Goal: Information Seeking & Learning: Learn about a topic

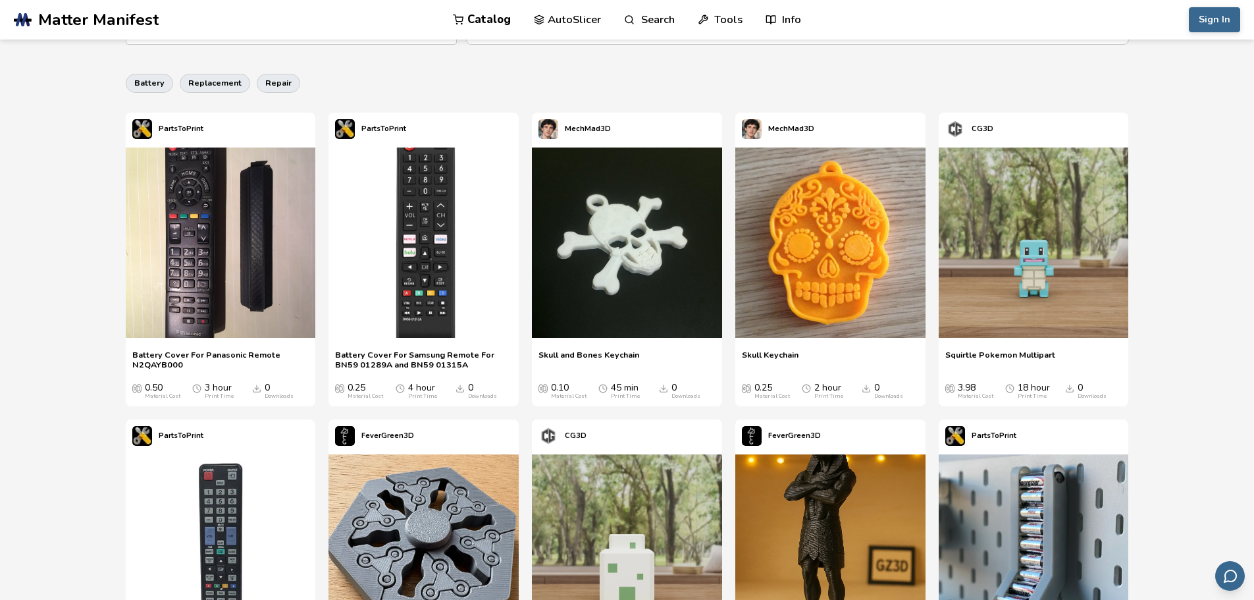
drag, startPoint x: 49, startPoint y: 194, endPoint x: 80, endPoint y: 266, distance: 78.1
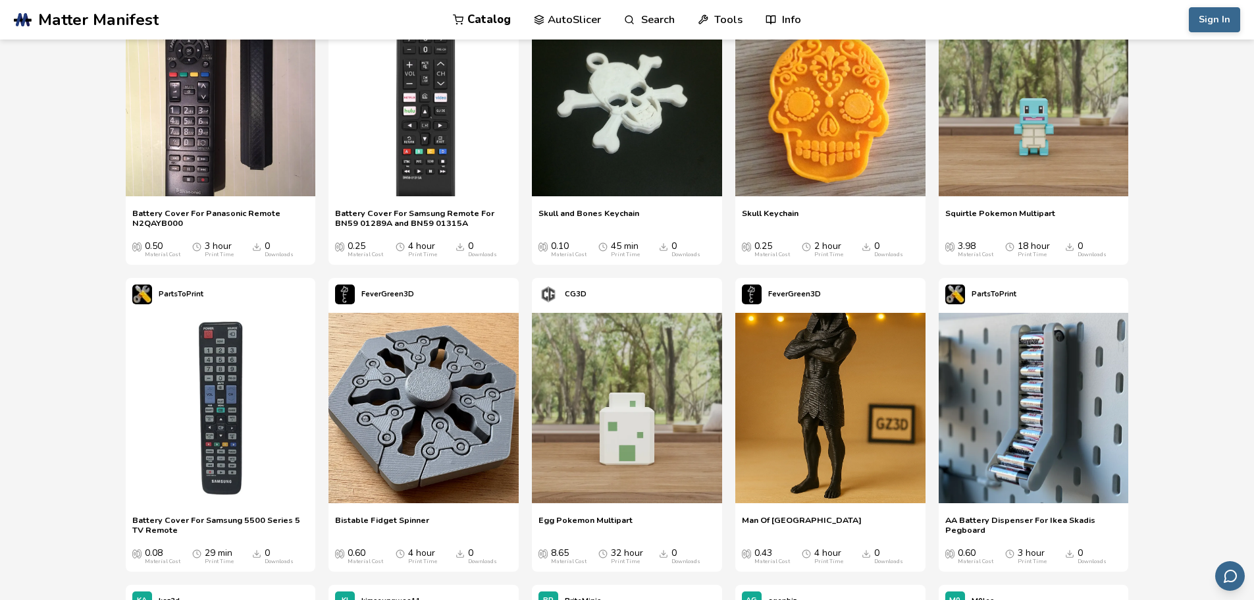
drag, startPoint x: 88, startPoint y: 212, endPoint x: 89, endPoint y: 225, distance: 13.2
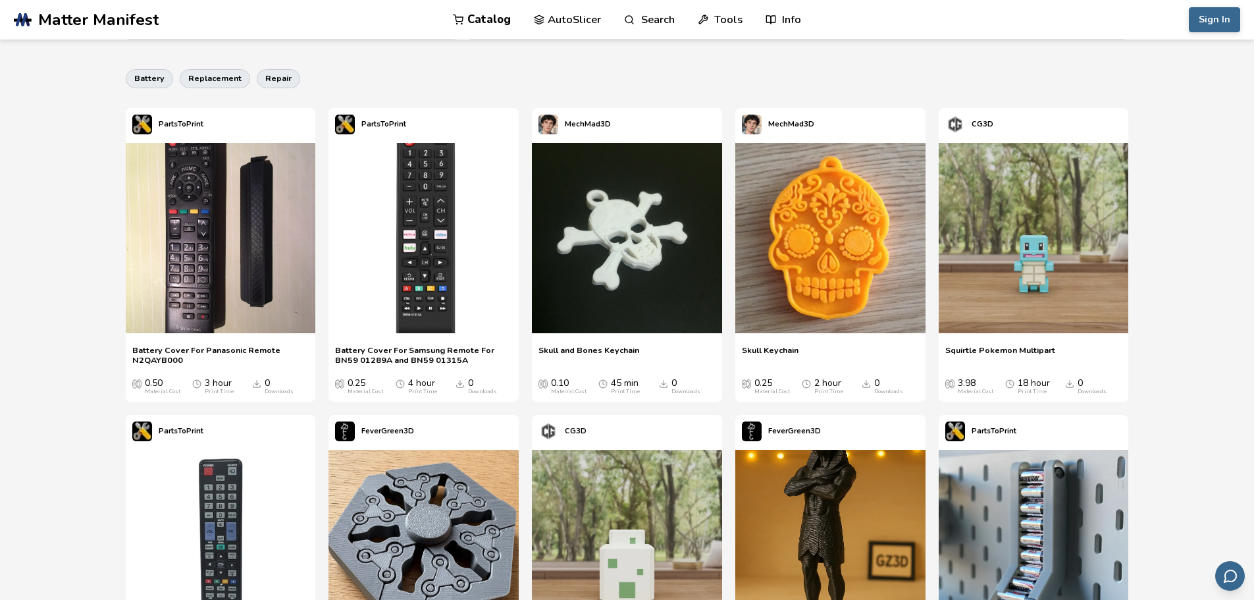
scroll to position [0, 0]
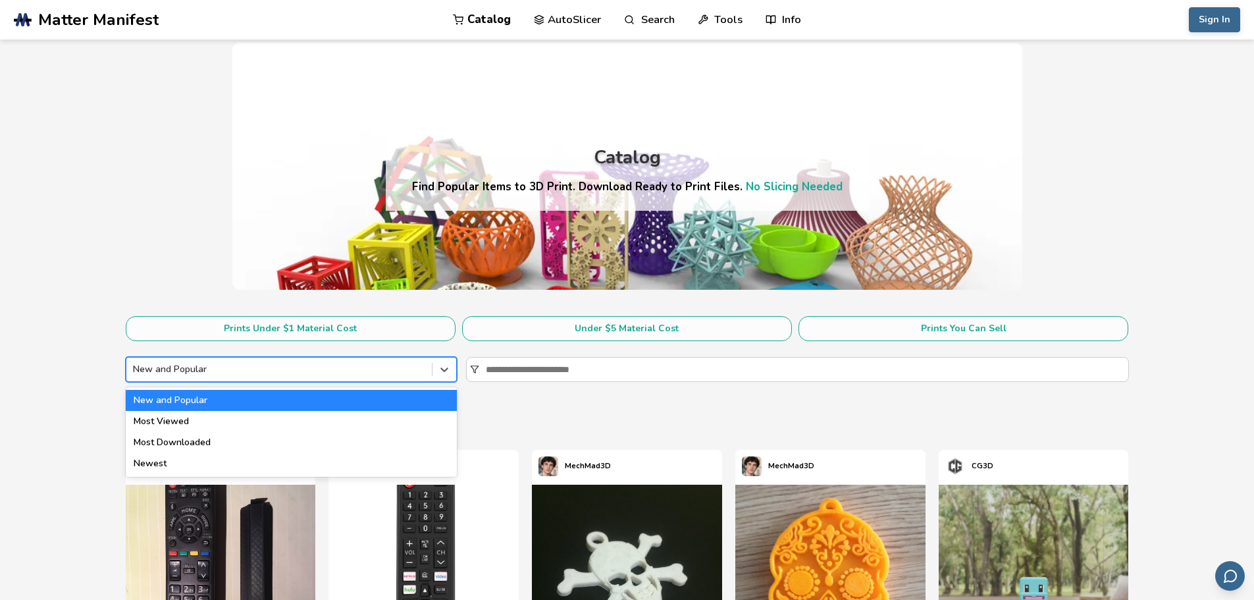
click at [338, 372] on div at bounding box center [279, 369] width 292 height 13
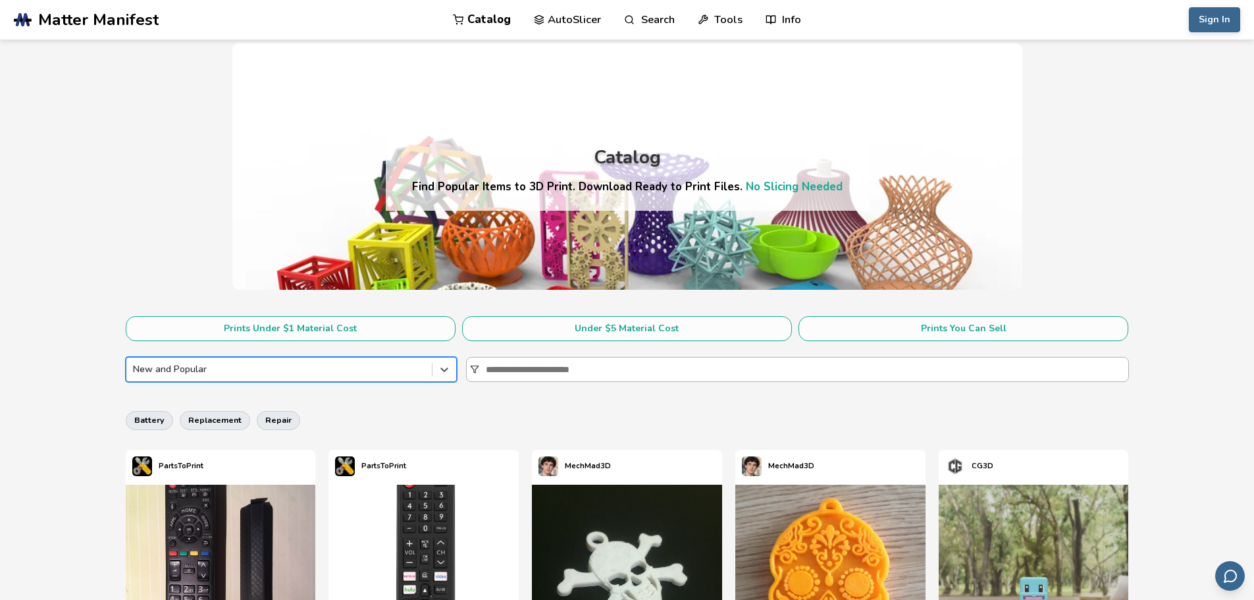
click at [526, 371] on input at bounding box center [807, 369] width 642 height 24
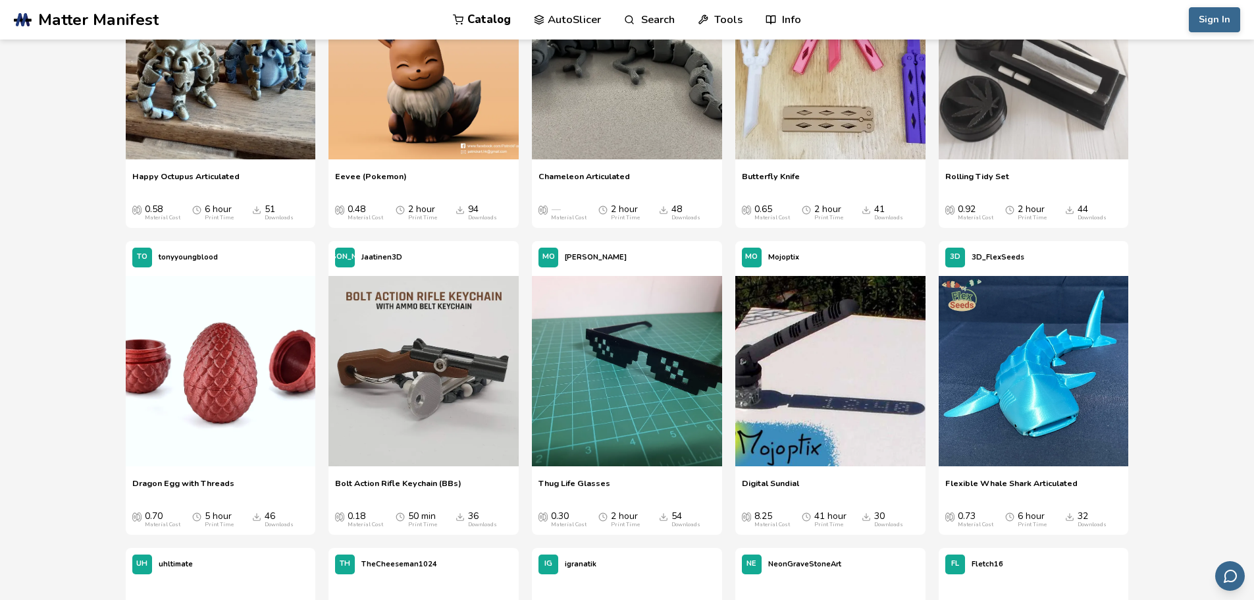
drag, startPoint x: 115, startPoint y: 172, endPoint x: 124, endPoint y: 236, distance: 64.5
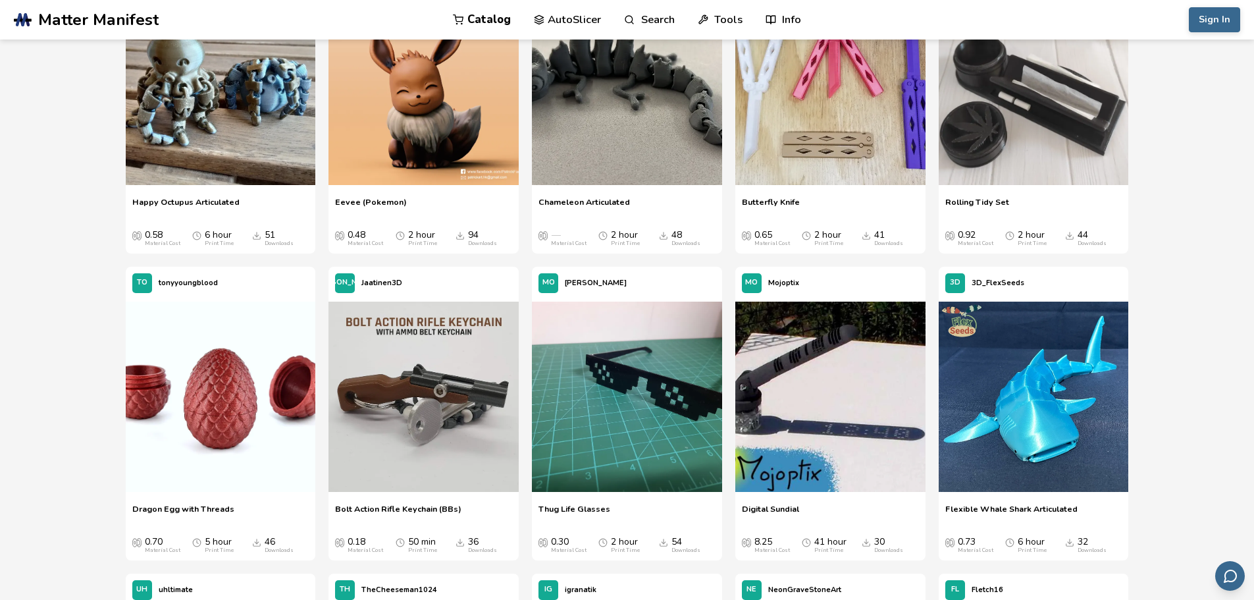
scroll to position [1270, 0]
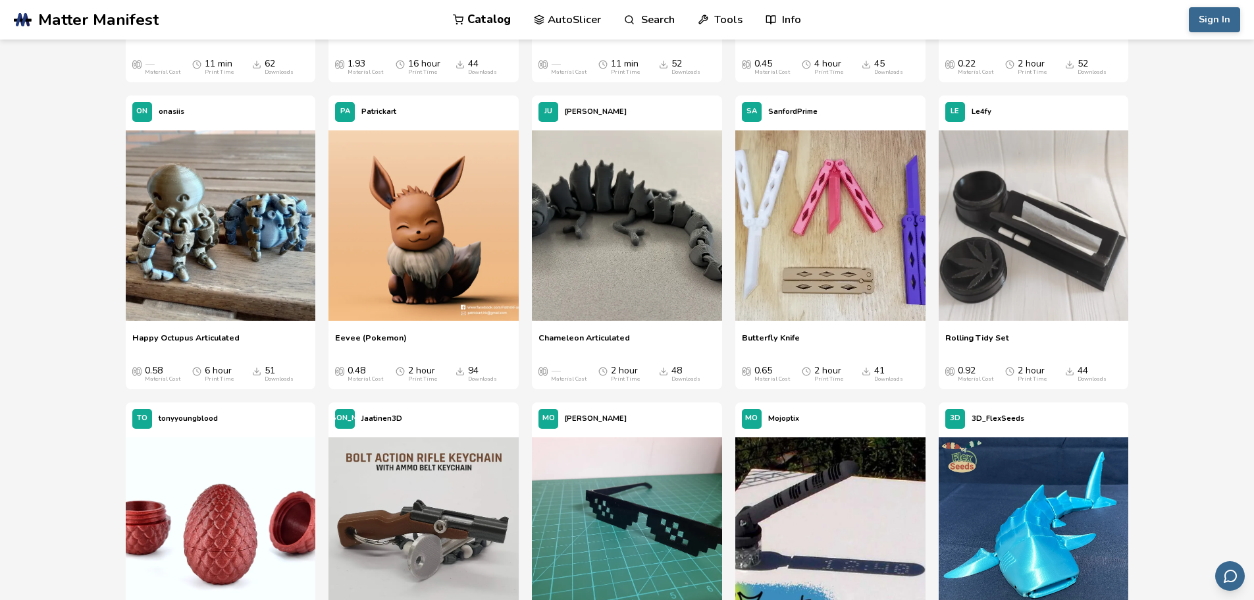
drag, startPoint x: 115, startPoint y: 278, endPoint x: 114, endPoint y: 213, distance: 65.2
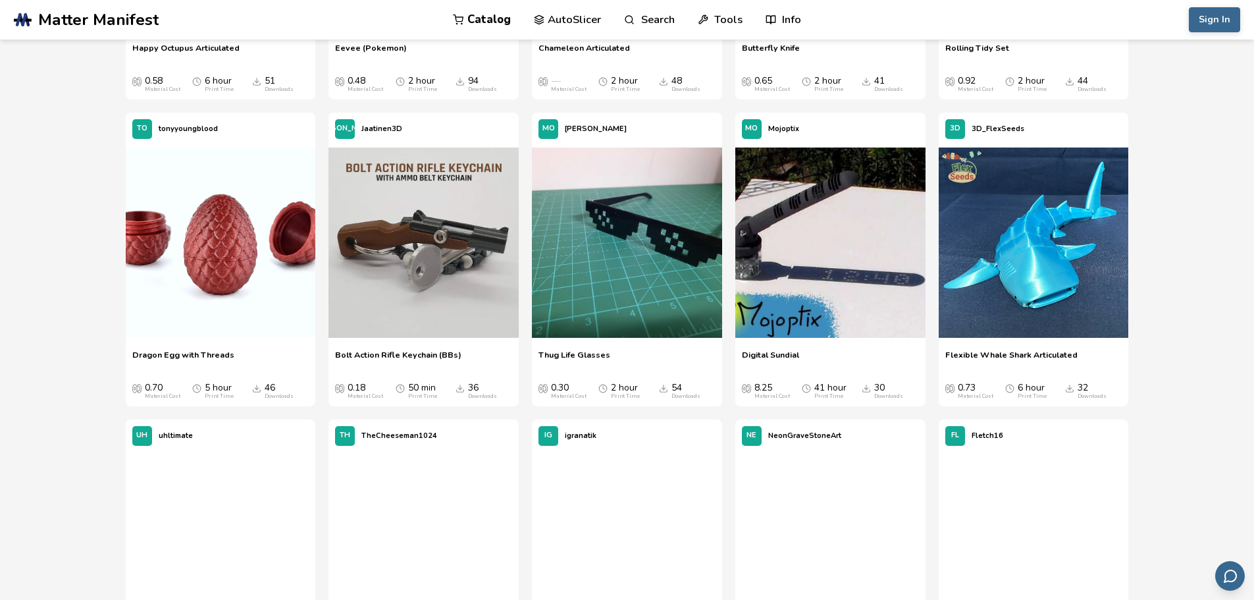
scroll to position [1589, 0]
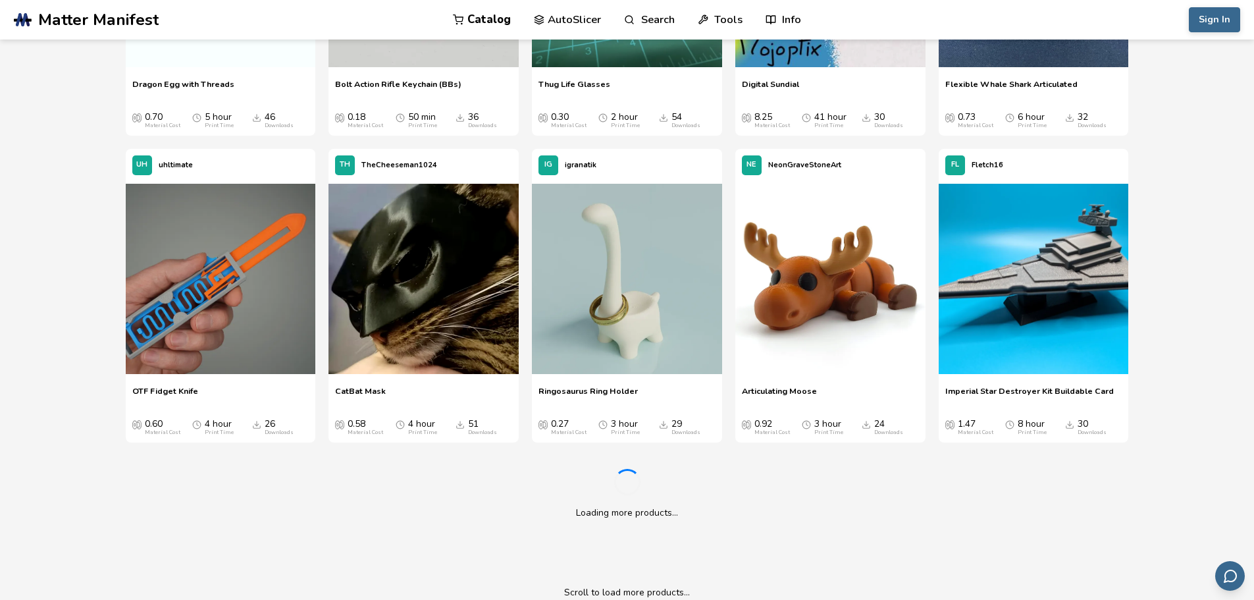
drag, startPoint x: 1237, startPoint y: 251, endPoint x: 1254, endPoint y: 329, distance: 80.2
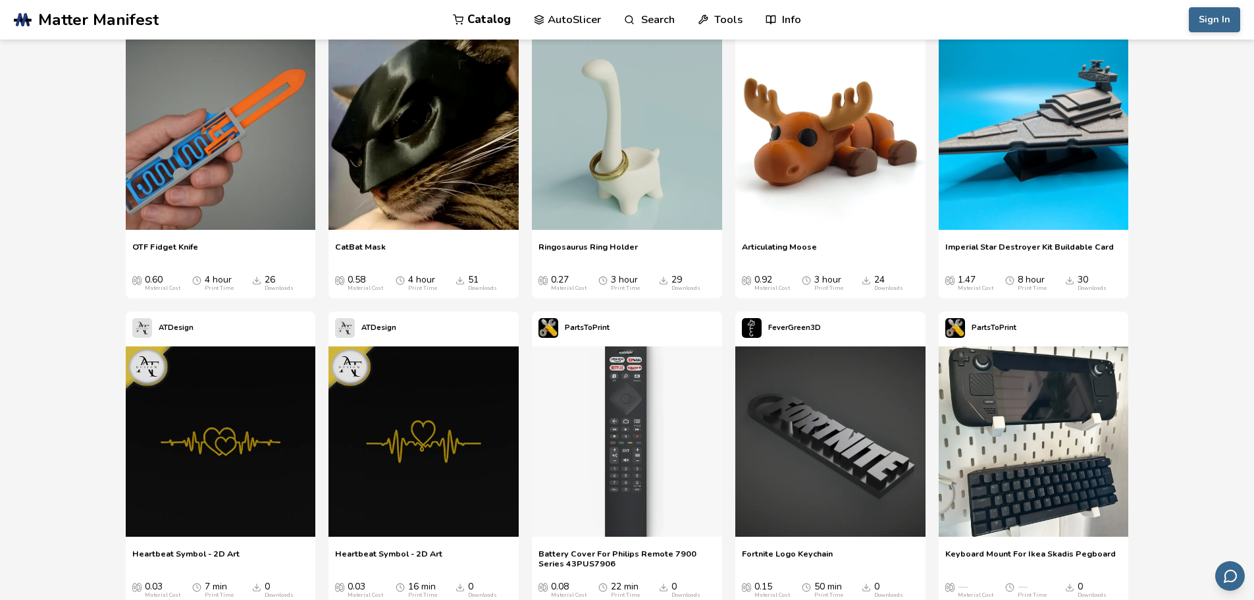
drag, startPoint x: 1218, startPoint y: 222, endPoint x: 1222, endPoint y: 266, distance: 43.7
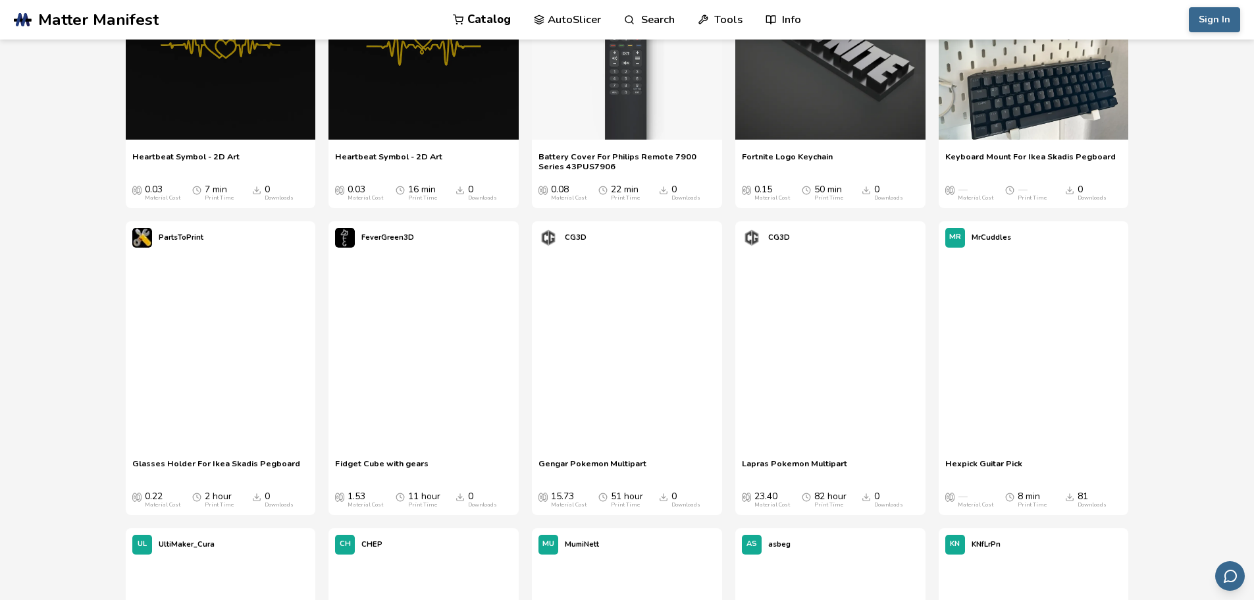
drag, startPoint x: 1198, startPoint y: 177, endPoint x: 1233, endPoint y: 301, distance: 129.4
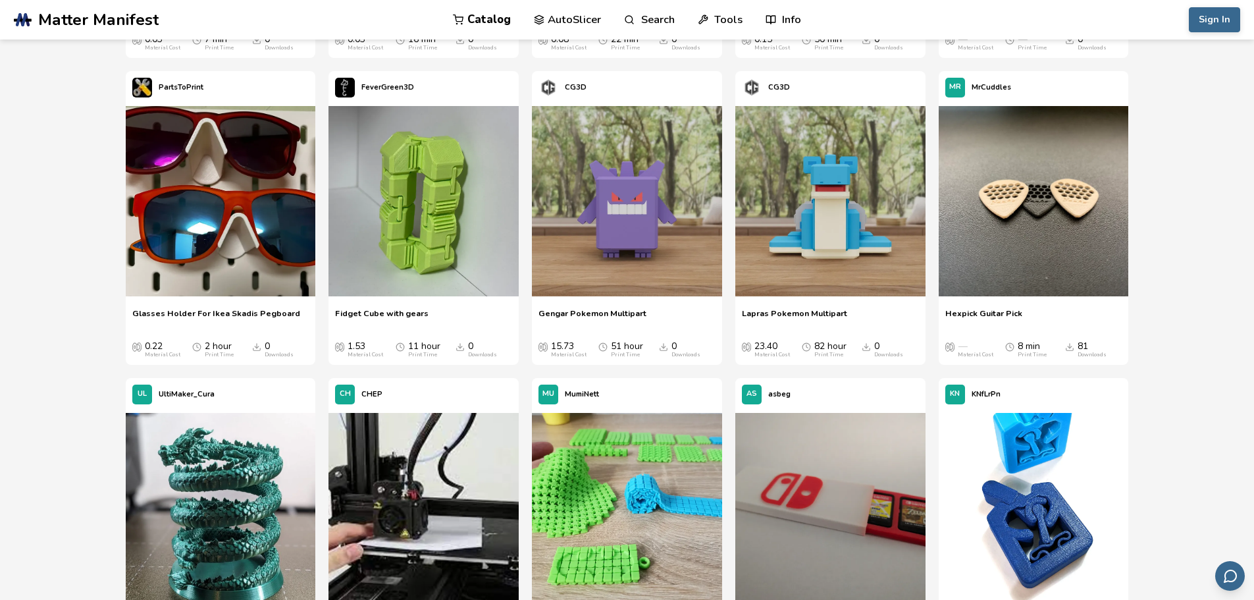
drag, startPoint x: 1209, startPoint y: 220, endPoint x: 1201, endPoint y: 170, distance: 51.3
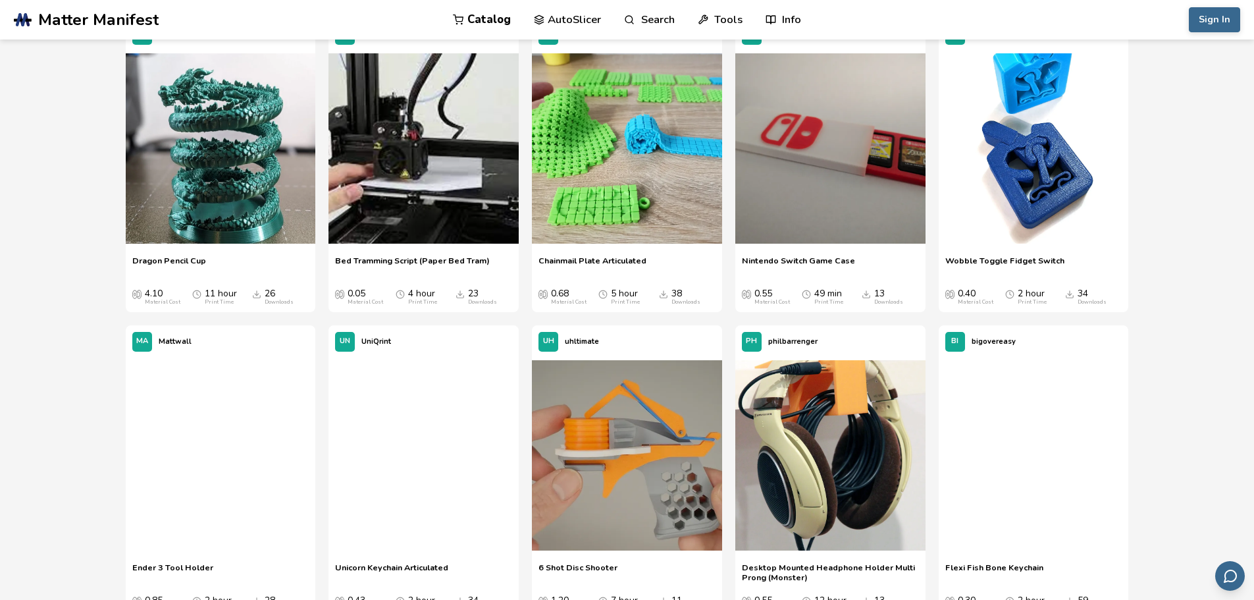
drag, startPoint x: 1203, startPoint y: 288, endPoint x: 1202, endPoint y: 309, distance: 21.1
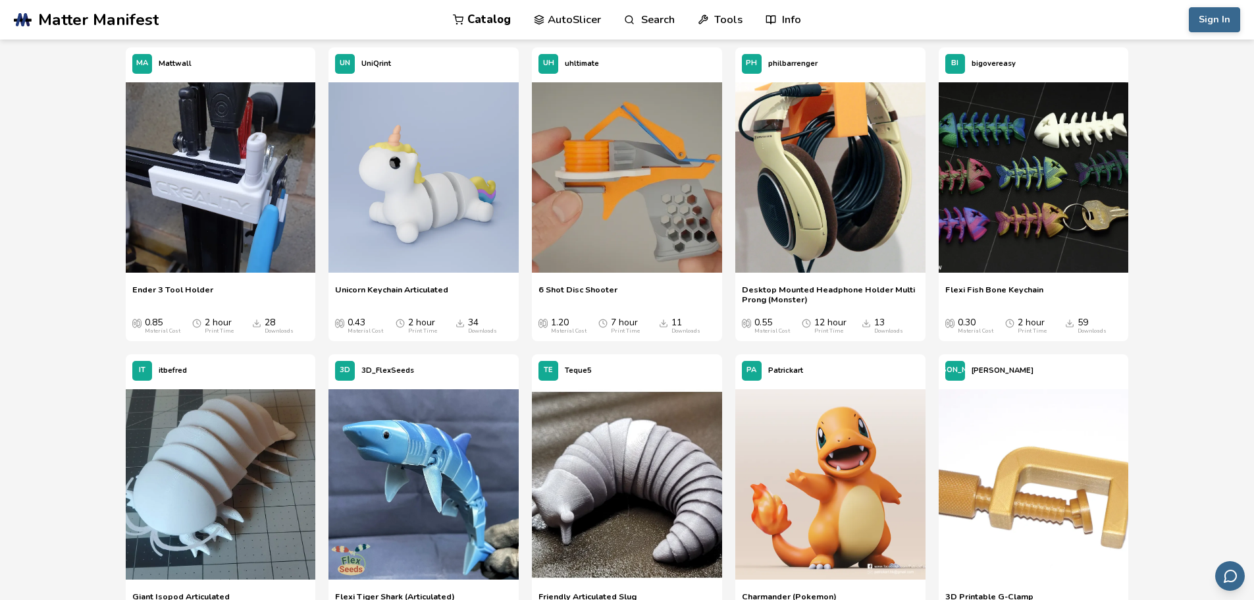
drag, startPoint x: 1179, startPoint y: 222, endPoint x: 1179, endPoint y: 306, distance: 83.6
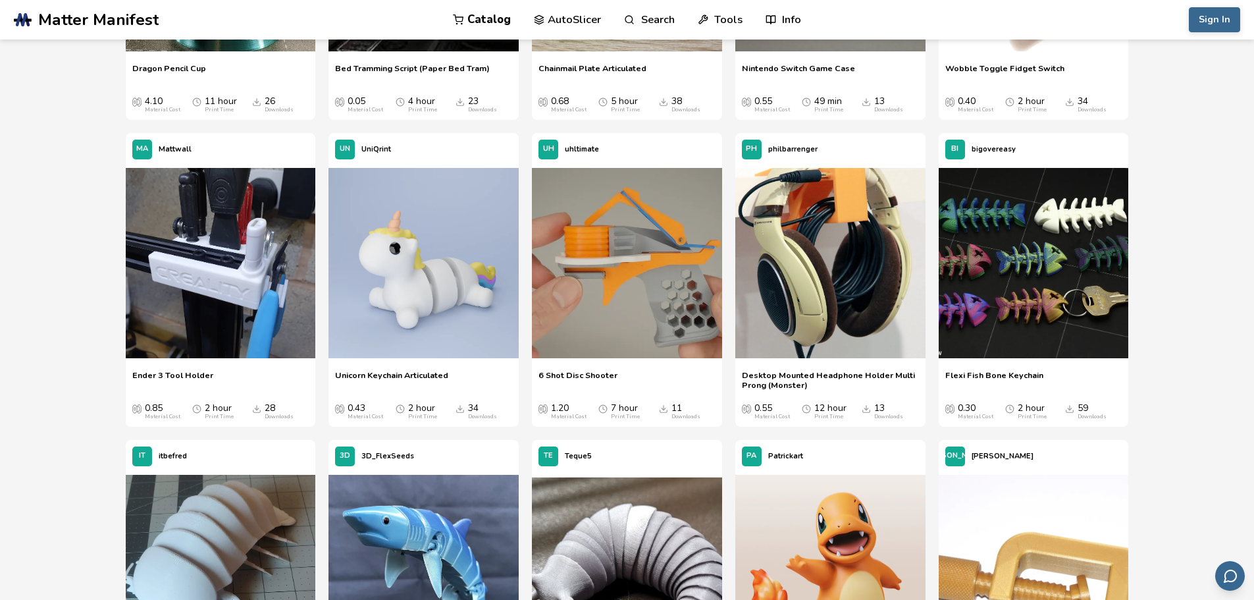
drag, startPoint x: 1179, startPoint y: 306, endPoint x: 1166, endPoint y: 236, distance: 71.8
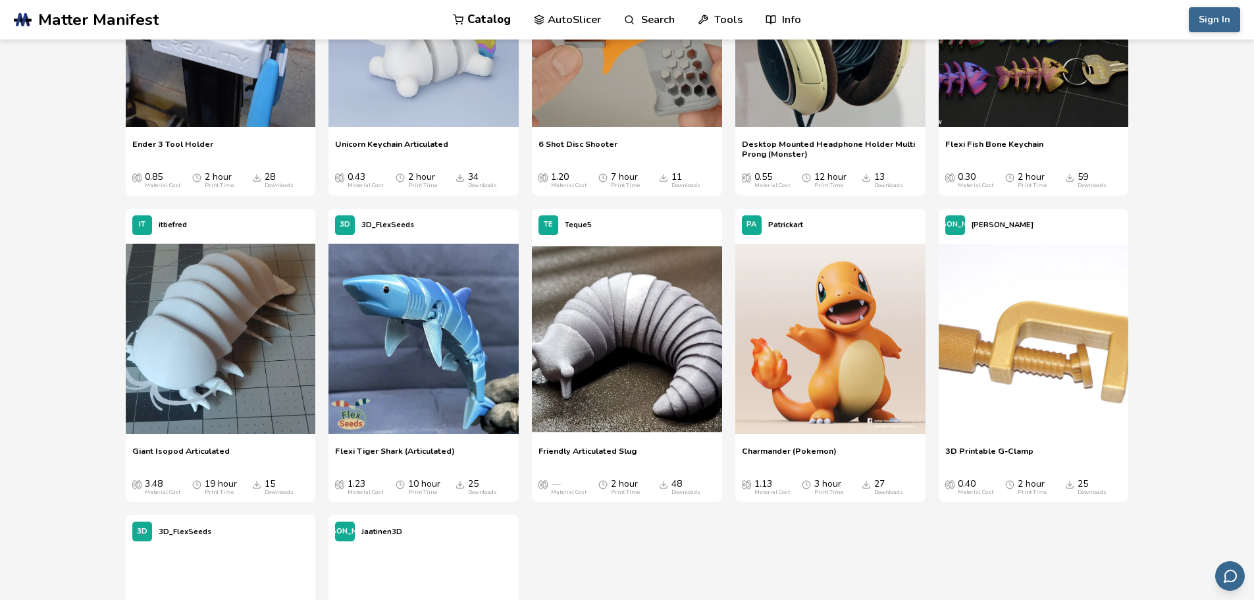
drag, startPoint x: 1160, startPoint y: 174, endPoint x: 1170, endPoint y: 282, distance: 109.0
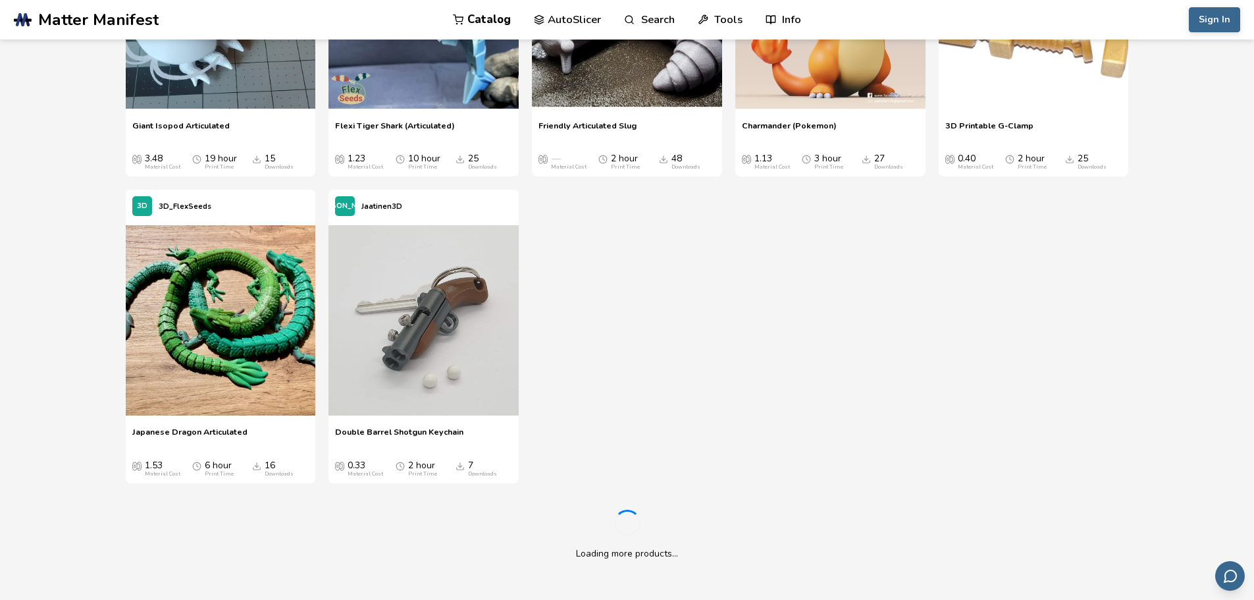
drag, startPoint x: 1166, startPoint y: 203, endPoint x: 1169, endPoint y: 280, distance: 77.1
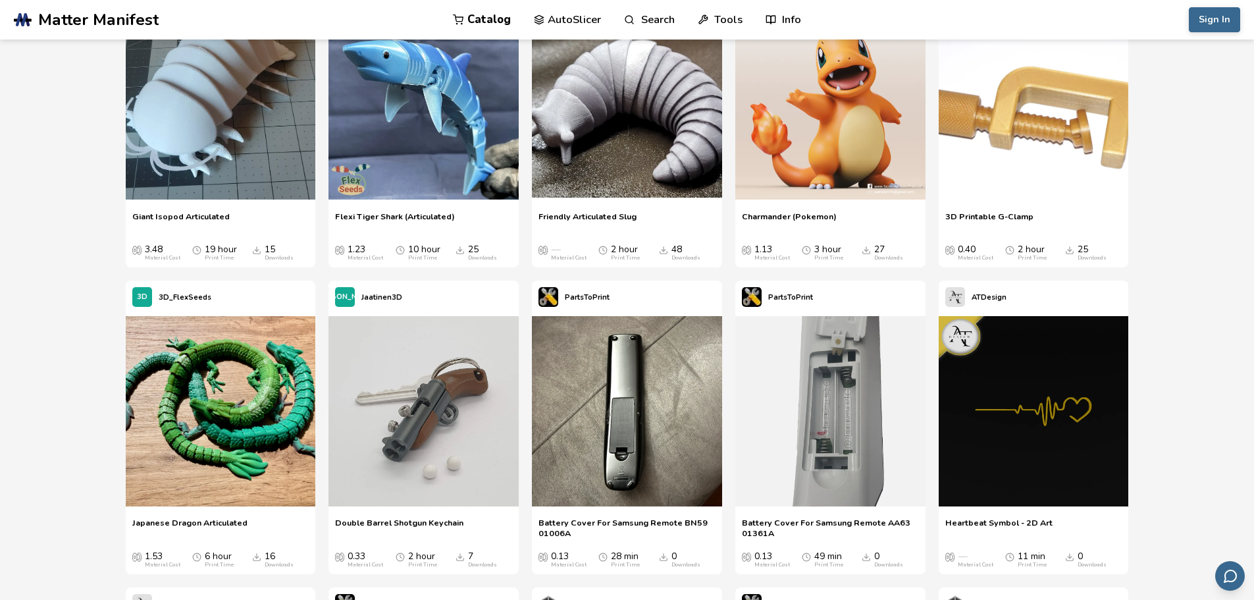
drag, startPoint x: 1169, startPoint y: 280, endPoint x: 1160, endPoint y: 193, distance: 87.4
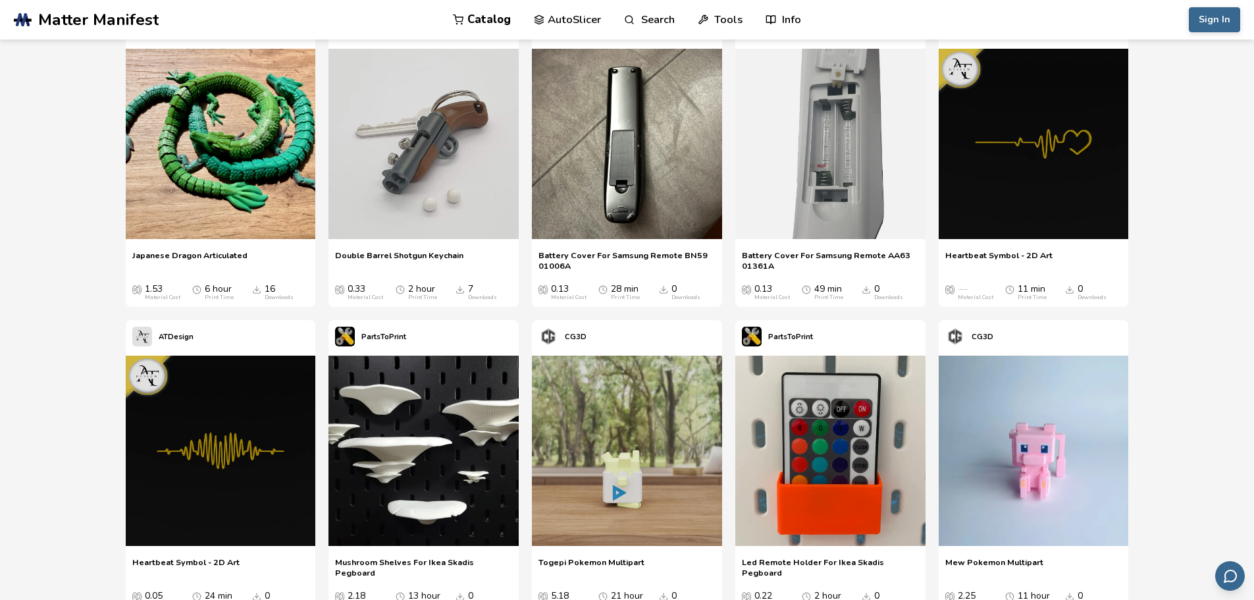
drag, startPoint x: 1175, startPoint y: 298, endPoint x: 1177, endPoint y: 315, distance: 16.6
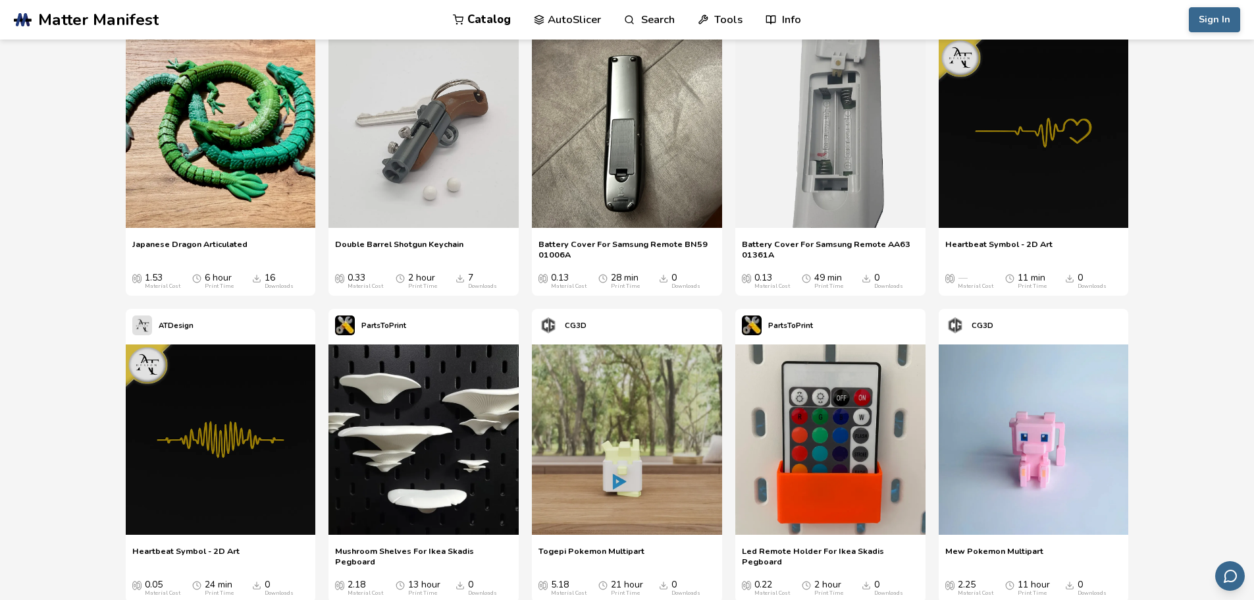
drag, startPoint x: 1177, startPoint y: 315, endPoint x: 1175, endPoint y: 232, distance: 82.9
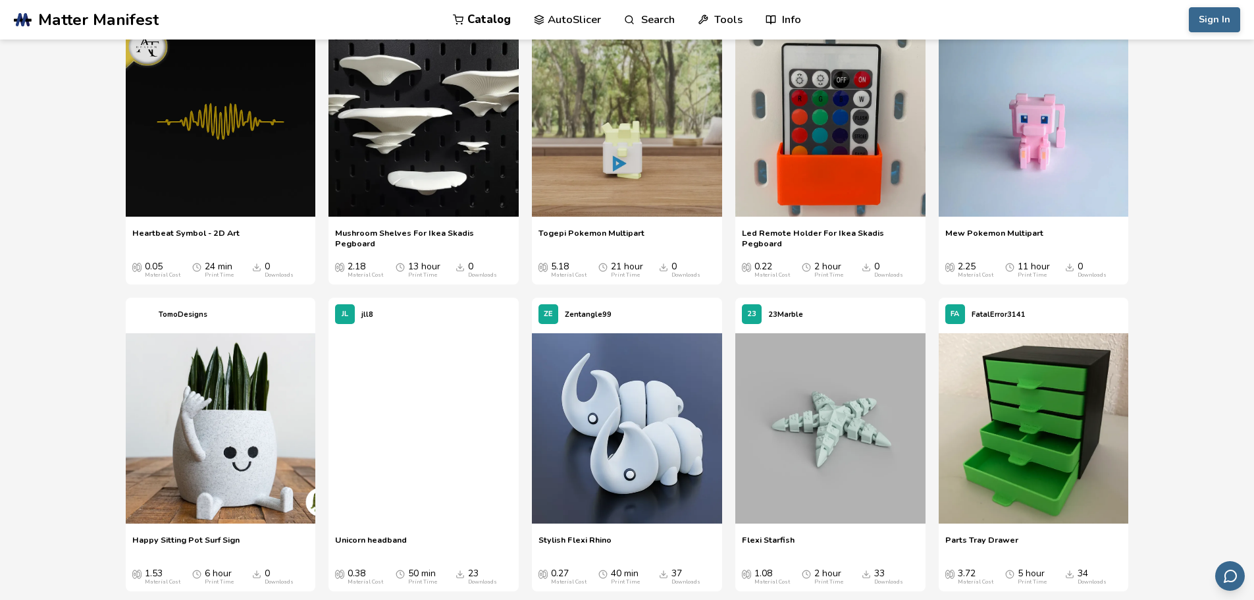
drag, startPoint x: 1175, startPoint y: 232, endPoint x: 1185, endPoint y: 334, distance: 102.5
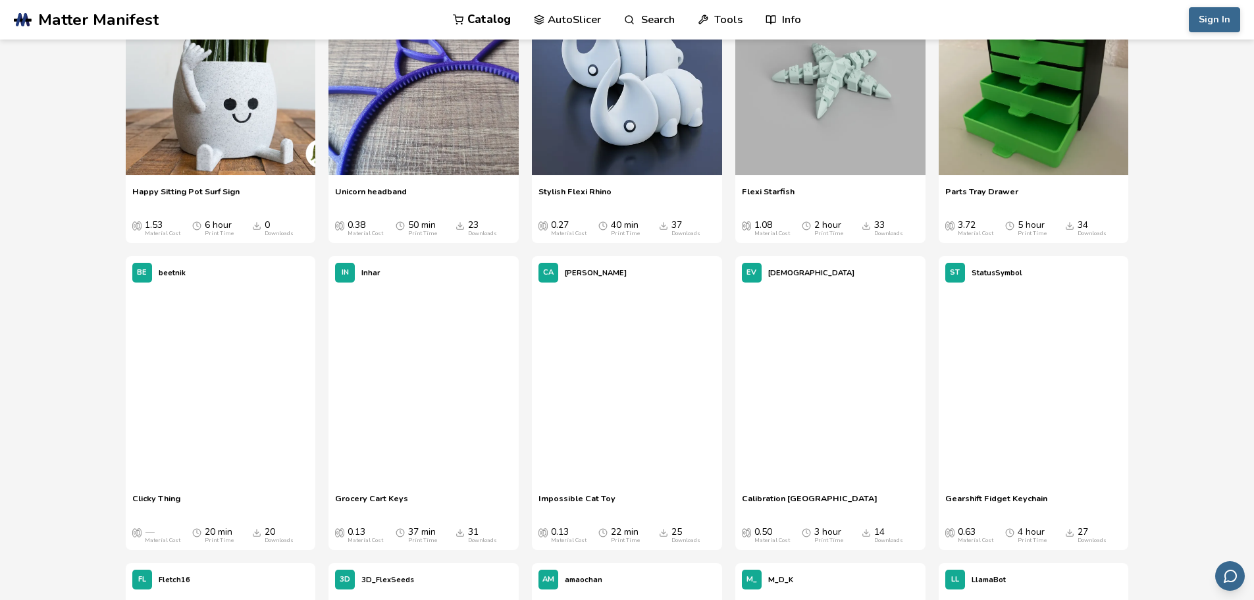
drag, startPoint x: 1171, startPoint y: 300, endPoint x: 1171, endPoint y: 311, distance: 11.2
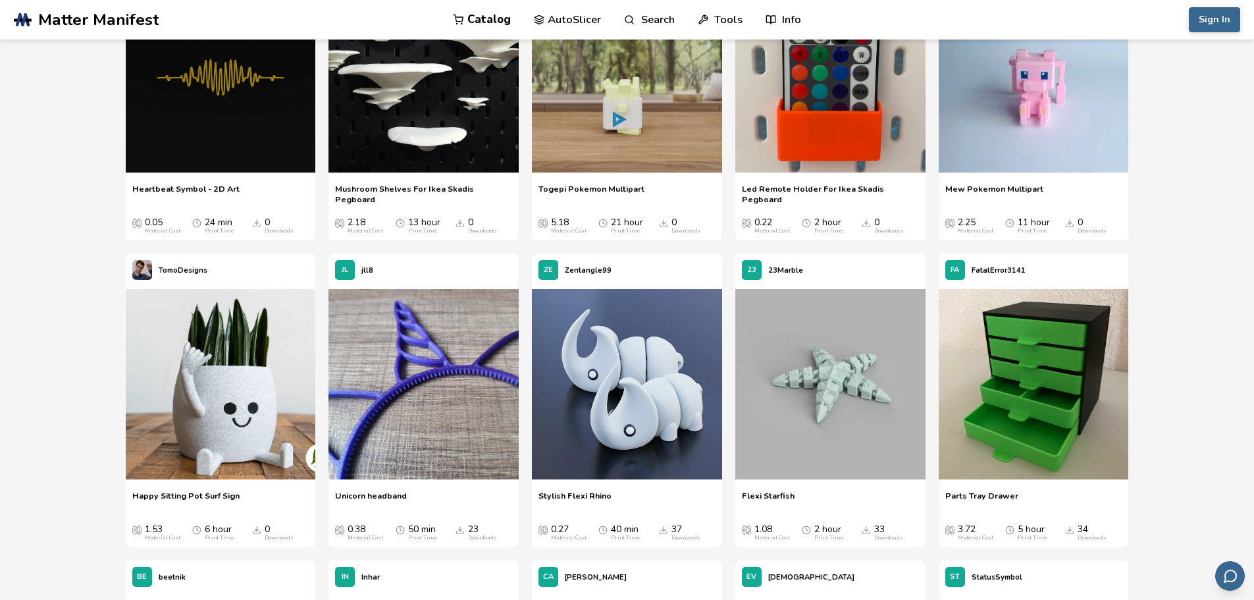
scroll to position [4273, 0]
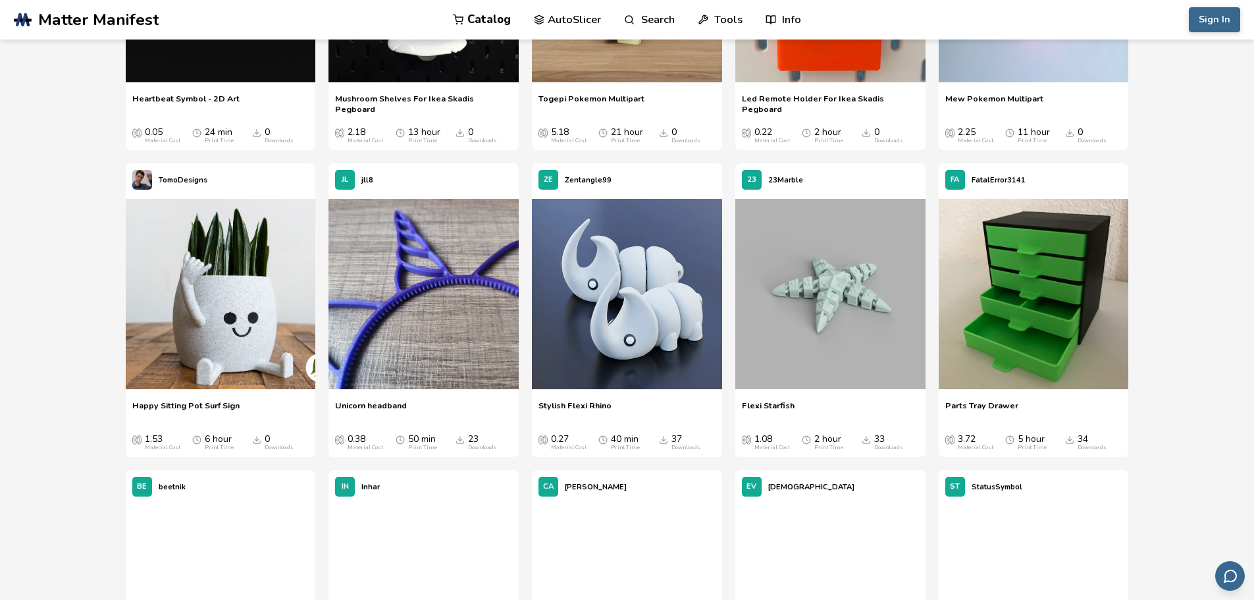
click at [967, 403] on span "Parts Tray Drawer" at bounding box center [981, 410] width 73 height 20
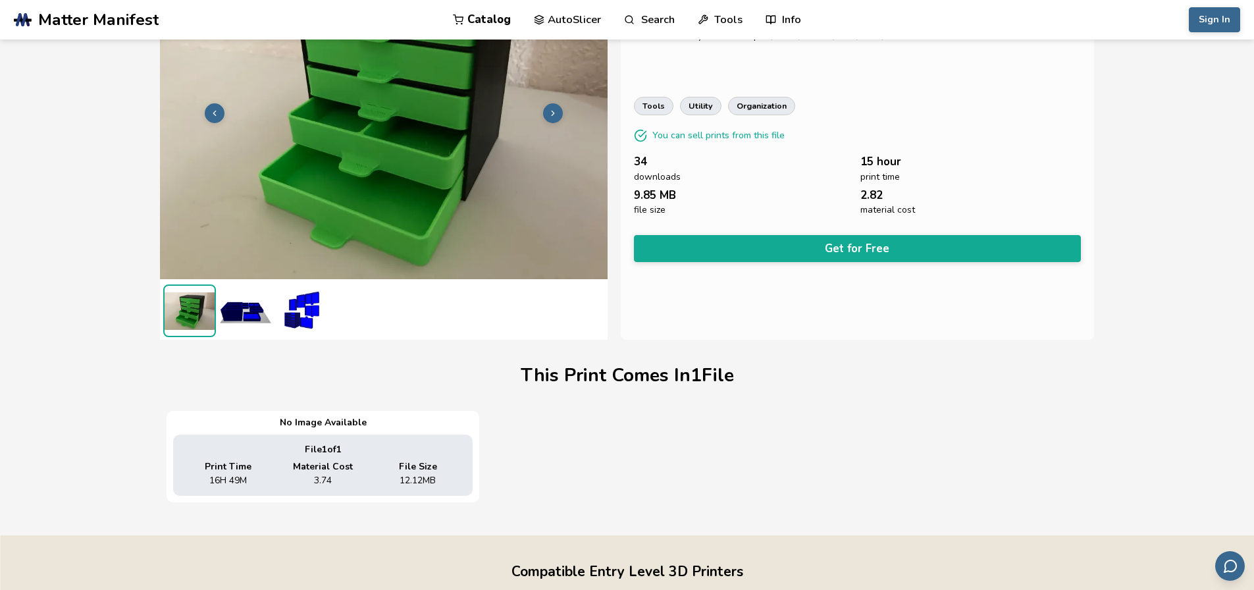
scroll to position [45, 0]
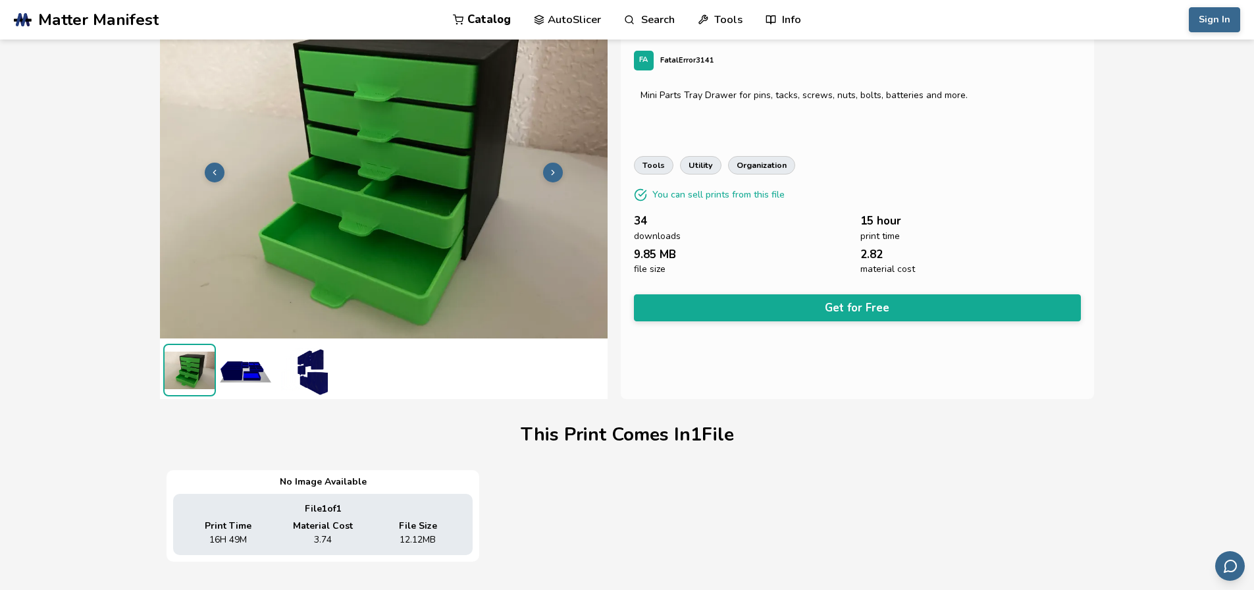
drag, startPoint x: 1178, startPoint y: 284, endPoint x: 1164, endPoint y: 220, distance: 66.0
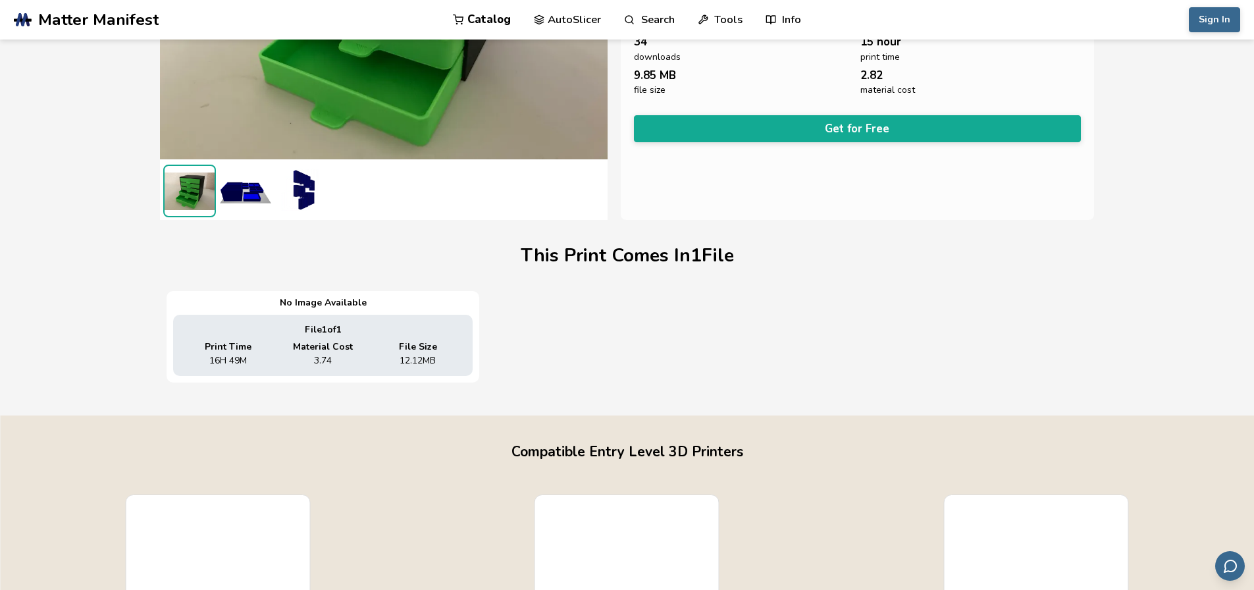
scroll to position [384, 5]
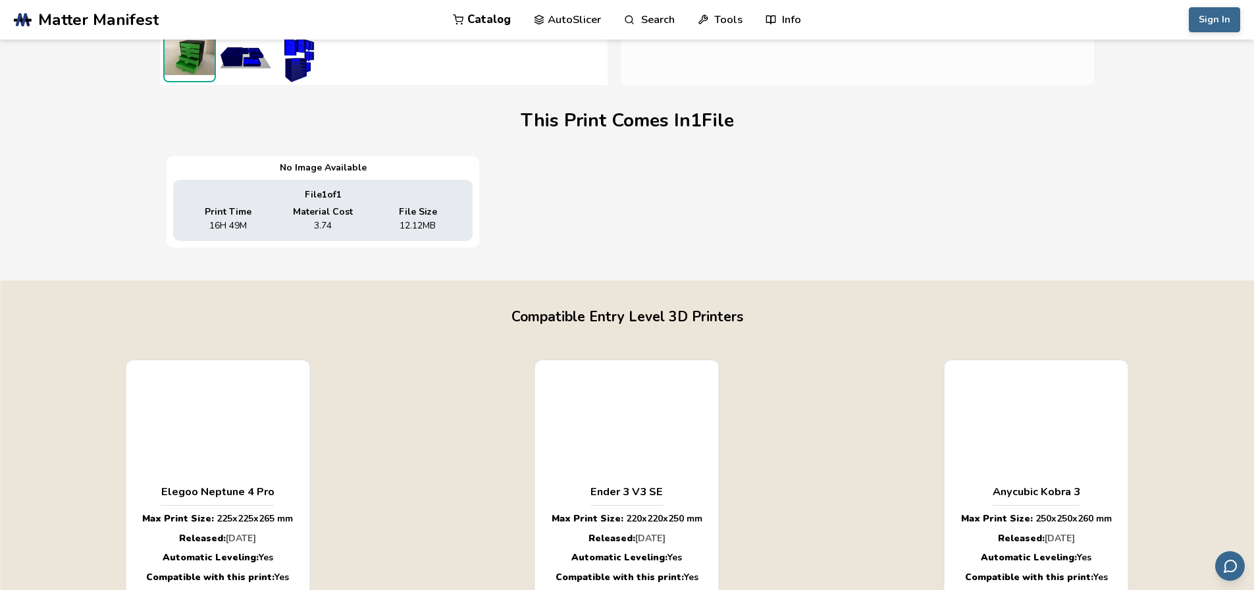
drag, startPoint x: 91, startPoint y: 197, endPoint x: 103, endPoint y: 260, distance: 63.8
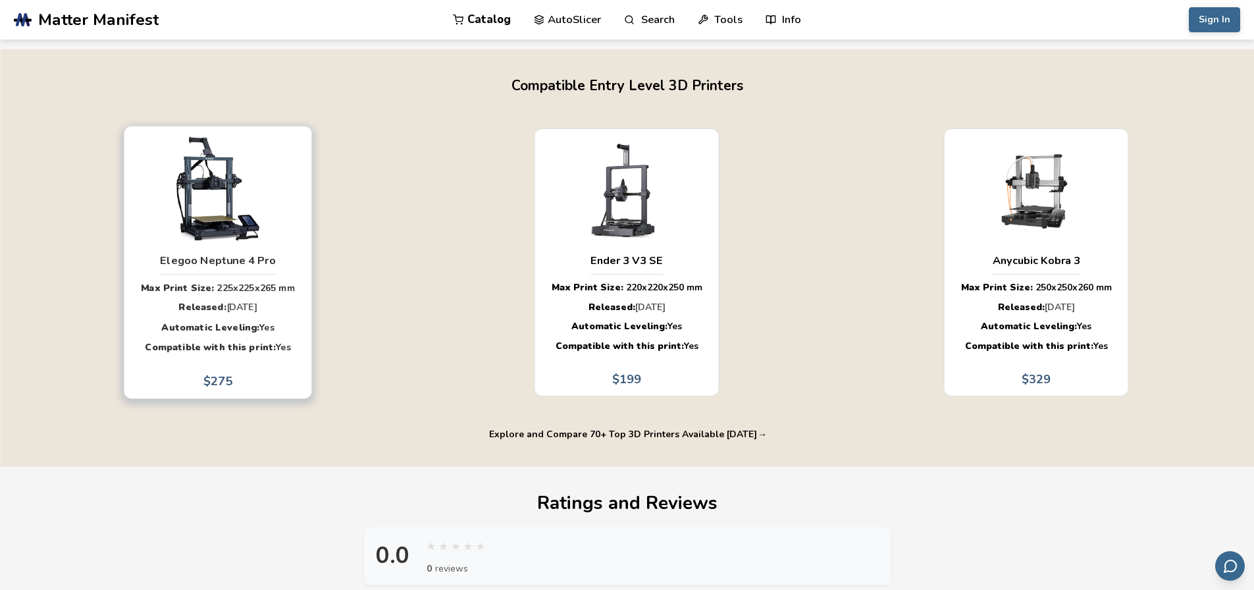
drag, startPoint x: 171, startPoint y: 226, endPoint x: 180, endPoint y: 267, distance: 42.3
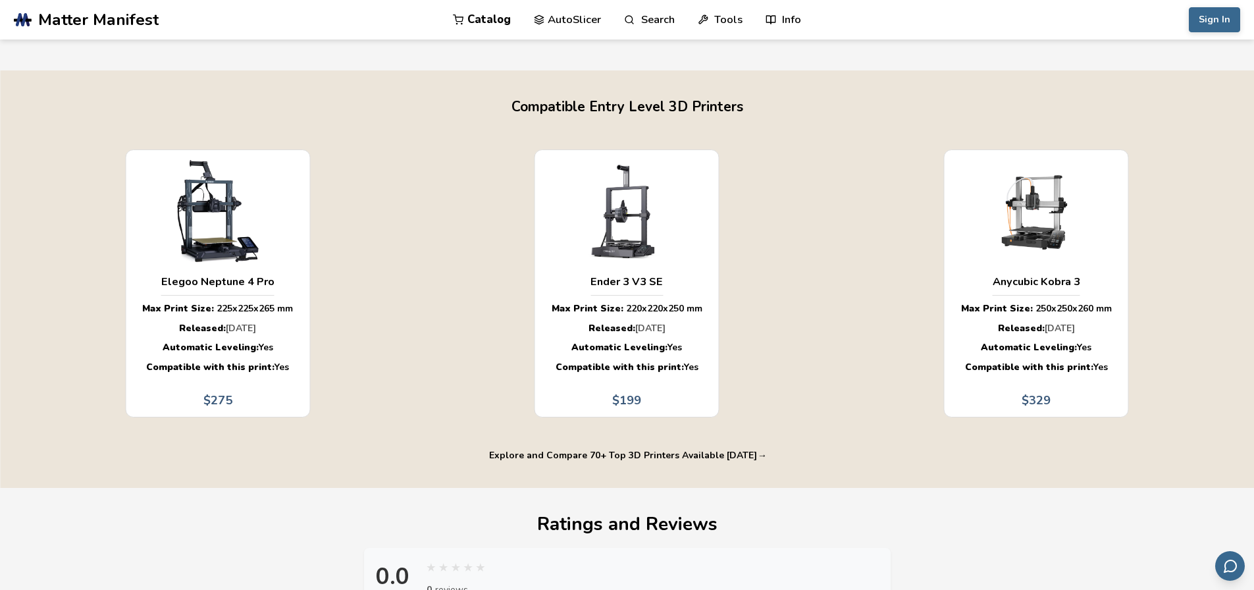
drag, startPoint x: 413, startPoint y: 267, endPoint x: 409, endPoint y: 224, distance: 43.6
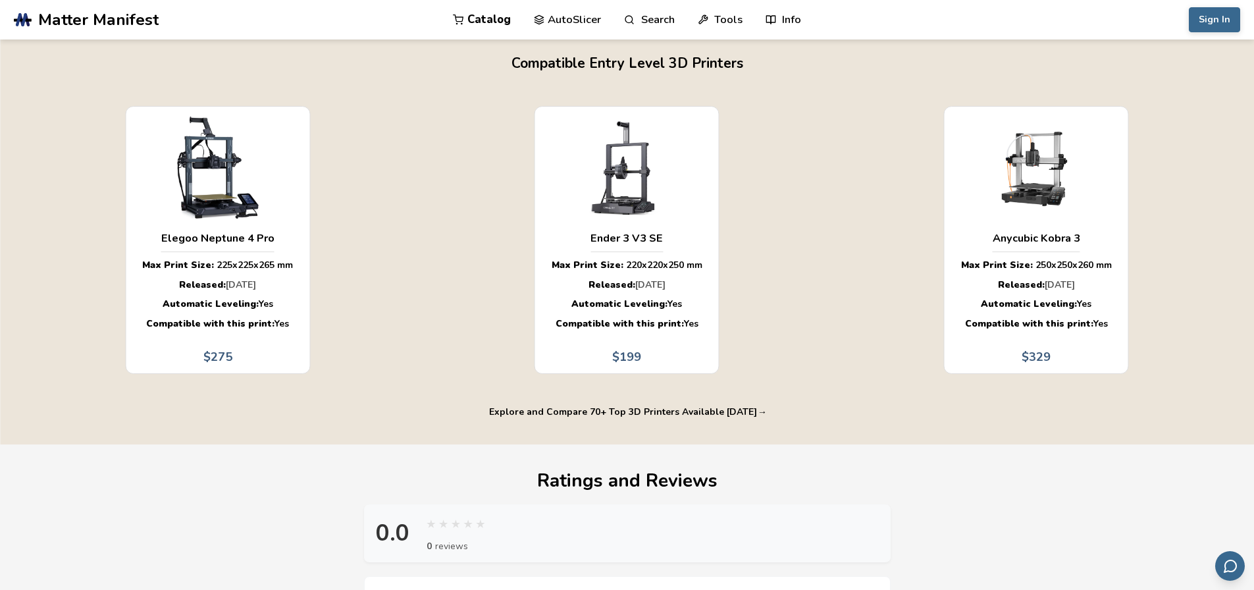
drag, startPoint x: 835, startPoint y: 222, endPoint x: 850, endPoint y: 294, distance: 73.5
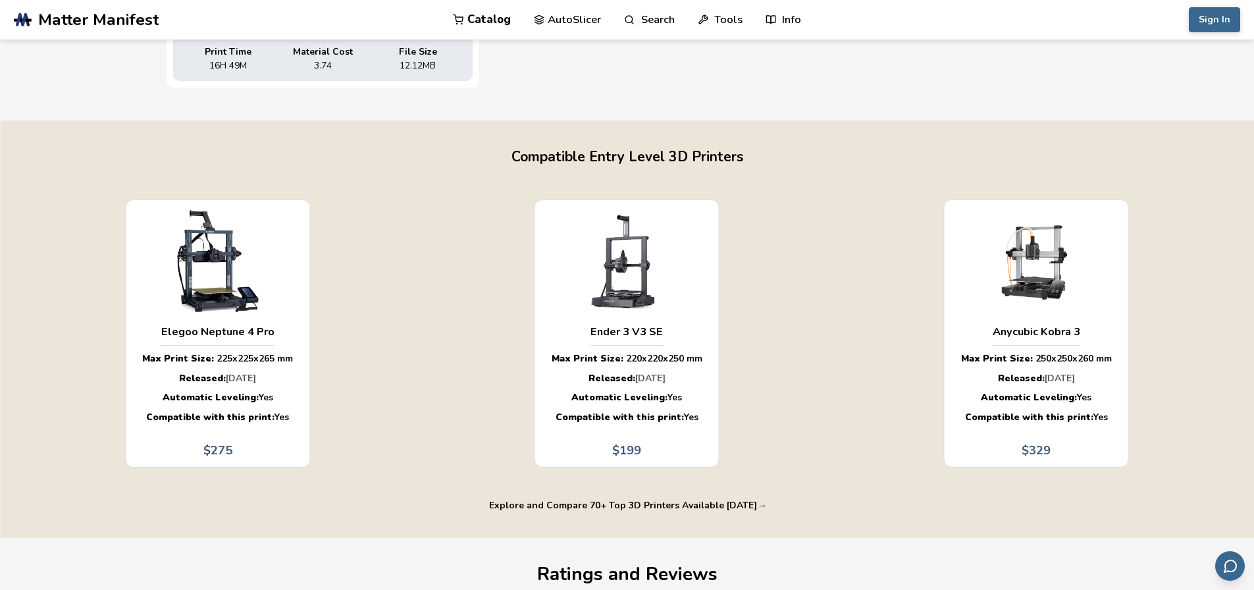
drag, startPoint x: 850, startPoint y: 294, endPoint x: 850, endPoint y: 248, distance: 46.1
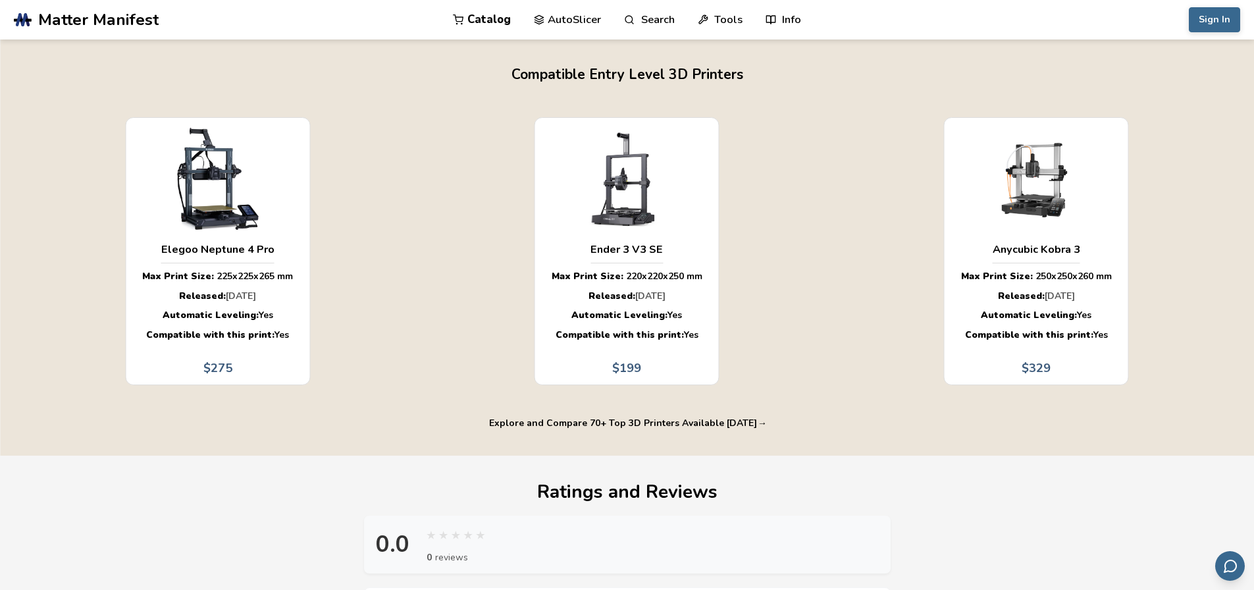
drag, startPoint x: 846, startPoint y: 199, endPoint x: 846, endPoint y: 238, distance: 38.8
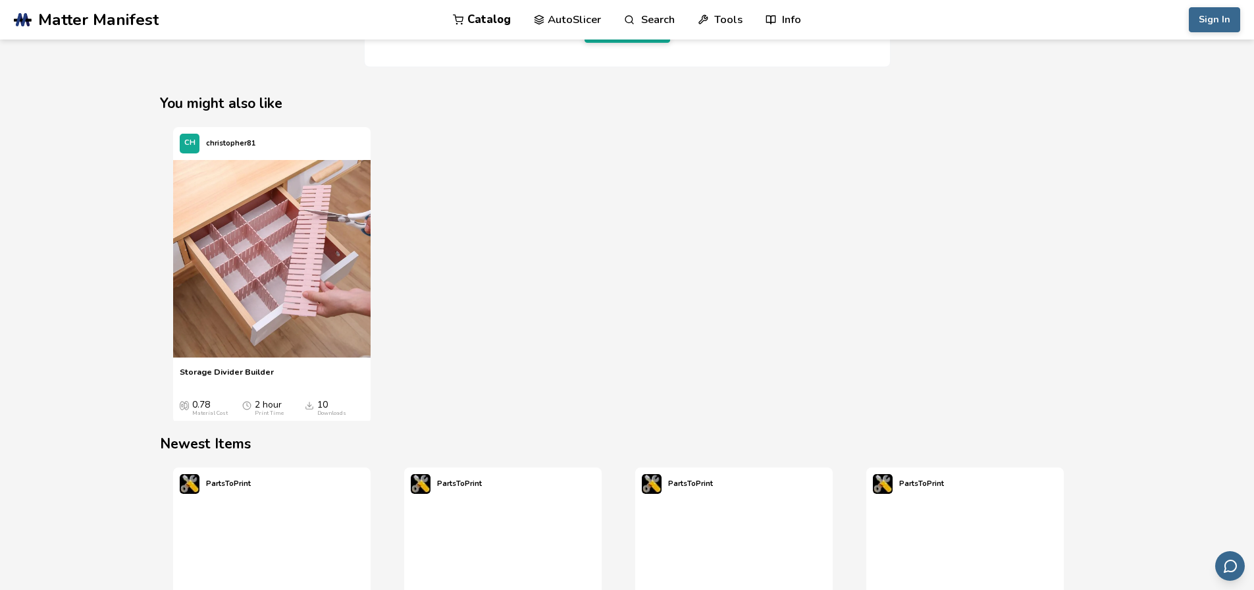
drag, startPoint x: 819, startPoint y: 234, endPoint x: 827, endPoint y: 294, distance: 60.4
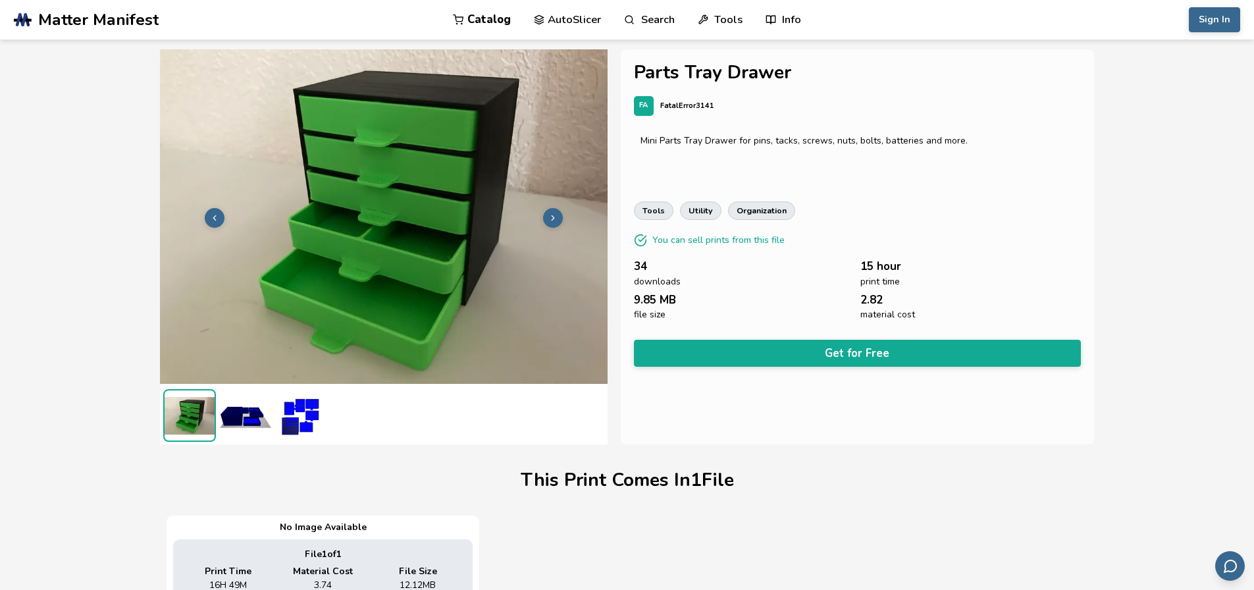
scroll to position [680, 5]
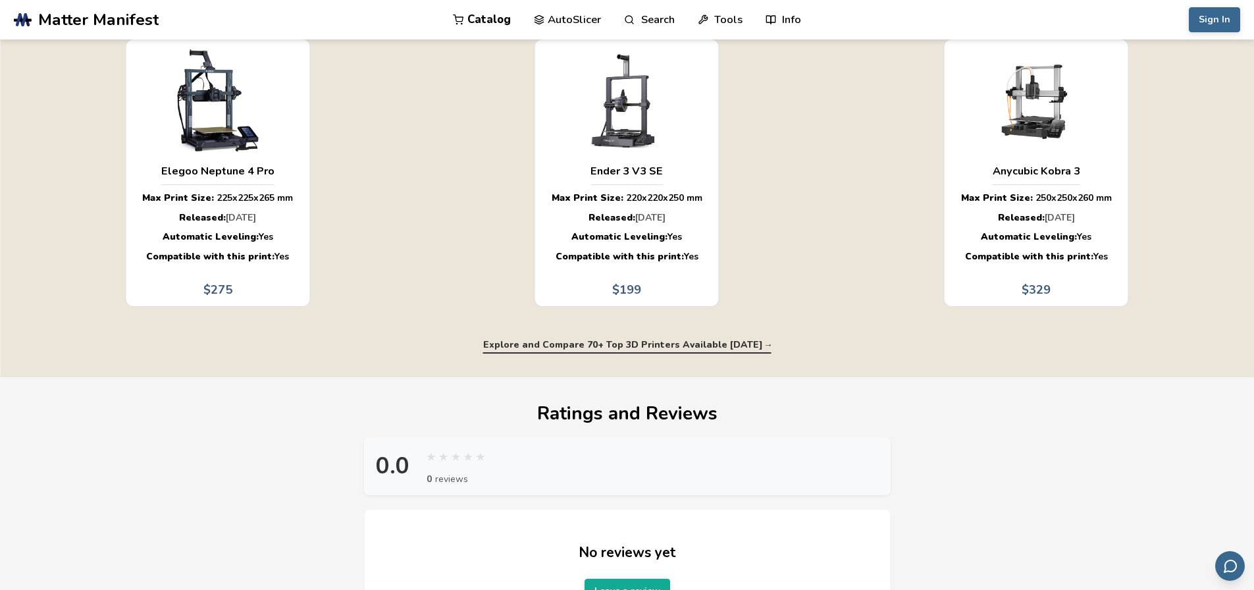
click at [704, 349] on button "Explore and Compare 70+ Top 3D Printers Available Today →" at bounding box center [627, 345] width 288 height 11
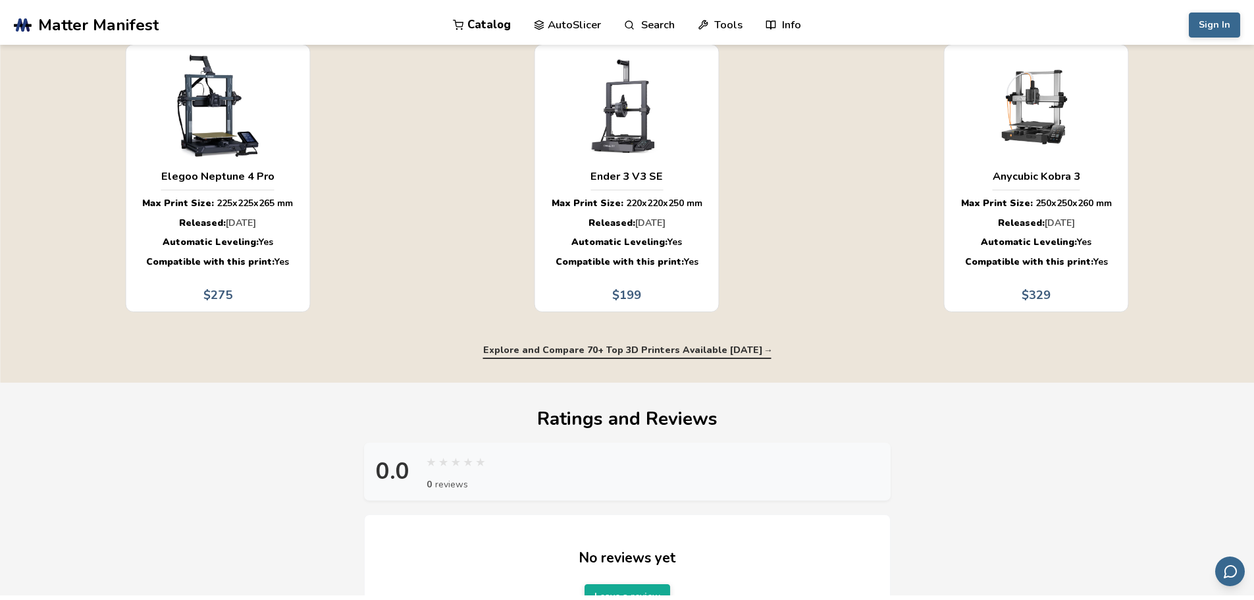
scroll to position [680, 0]
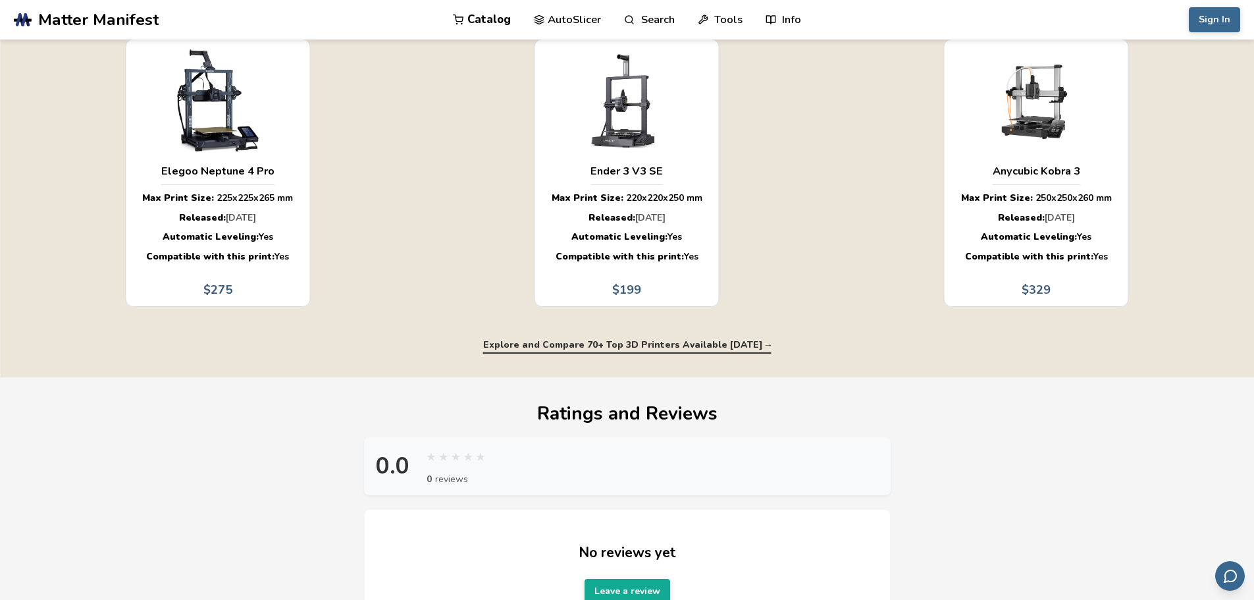
select select "**********"
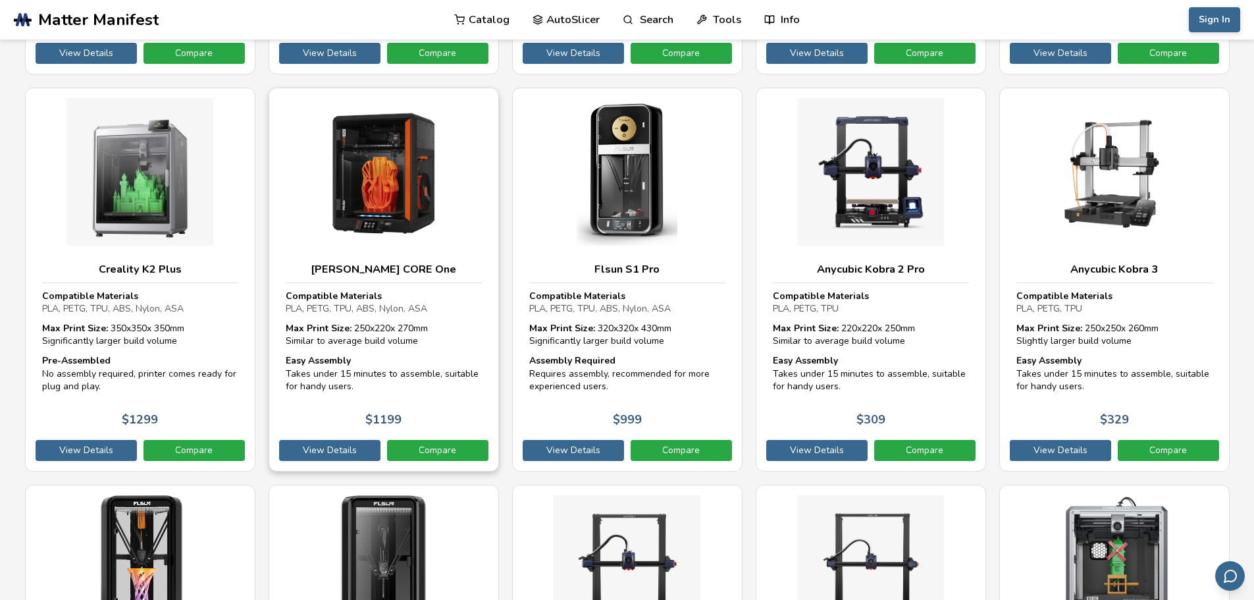
scroll to position [0, 0]
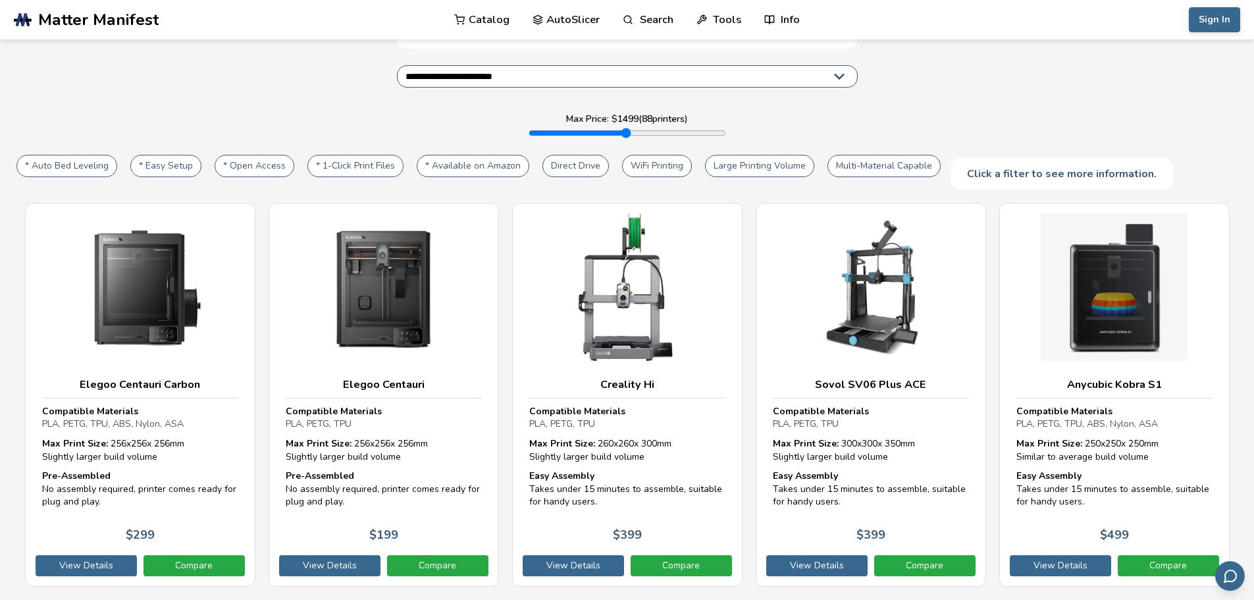
drag, startPoint x: 260, startPoint y: 182, endPoint x: 269, endPoint y: 219, distance: 38.5
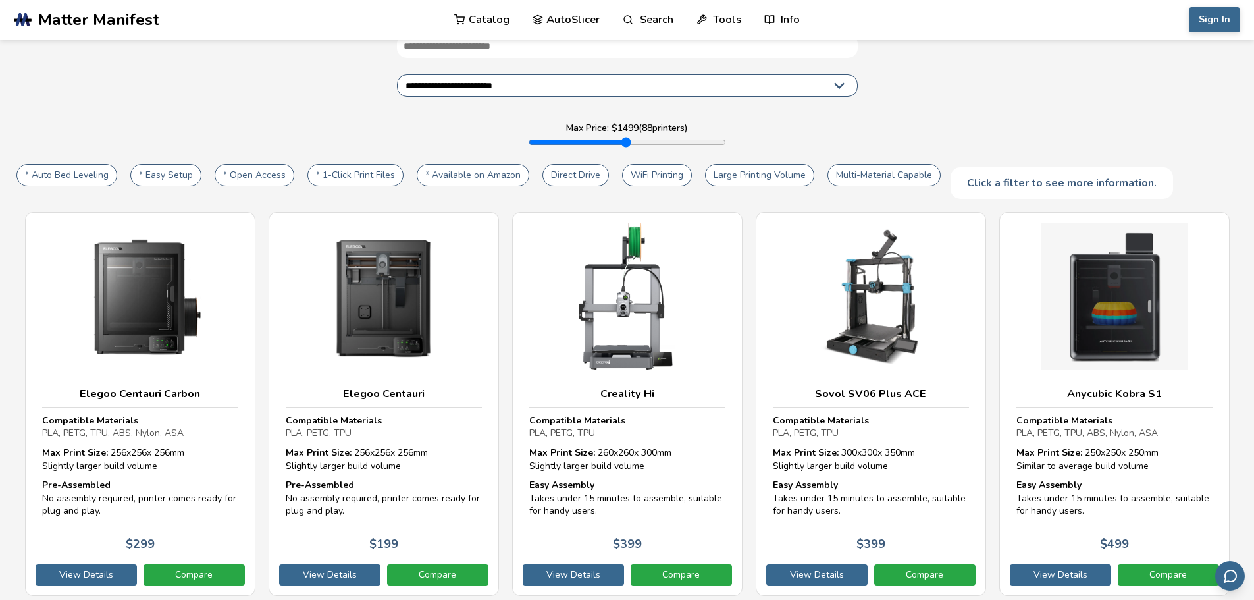
drag, startPoint x: 1027, startPoint y: 101, endPoint x: 1033, endPoint y: 174, distance: 72.7
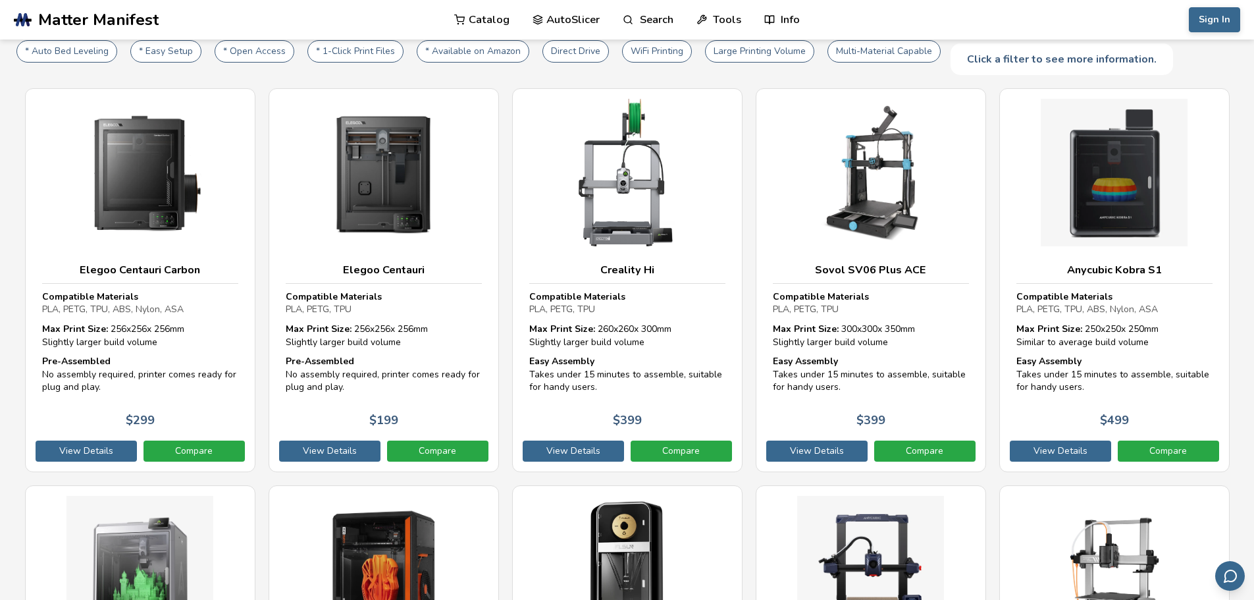
scroll to position [389, 0]
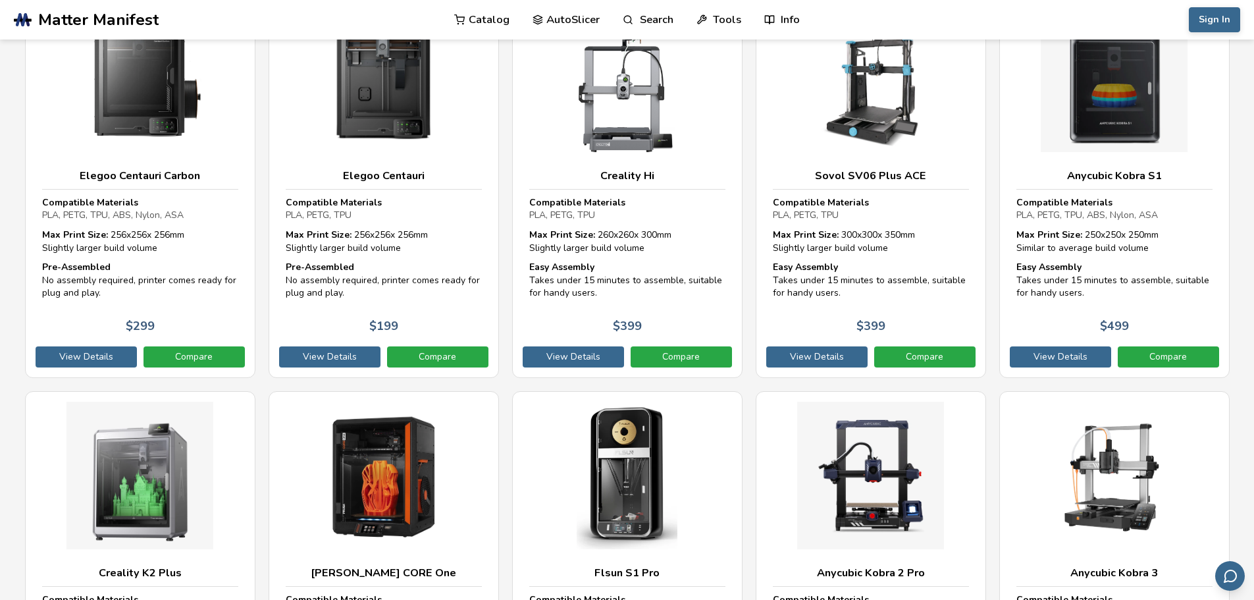
drag, startPoint x: 1237, startPoint y: 340, endPoint x: 1238, endPoint y: 369, distance: 29.6
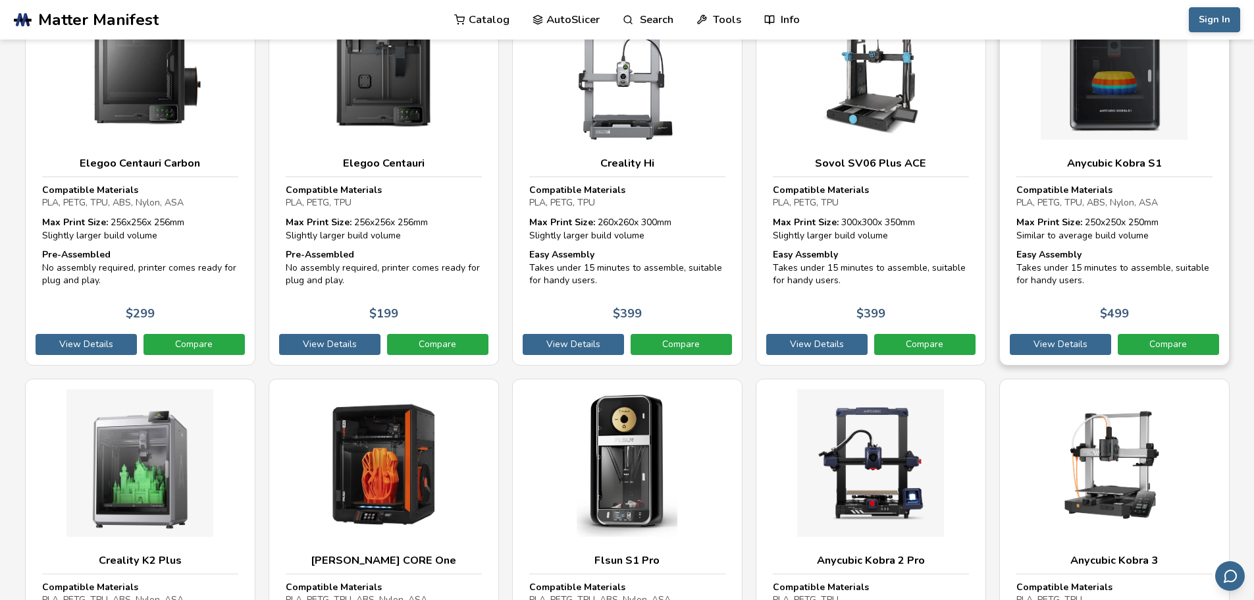
drag, startPoint x: 1002, startPoint y: 201, endPoint x: 1006, endPoint y: 230, distance: 29.3
drag, startPoint x: 1006, startPoint y: 230, endPoint x: 1008, endPoint y: 183, distance: 47.4
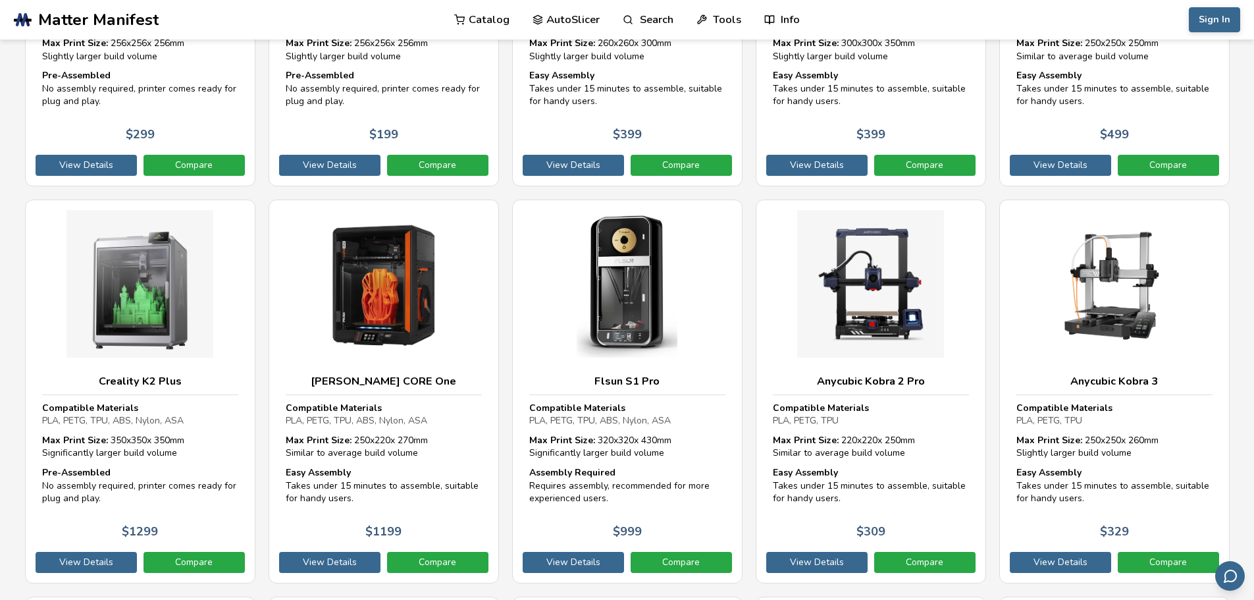
scroll to position [601, 0]
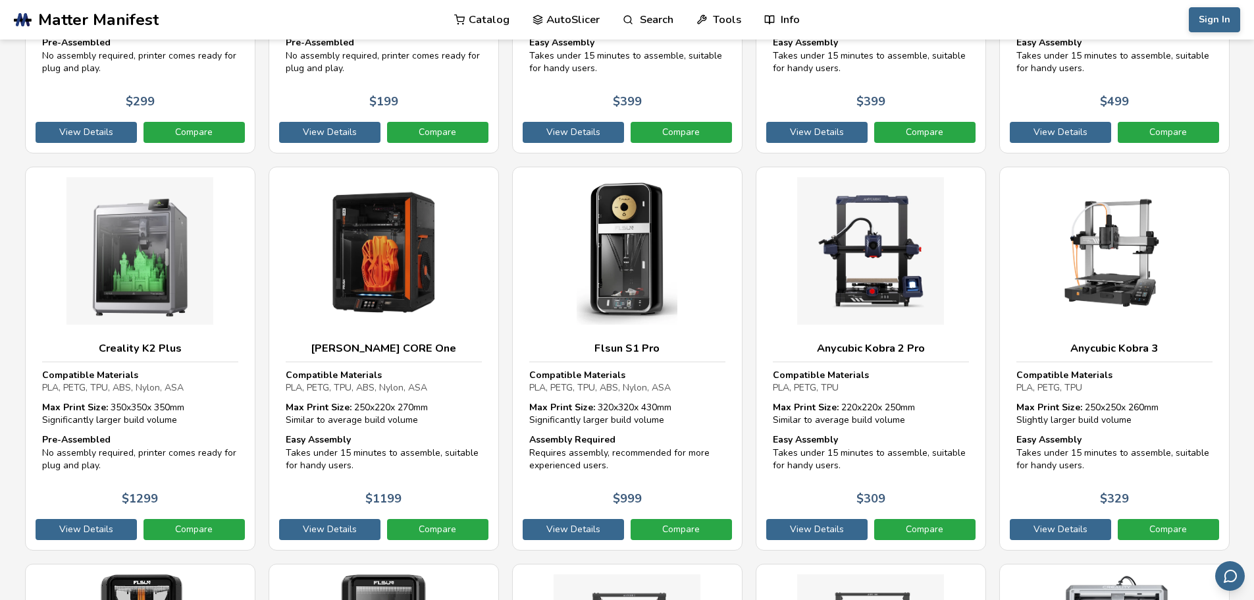
drag, startPoint x: 1040, startPoint y: 207, endPoint x: 1049, endPoint y: 259, distance: 52.8
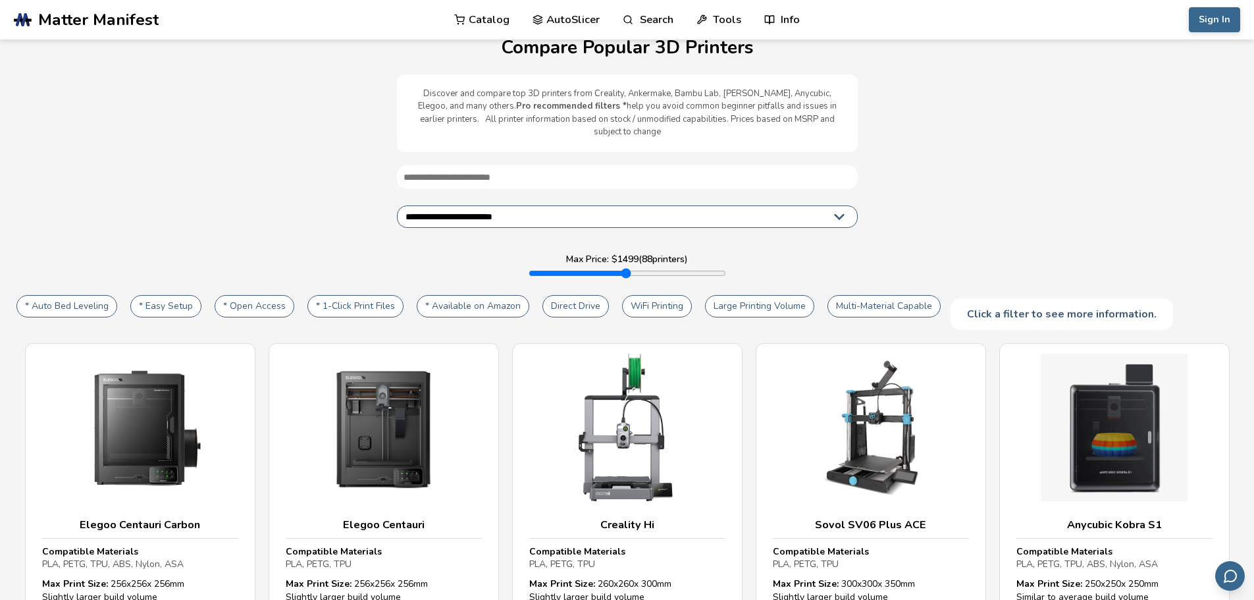
scroll to position [96, 0]
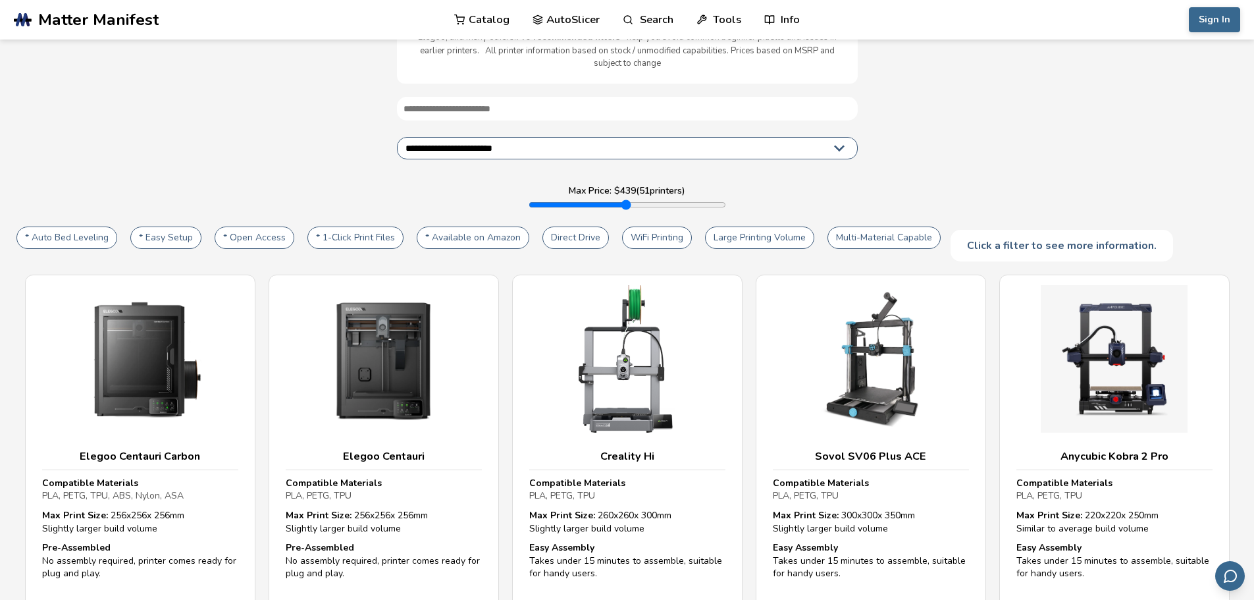
drag, startPoint x: 718, startPoint y: 192, endPoint x: 575, endPoint y: 196, distance: 143.5
type input "***"
click at [575, 199] on input "range" at bounding box center [626, 204] width 197 height 11
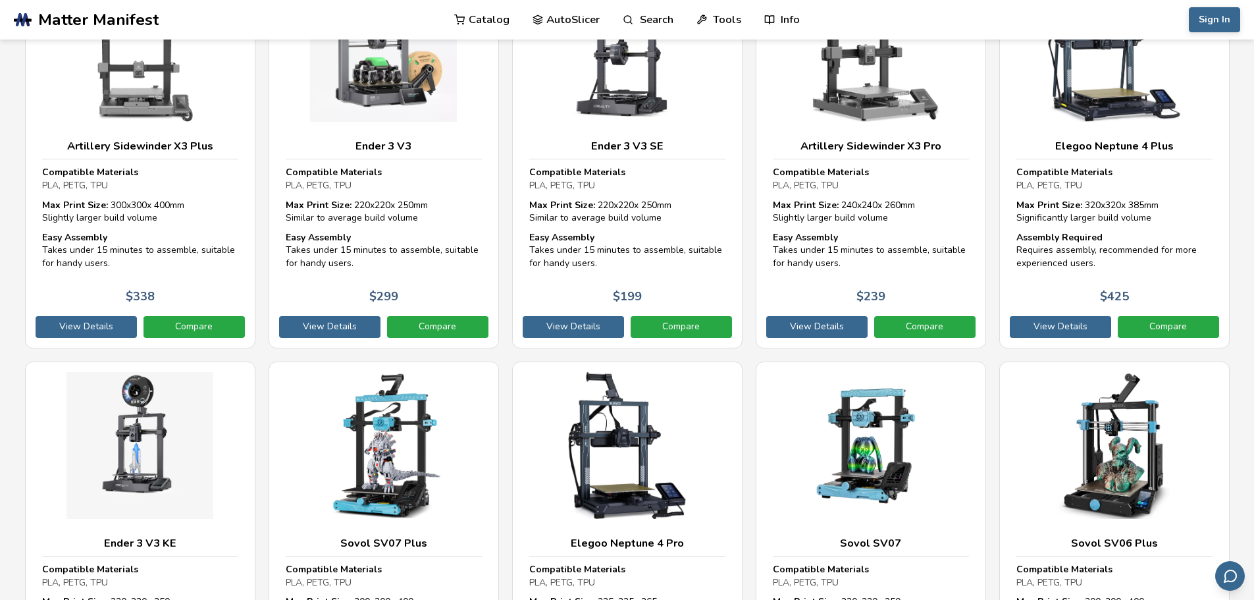
scroll to position [2276, 0]
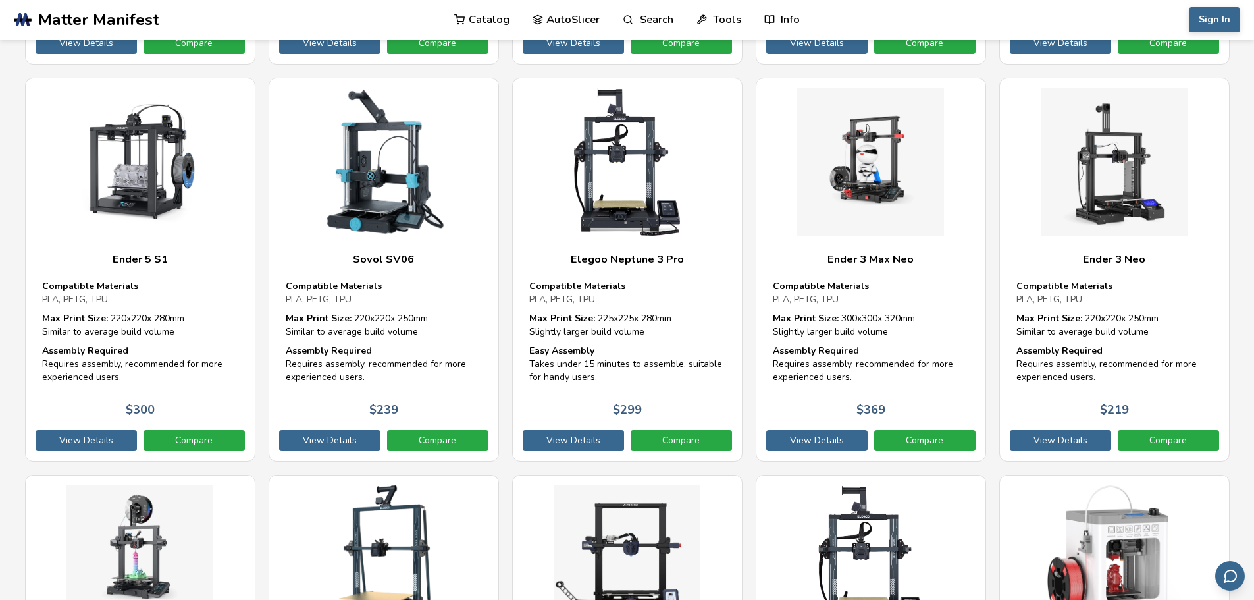
drag, startPoint x: 1220, startPoint y: 203, endPoint x: 1232, endPoint y: 288, distance: 85.7
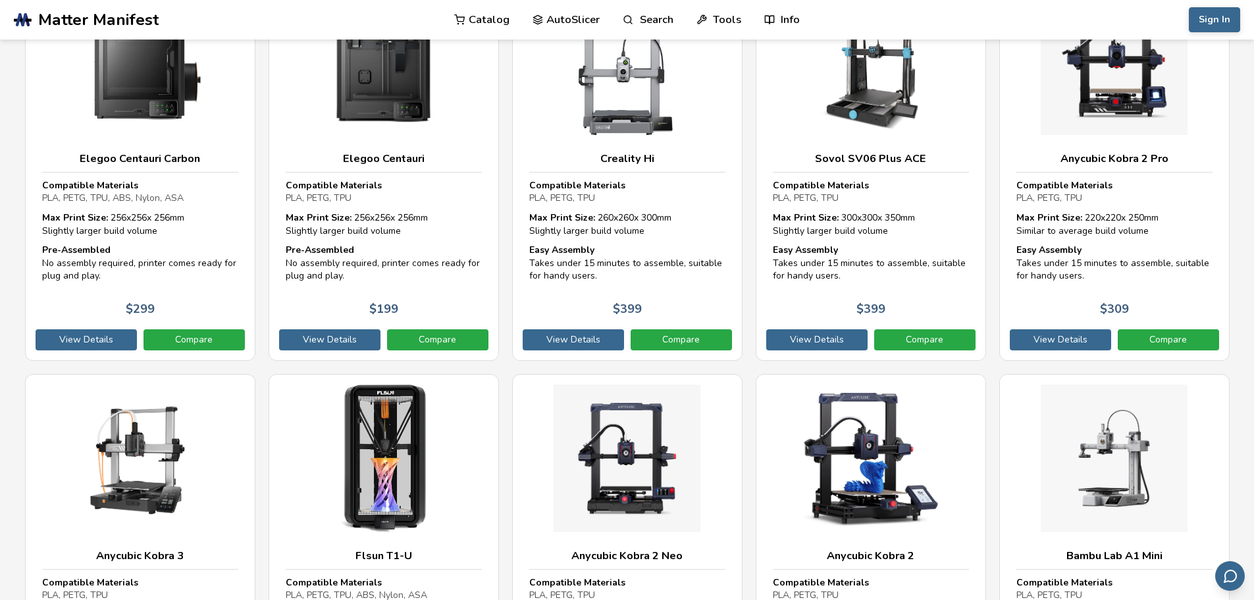
scroll to position [0, 0]
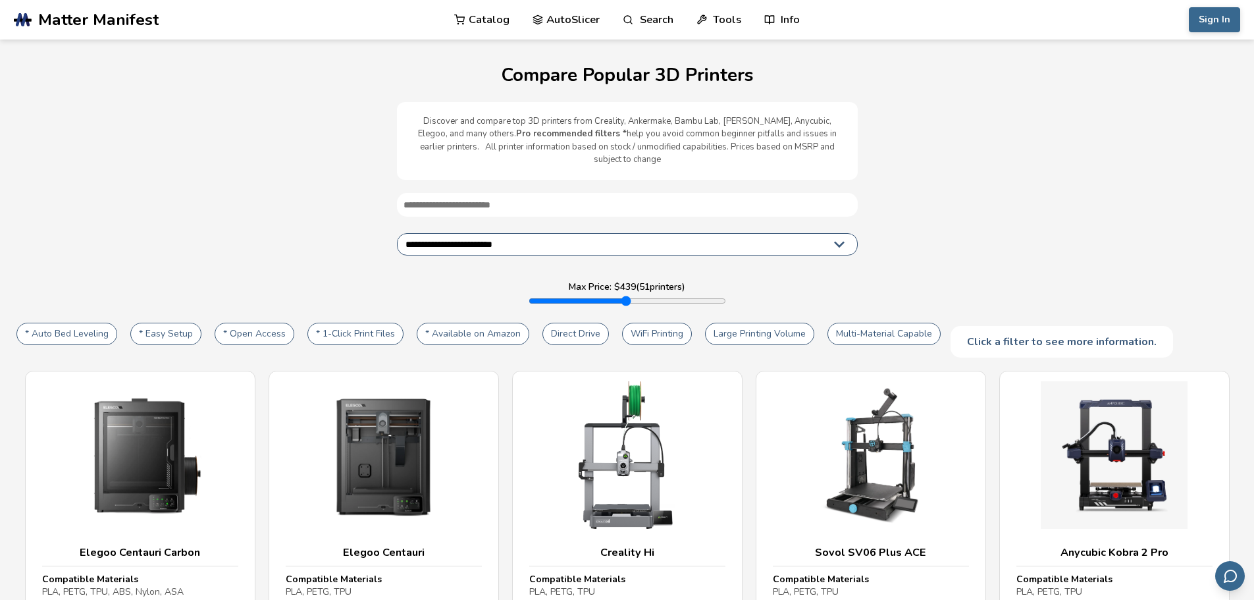
click at [528, 240] on select "**********" at bounding box center [627, 244] width 461 height 22
select select "*********"
click at [397, 233] on select "**********" at bounding box center [627, 244] width 461 height 22
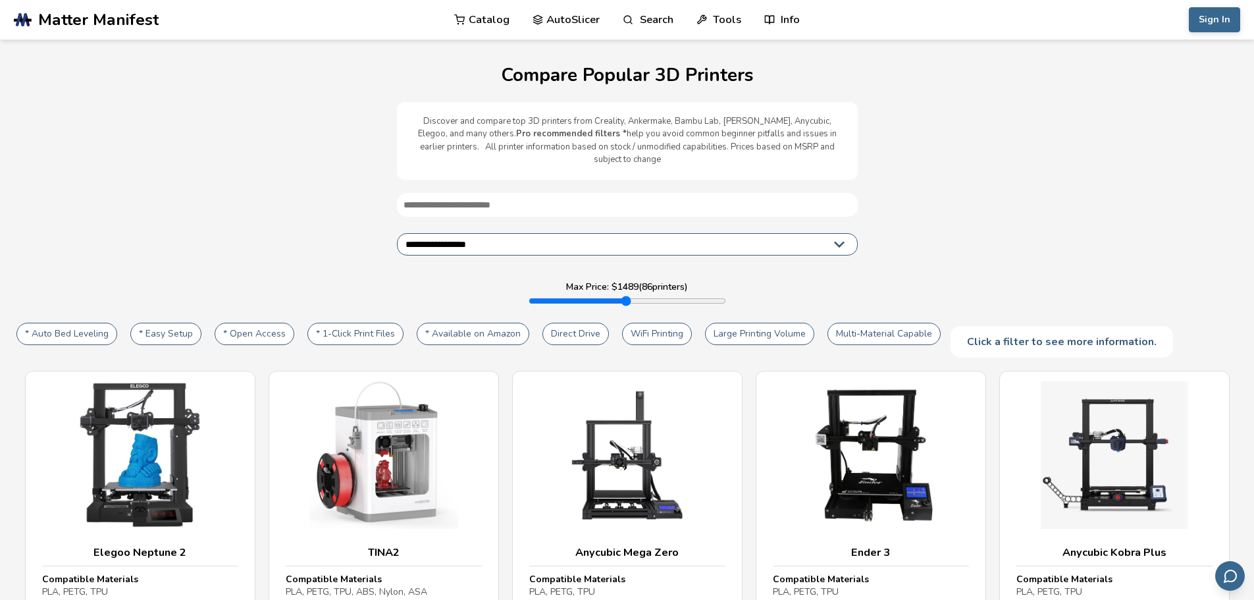
drag, startPoint x: 571, startPoint y: 284, endPoint x: 994, endPoint y: 304, distance: 423.6
type input "****"
click at [726, 304] on input "range" at bounding box center [626, 301] width 197 height 11
click at [871, 211] on div "**********" at bounding box center [626, 275] width 1227 height 165
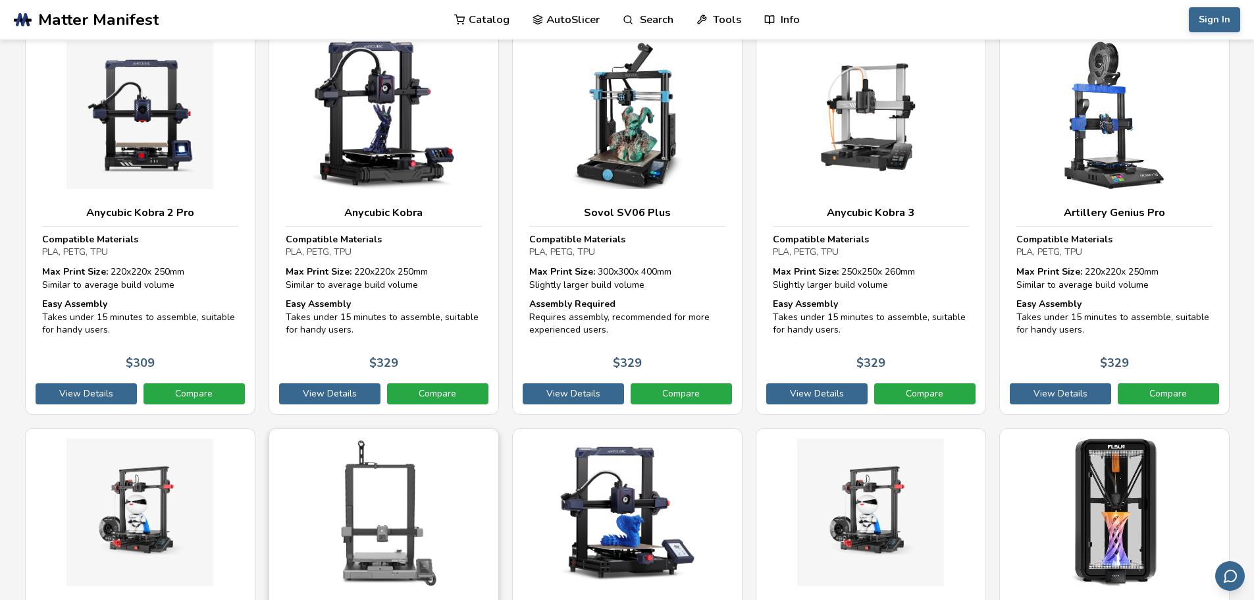
scroll to position [2040, 0]
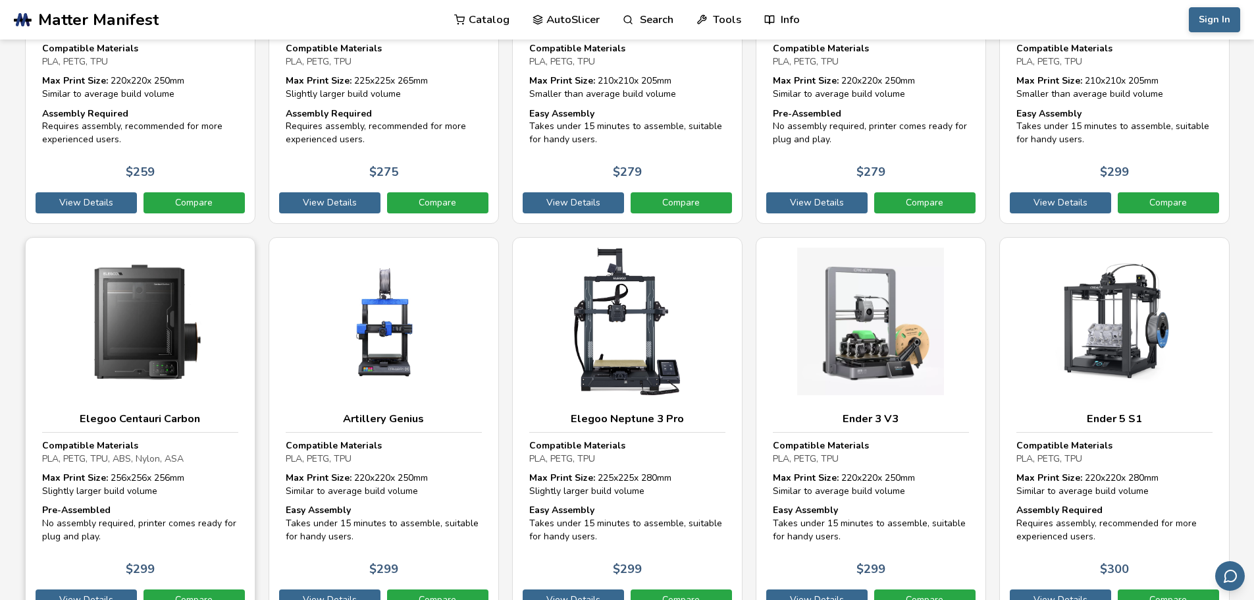
drag, startPoint x: 30, startPoint y: 440, endPoint x: 31, endPoint y: 468, distance: 28.3
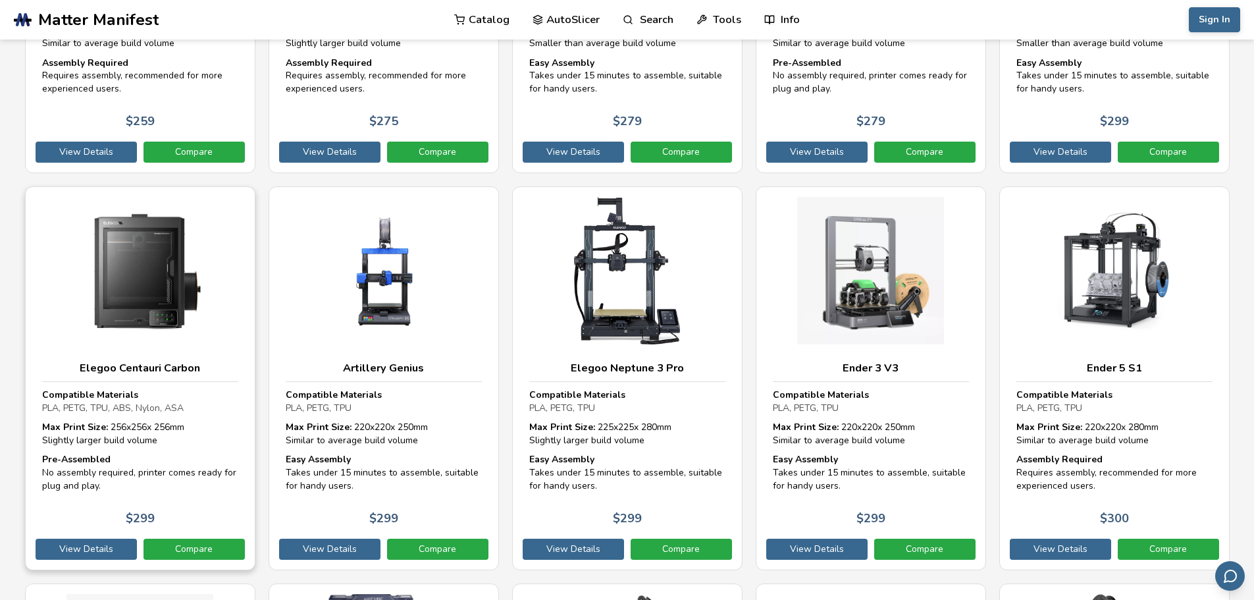
drag, startPoint x: 31, startPoint y: 468, endPoint x: 51, endPoint y: 548, distance: 82.0
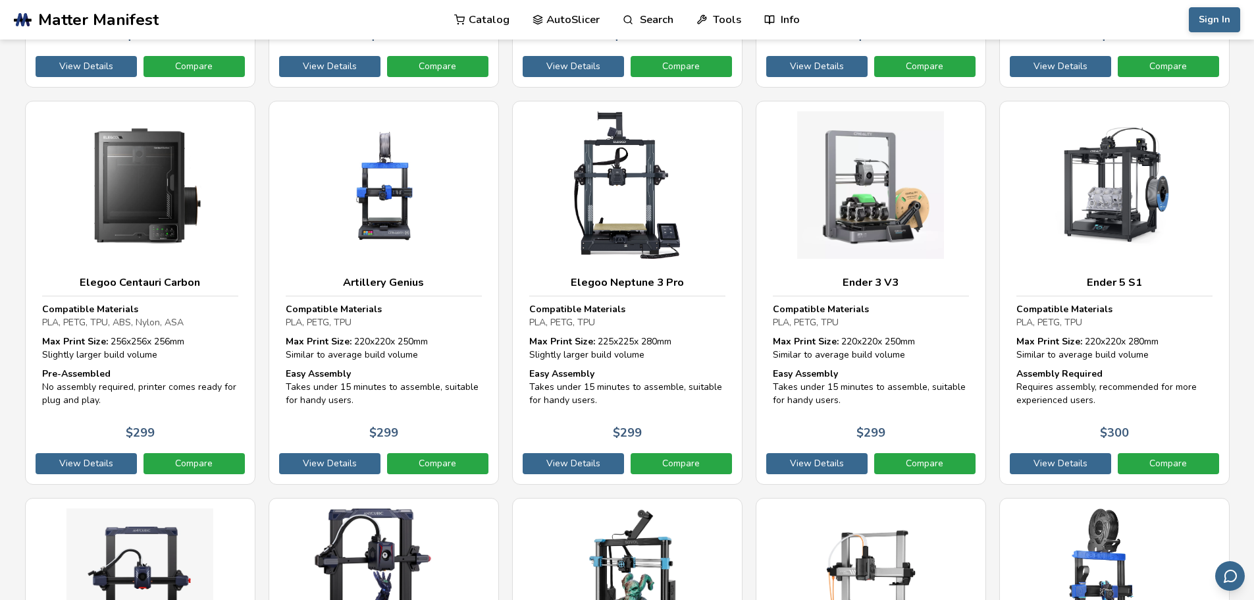
drag, startPoint x: 20, startPoint y: 382, endPoint x: 26, endPoint y: 475, distance: 92.4
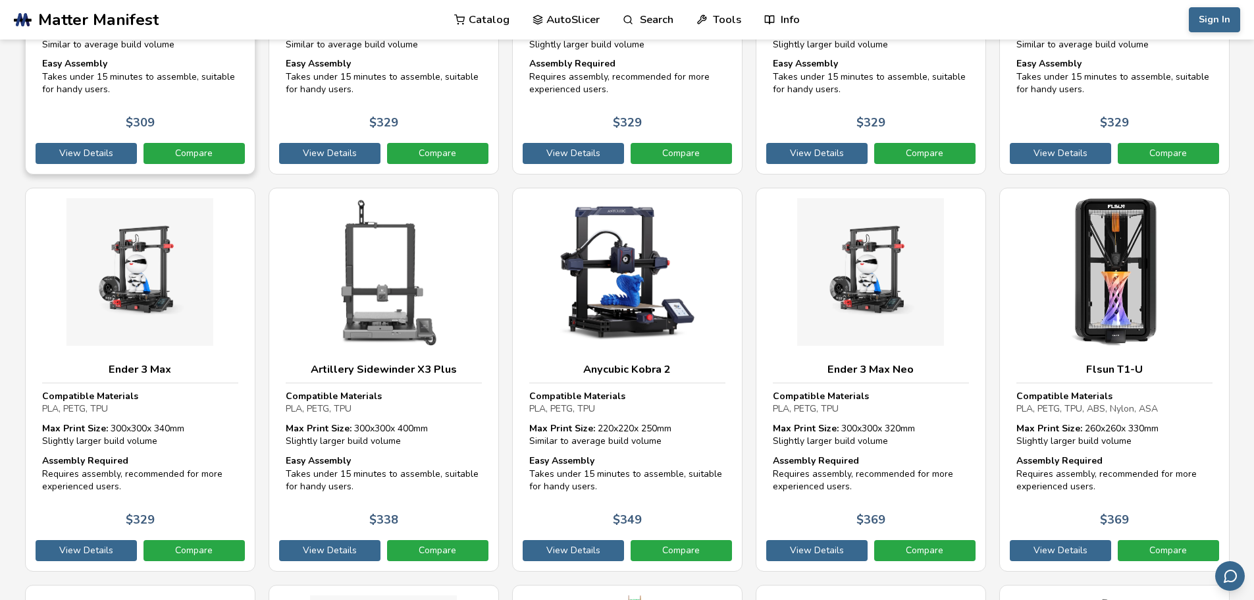
drag, startPoint x: 13, startPoint y: 347, endPoint x: 26, endPoint y: 438, distance: 91.9
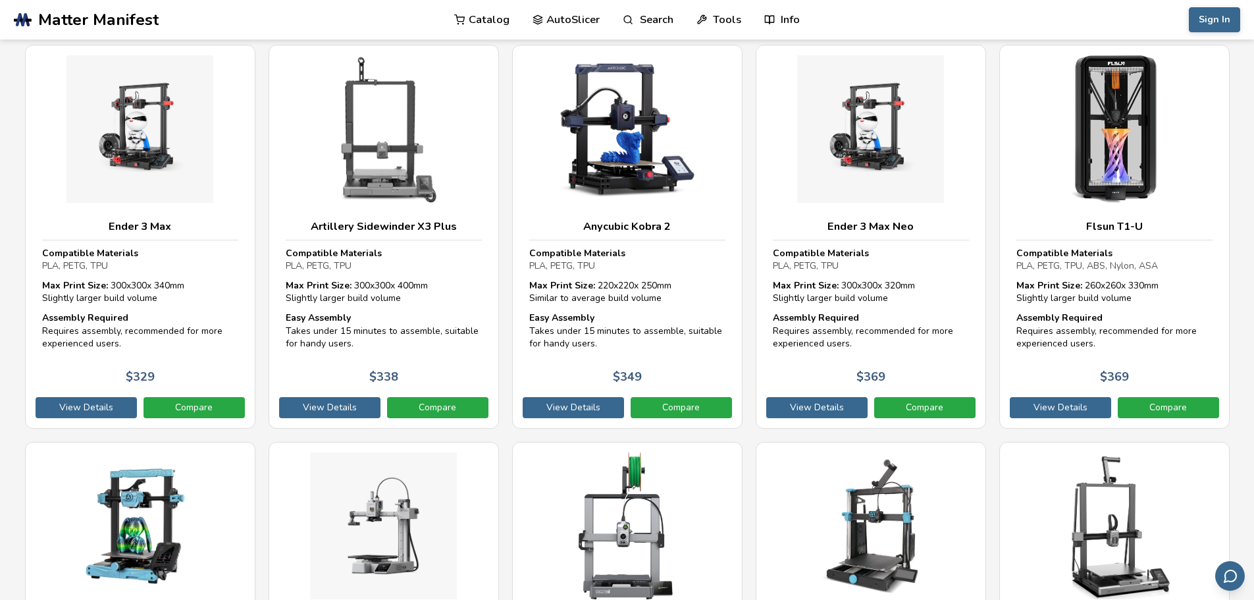
drag, startPoint x: 1253, startPoint y: 329, endPoint x: 1254, endPoint y: 359, distance: 30.3
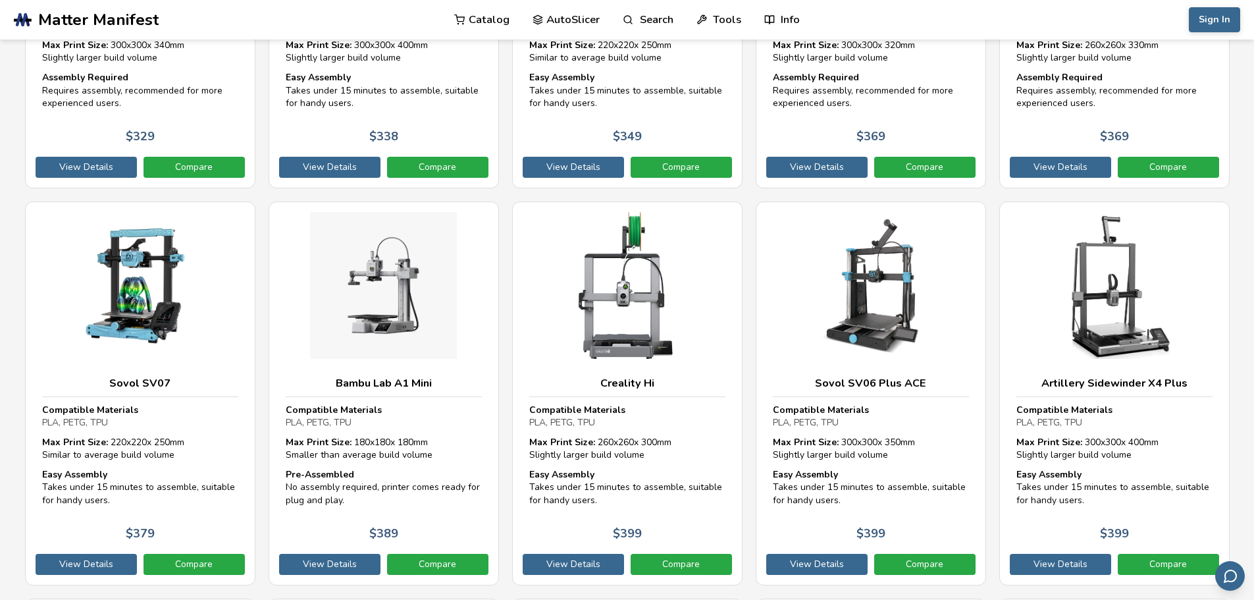
drag, startPoint x: 1241, startPoint y: 278, endPoint x: 1243, endPoint y: 331, distance: 52.7
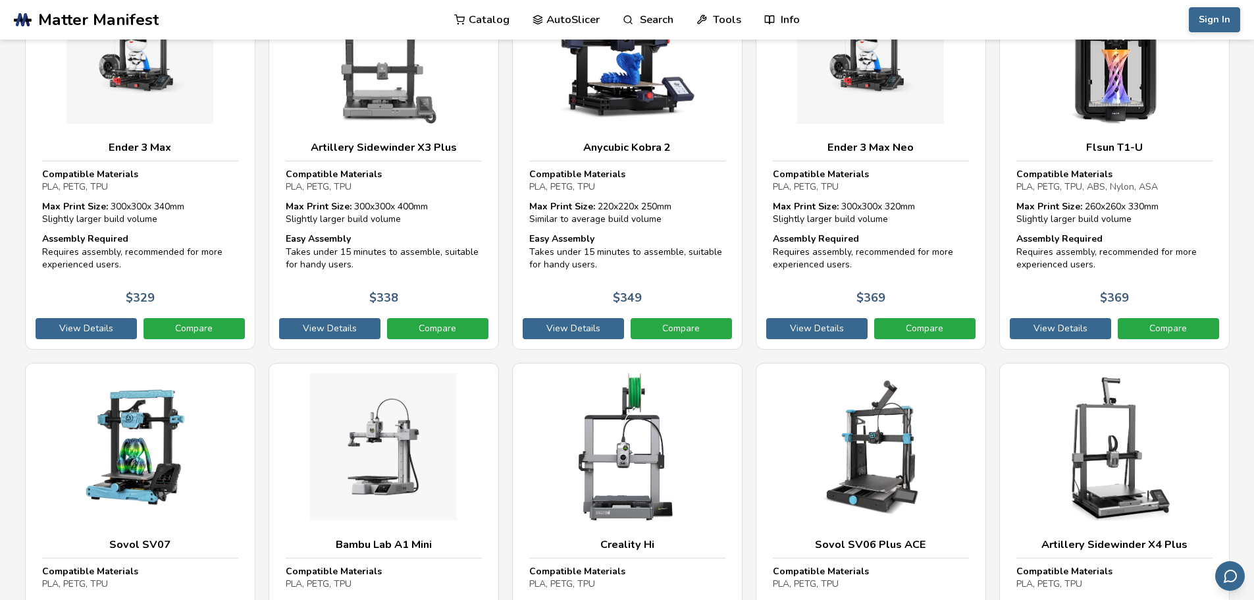
scroll to position [3051, 0]
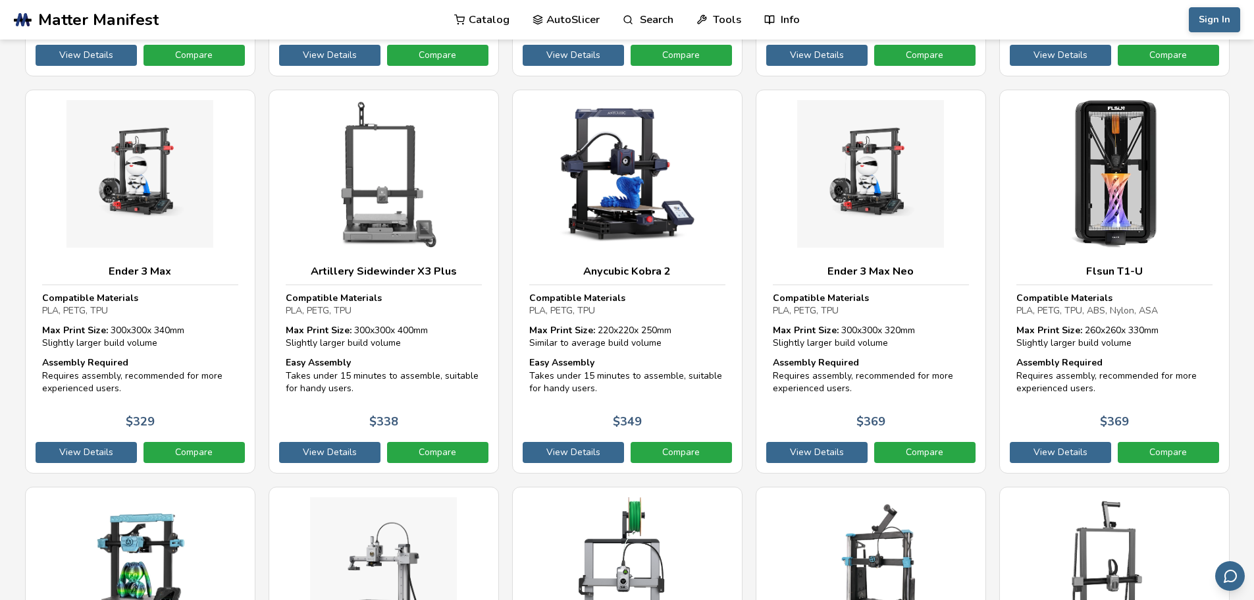
drag, startPoint x: 1243, startPoint y: 331, endPoint x: 1231, endPoint y: 268, distance: 64.4
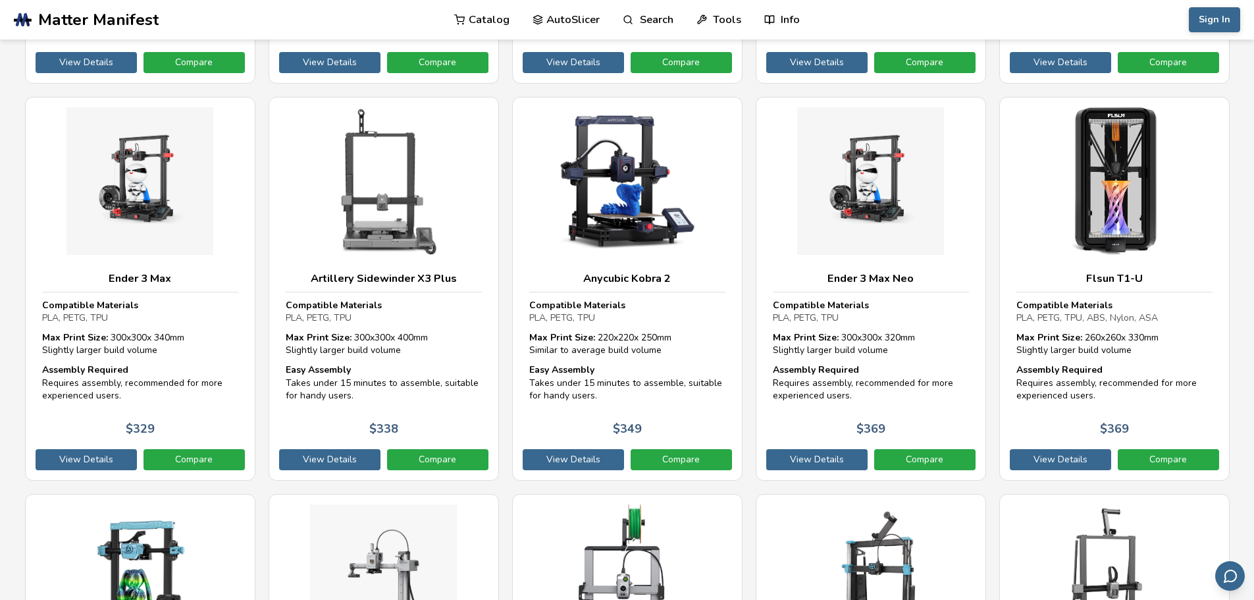
drag, startPoint x: 1230, startPoint y: 247, endPoint x: 1232, endPoint y: 273, distance: 25.7
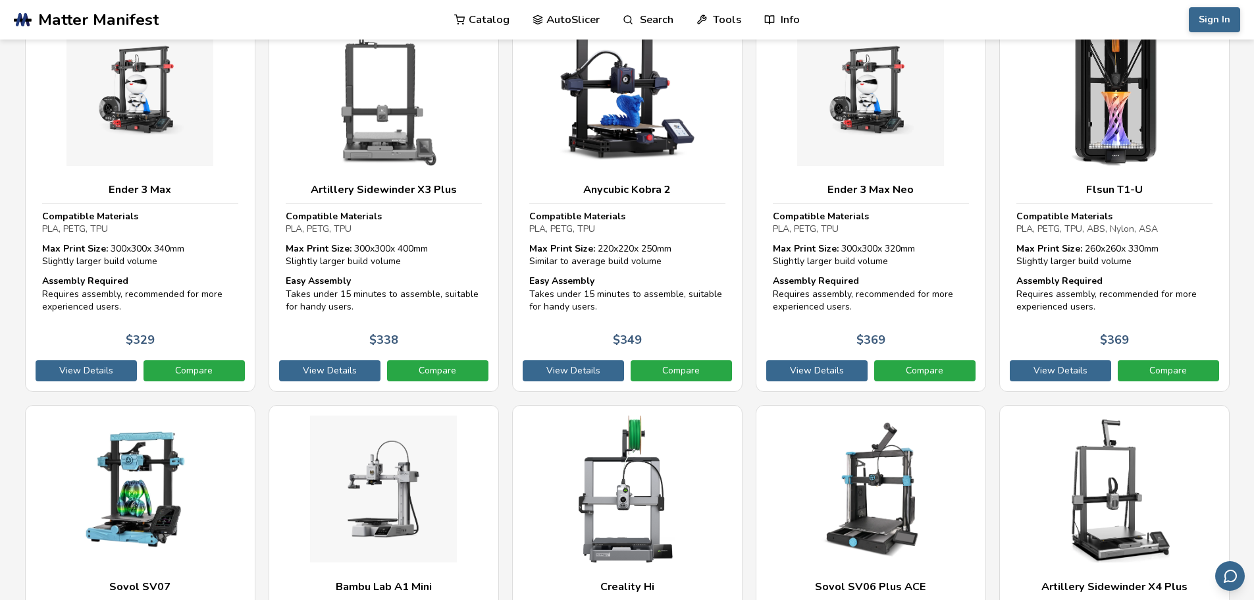
drag, startPoint x: 1233, startPoint y: 255, endPoint x: 1233, endPoint y: 272, distance: 17.8
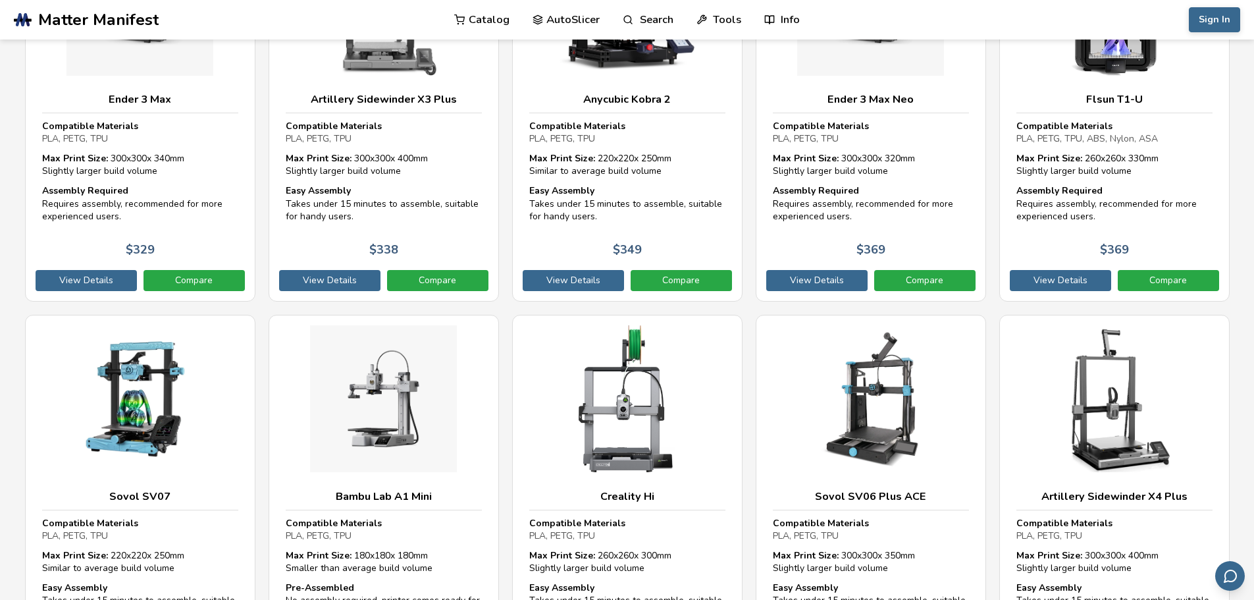
drag, startPoint x: 1237, startPoint y: 227, endPoint x: 1237, endPoint y: 247, distance: 19.8
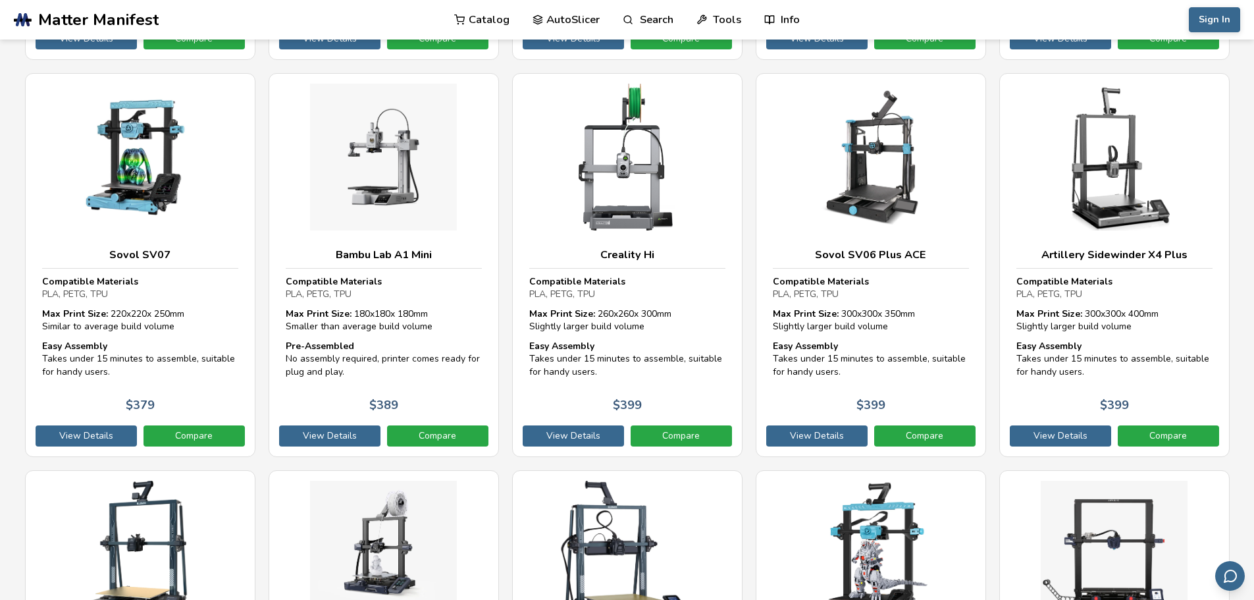
drag, startPoint x: 1241, startPoint y: 220, endPoint x: 1241, endPoint y: 236, distance: 16.5
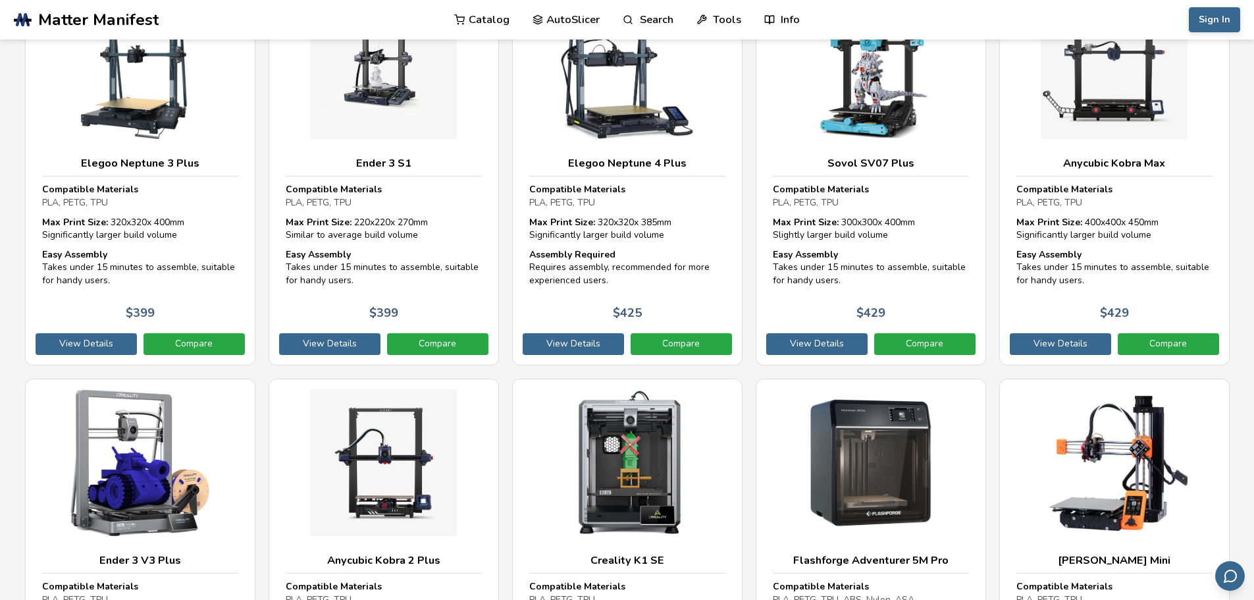
drag, startPoint x: 1241, startPoint y: 236, endPoint x: 1253, endPoint y: 338, distance: 102.8
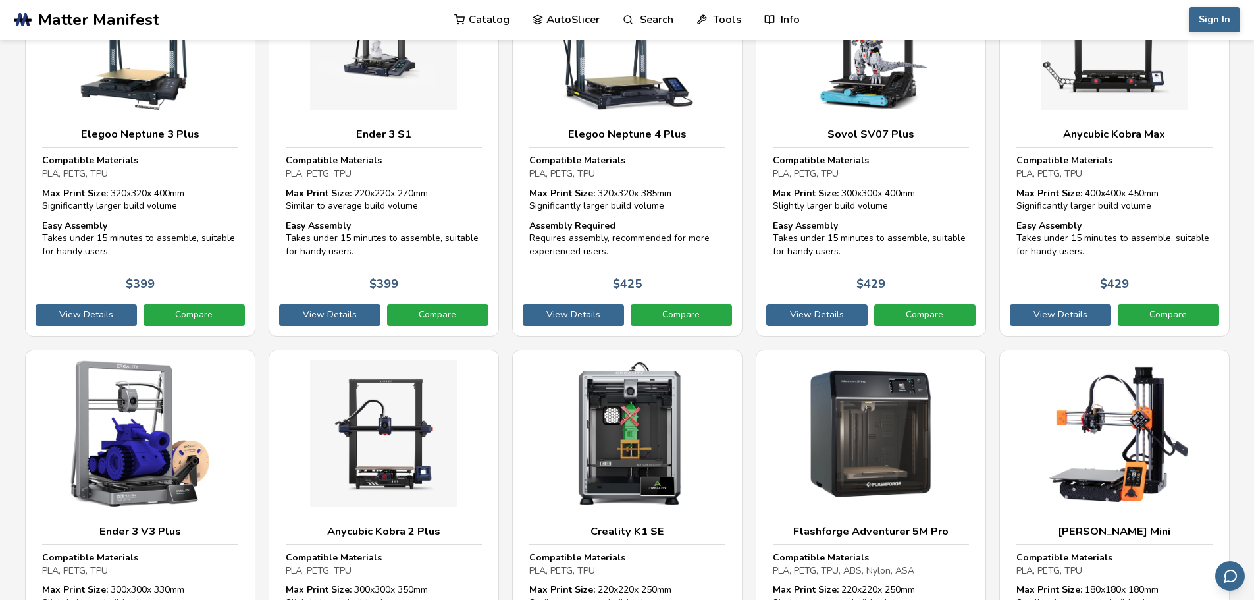
drag, startPoint x: 1227, startPoint y: 243, endPoint x: 1235, endPoint y: 322, distance: 79.3
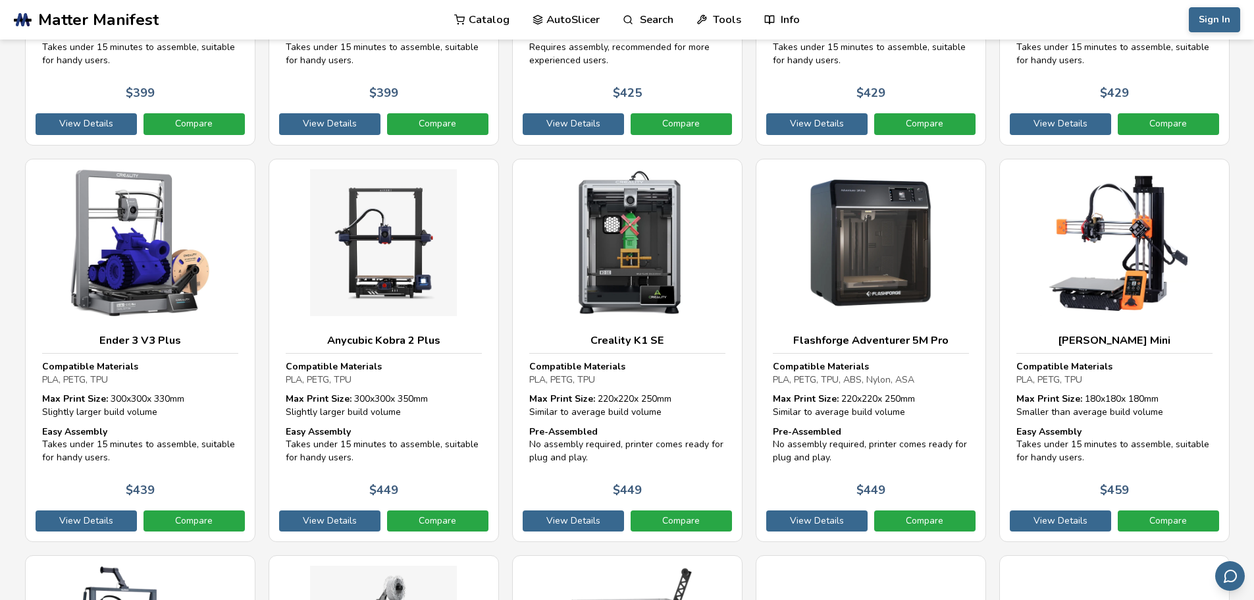
scroll to position [4261, 0]
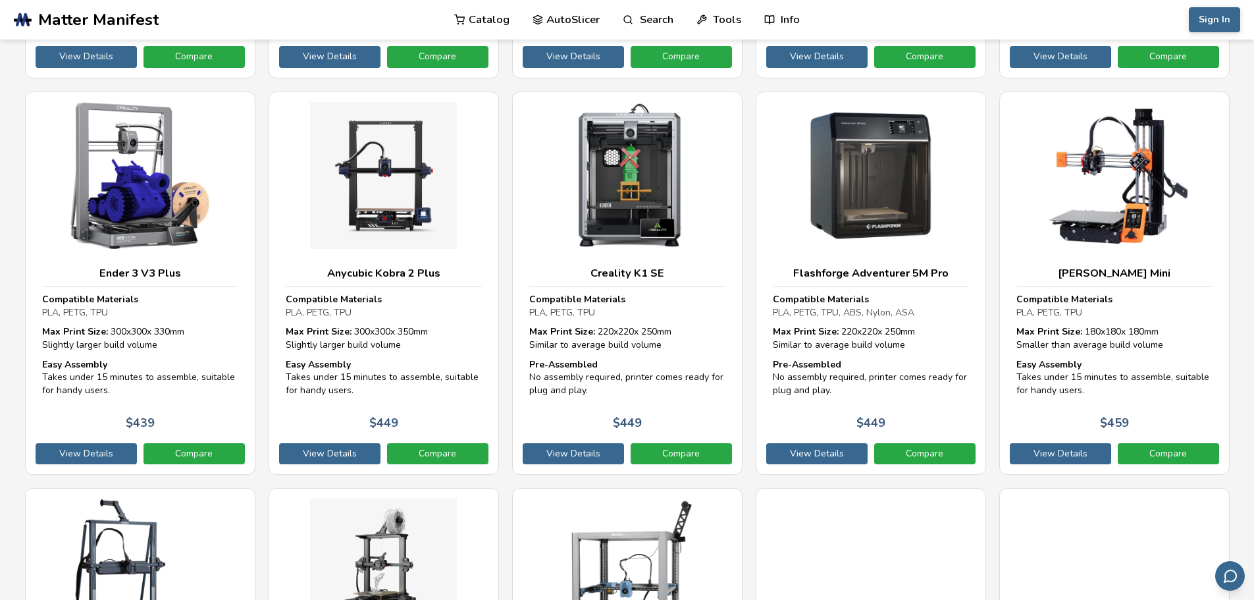
drag, startPoint x: 1235, startPoint y: 322, endPoint x: 1237, endPoint y: 379, distance: 57.3
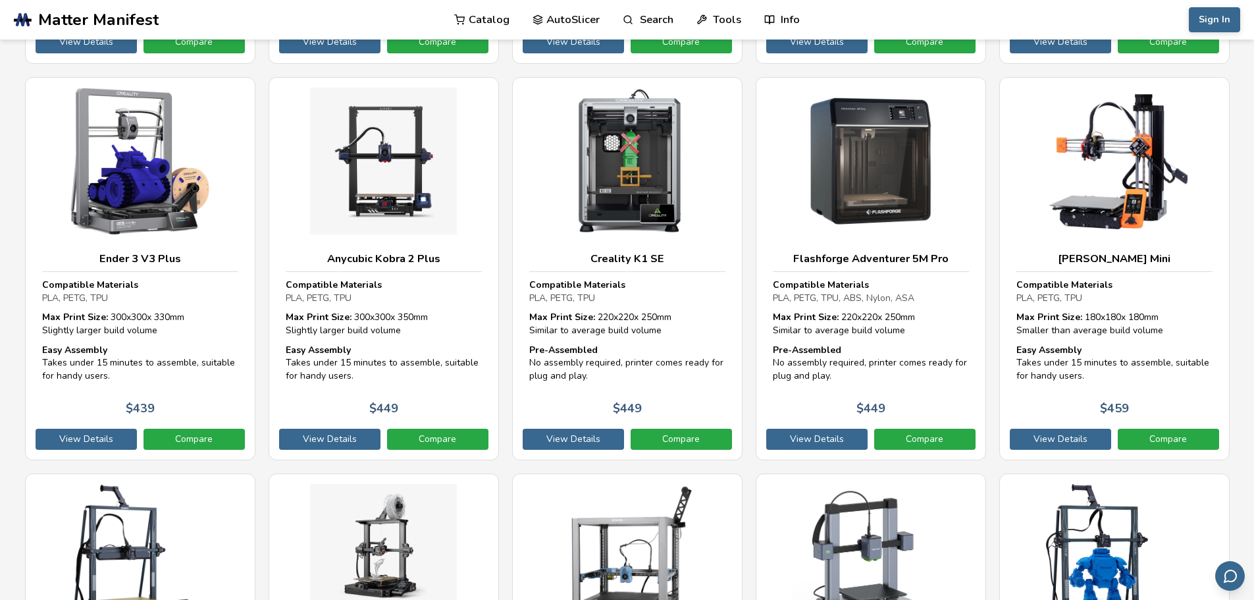
drag, startPoint x: 1227, startPoint y: 270, endPoint x: 1233, endPoint y: 321, distance: 50.4
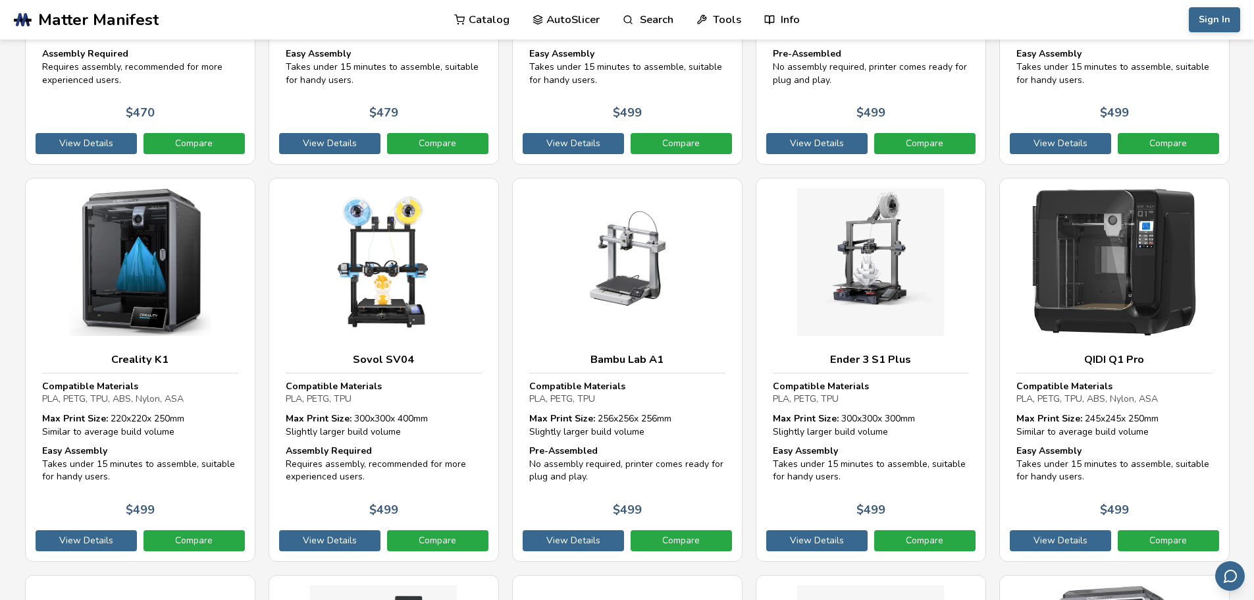
scroll to position [5047, 0]
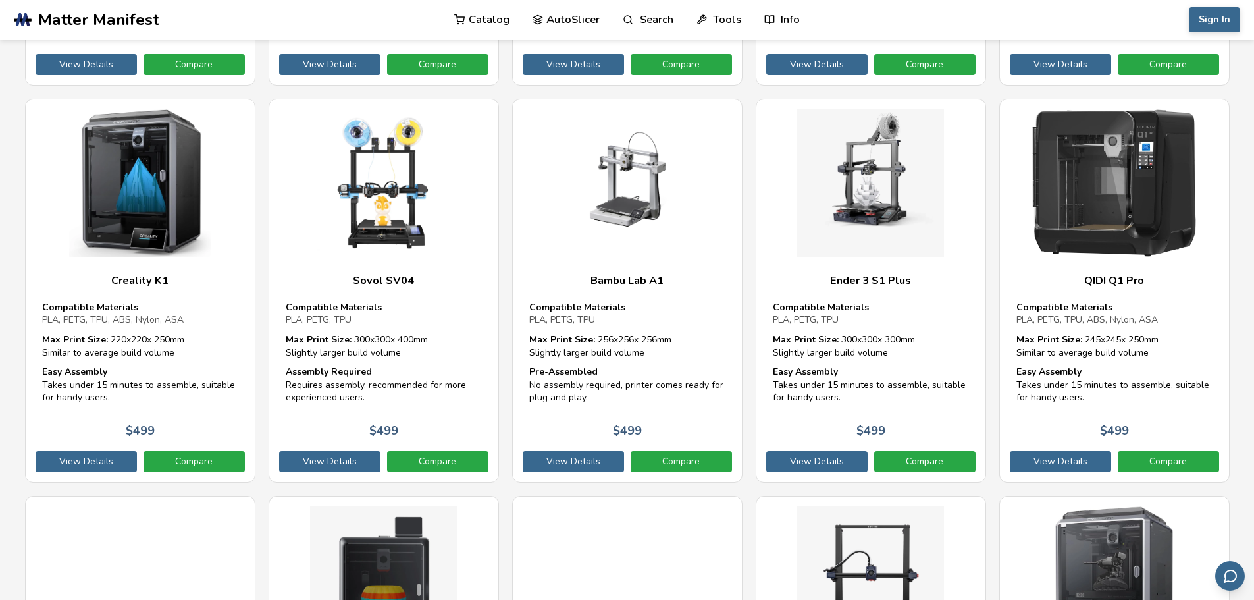
drag, startPoint x: 1247, startPoint y: 257, endPoint x: 1257, endPoint y: 316, distance: 59.4
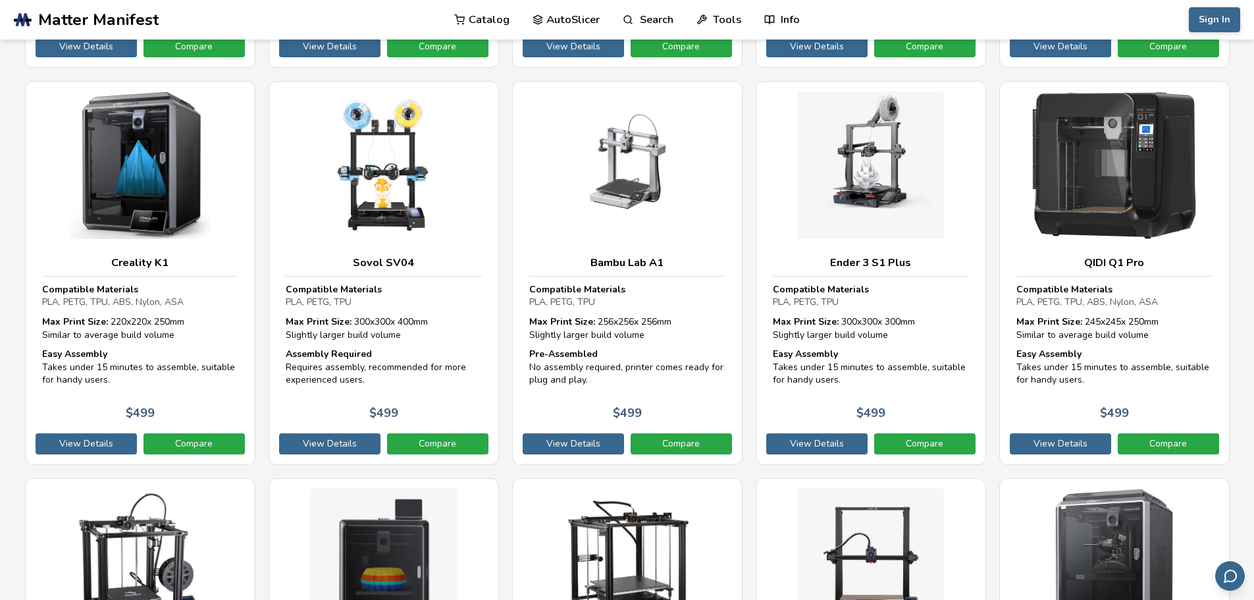
scroll to position [5108, 0]
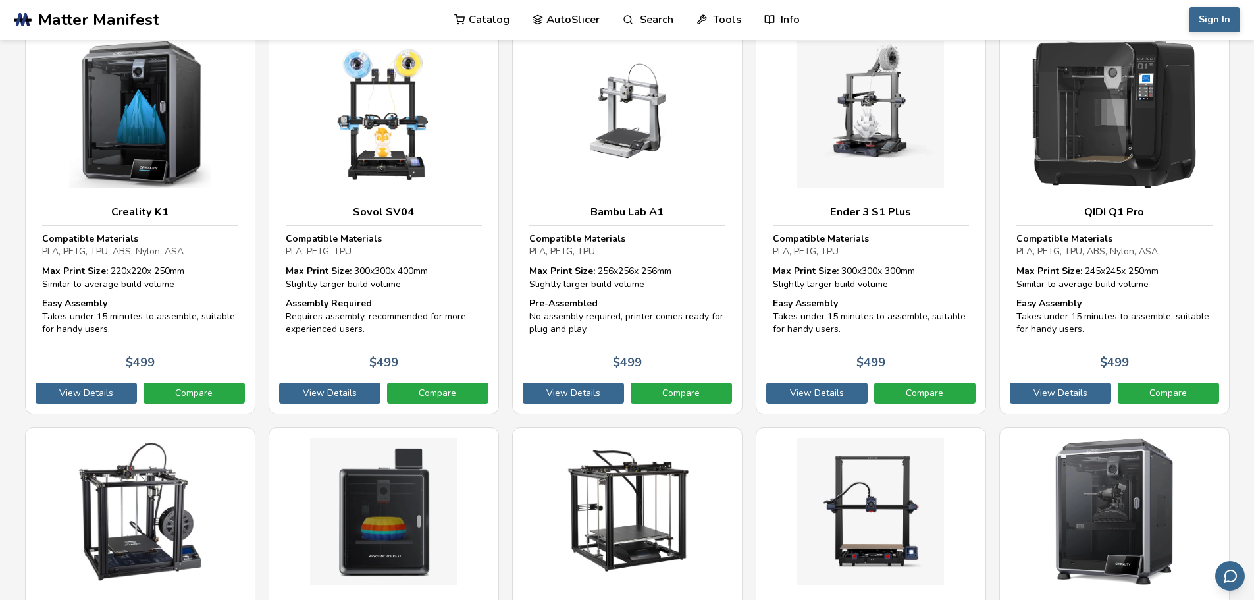
drag, startPoint x: 0, startPoint y: 191, endPoint x: 11, endPoint y: 249, distance: 59.0
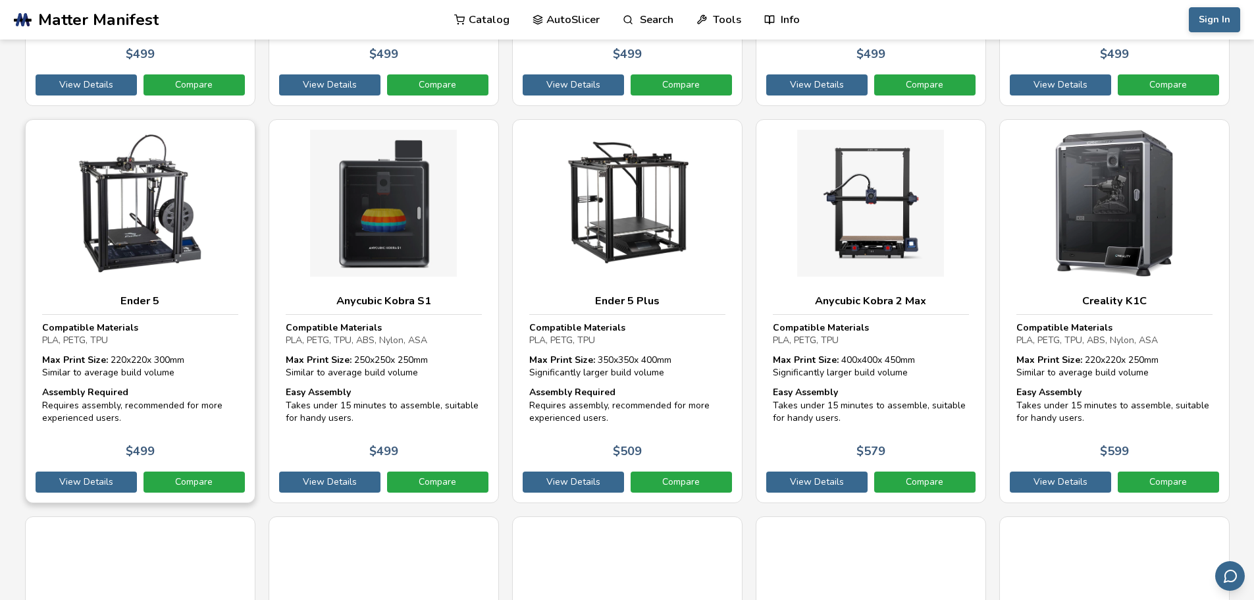
drag, startPoint x: 32, startPoint y: 305, endPoint x: 37, endPoint y: 341, distance: 36.6
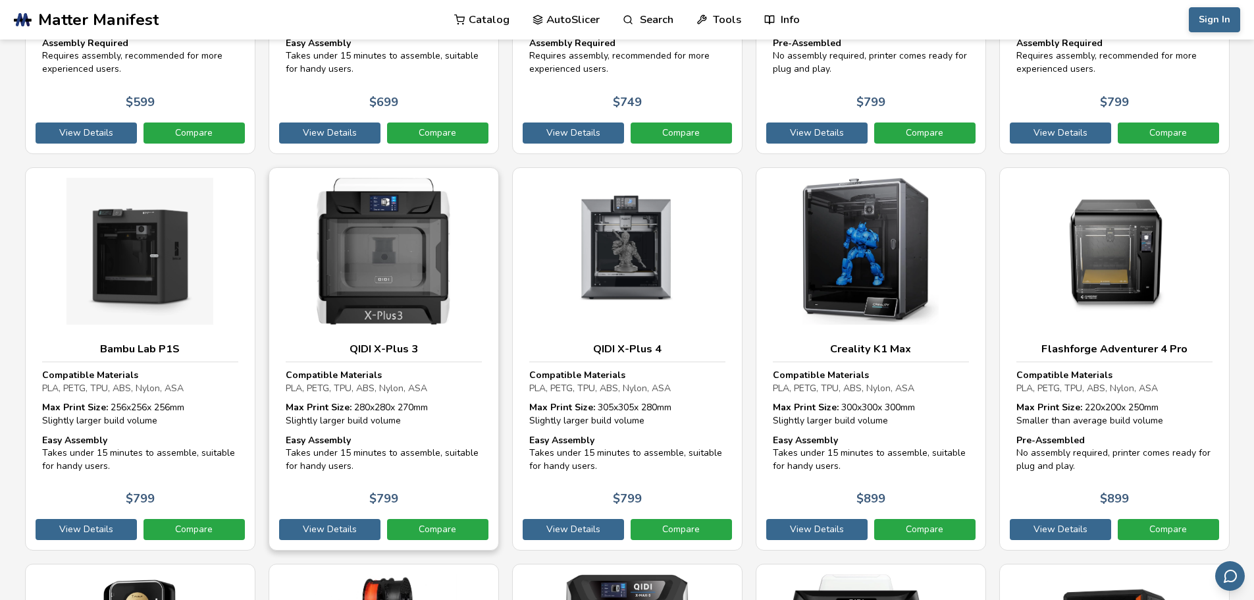
scroll to position [6835, 0]
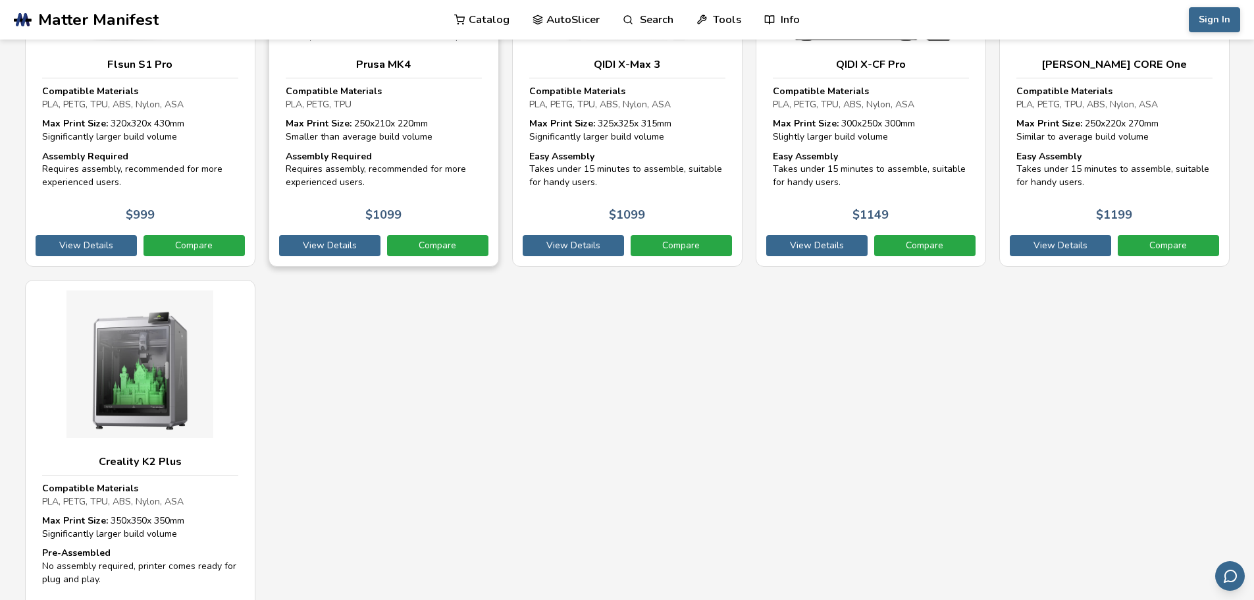
drag, startPoint x: 442, startPoint y: 239, endPoint x: 368, endPoint y: 396, distance: 173.1
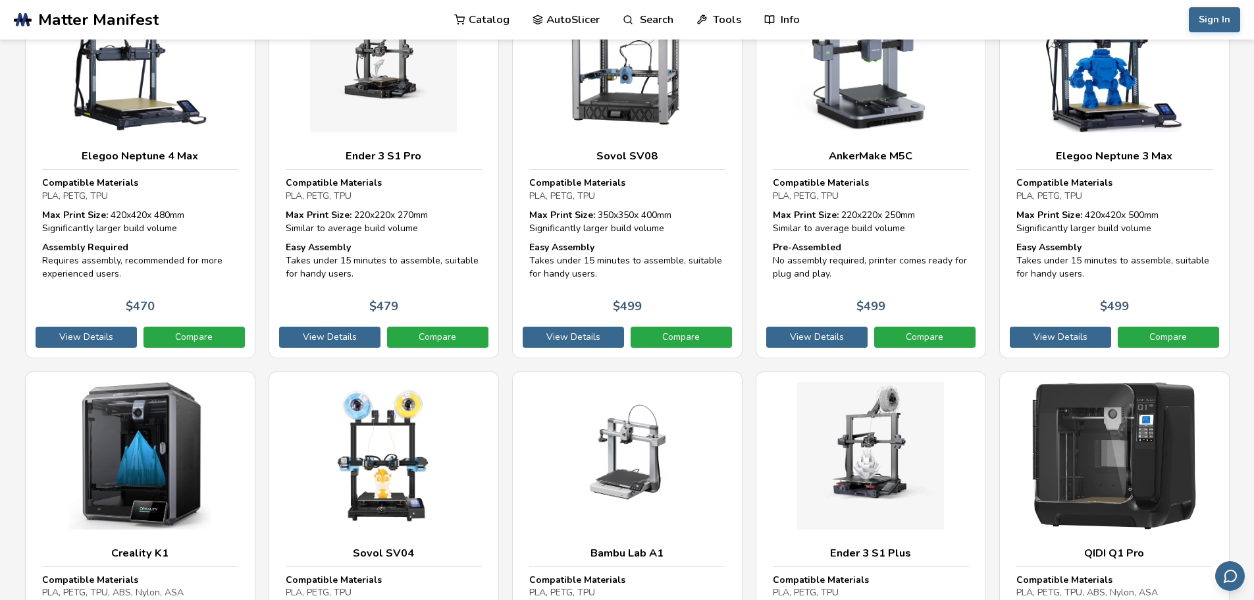
scroll to position [7119, 0]
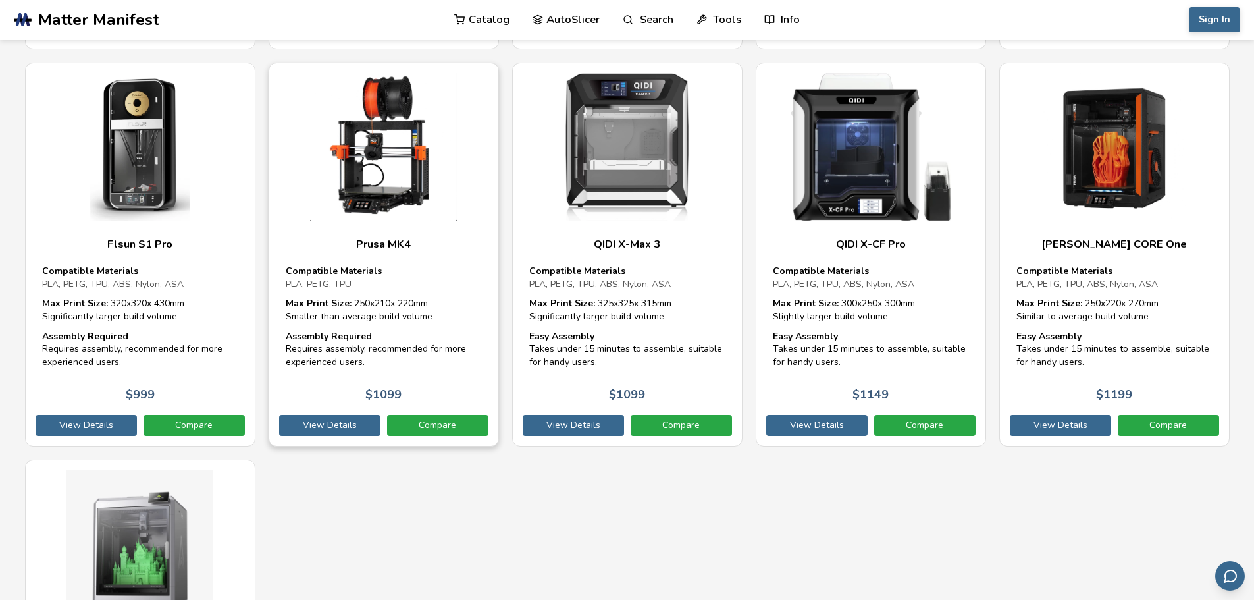
drag, startPoint x: 476, startPoint y: 159, endPoint x: 471, endPoint y: 125, distance: 33.9
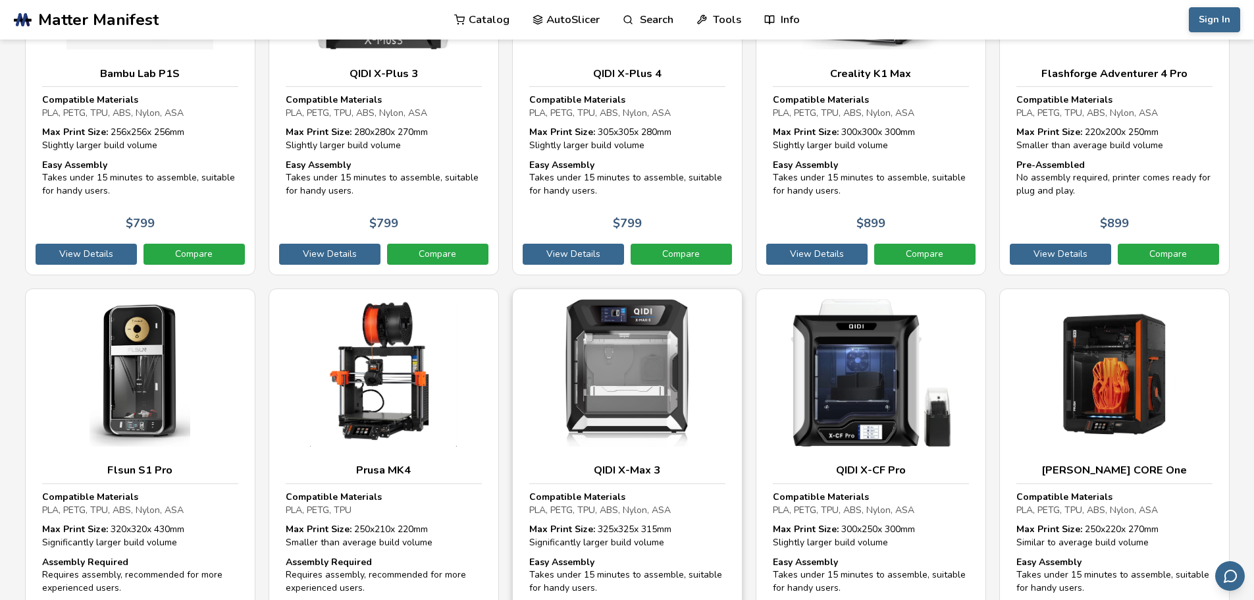
drag, startPoint x: 506, startPoint y: 499, endPoint x: 514, endPoint y: 528, distance: 30.7
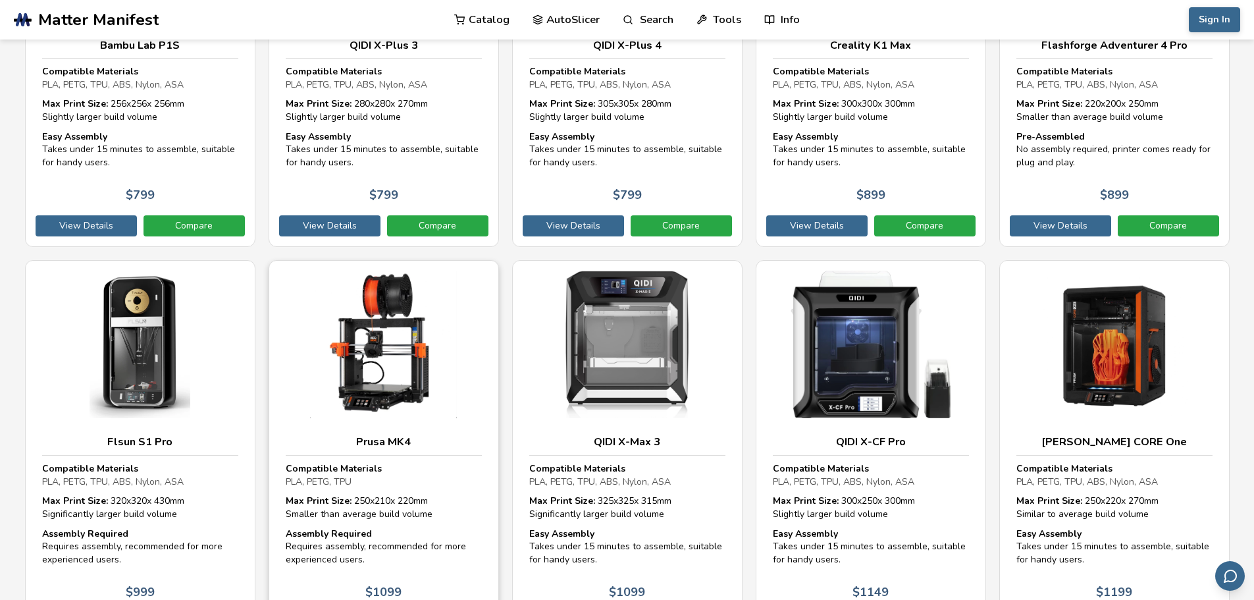
drag, startPoint x: 484, startPoint y: 338, endPoint x: 494, endPoint y: 328, distance: 14.0
drag, startPoint x: 499, startPoint y: 366, endPoint x: 501, endPoint y: 412, distance: 46.1
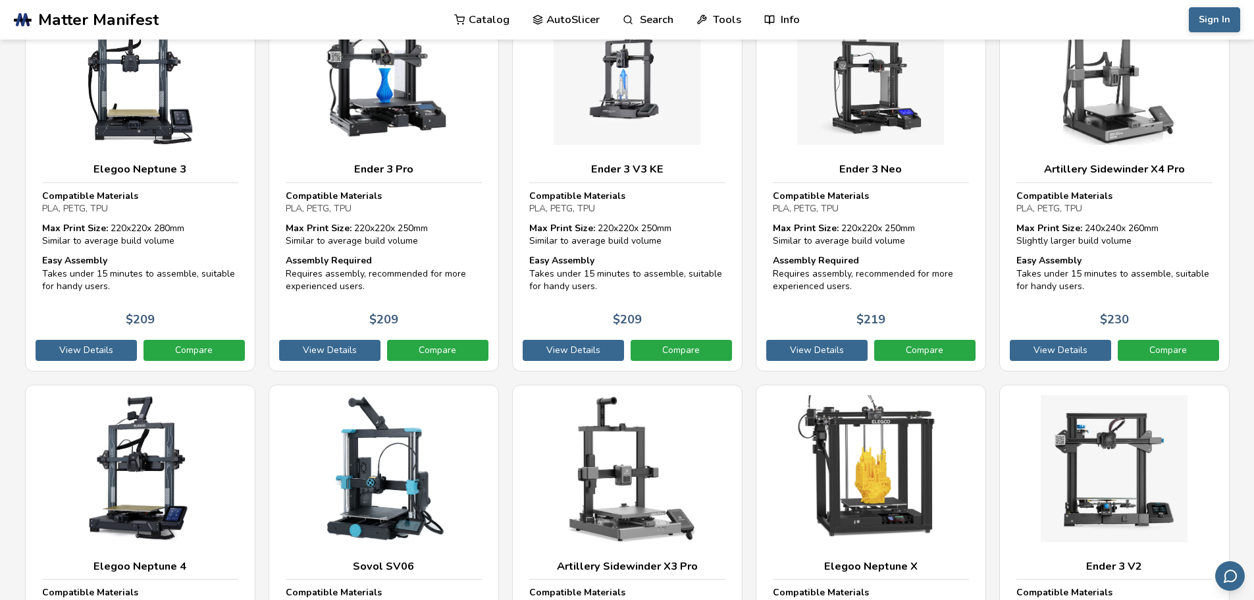
scroll to position [0, 0]
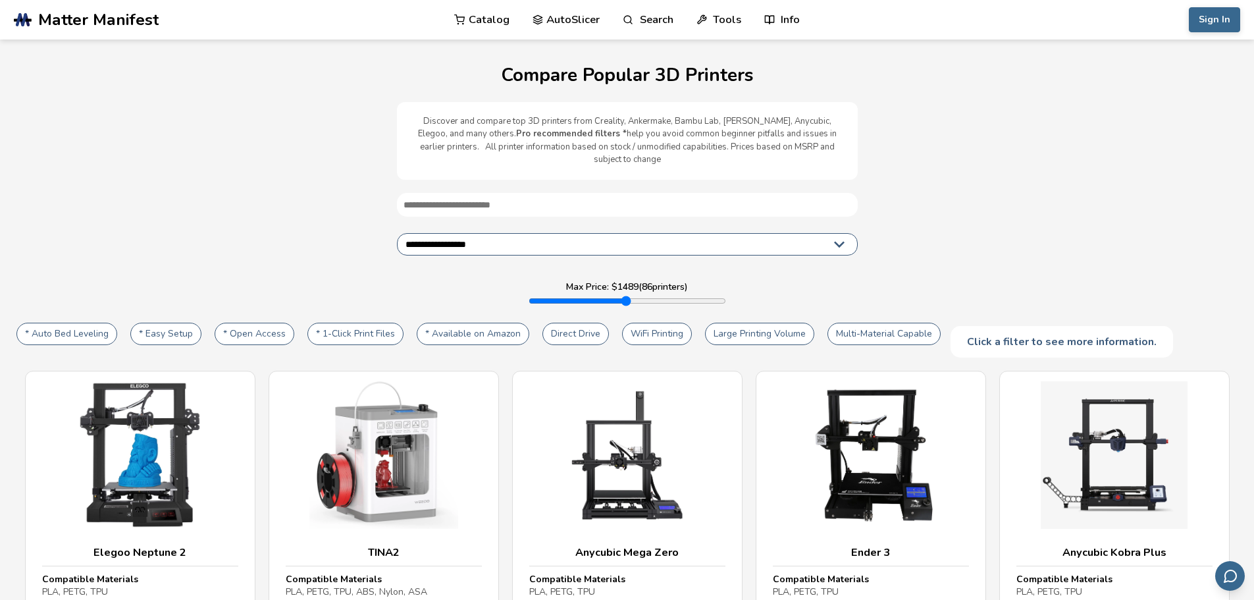
click at [588, 233] on select "**********" at bounding box center [627, 244] width 461 height 22
click at [500, 20] on link "Catalog" at bounding box center [481, 19] width 55 height 39
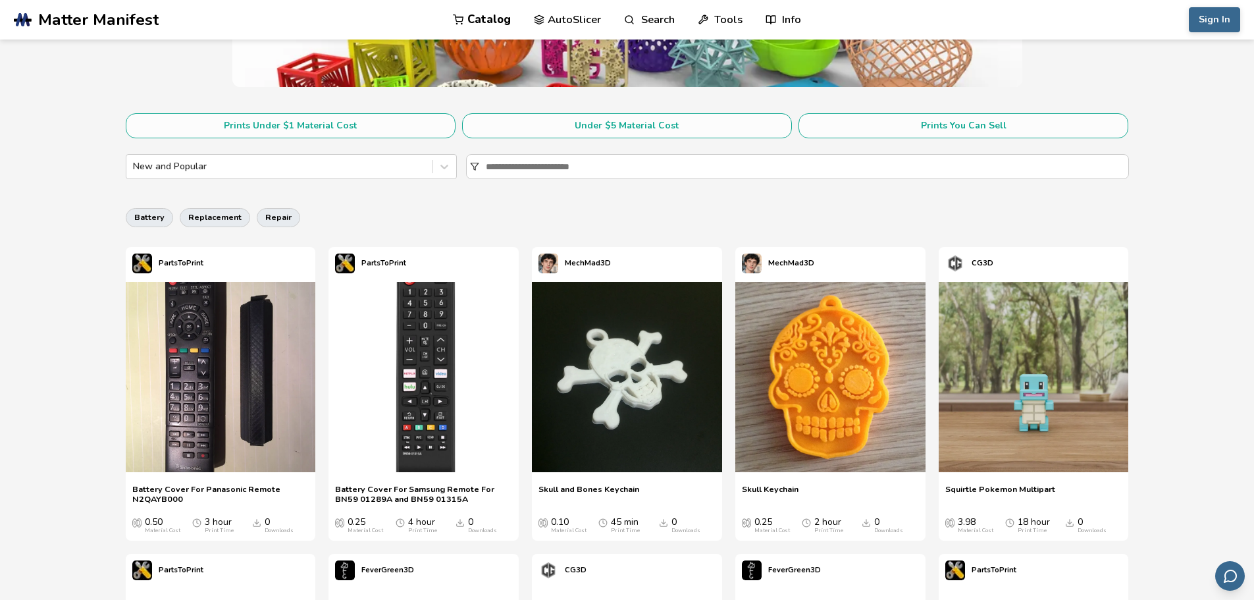
drag, startPoint x: 156, startPoint y: 145, endPoint x: 173, endPoint y: 231, distance: 87.9
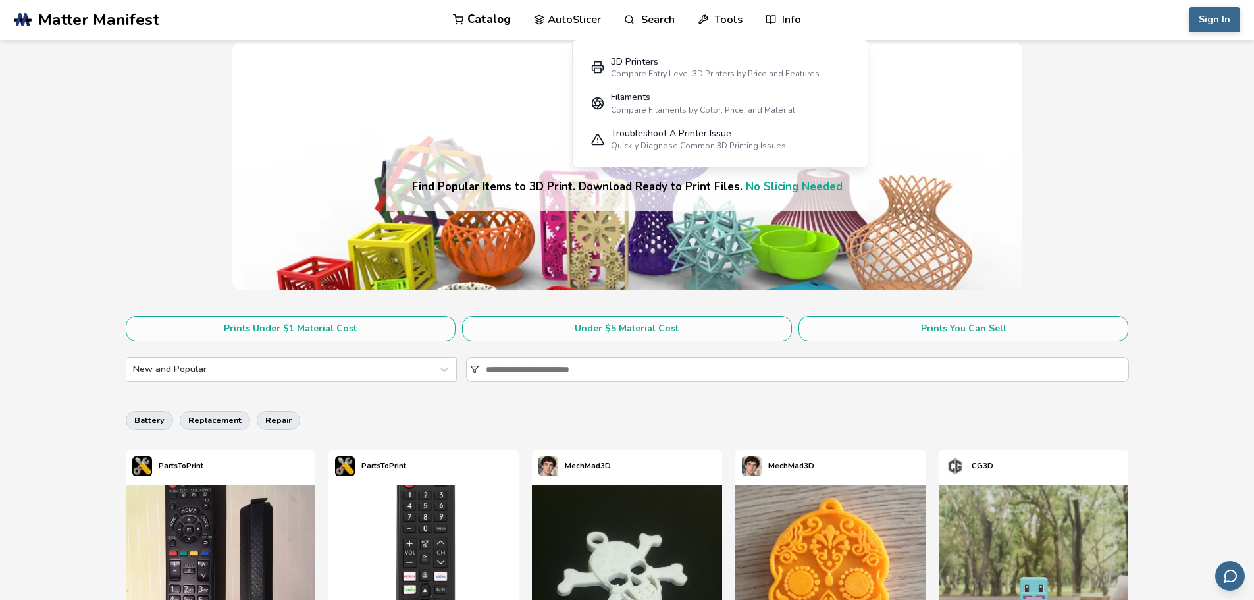
click at [732, 18] on link "Tools" at bounding box center [720, 19] width 45 height 39
click at [623, 63] on div "3D Printers" at bounding box center [715, 62] width 209 height 11
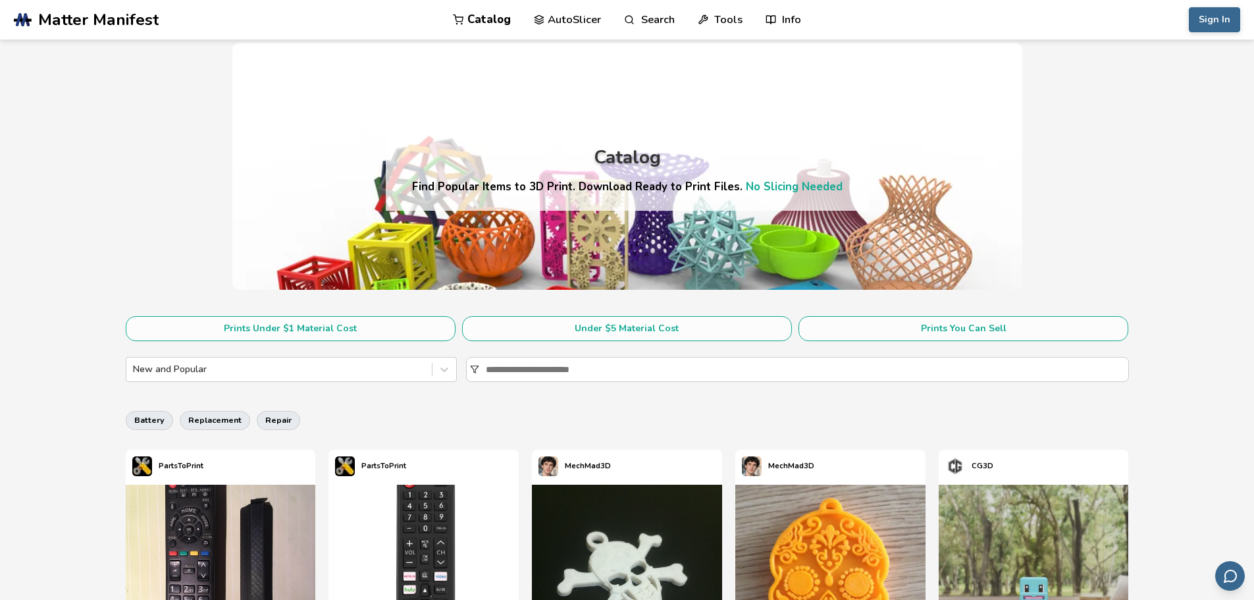
select select "**********"
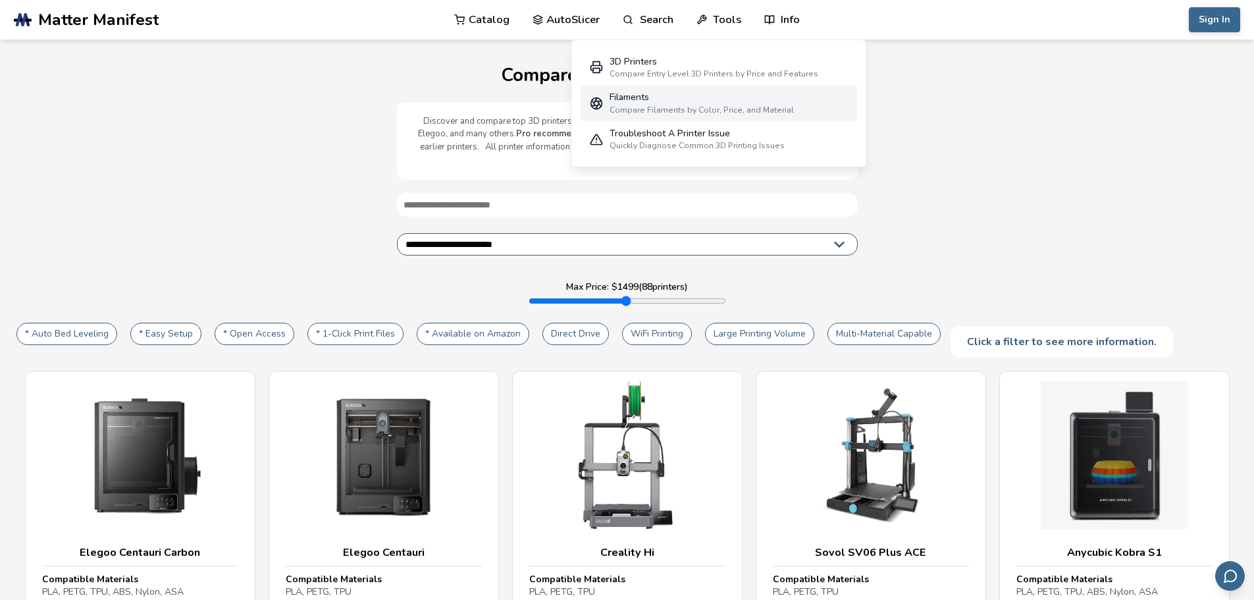
click at [624, 107] on div "Compare Filaments by Color, Price, and Material" at bounding box center [701, 109] width 184 height 9
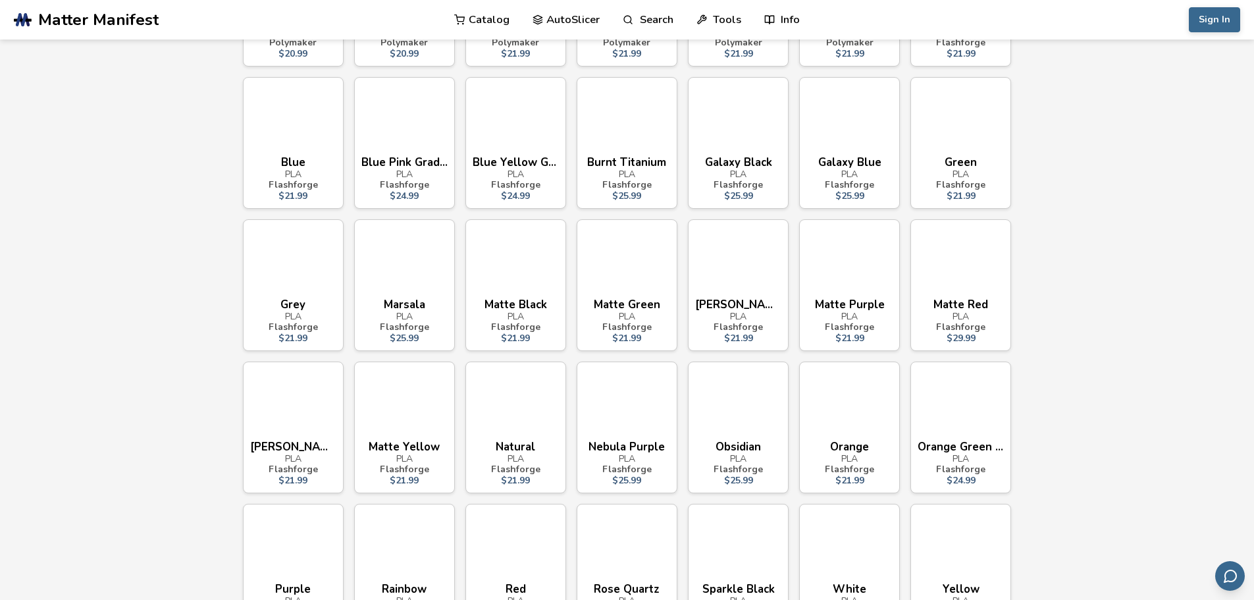
drag, startPoint x: 1110, startPoint y: 217, endPoint x: 1121, endPoint y: 326, distance: 109.9
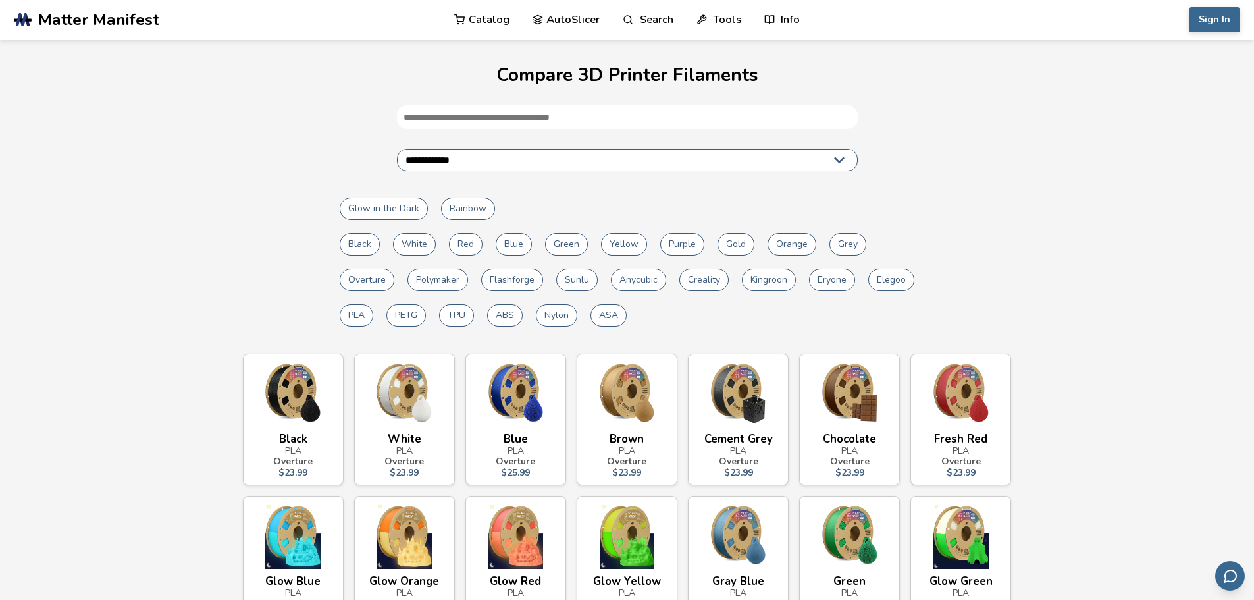
click at [556, 317] on button "Nylon" at bounding box center [556, 315] width 41 height 22
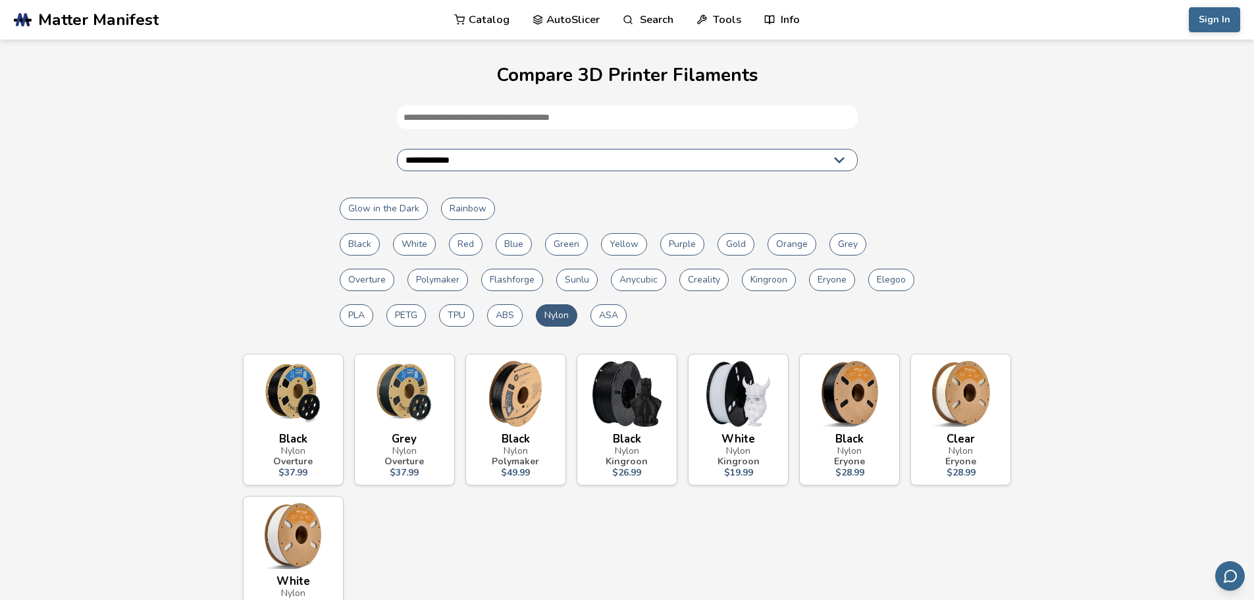
click at [571, 312] on button "Nylon" at bounding box center [556, 315] width 41 height 22
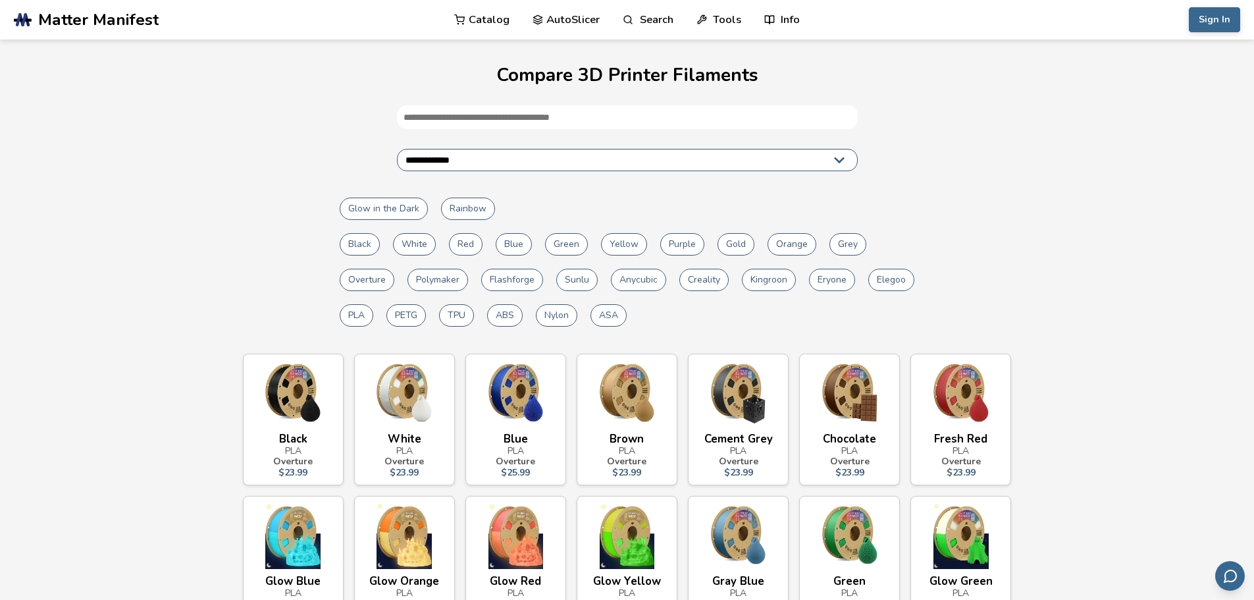
click at [467, 319] on button "TPU" at bounding box center [456, 315] width 35 height 22
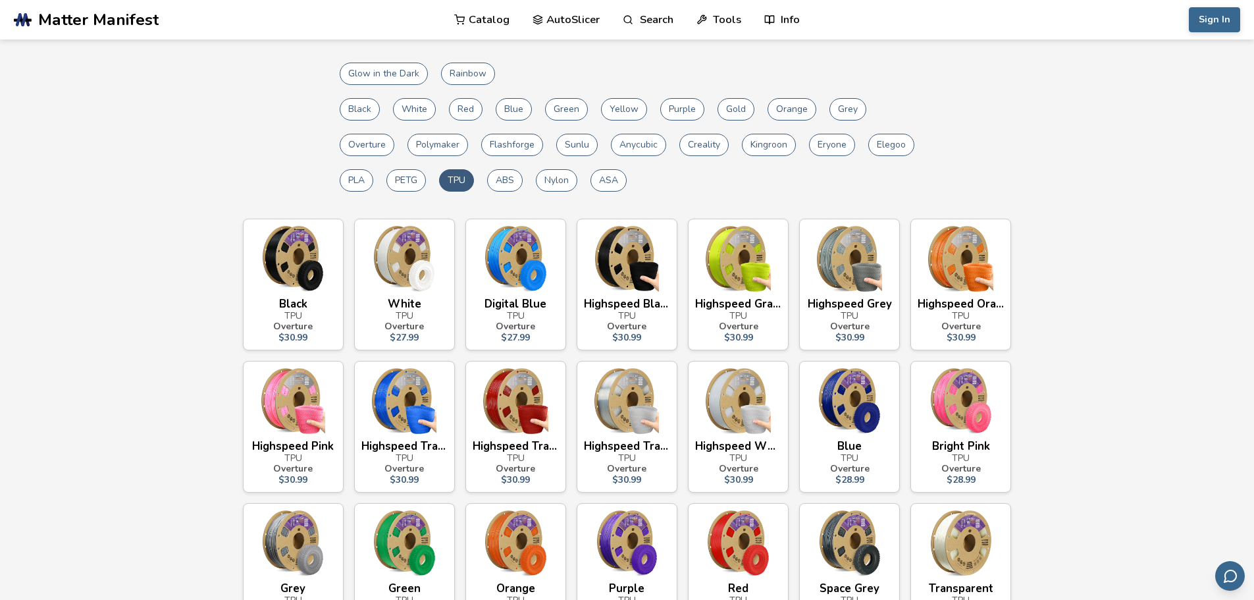
drag, startPoint x: 1027, startPoint y: 239, endPoint x: 1045, endPoint y: 303, distance: 66.9
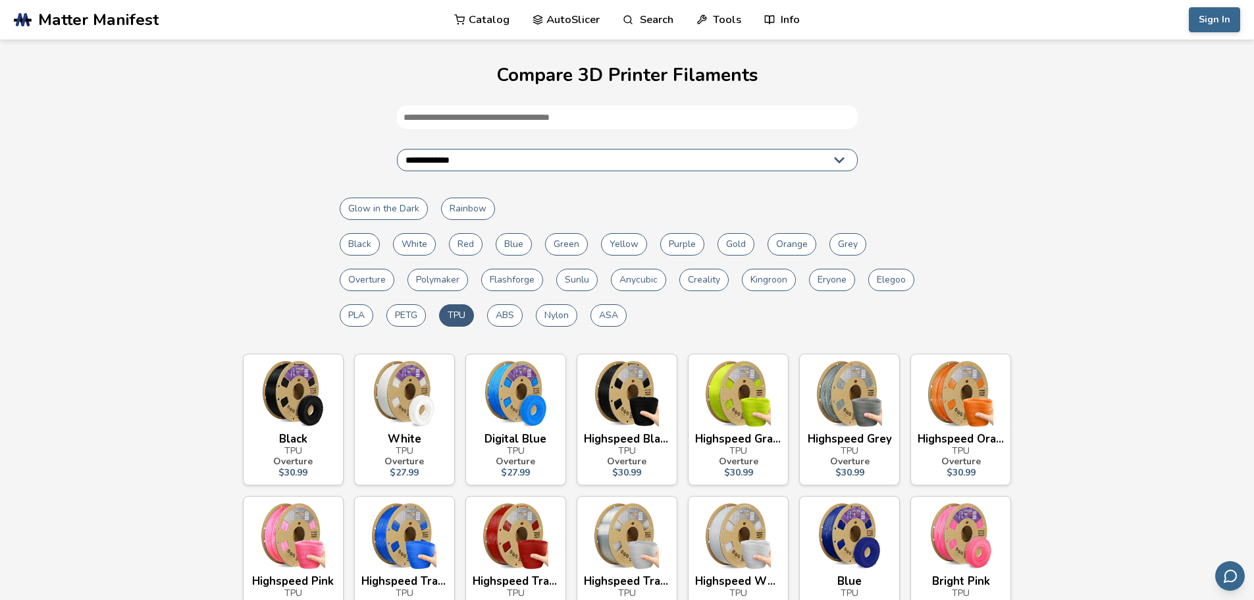
drag, startPoint x: 1085, startPoint y: 364, endPoint x: 1054, endPoint y: 290, distance: 80.3
click at [415, 322] on button "PETG" at bounding box center [405, 315] width 39 height 22
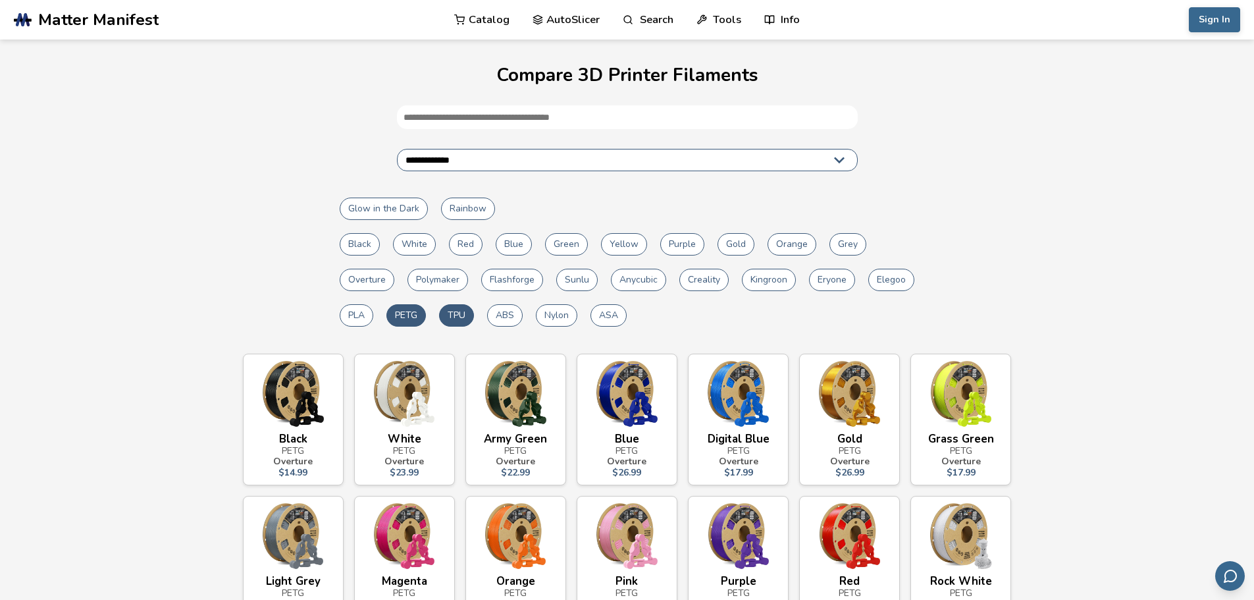
click at [461, 317] on button "TPU" at bounding box center [456, 315] width 35 height 22
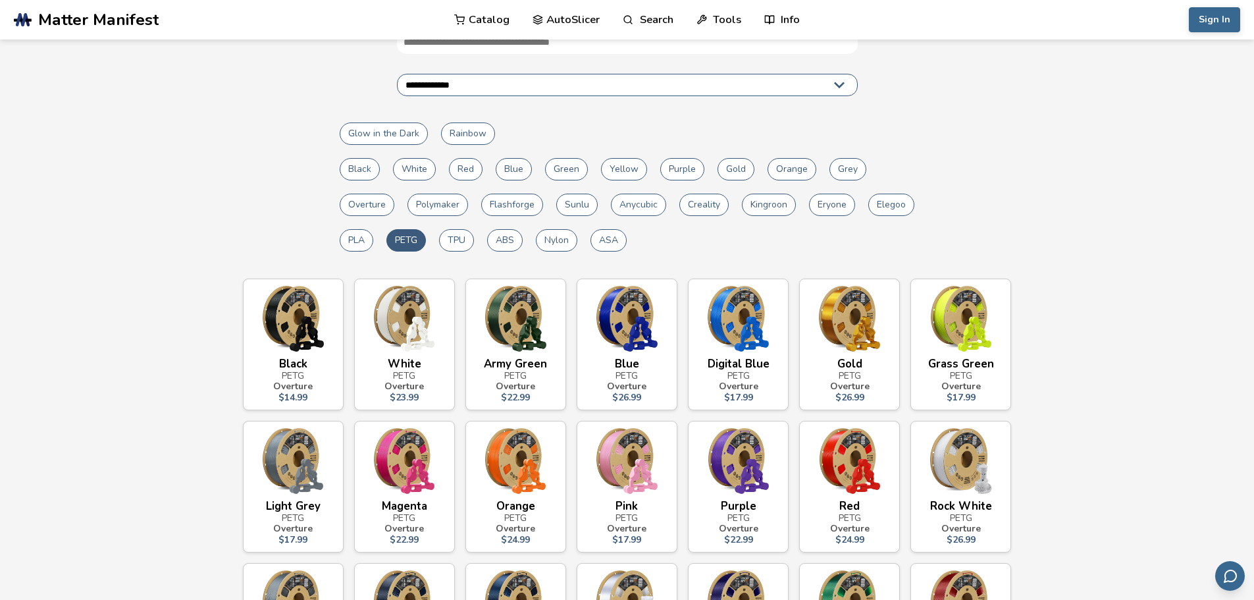
scroll to position [165, 0]
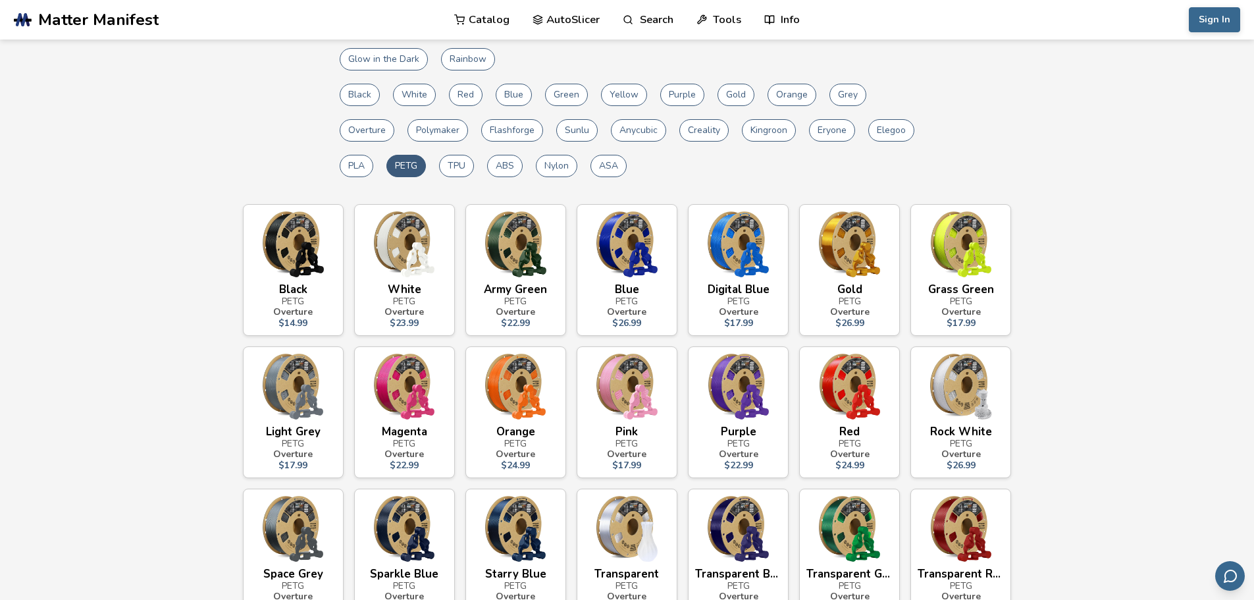
drag, startPoint x: 1110, startPoint y: 328, endPoint x: 1111, endPoint y: 341, distance: 12.6
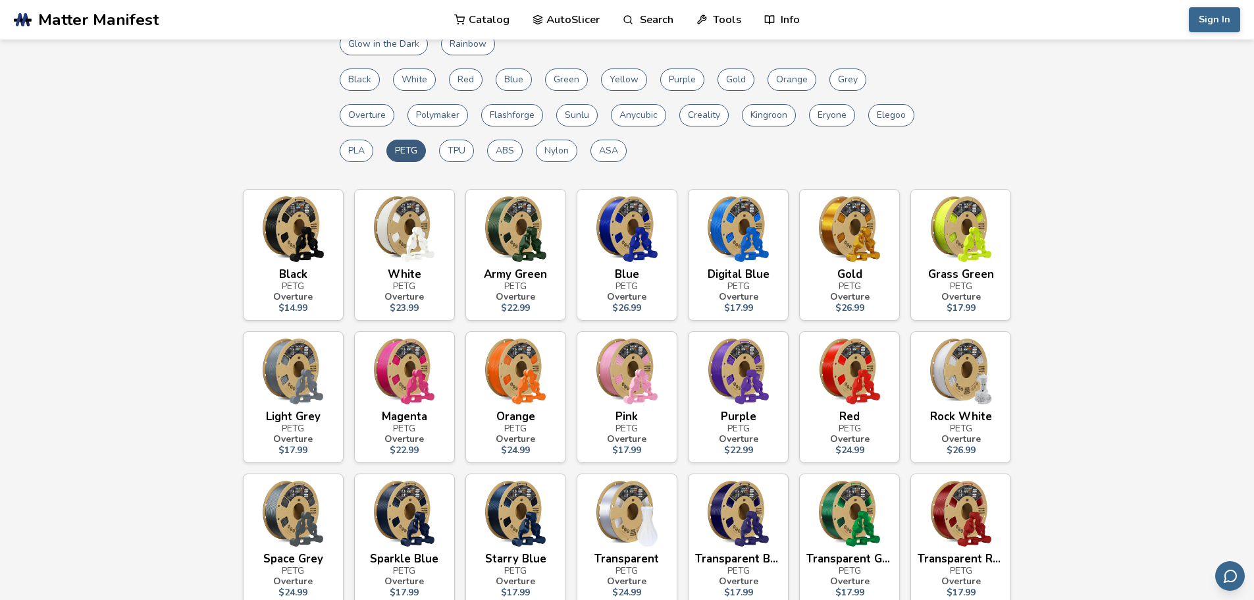
click at [626, 115] on button "Anycubic" at bounding box center [638, 115] width 55 height 22
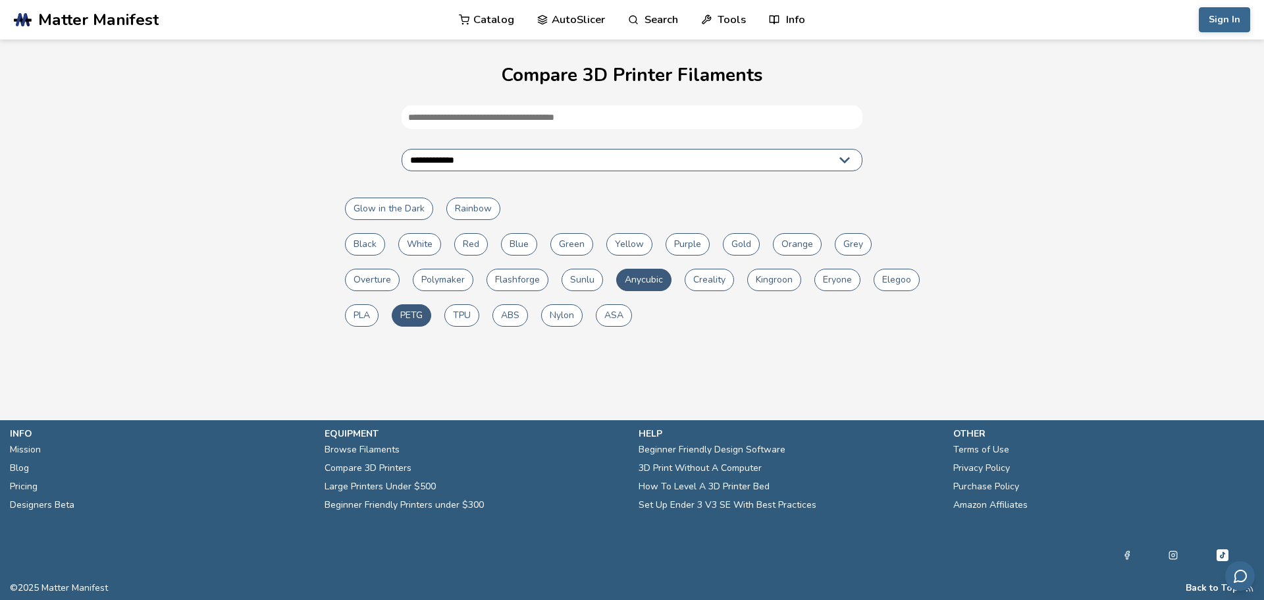
click at [411, 309] on button "PETG" at bounding box center [411, 315] width 39 height 22
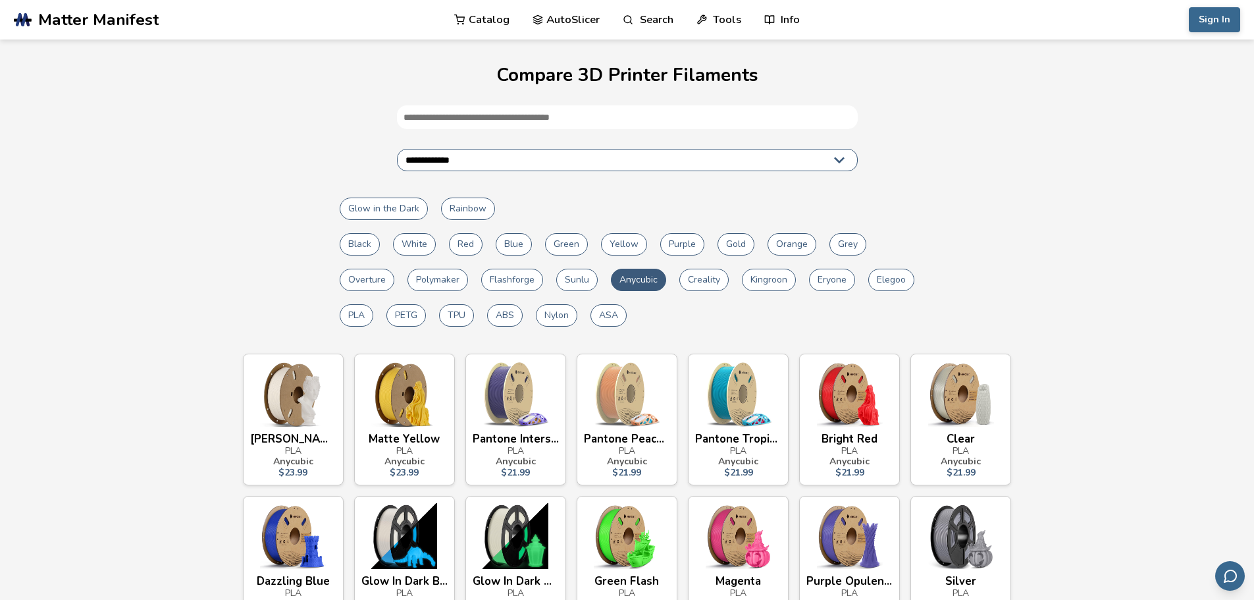
click at [455, 319] on button "TPU" at bounding box center [456, 315] width 35 height 22
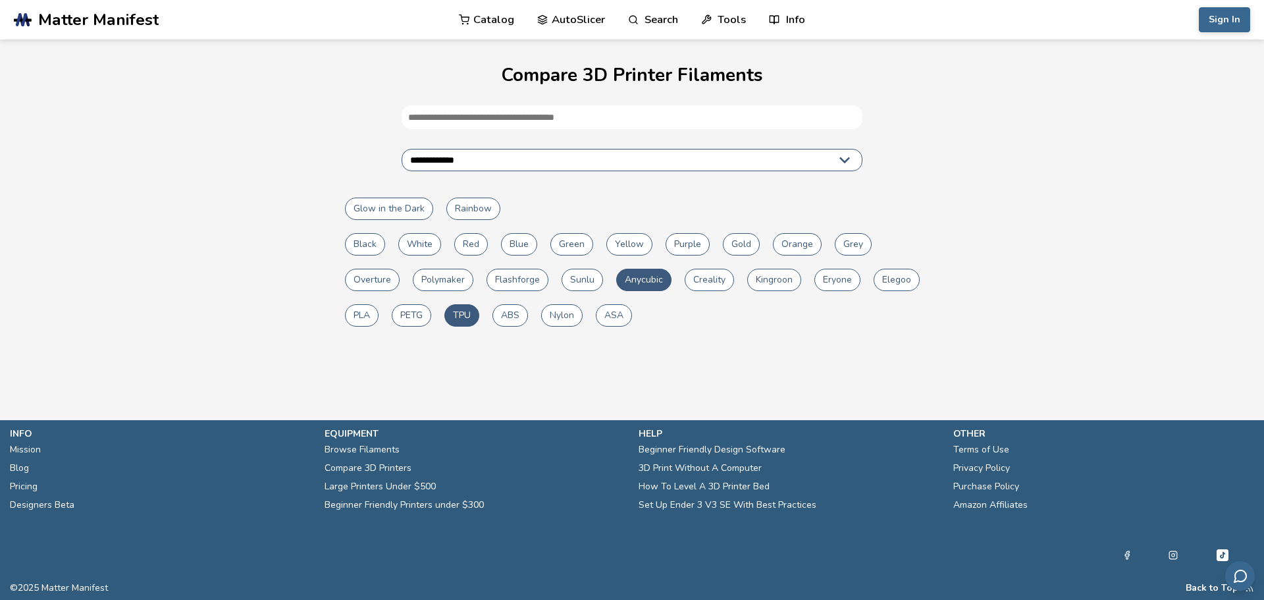
click at [461, 319] on button "TPU" at bounding box center [461, 315] width 35 height 22
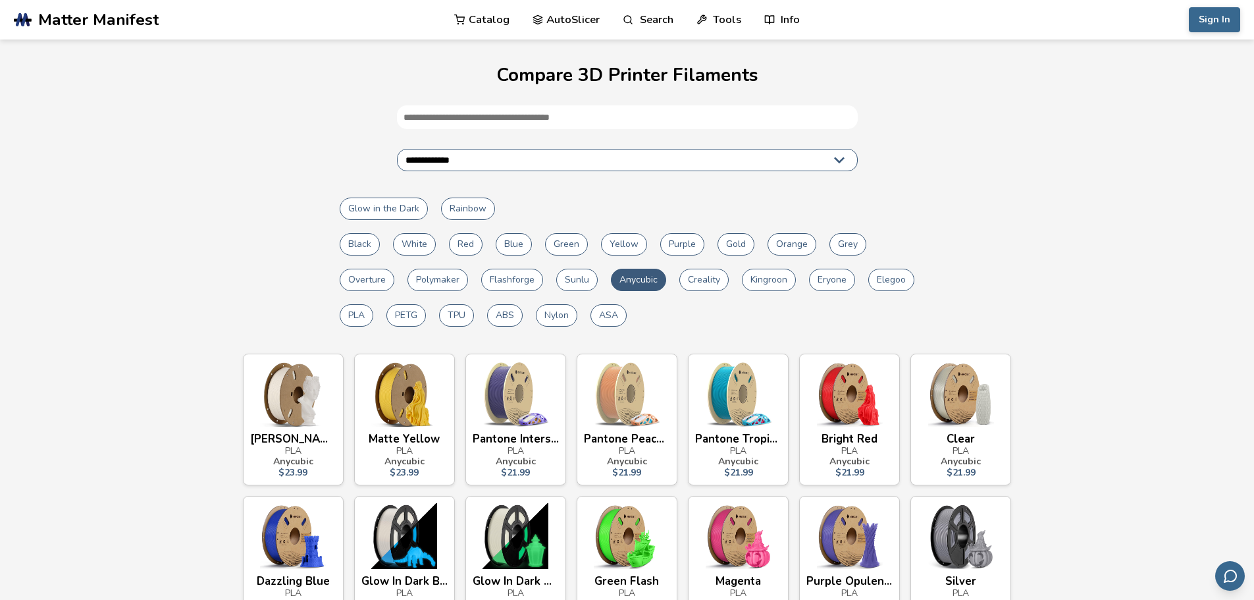
drag, startPoint x: 467, startPoint y: 311, endPoint x: 556, endPoint y: 330, distance: 91.4
click at [468, 312] on button "TPU" at bounding box center [456, 315] width 35 height 22
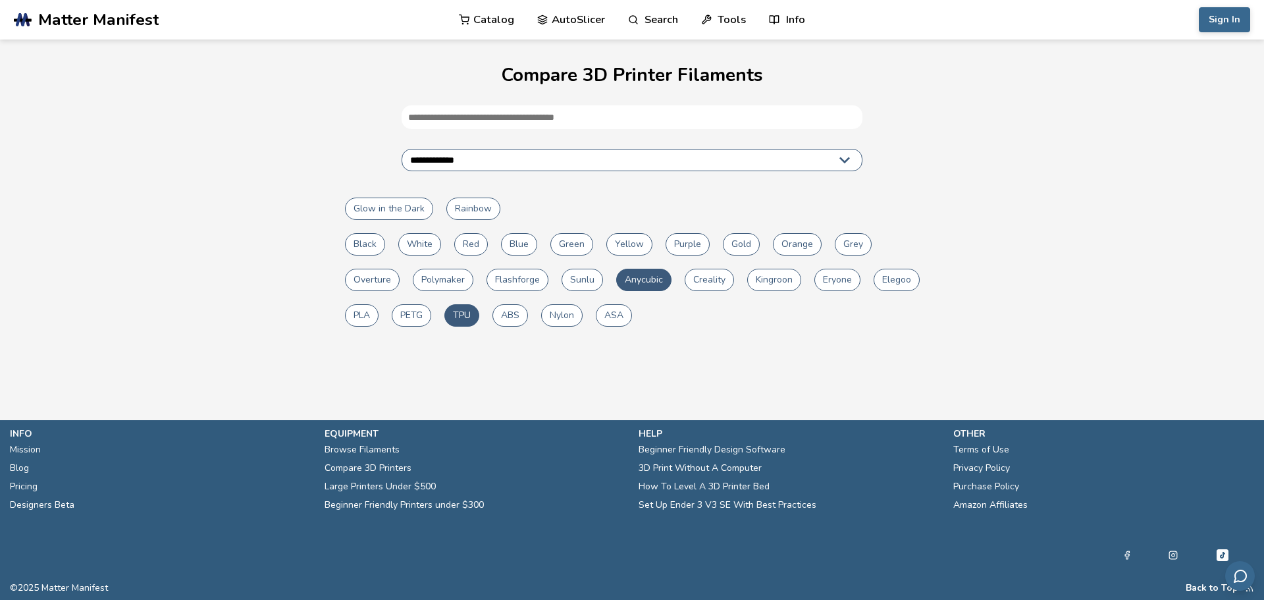
click at [495, 315] on button "ABS" at bounding box center [510, 315] width 36 height 22
click at [454, 322] on button "TPU" at bounding box center [461, 315] width 35 height 22
click at [512, 319] on button "ABS" at bounding box center [510, 315] width 36 height 22
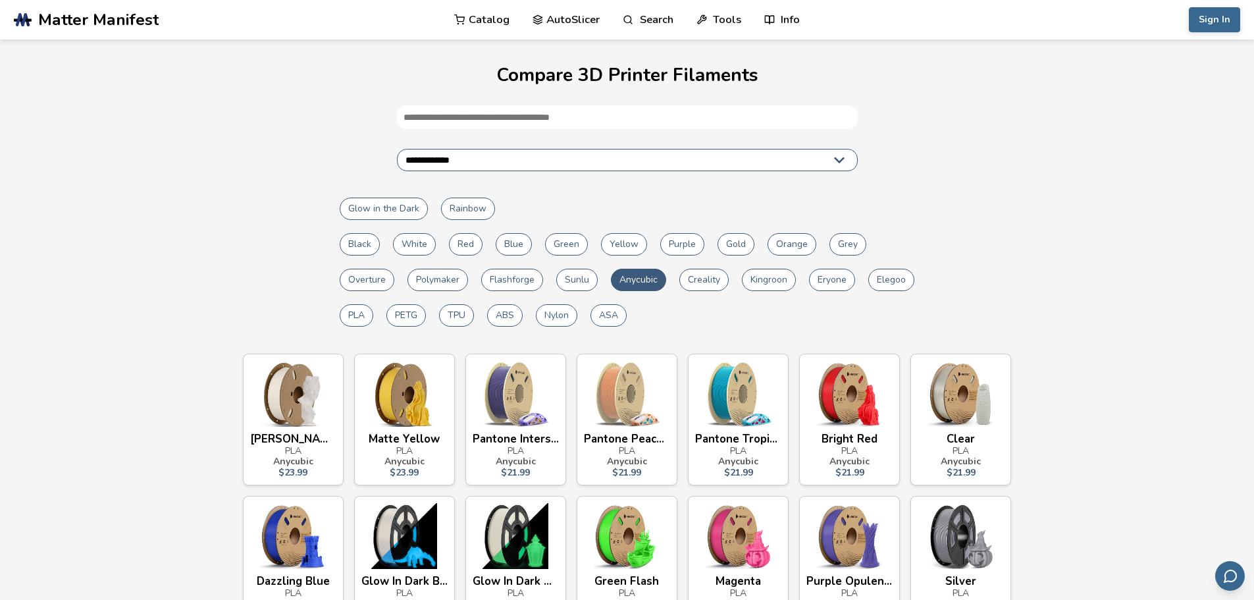
click at [359, 319] on button "PLA" at bounding box center [357, 315] width 34 height 22
click at [359, 317] on button "PLA" at bounding box center [357, 315] width 34 height 22
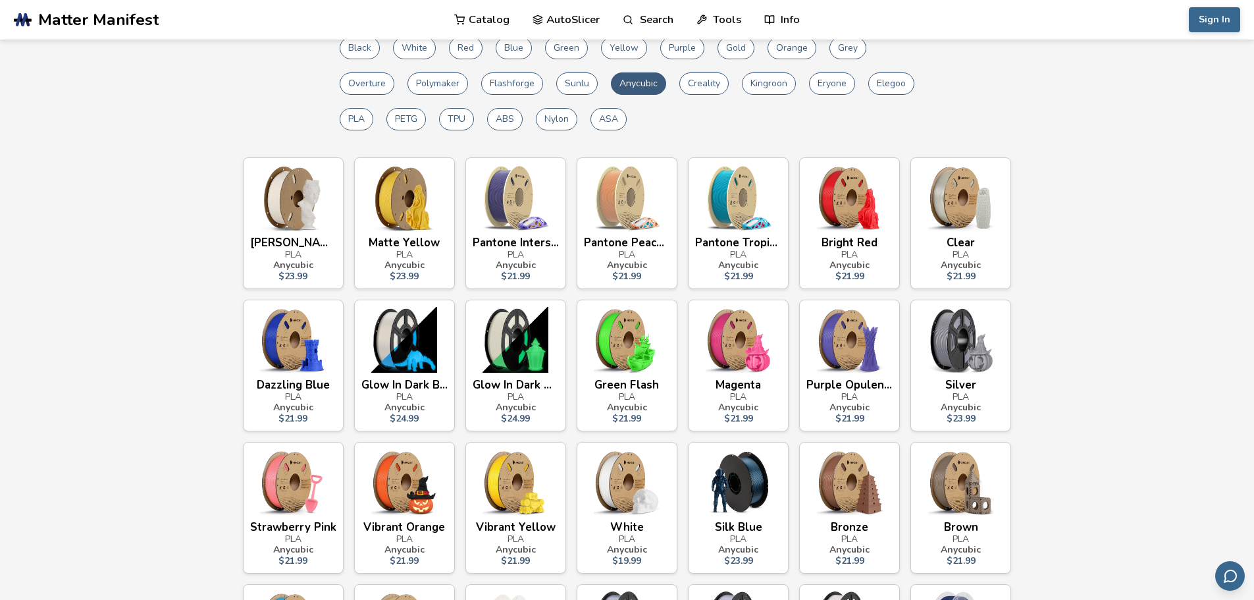
drag, startPoint x: 943, startPoint y: 242, endPoint x: 958, endPoint y: 308, distance: 68.2
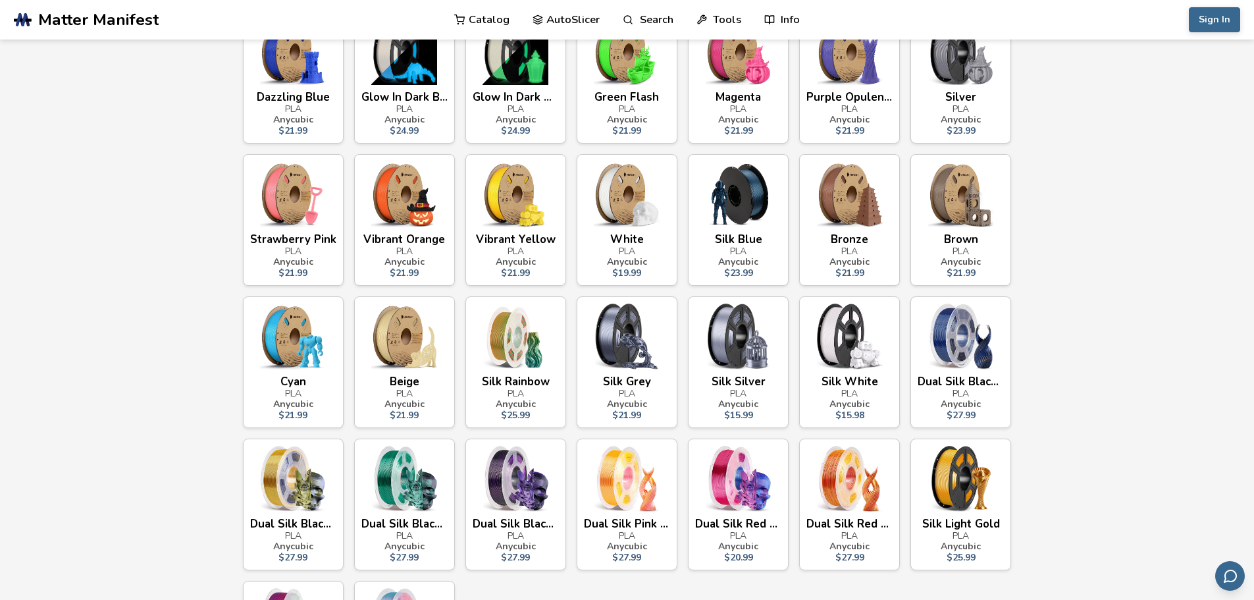
drag, startPoint x: 1096, startPoint y: 288, endPoint x: 1096, endPoint y: 301, distance: 13.8
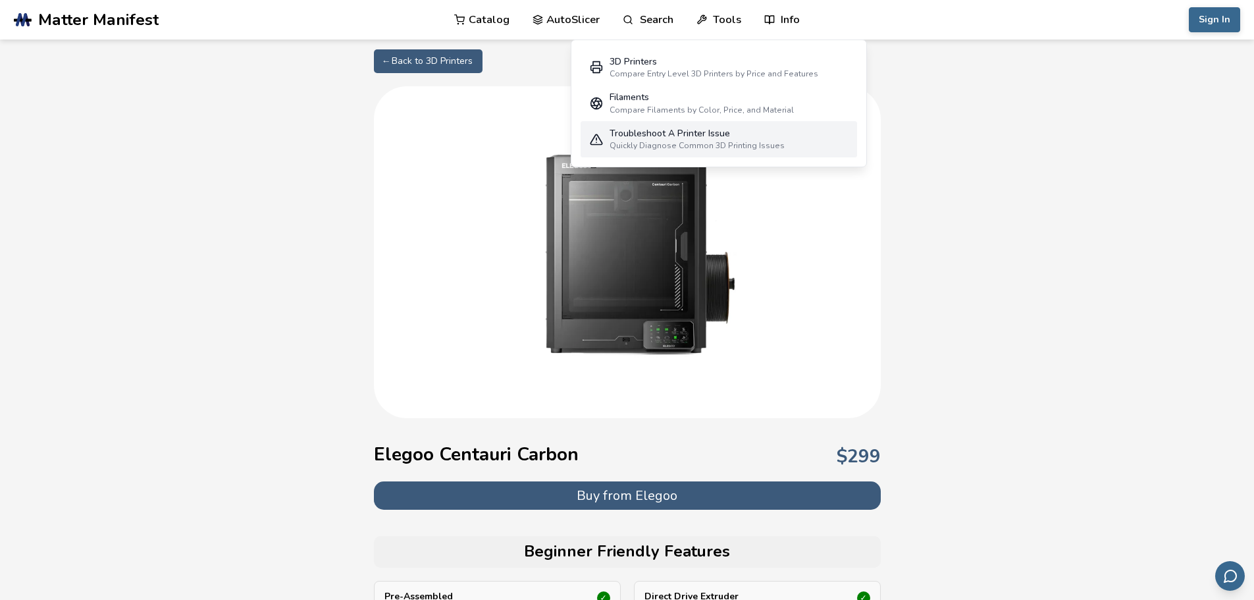
click at [640, 138] on div "Troubleshoot A Printer Issue" at bounding box center [696, 133] width 175 height 11
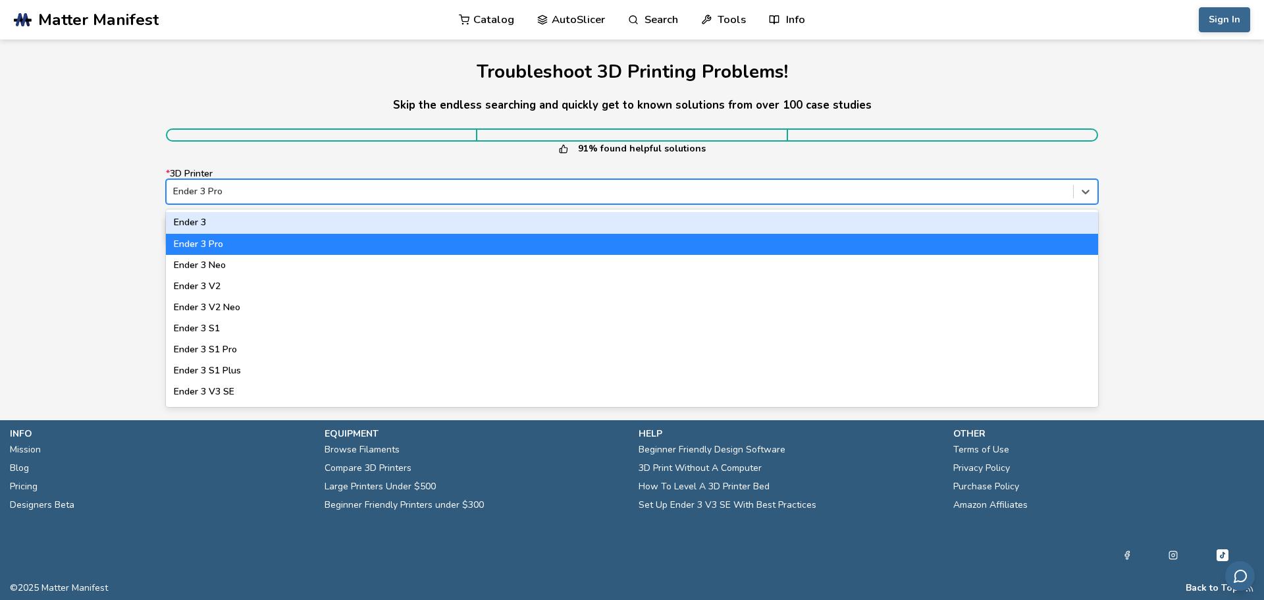
click at [342, 204] on div "Ender 3 Pro" at bounding box center [632, 191] width 932 height 25
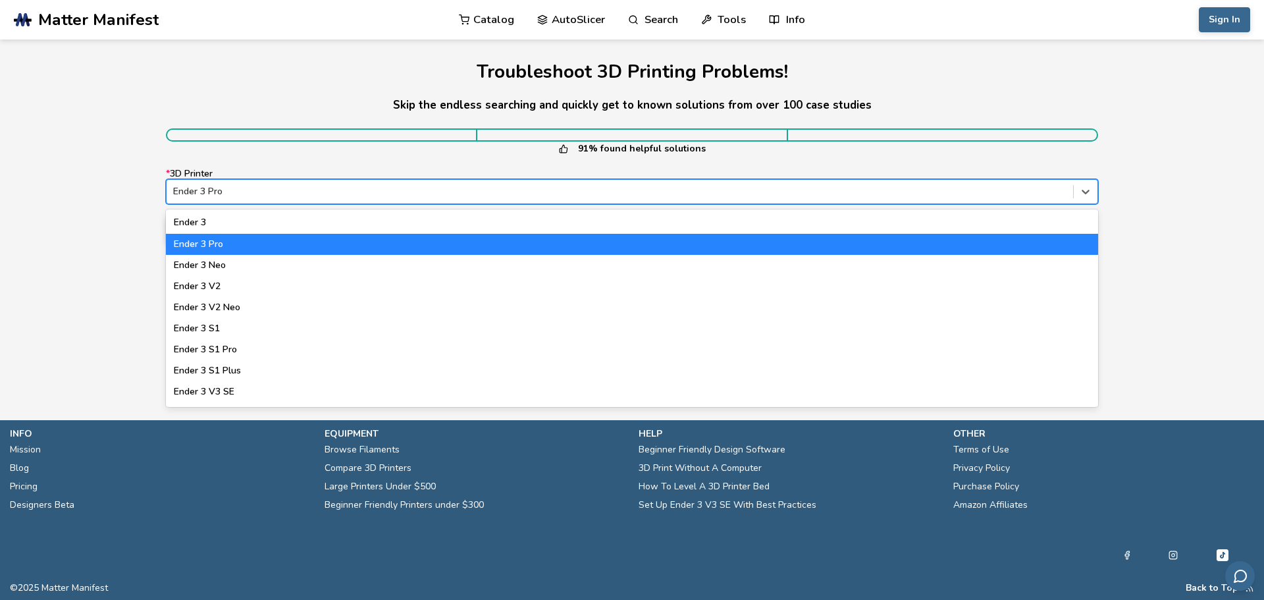
scroll to position [40, 0]
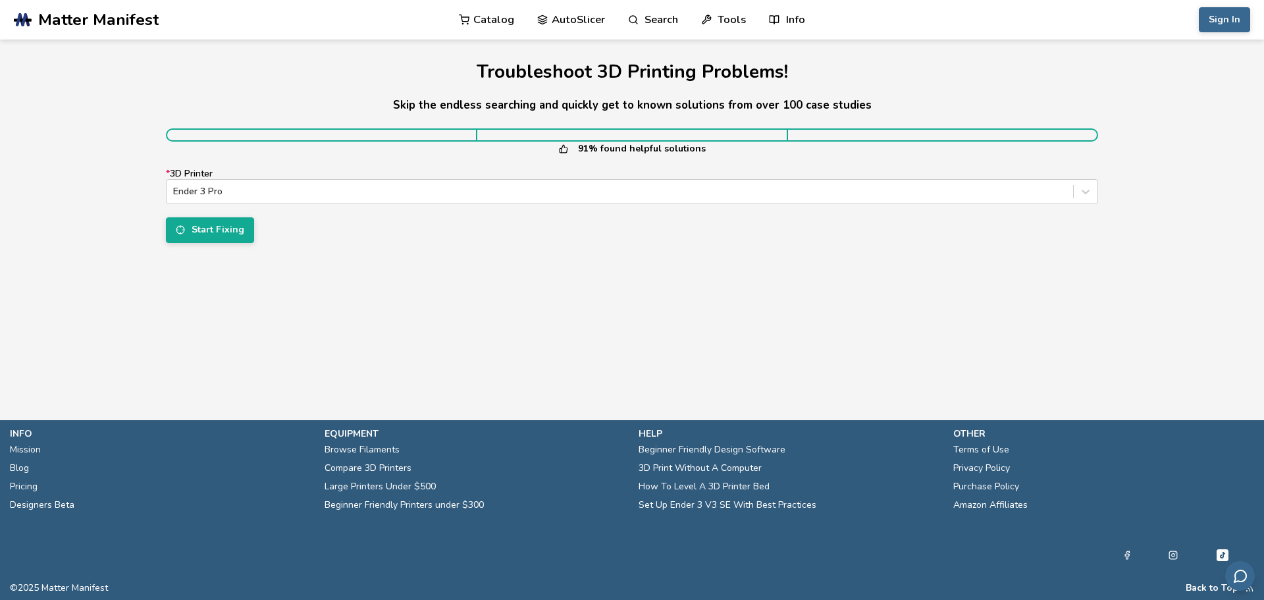
drag, startPoint x: 258, startPoint y: 212, endPoint x: 101, endPoint y: 198, distance: 157.2
click at [101, 198] on section "Troubleshoot 3D Printing Problems! Skip the endless searching and quickly get t…" at bounding box center [631, 152] width 1185 height 226
click at [215, 190] on div at bounding box center [619, 191] width 893 height 13
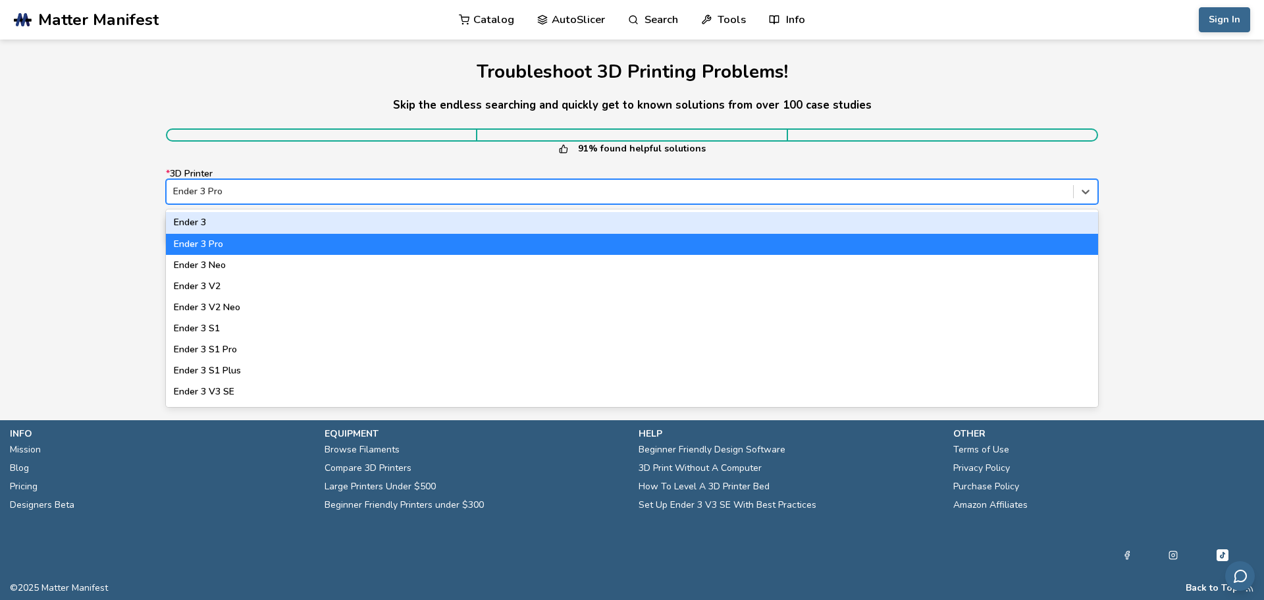
type input "*"
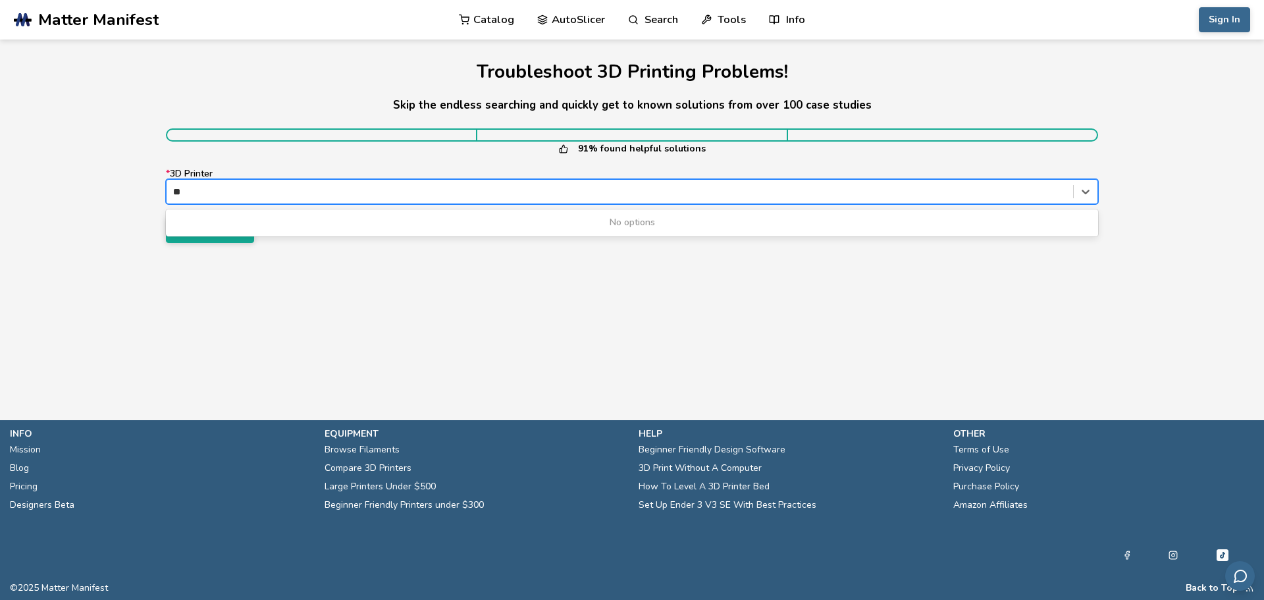
type input "*"
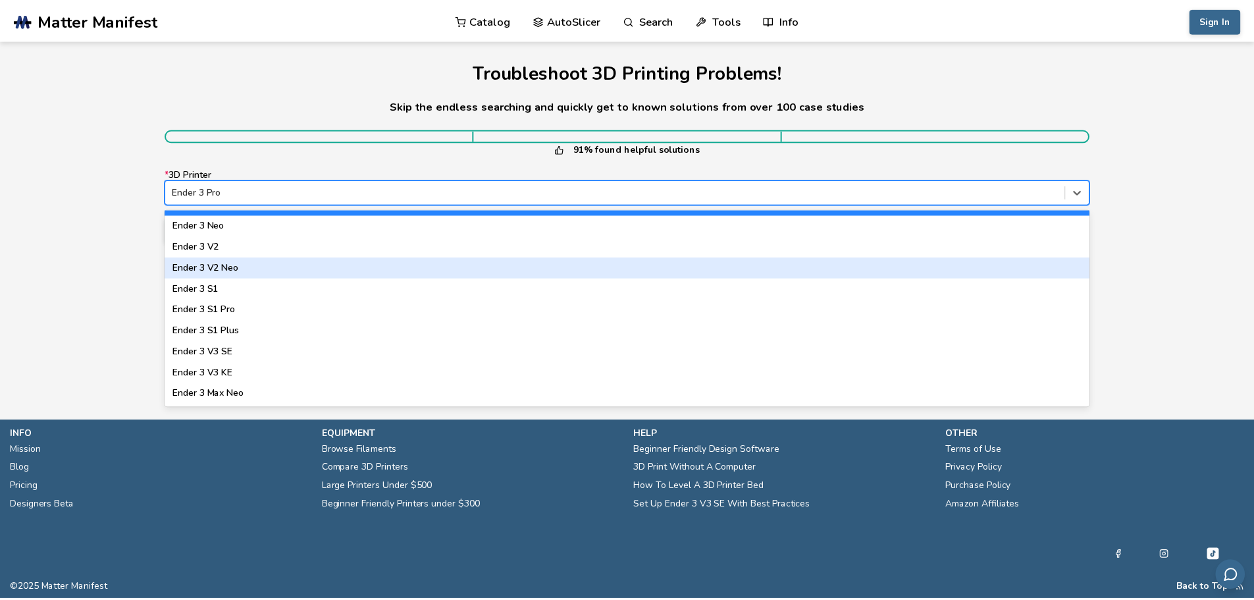
scroll to position [0, 0]
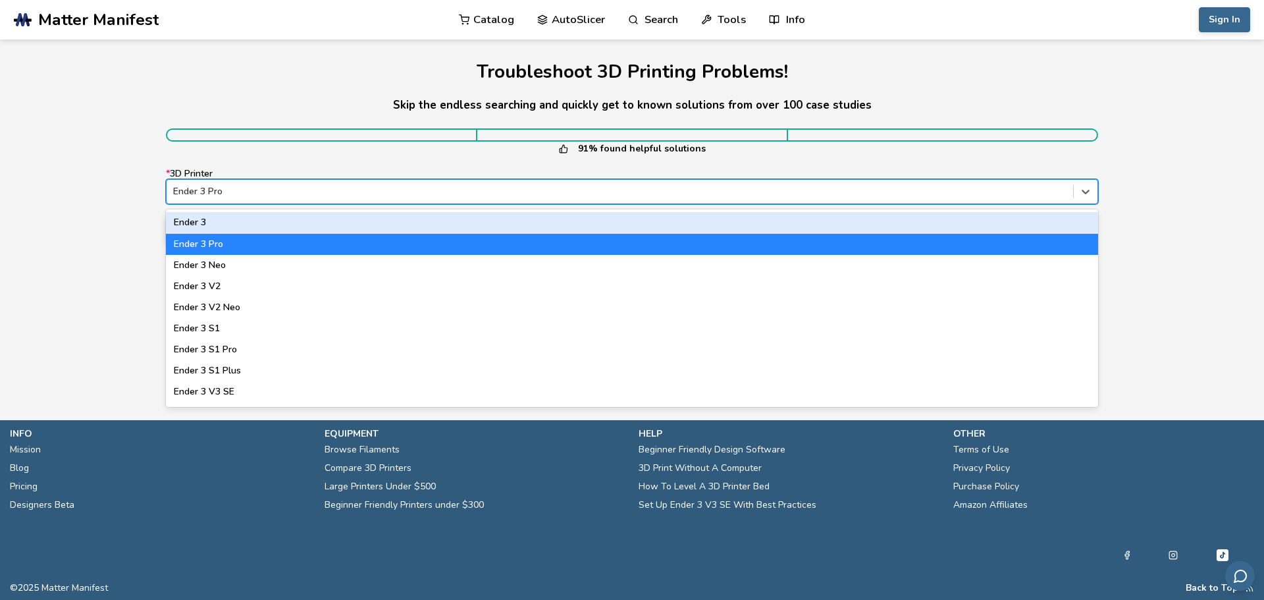
click at [128, 169] on section "Troubleshoot 3D Printing Problems! Skip the endless searching and quickly get t…" at bounding box center [631, 152] width 1185 height 226
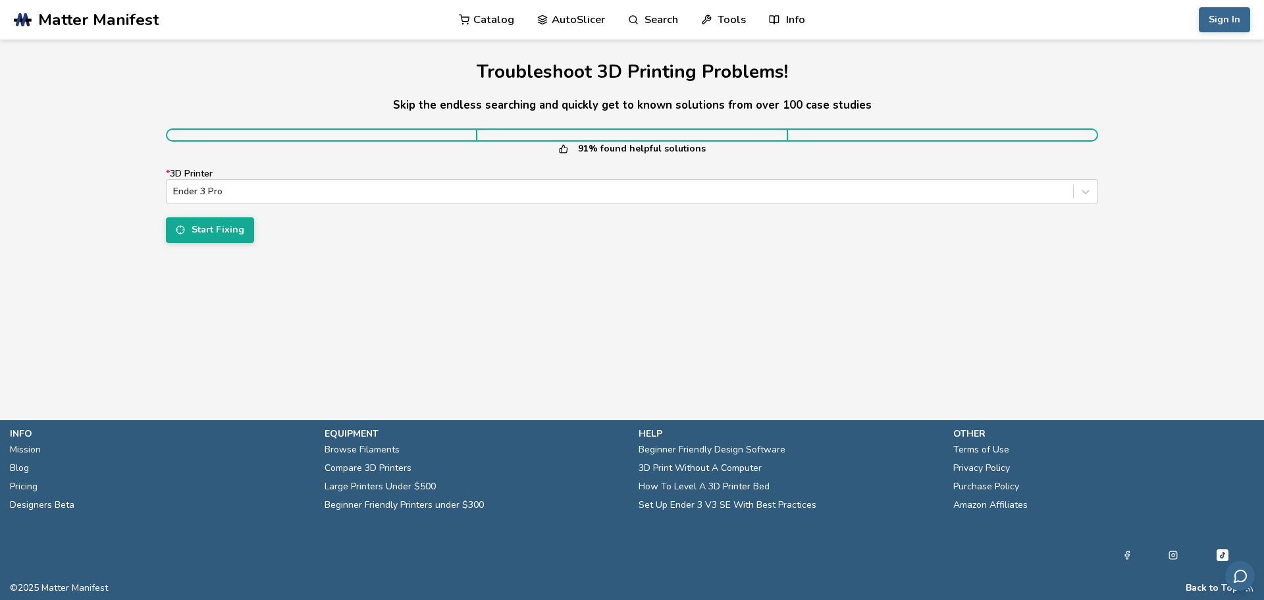
click at [492, 20] on link "Catalog" at bounding box center [486, 19] width 55 height 39
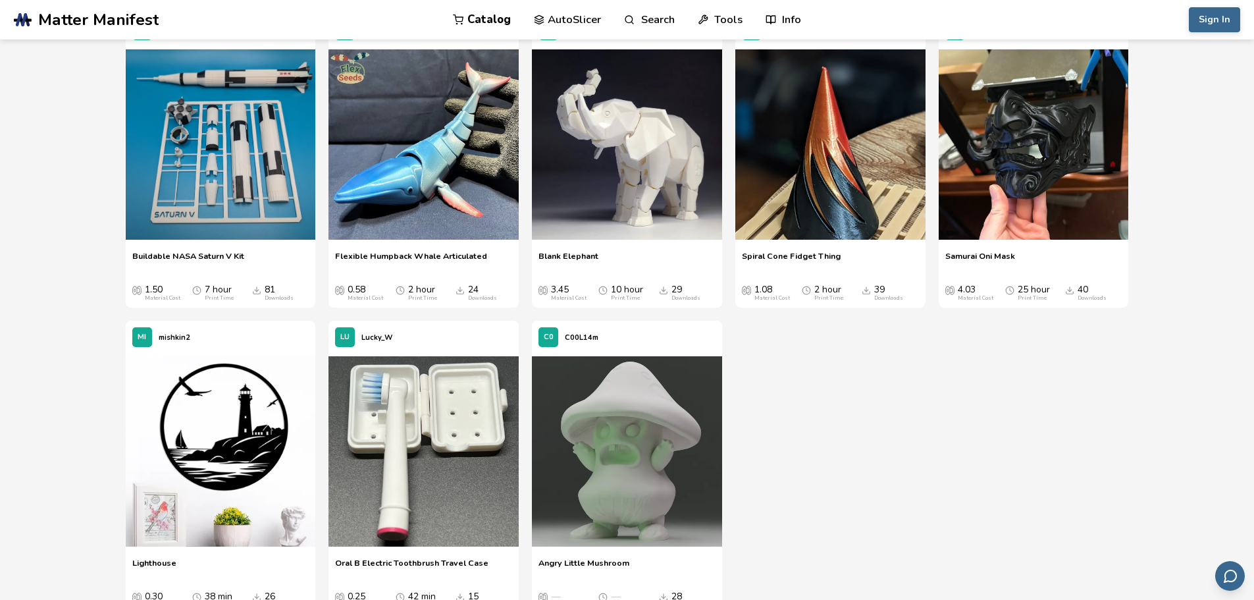
scroll to position [4356, 0]
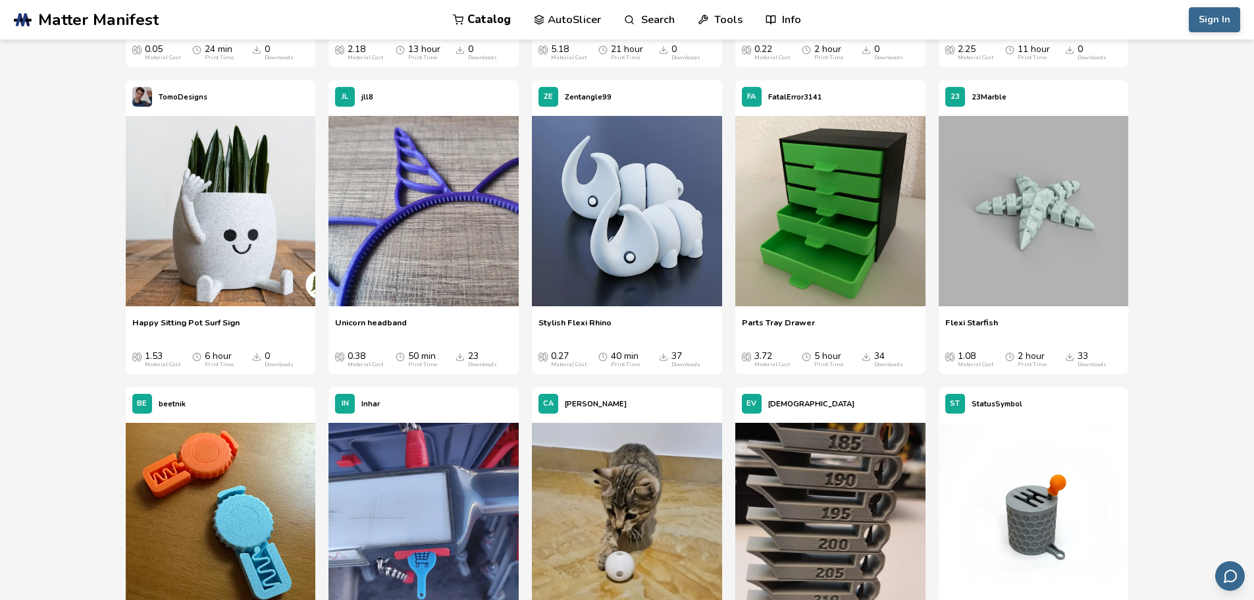
click at [776, 321] on span "Parts Tray Drawer" at bounding box center [778, 327] width 73 height 20
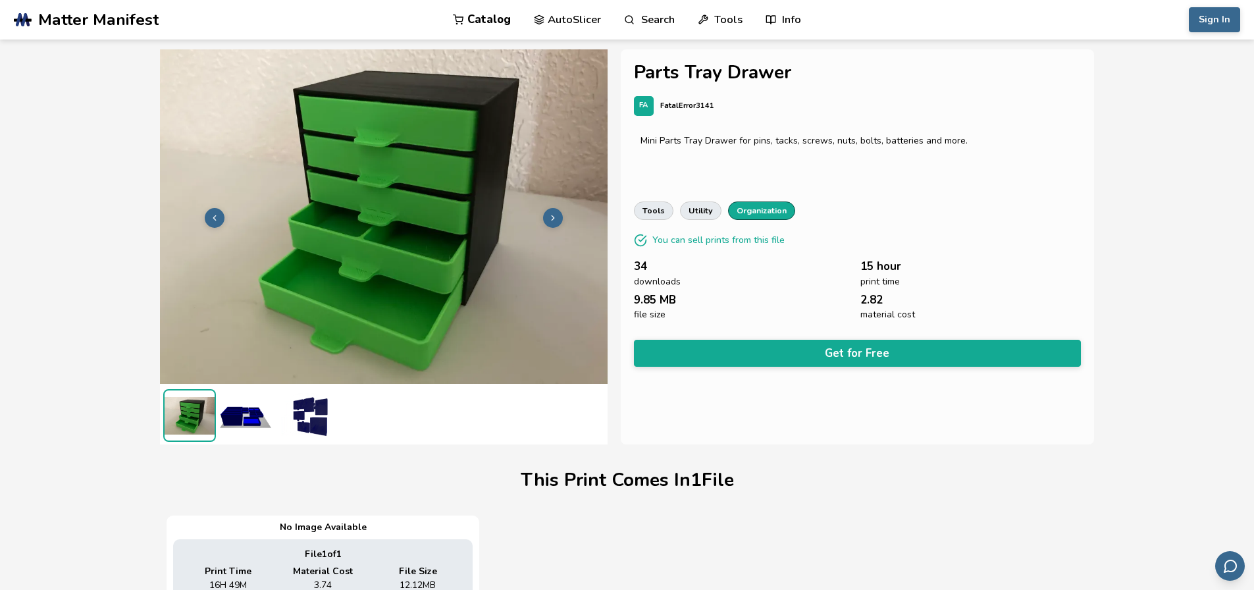
click at [770, 204] on link "organization" at bounding box center [761, 210] width 67 height 18
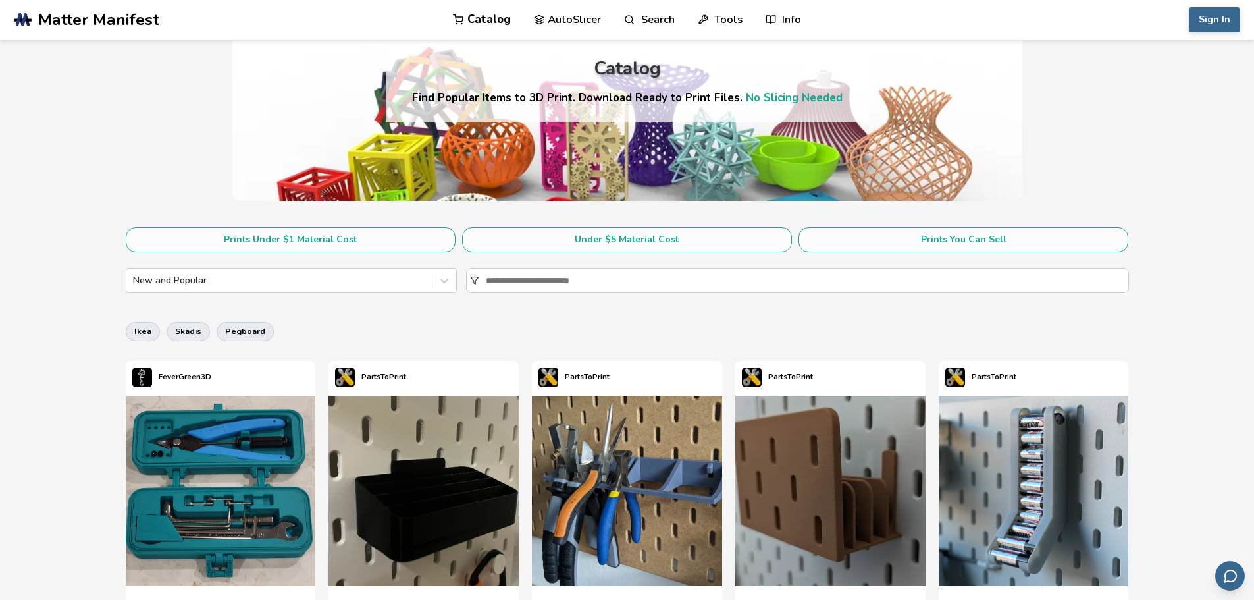
scroll to position [186, 0]
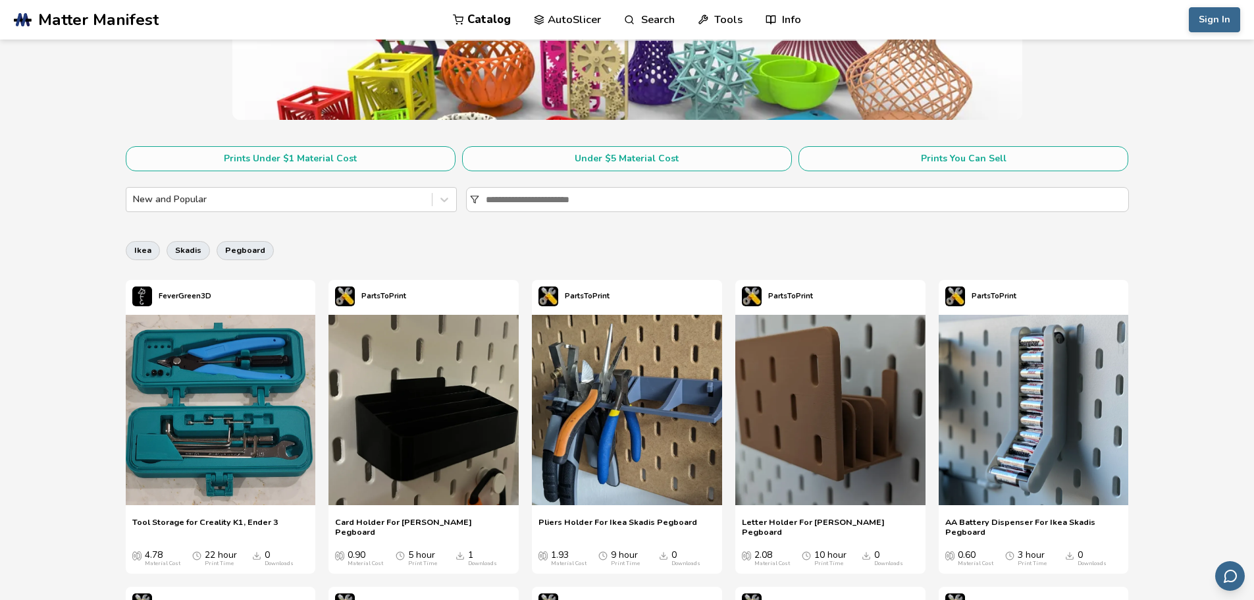
drag, startPoint x: 1148, startPoint y: 245, endPoint x: 1157, endPoint y: 296, distance: 52.2
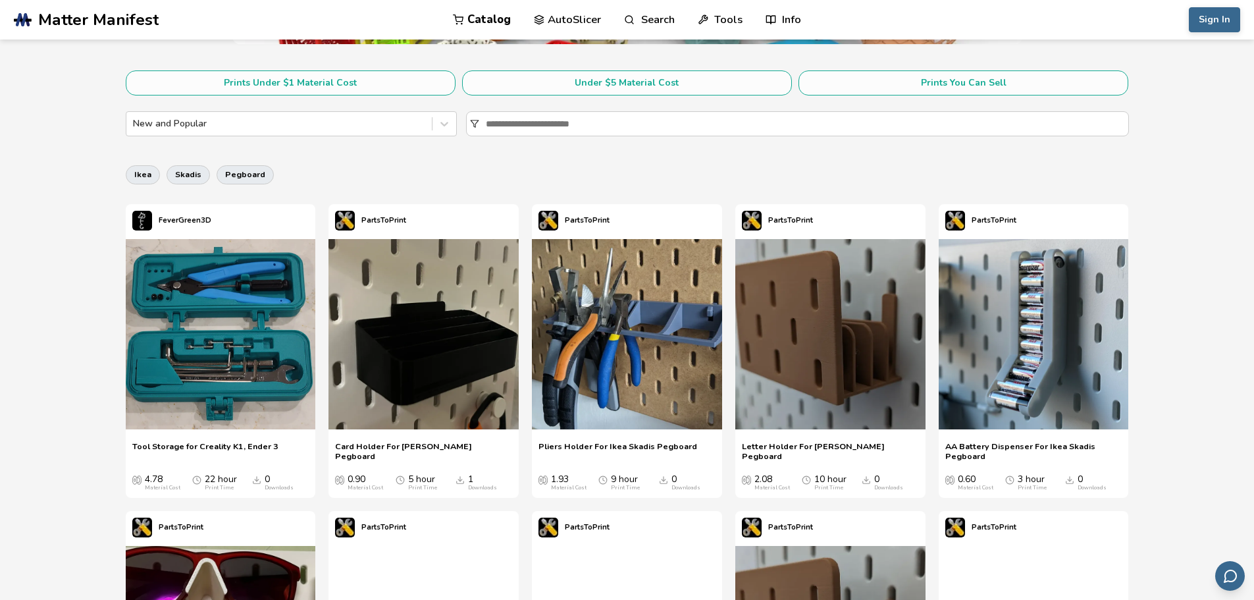
scroll to position [324, 0]
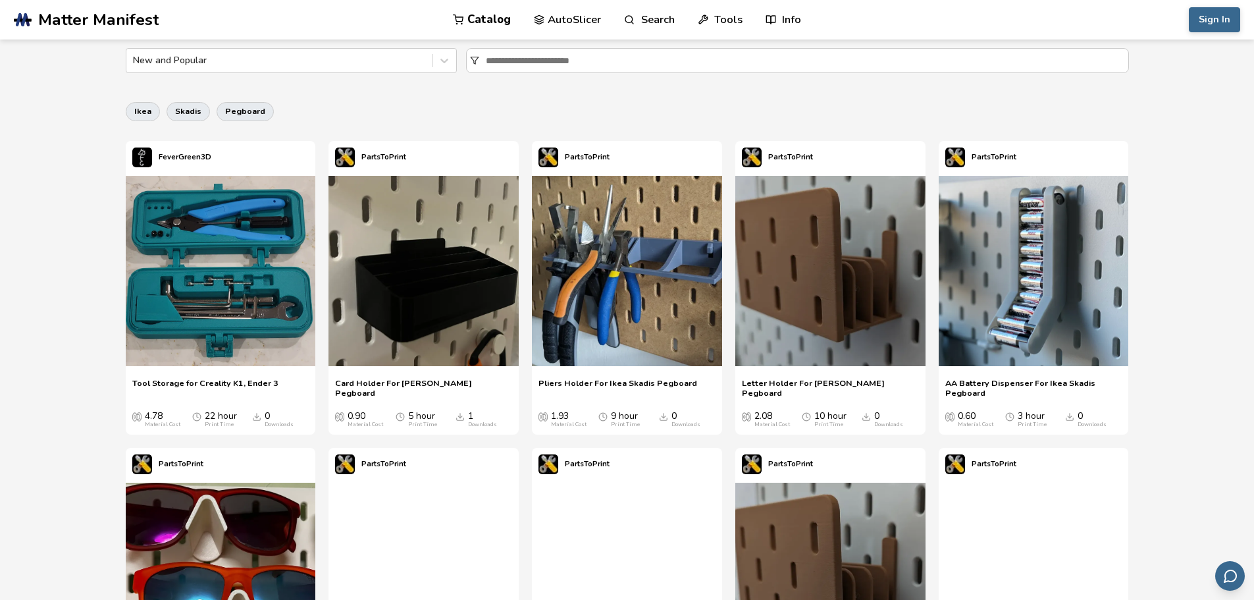
drag, startPoint x: 95, startPoint y: 301, endPoint x: 104, endPoint y: 355, distance: 54.7
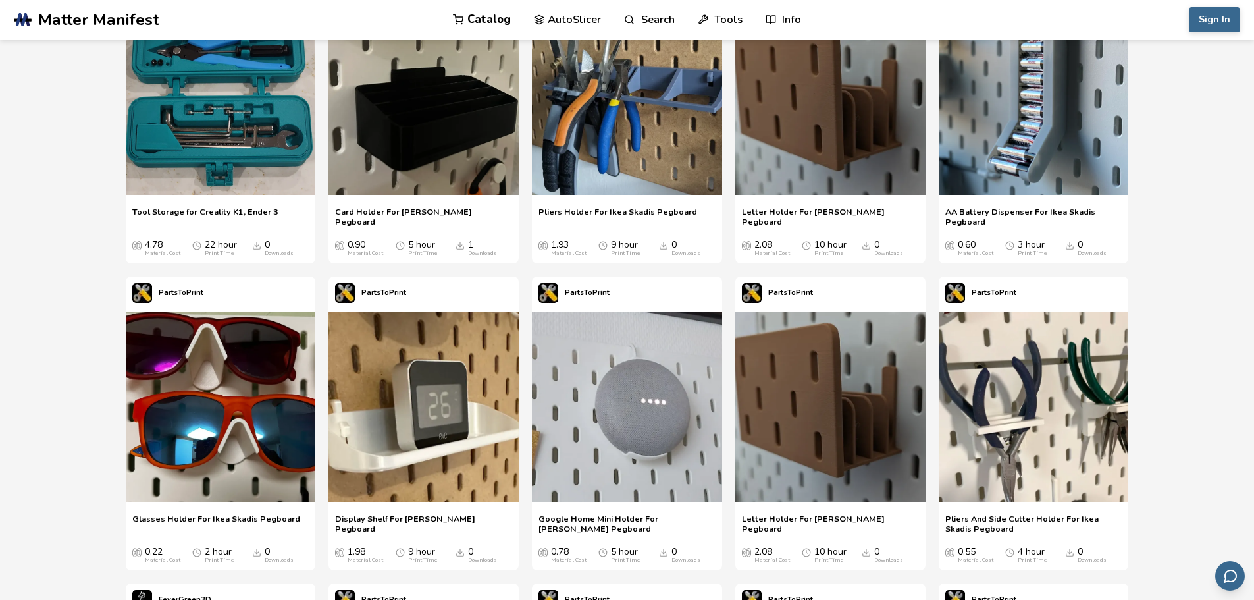
drag, startPoint x: 1205, startPoint y: 273, endPoint x: 1208, endPoint y: 311, distance: 38.3
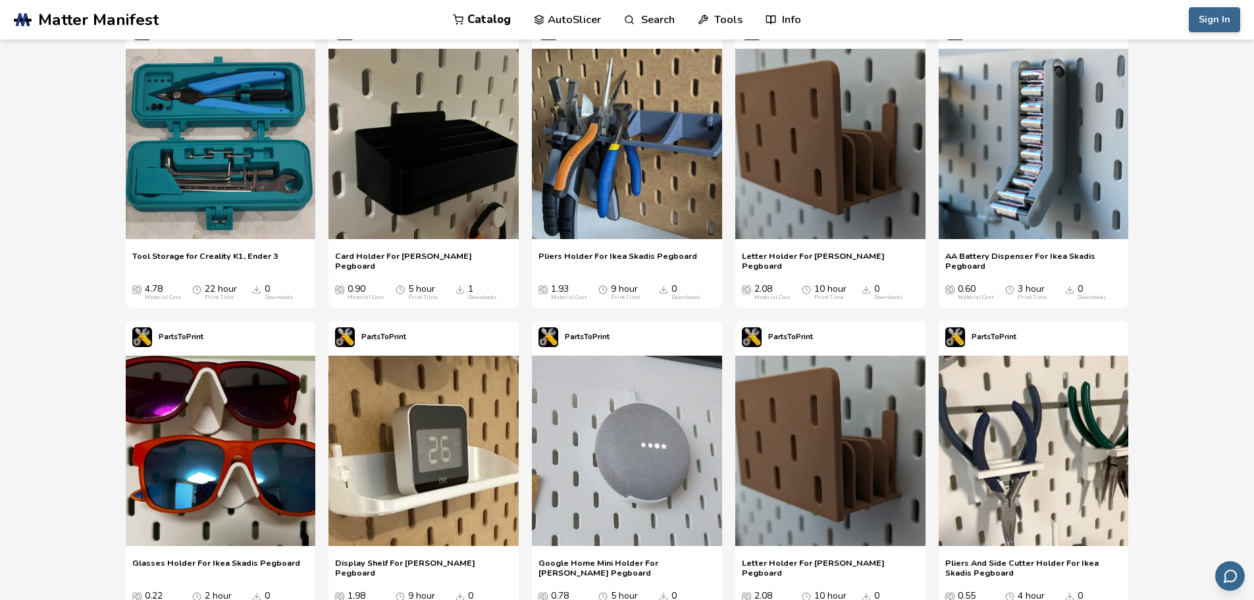
drag, startPoint x: 1208, startPoint y: 311, endPoint x: 1204, endPoint y: 262, distance: 49.5
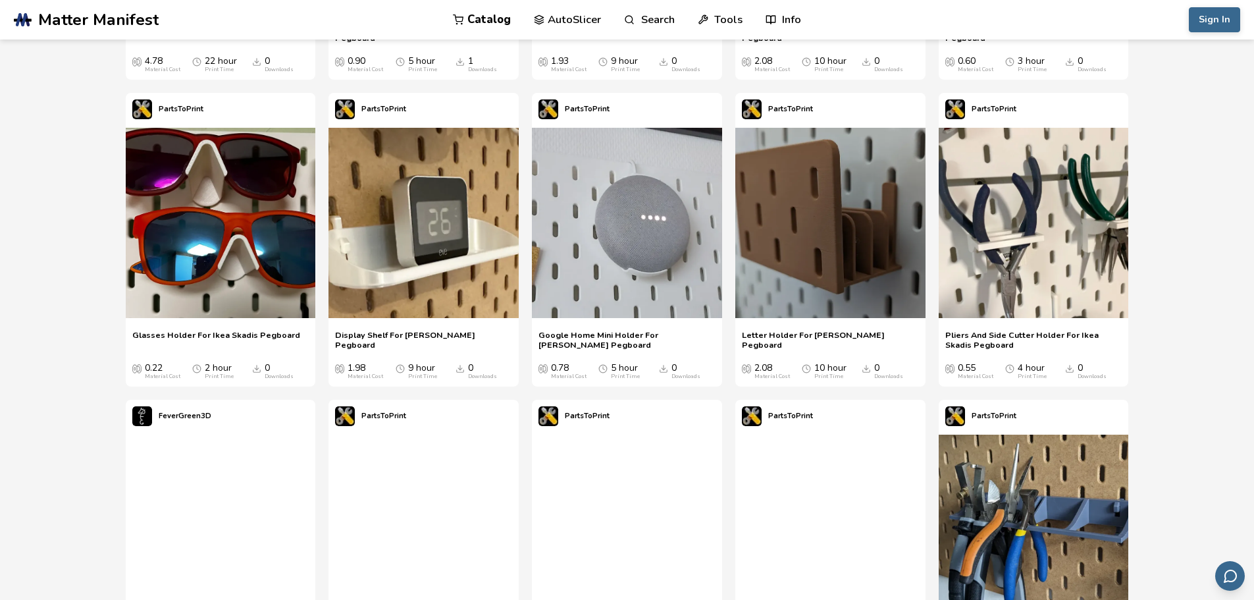
drag, startPoint x: 1209, startPoint y: 210, endPoint x: 1218, endPoint y: 265, distance: 55.3
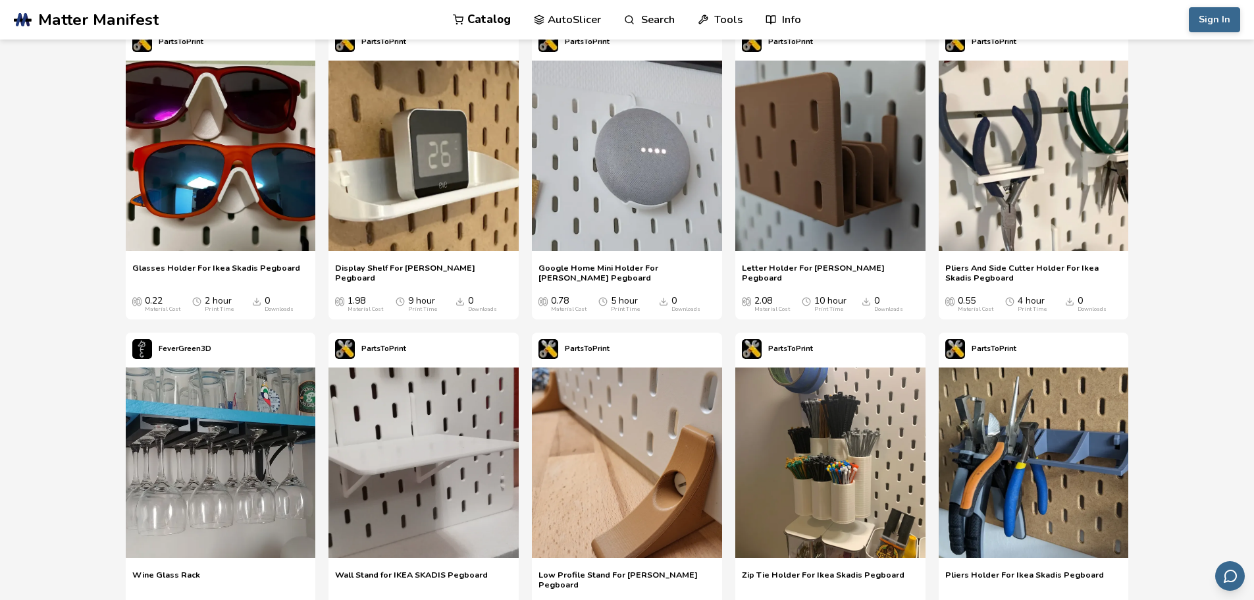
drag, startPoint x: 1217, startPoint y: 272, endPoint x: 1218, endPoint y: 330, distance: 57.9
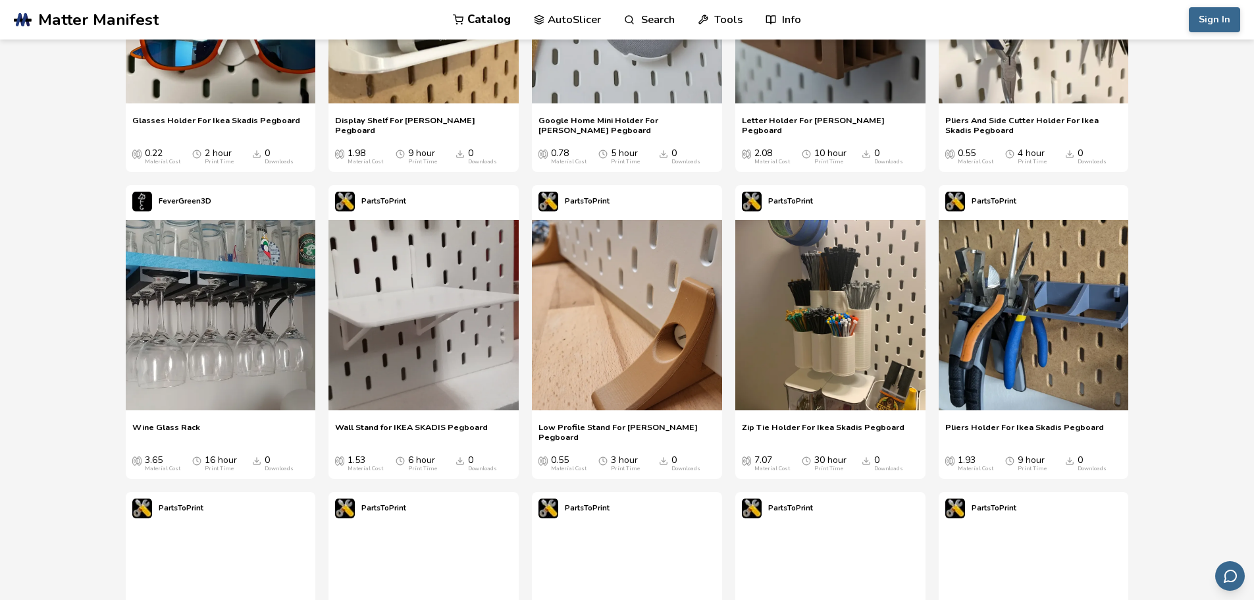
scroll to position [1087, 0]
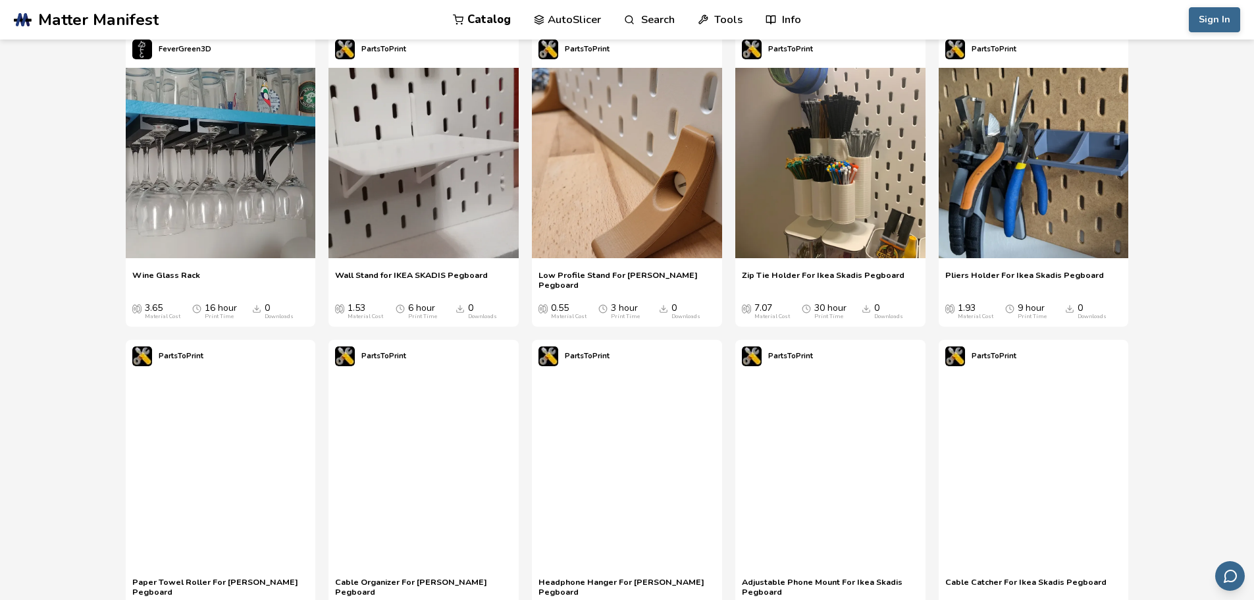
drag, startPoint x: 1214, startPoint y: 285, endPoint x: 1215, endPoint y: 382, distance: 97.4
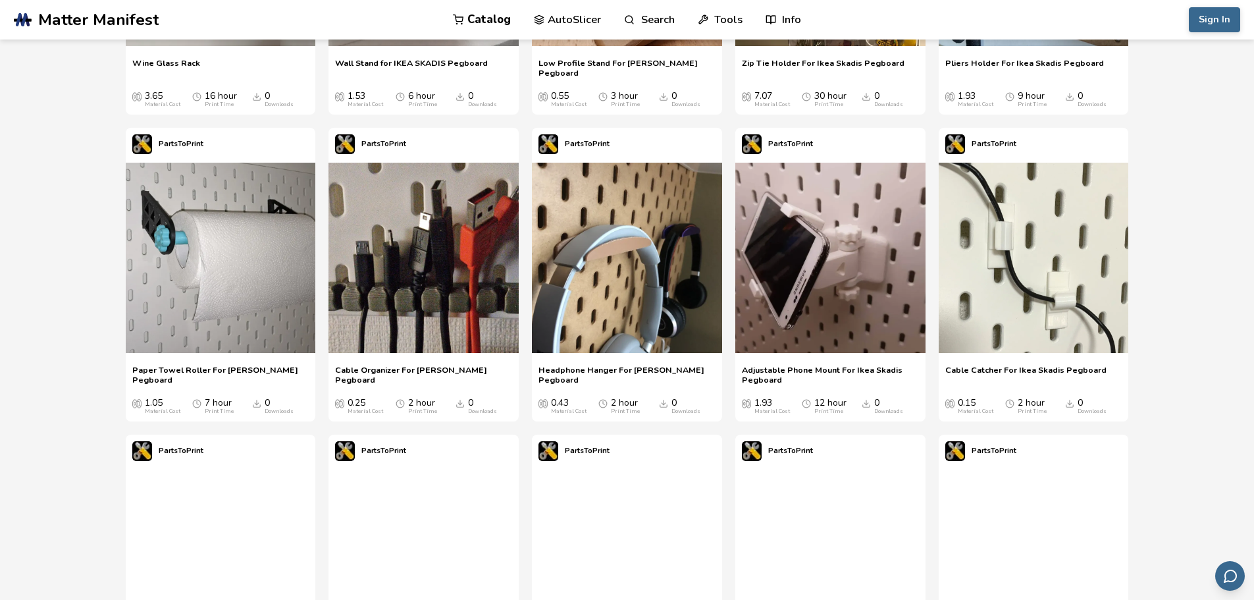
drag, startPoint x: 1223, startPoint y: 307, endPoint x: 1230, endPoint y: 373, distance: 66.1
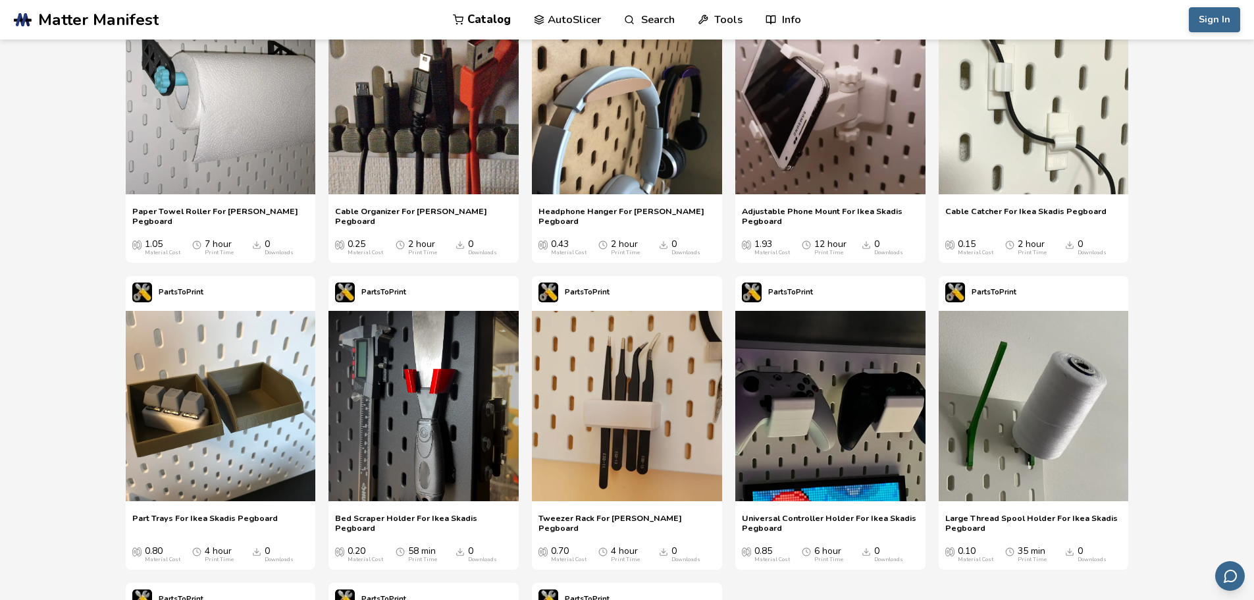
scroll to position [1685, 0]
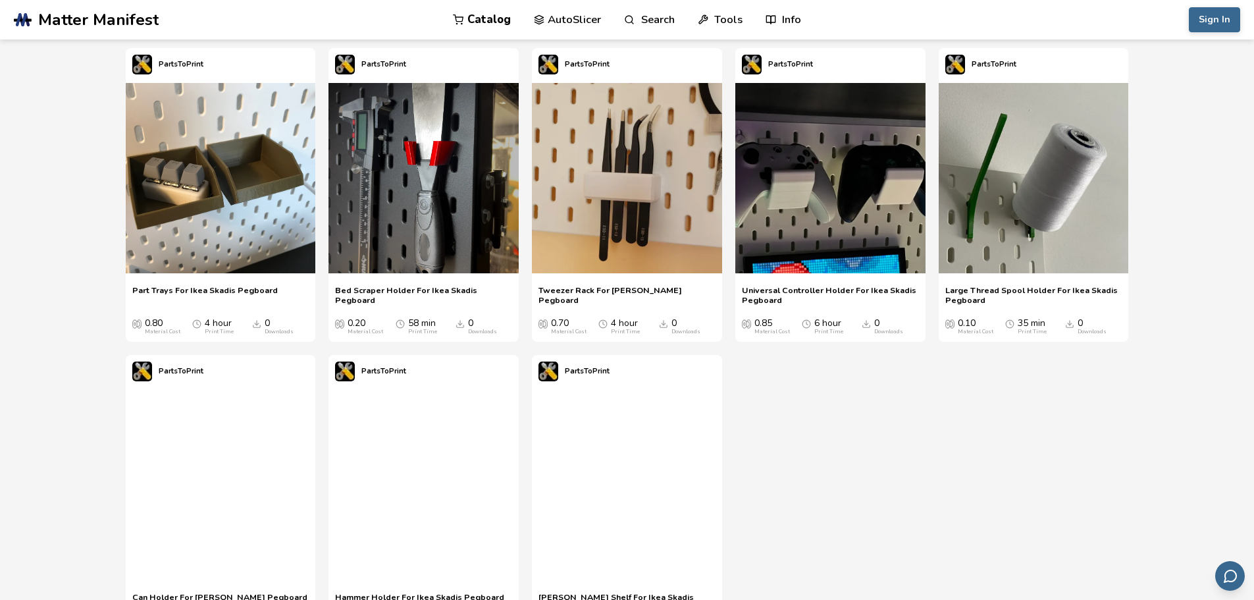
drag, startPoint x: 1206, startPoint y: 245, endPoint x: 1206, endPoint y: 340, distance: 95.4
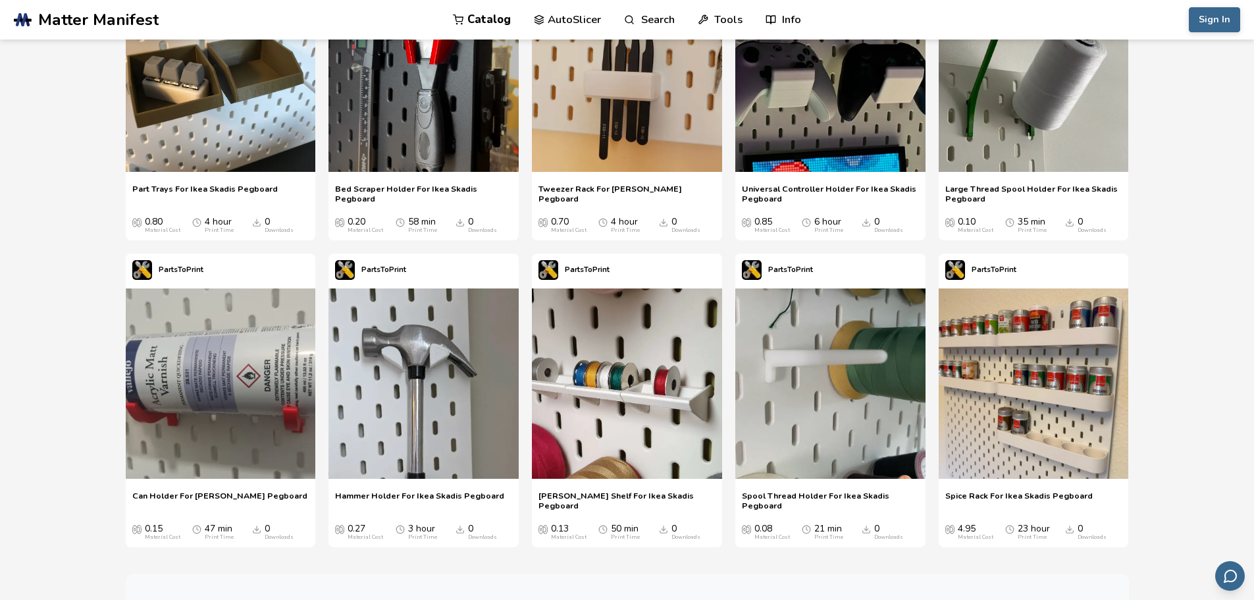
scroll to position [1864, 0]
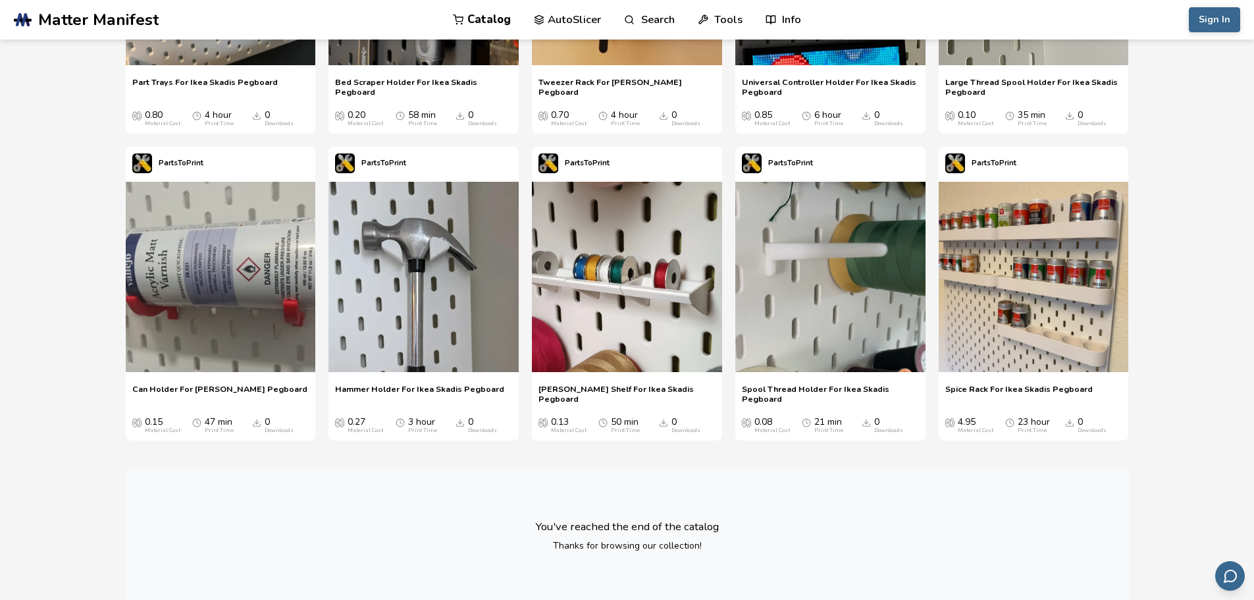
drag, startPoint x: 1202, startPoint y: 306, endPoint x: 1204, endPoint y: 382, distance: 75.7
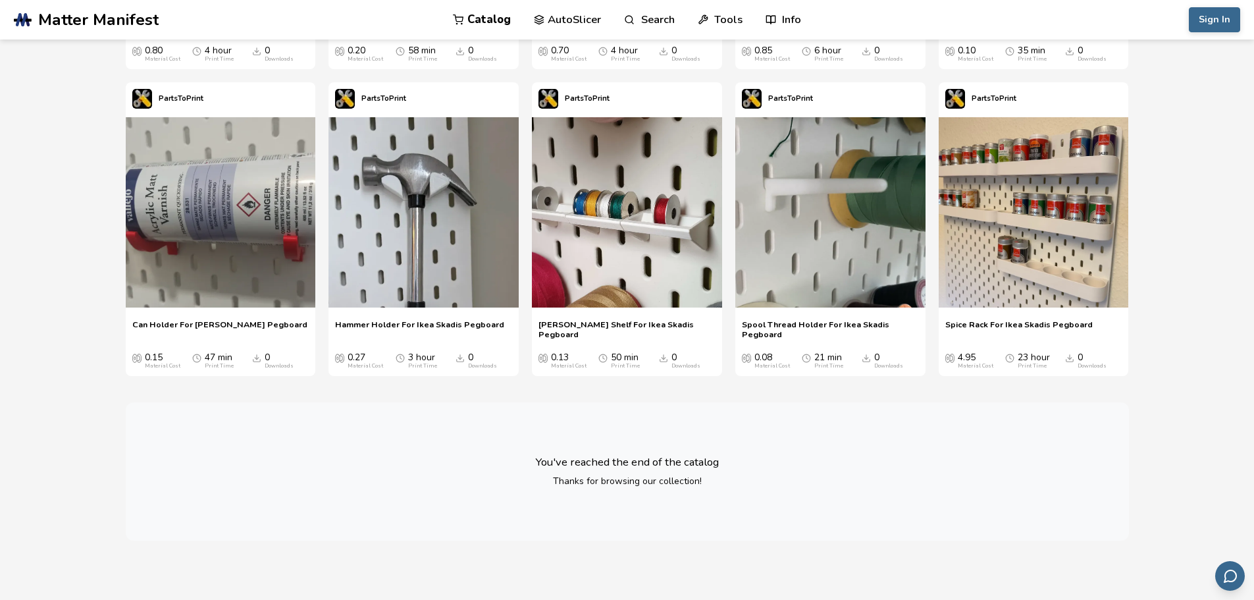
drag, startPoint x: 975, startPoint y: 504, endPoint x: 977, endPoint y: 516, distance: 11.9
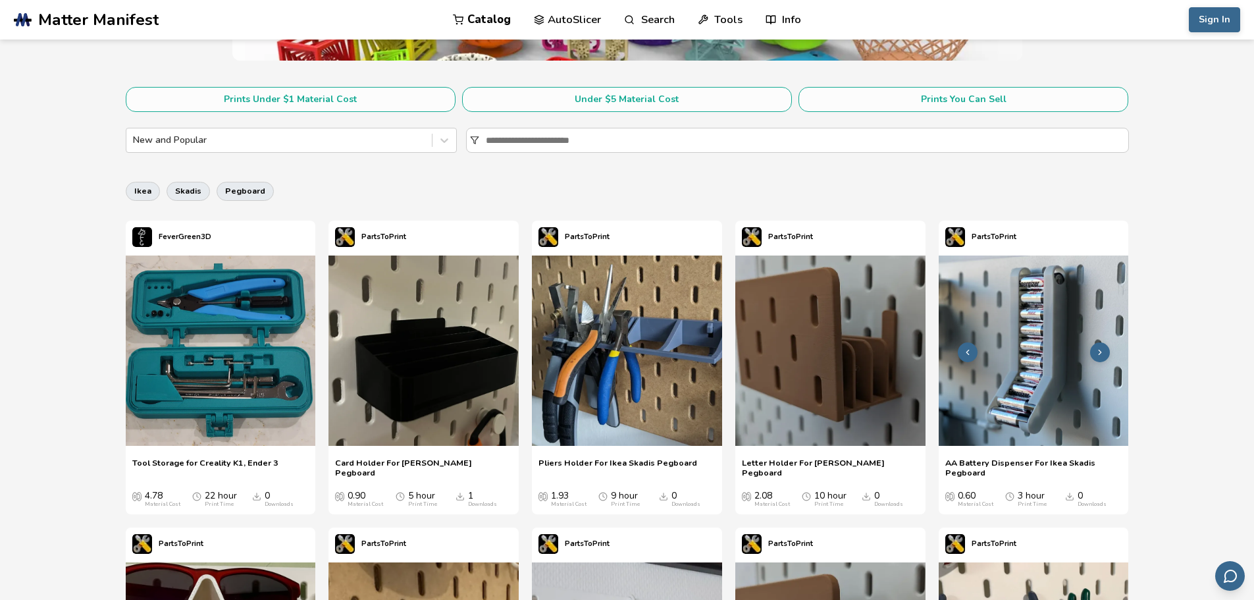
scroll to position [0, 0]
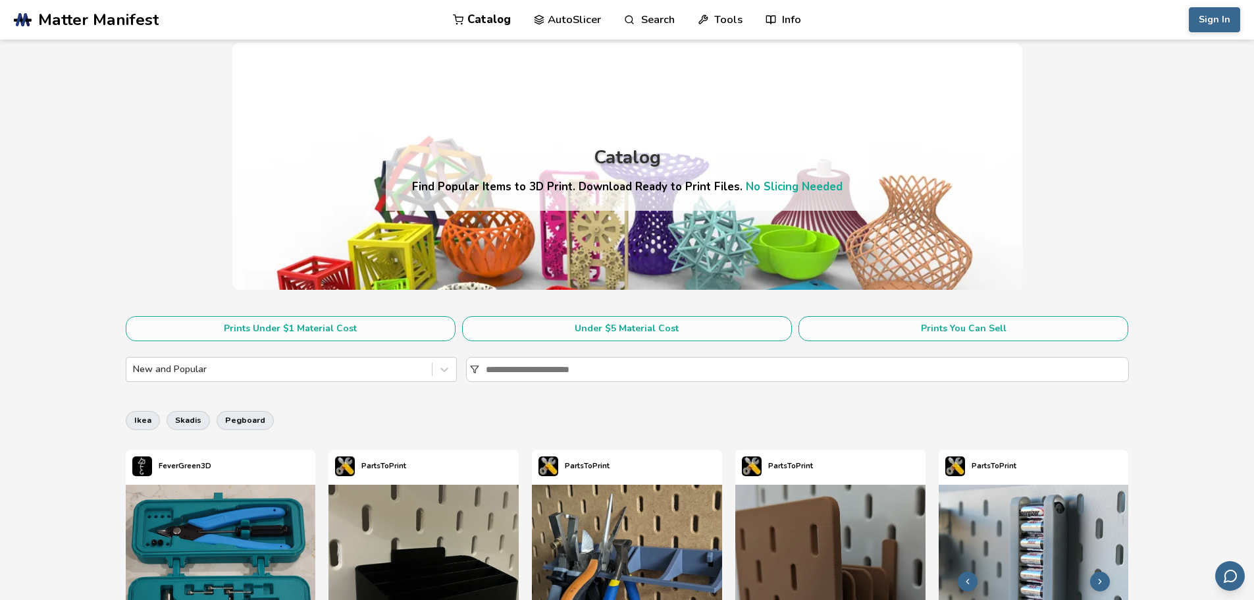
drag, startPoint x: 977, startPoint y: 517, endPoint x: 948, endPoint y: 387, distance: 133.0
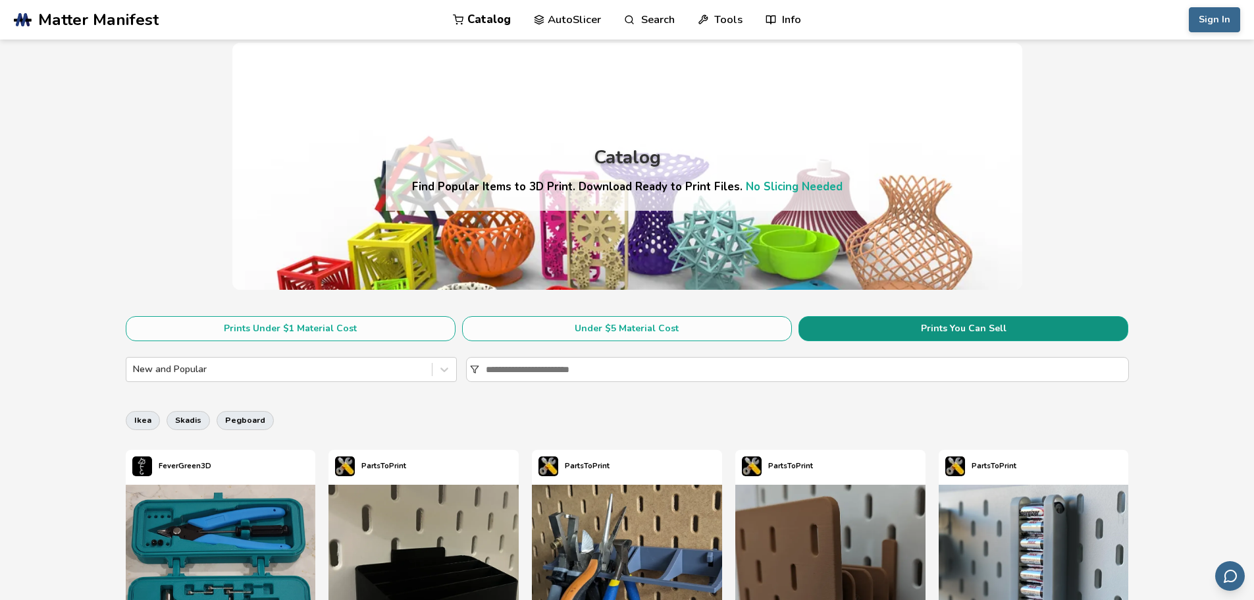
click at [915, 340] on button "Prints You Can Sell" at bounding box center [963, 328] width 330 height 25
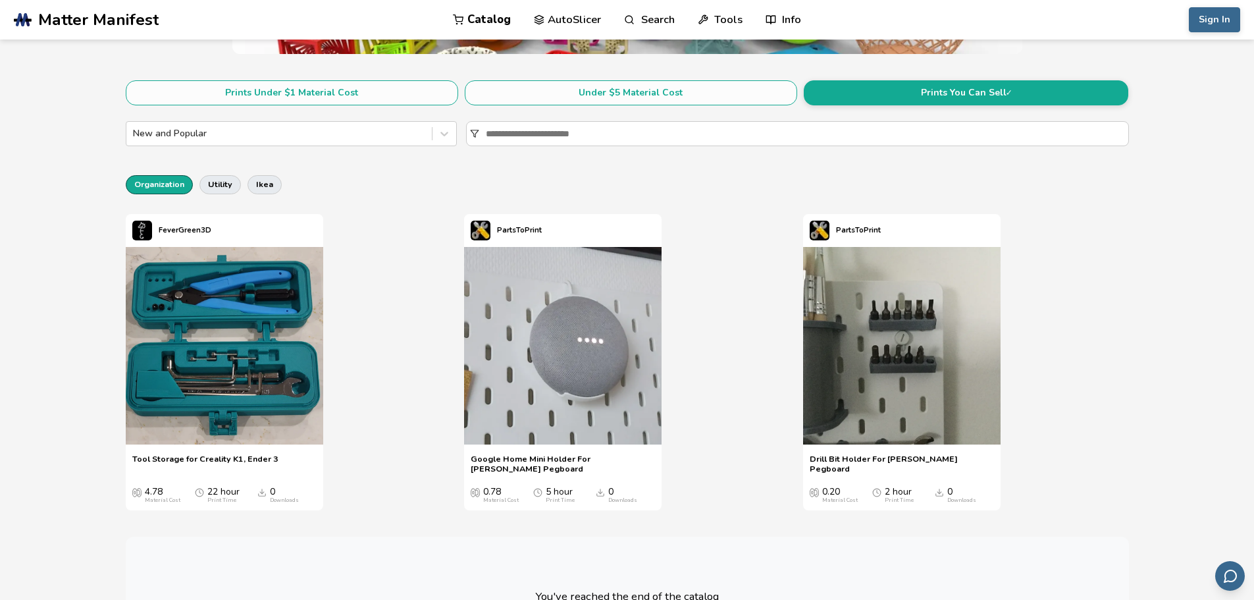
drag, startPoint x: 1083, startPoint y: 264, endPoint x: 1075, endPoint y: 308, distance: 44.8
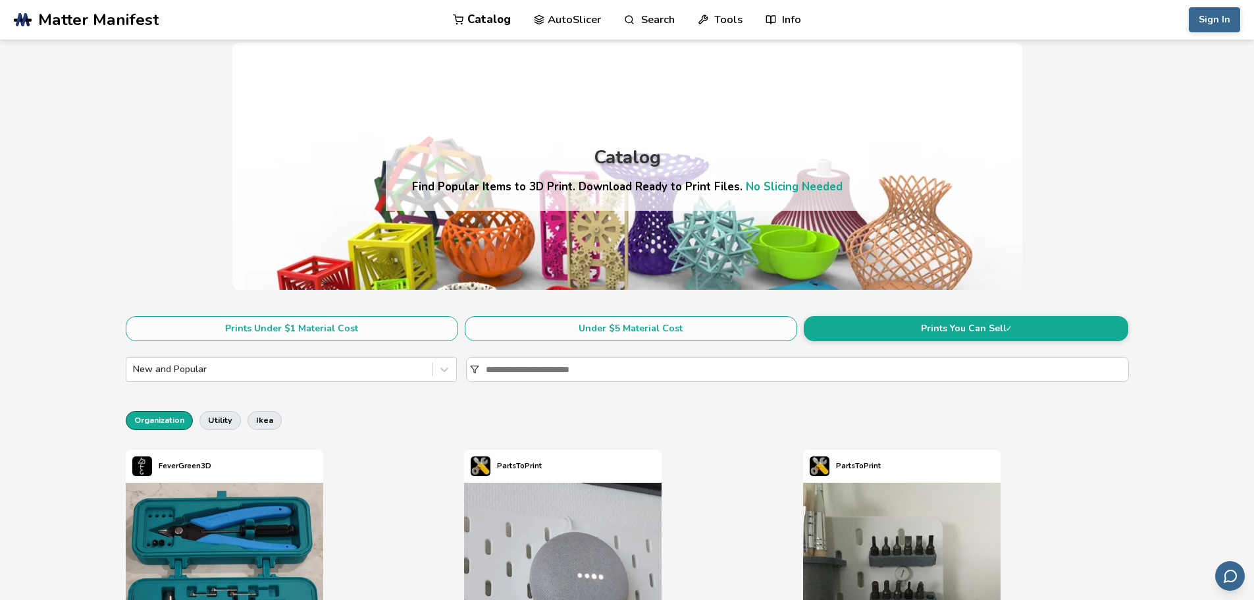
click at [507, 23] on link "Catalog" at bounding box center [482, 19] width 58 height 39
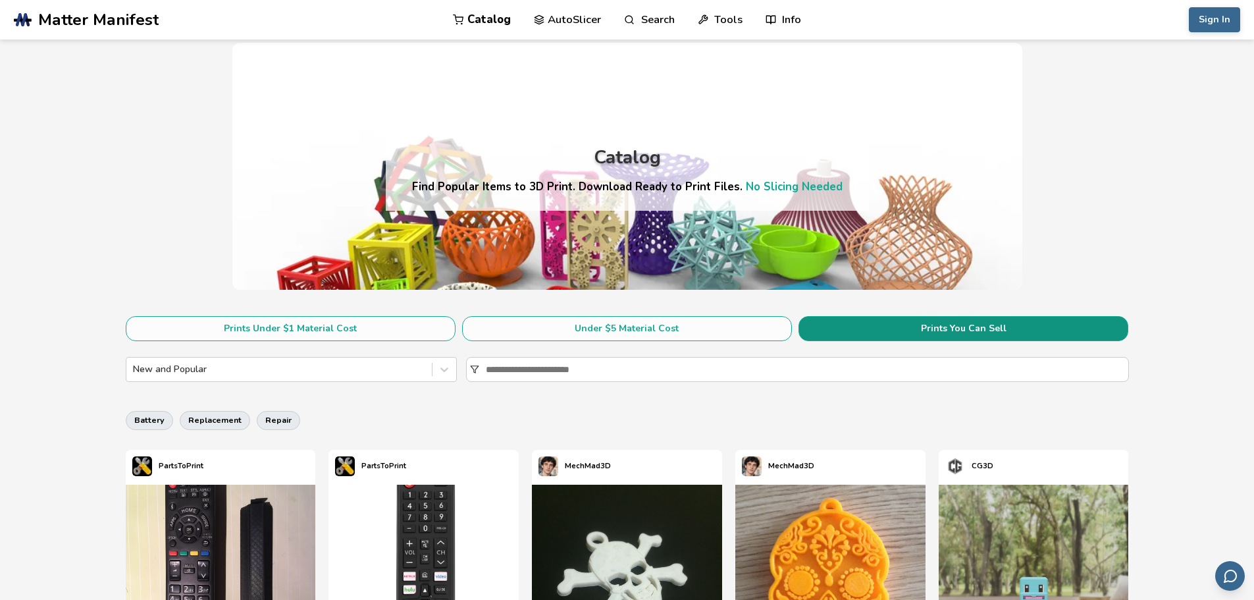
click at [1044, 334] on button "Prints You Can Sell" at bounding box center [963, 328] width 330 height 25
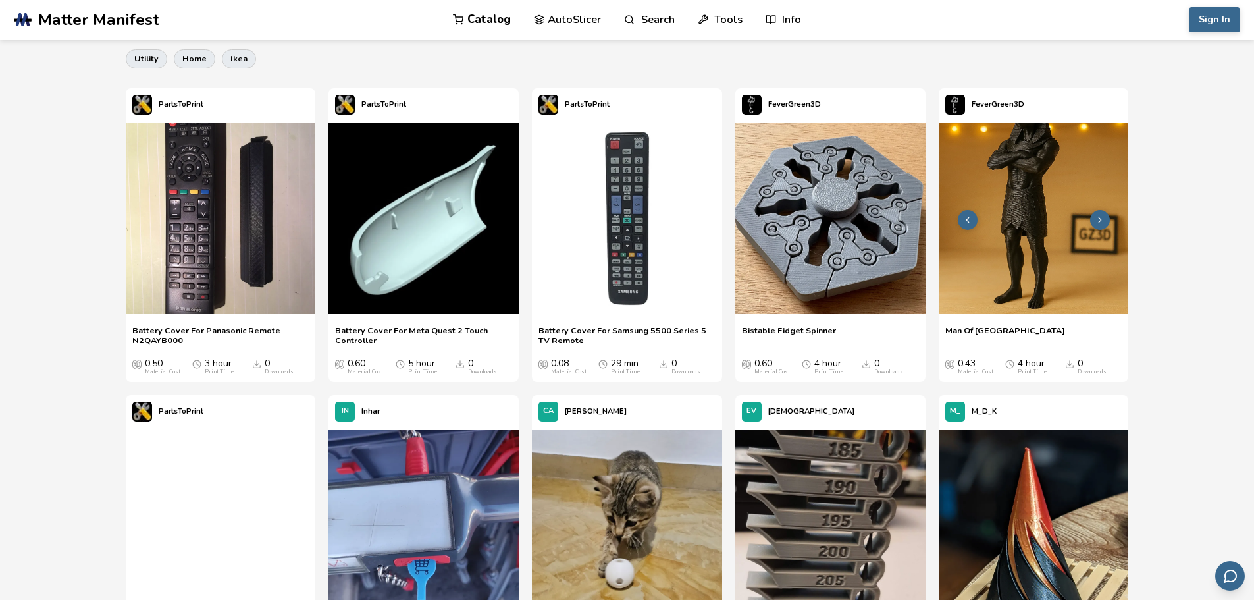
drag, startPoint x: 1118, startPoint y: 197, endPoint x: 1120, endPoint y: 280, distance: 82.9
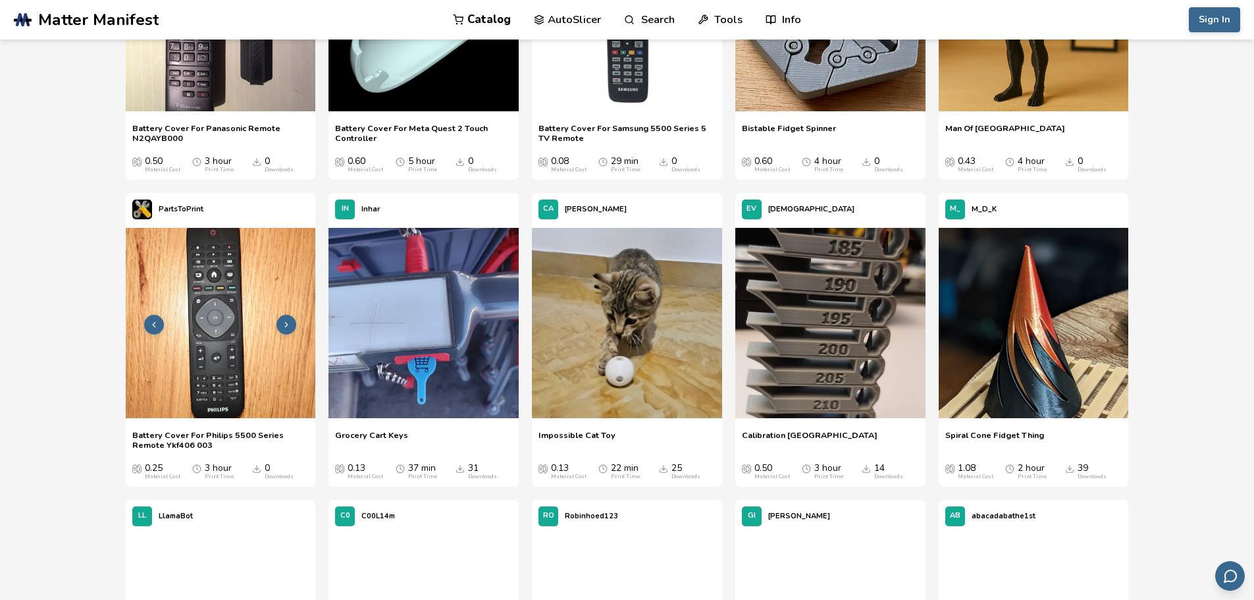
drag, startPoint x: 111, startPoint y: 161, endPoint x: 143, endPoint y: 239, distance: 84.1
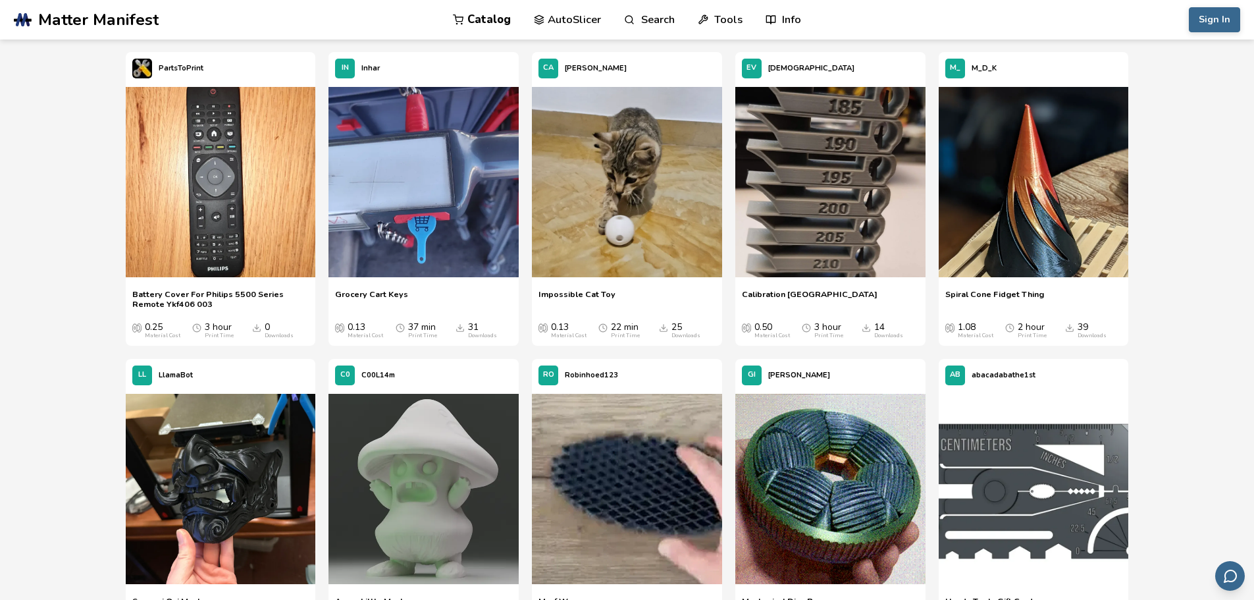
drag, startPoint x: 1181, startPoint y: 242, endPoint x: 1185, endPoint y: 270, distance: 27.8
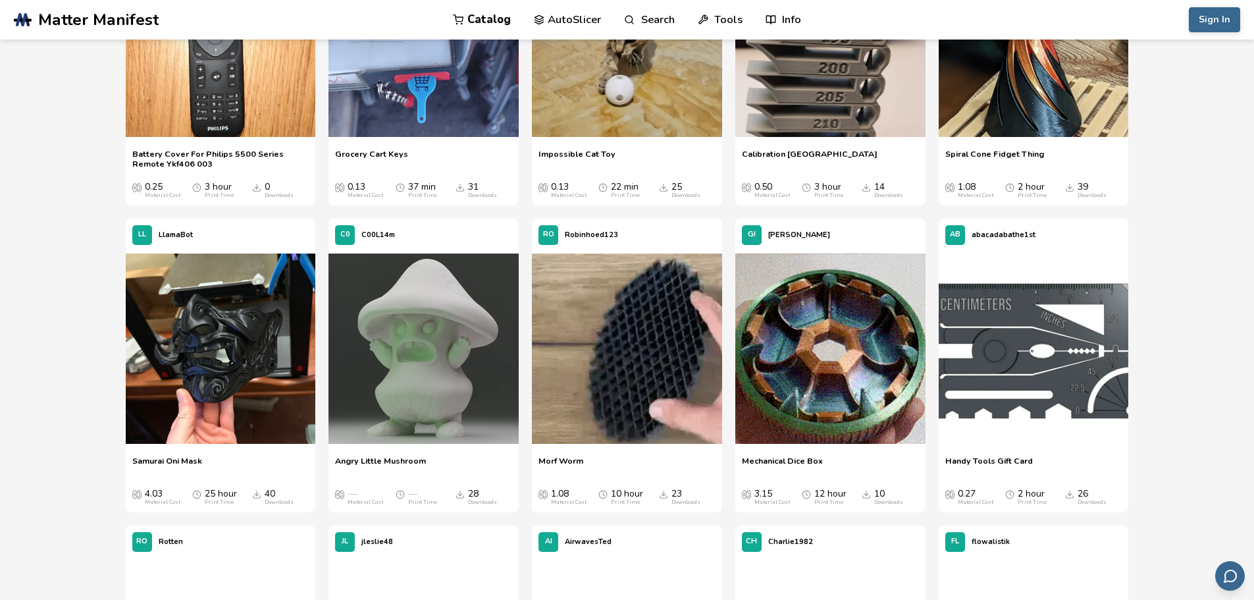
drag, startPoint x: 1214, startPoint y: 235, endPoint x: 1216, endPoint y: 255, distance: 19.8
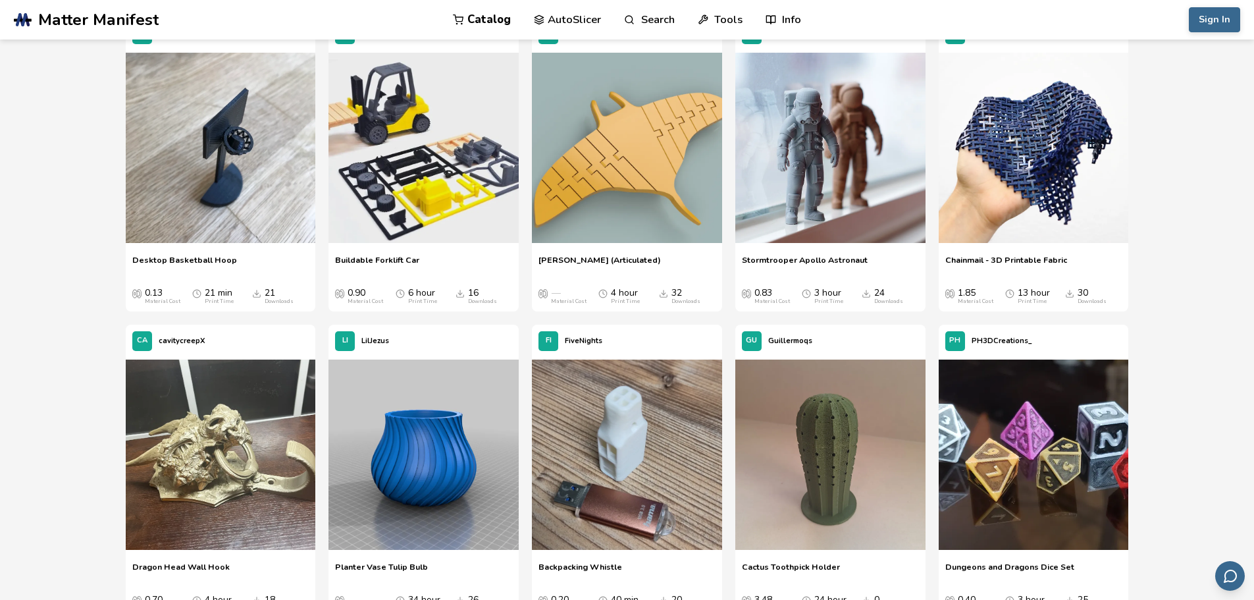
drag, startPoint x: 1214, startPoint y: 168, endPoint x: 1220, endPoint y: 222, distance: 53.6
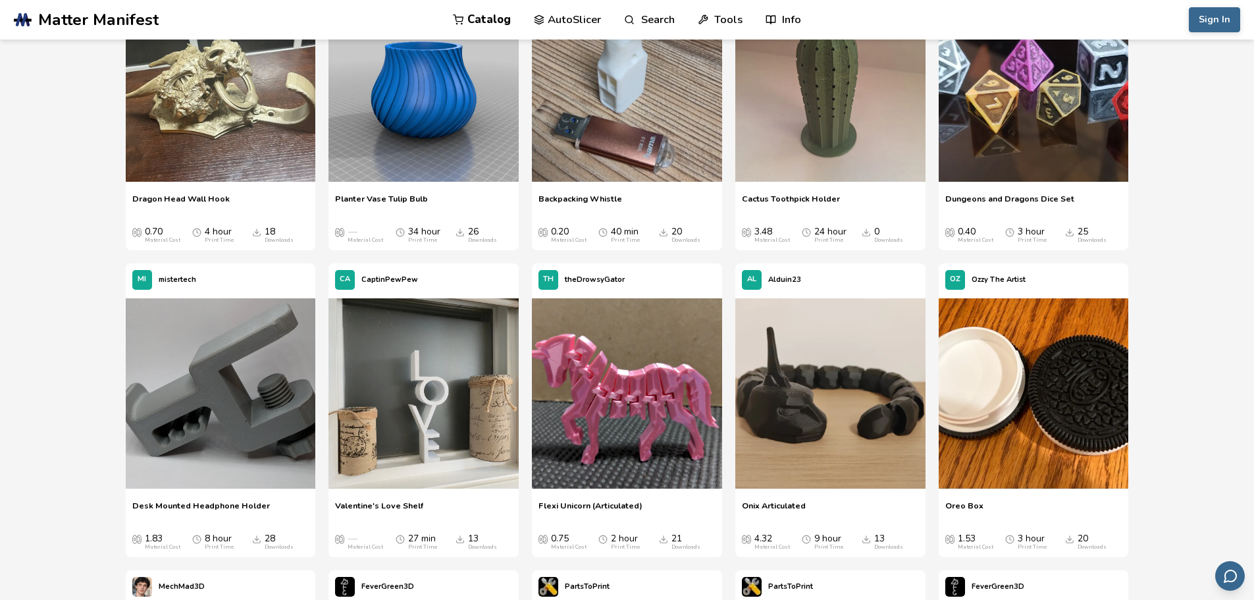
drag, startPoint x: 1220, startPoint y: 76, endPoint x: 1226, endPoint y: 118, distance: 43.2
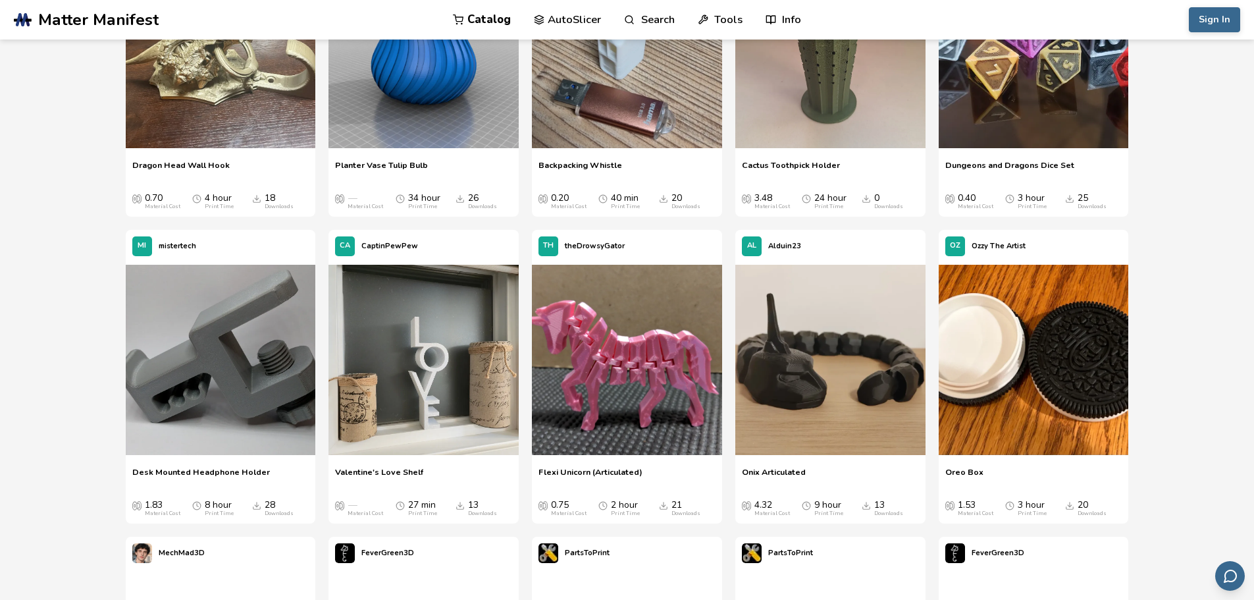
scroll to position [1881, 0]
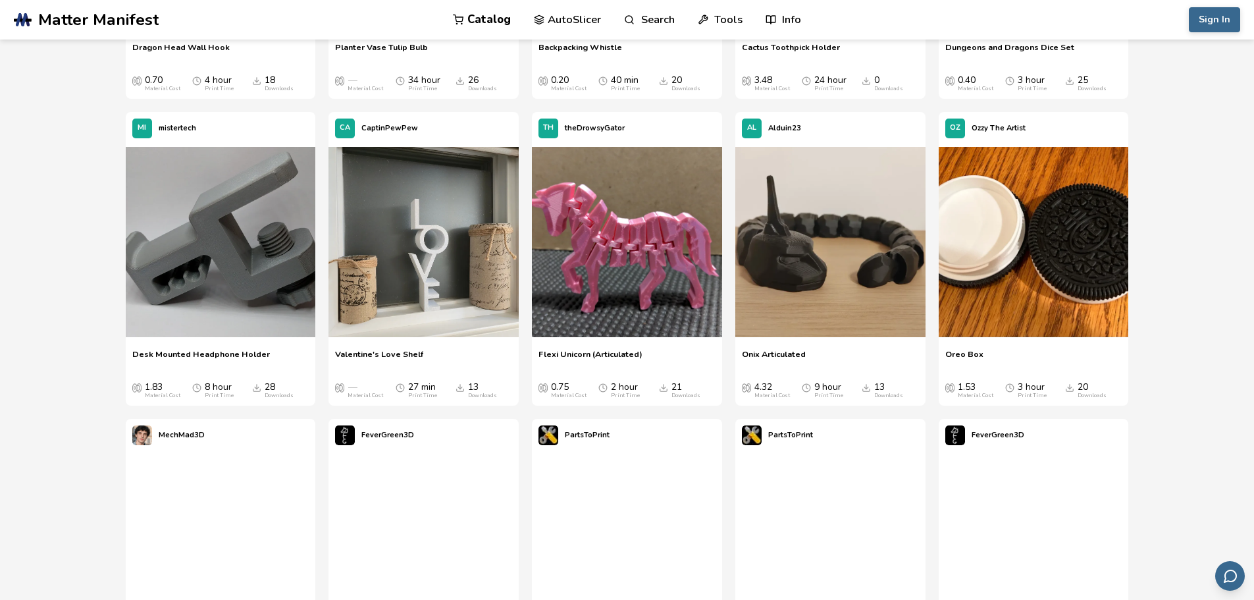
drag, startPoint x: 73, startPoint y: 226, endPoint x: 78, endPoint y: 253, distance: 28.1
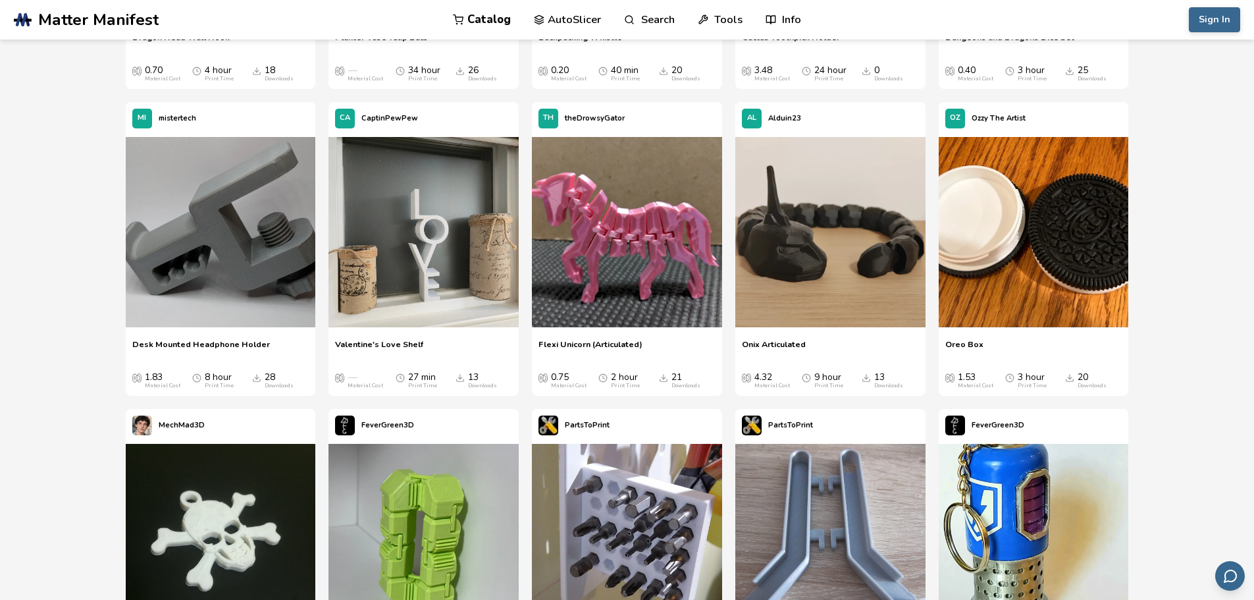
click at [239, 344] on span "Desk Mounted Headphone Holder" at bounding box center [201, 349] width 138 height 20
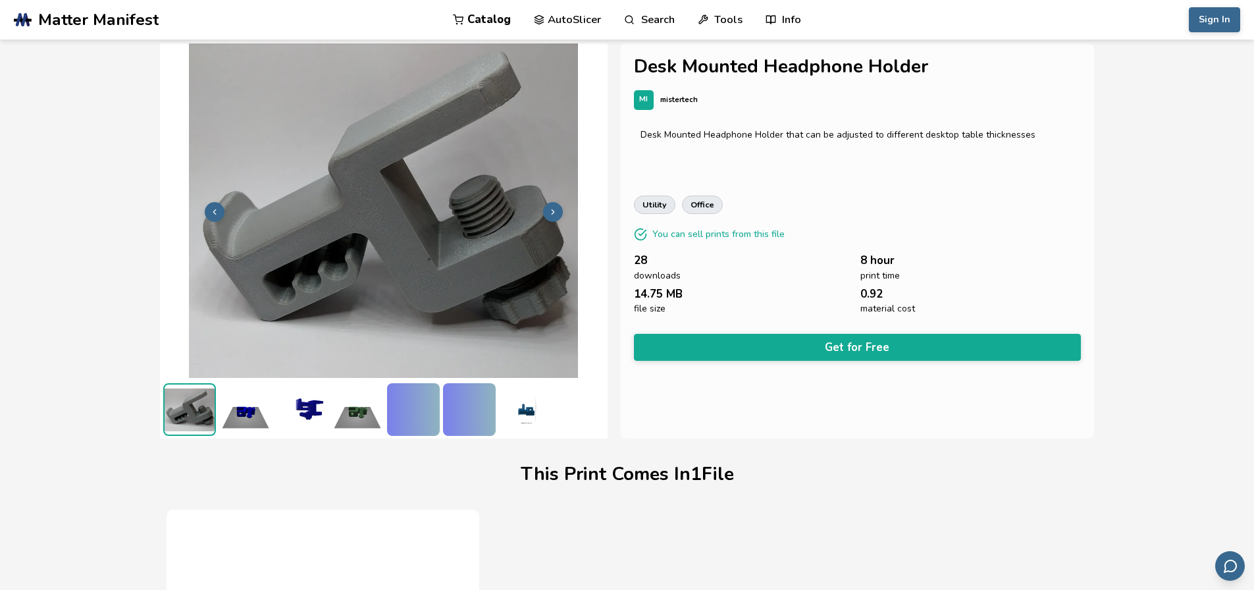
drag, startPoint x: 1133, startPoint y: 272, endPoint x: 1134, endPoint y: 207, distance: 64.5
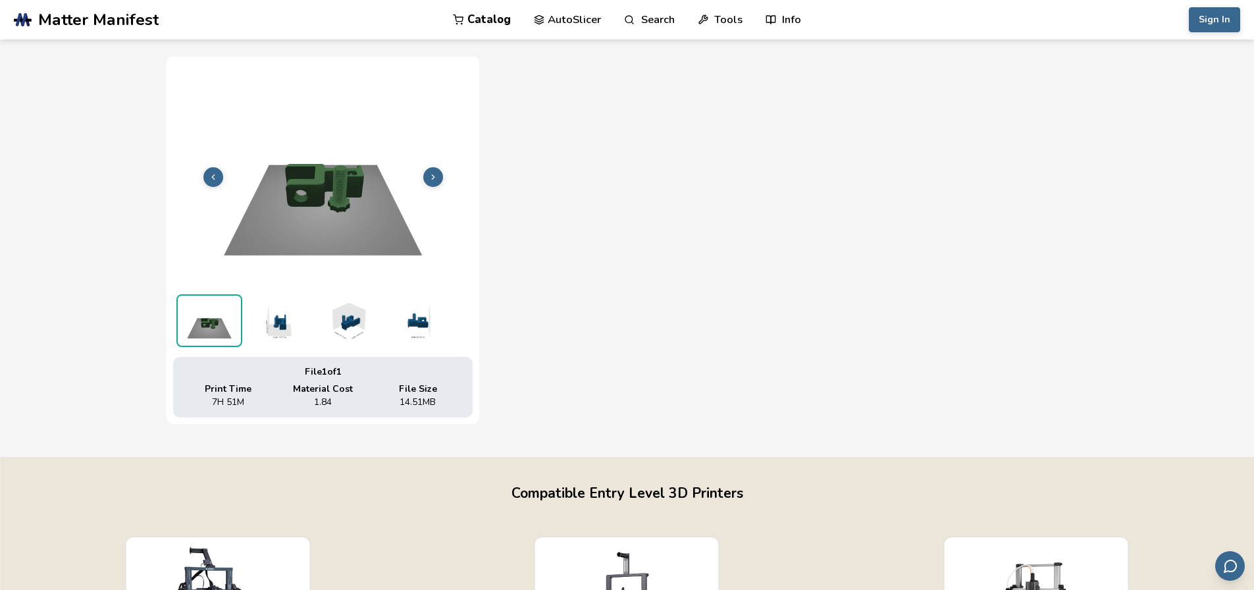
drag, startPoint x: 1135, startPoint y: 210, endPoint x: 1143, endPoint y: 261, distance: 52.0
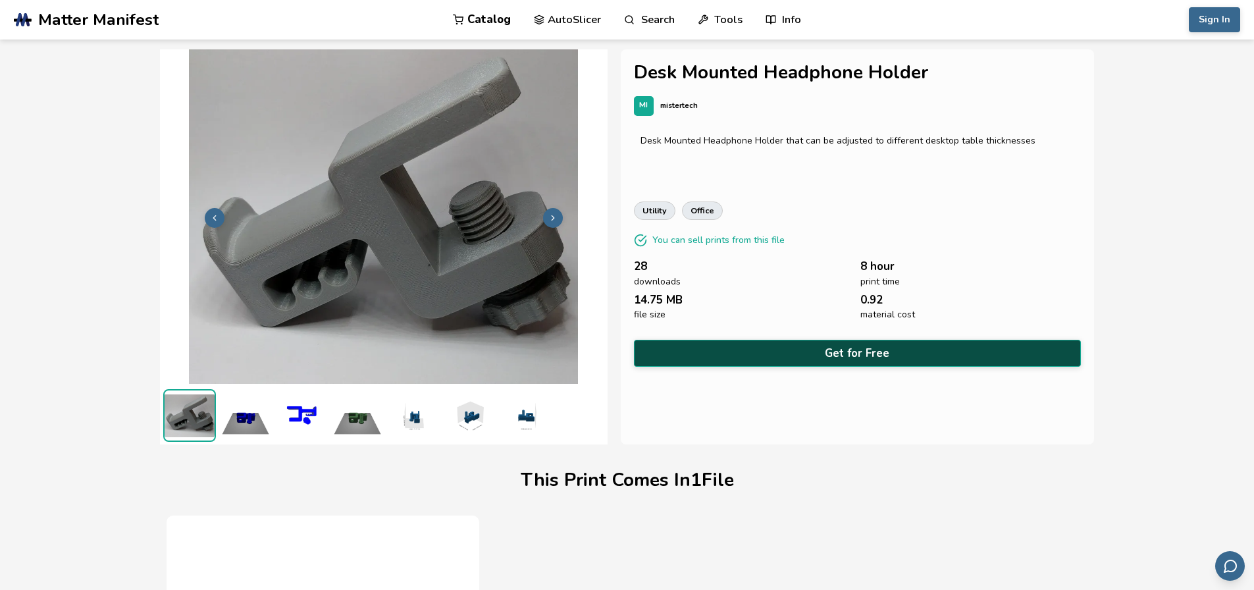
scroll to position [680, 0]
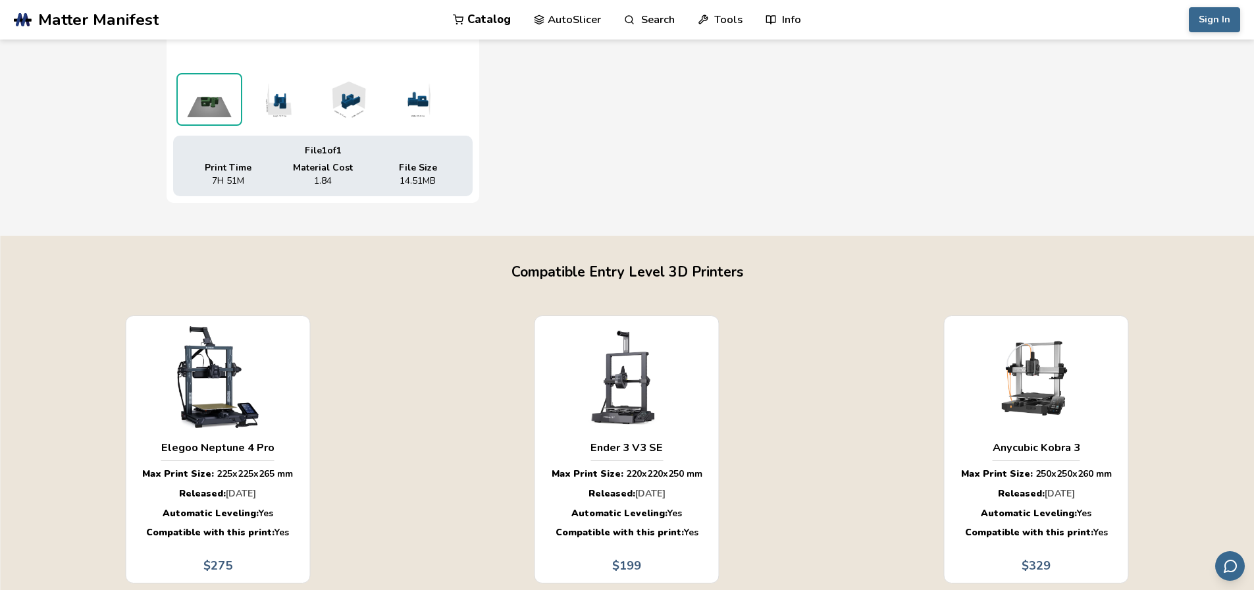
click at [271, 107] on img at bounding box center [278, 99] width 66 height 53
click at [336, 107] on img at bounding box center [348, 99] width 66 height 53
click at [396, 95] on img at bounding box center [417, 99] width 66 height 53
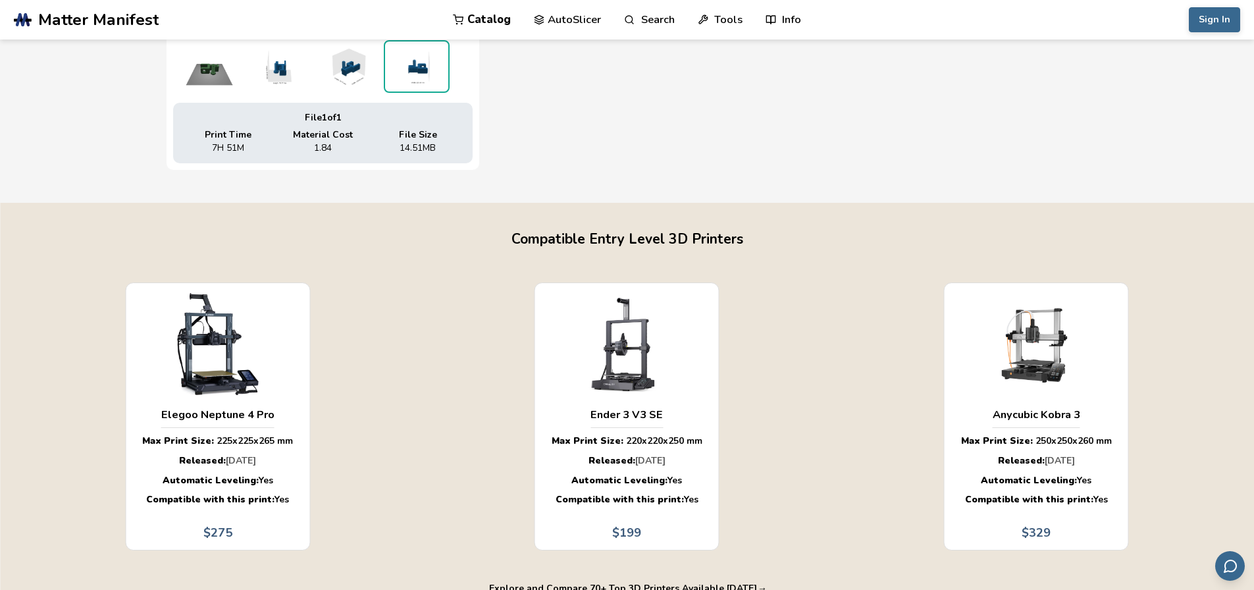
drag, startPoint x: 734, startPoint y: 155, endPoint x: 784, endPoint y: 255, distance: 111.0
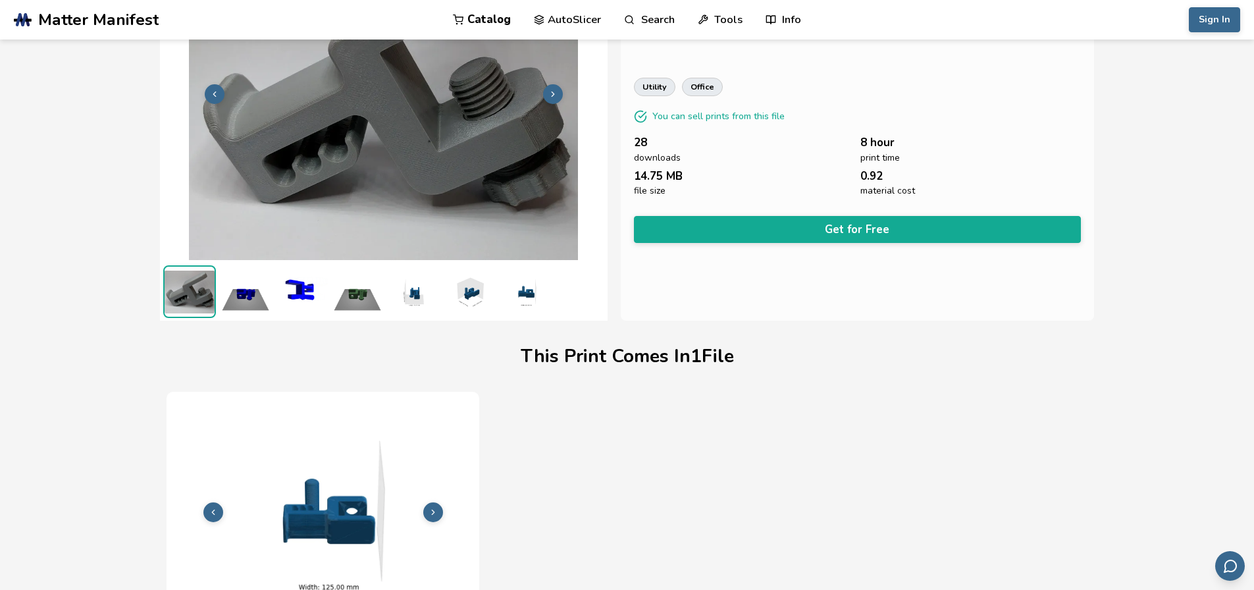
scroll to position [0, 0]
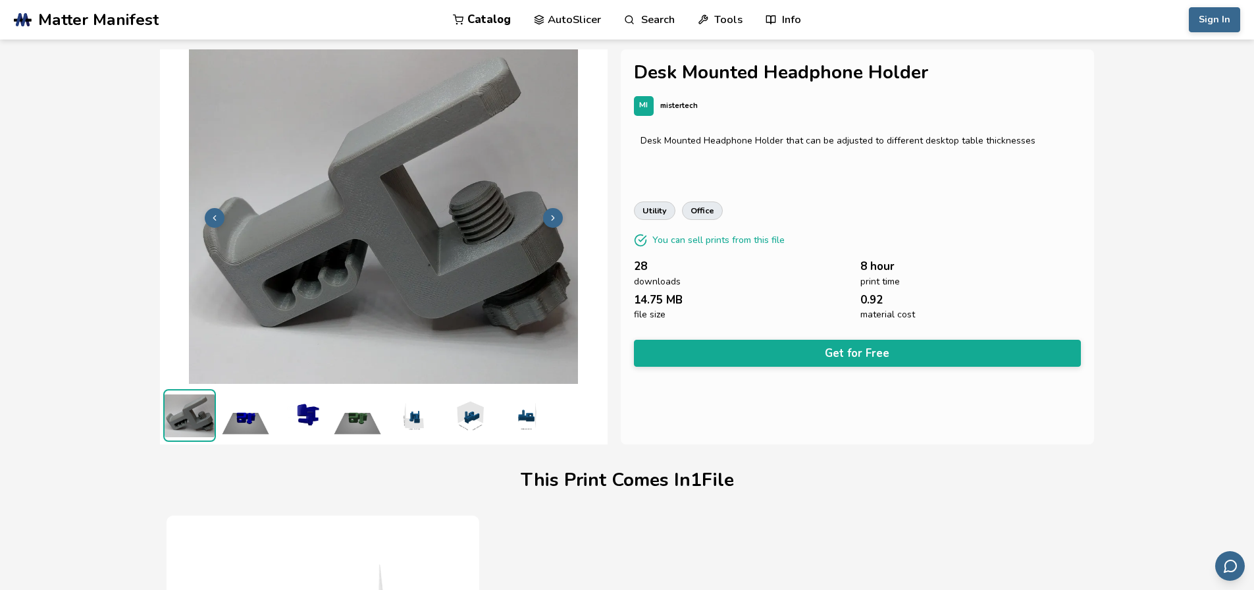
drag, startPoint x: 811, startPoint y: 276, endPoint x: 800, endPoint y: 168, distance: 108.5
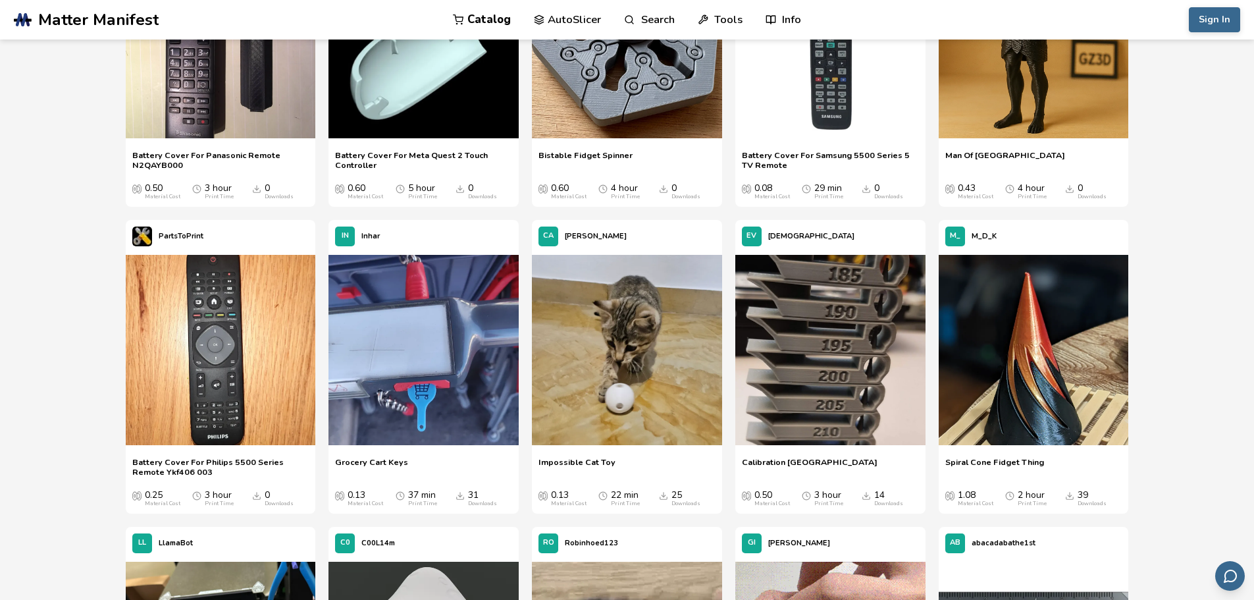
scroll to position [1356, 0]
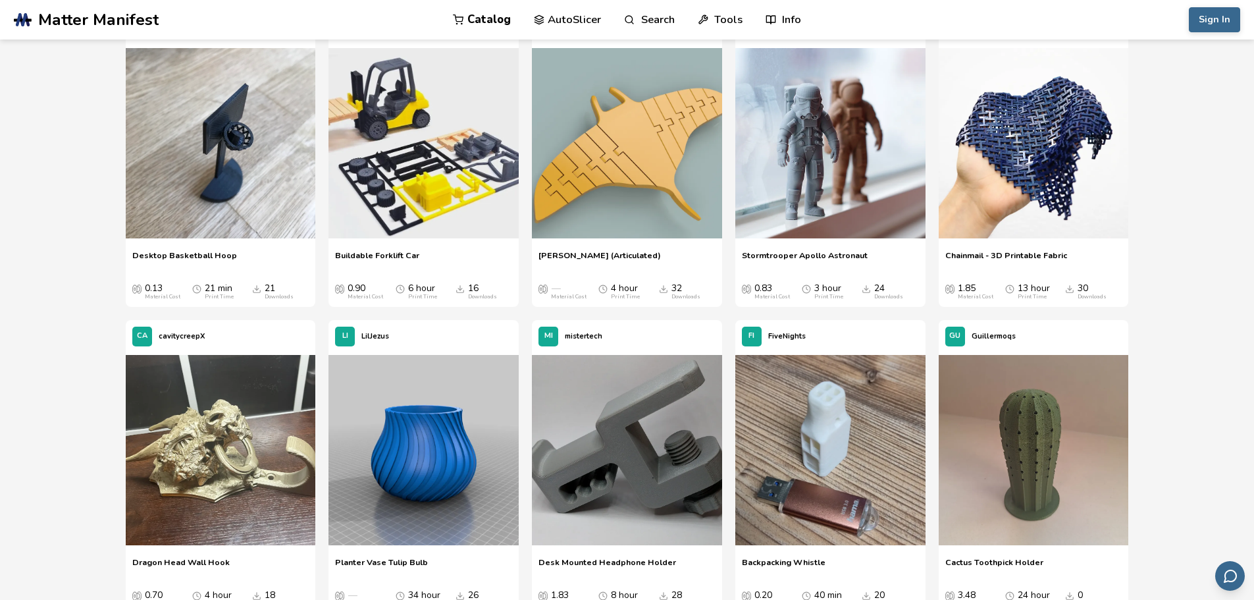
drag, startPoint x: 1216, startPoint y: 321, endPoint x: 1216, endPoint y: 350, distance: 29.6
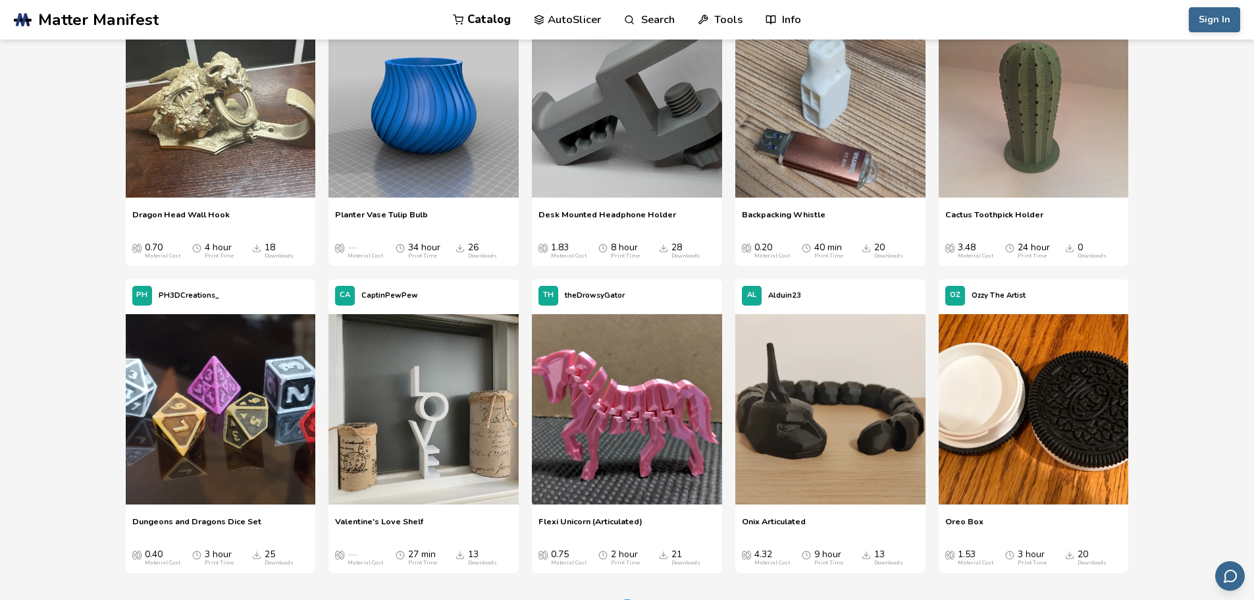
drag, startPoint x: 1208, startPoint y: 210, endPoint x: 1214, endPoint y: 272, distance: 62.1
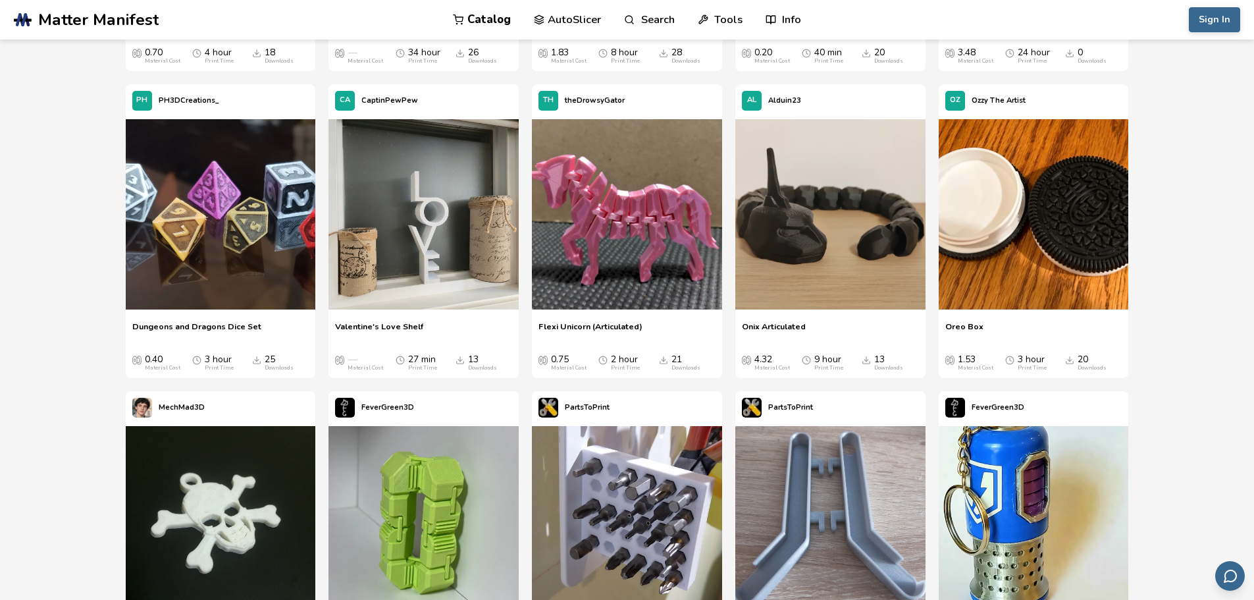
drag, startPoint x: 1209, startPoint y: 198, endPoint x: 1210, endPoint y: 267, distance: 69.1
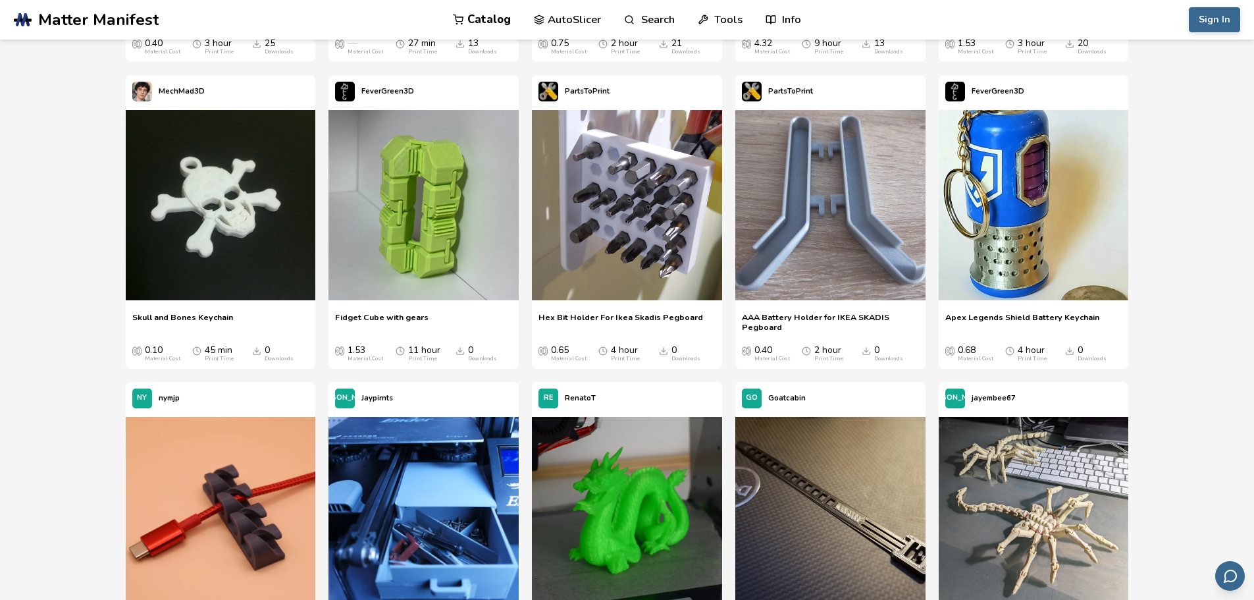
scroll to position [2317, 0]
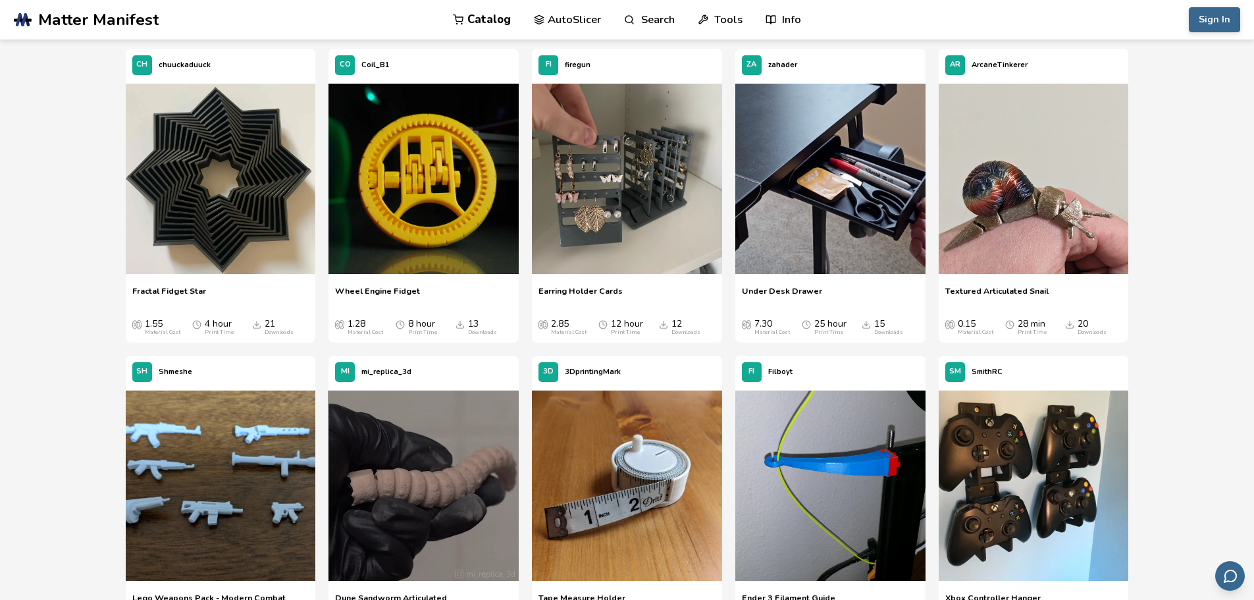
drag, startPoint x: 1189, startPoint y: 235, endPoint x: 1193, endPoint y: 306, distance: 71.2
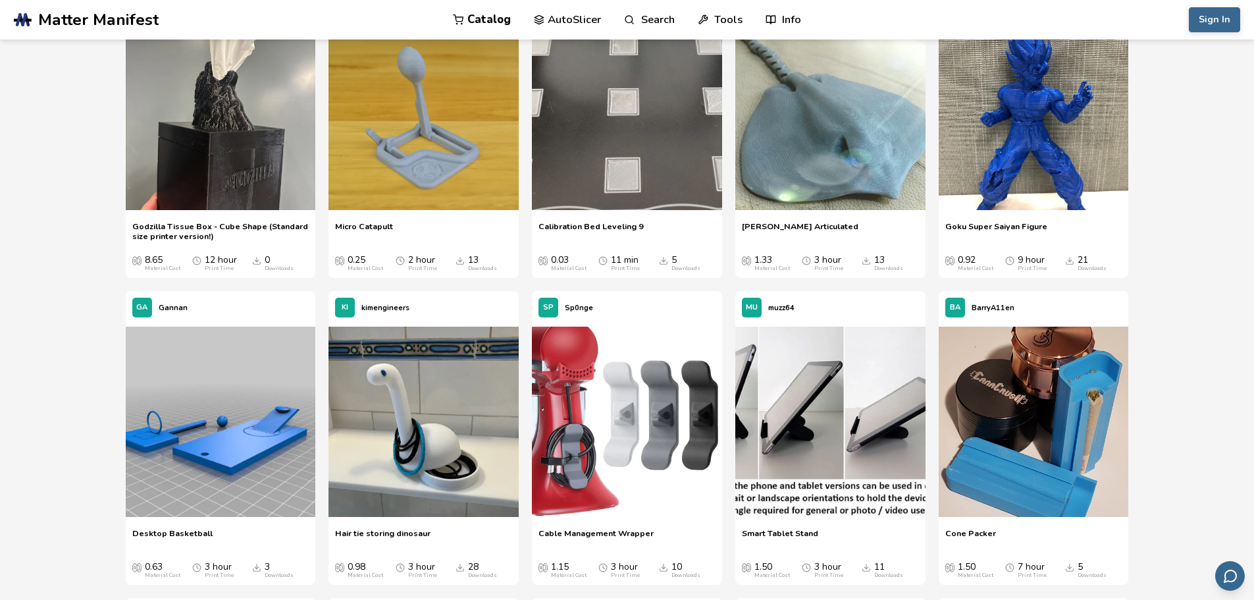
scroll to position [6972, 0]
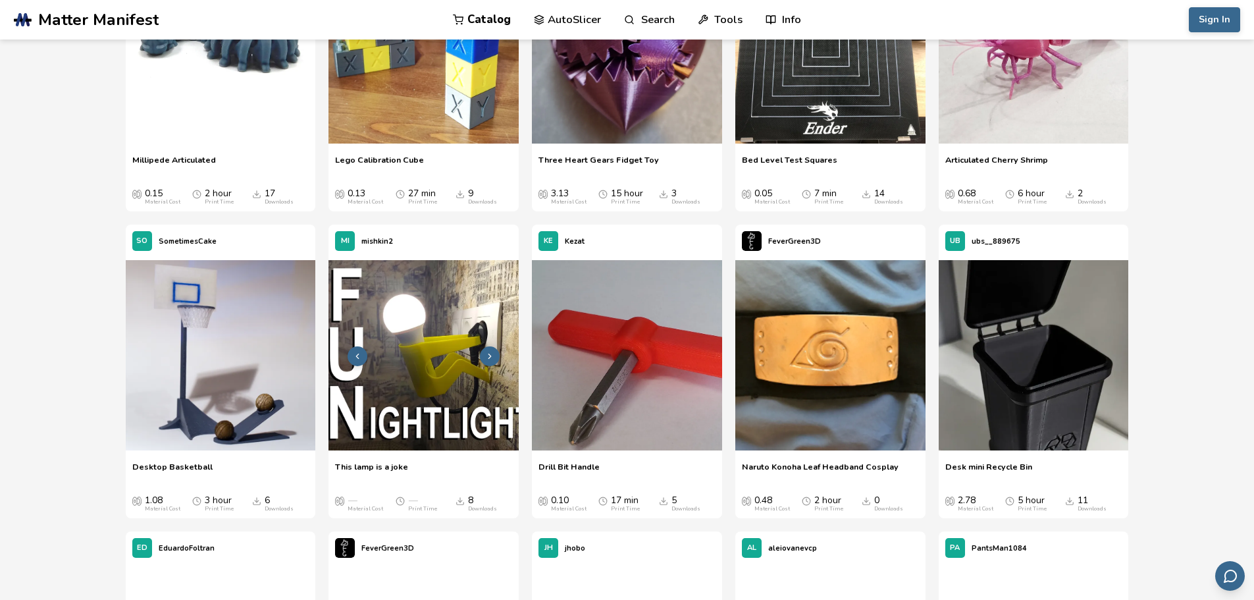
click at [438, 372] on img at bounding box center [423, 355] width 190 height 190
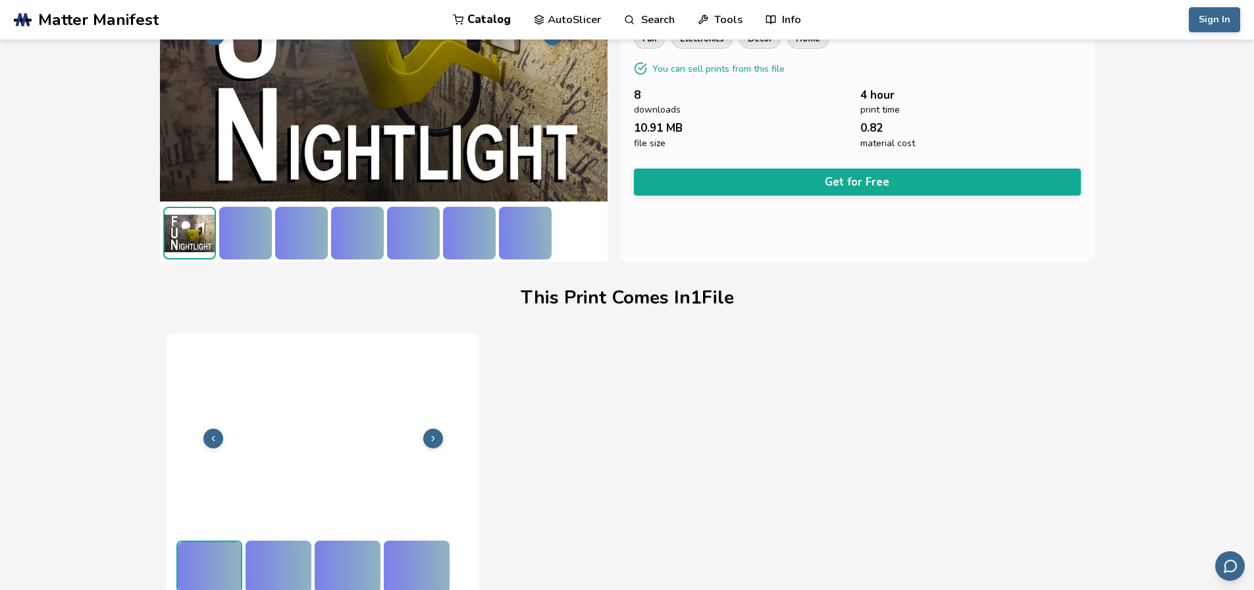
scroll to position [186, 0]
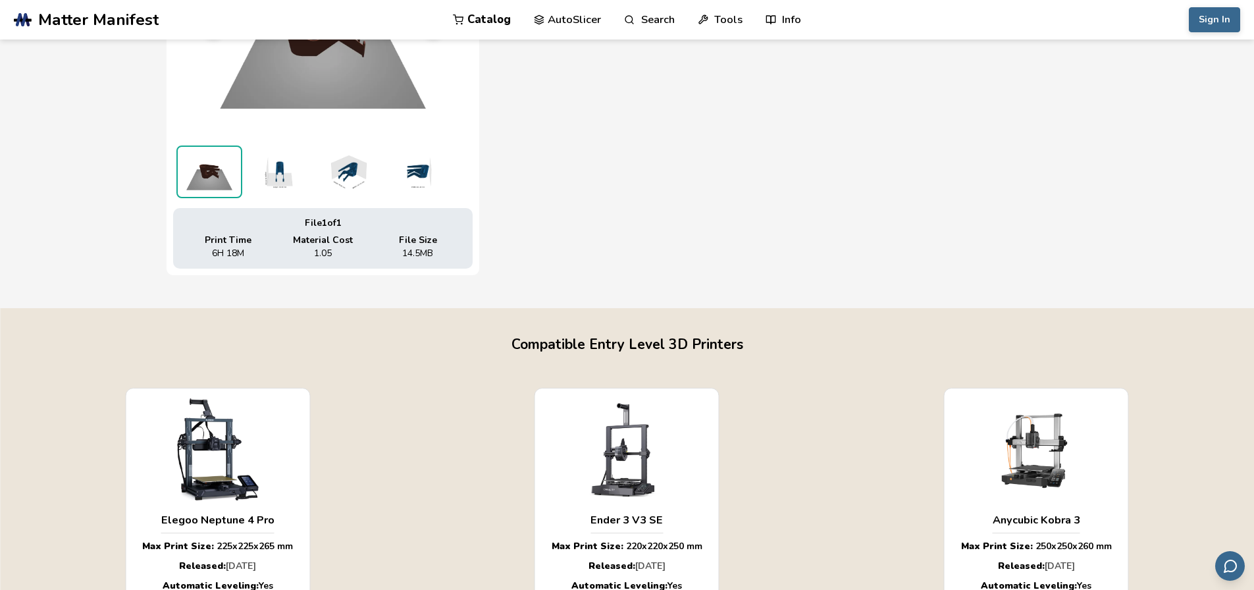
drag, startPoint x: 138, startPoint y: 309, endPoint x: 147, endPoint y: 366, distance: 58.0
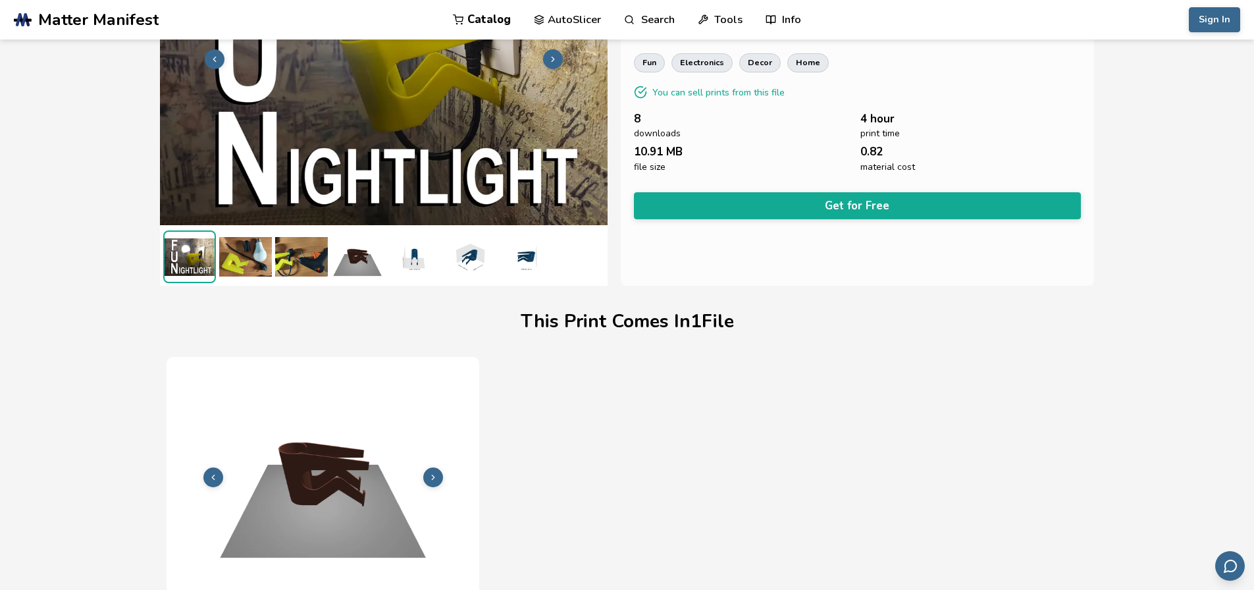
drag, startPoint x: 120, startPoint y: 235, endPoint x: 122, endPoint y: 214, distance: 21.2
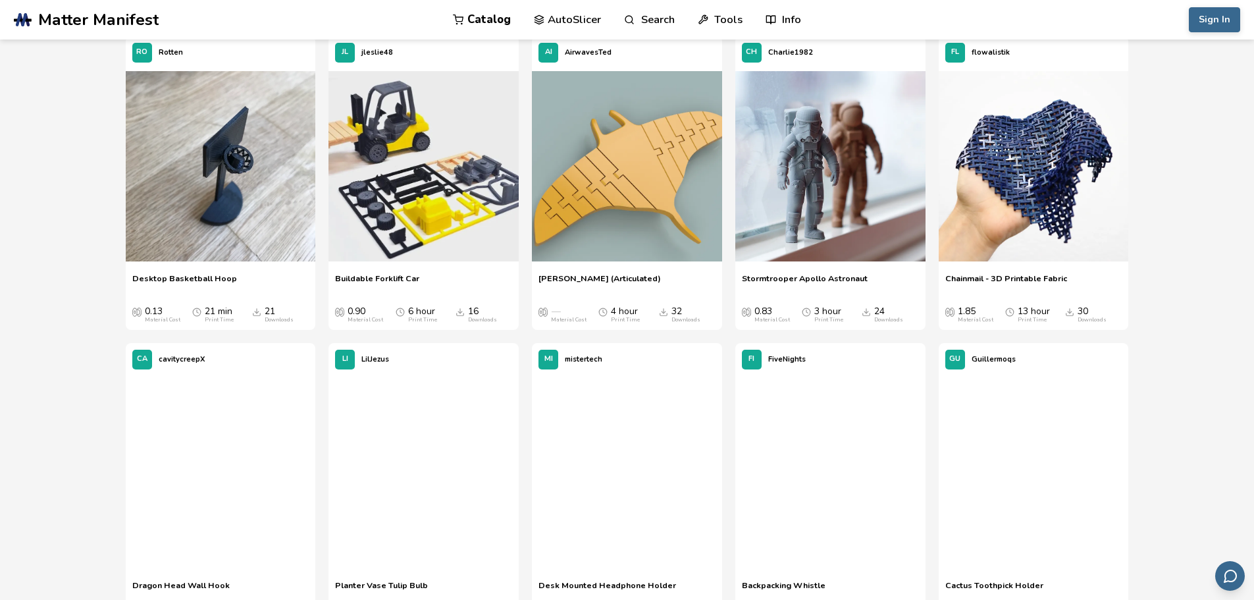
drag, startPoint x: 1166, startPoint y: 309, endPoint x: 1175, endPoint y: 405, distance: 96.6
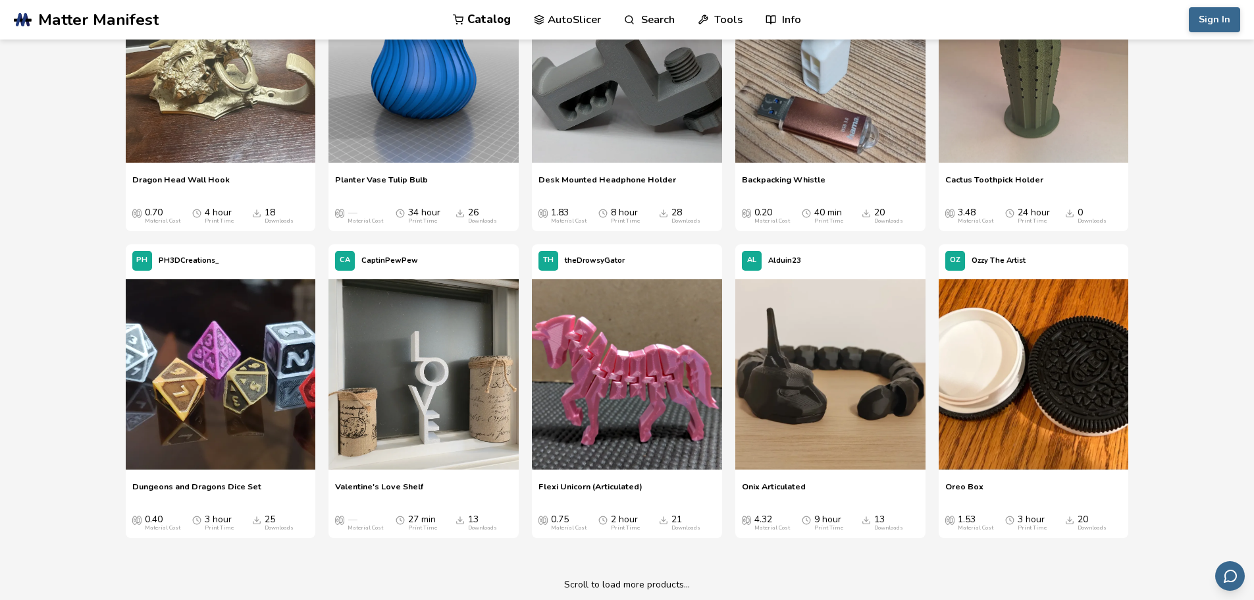
drag, startPoint x: 1176, startPoint y: 199, endPoint x: 1182, endPoint y: 287, distance: 87.7
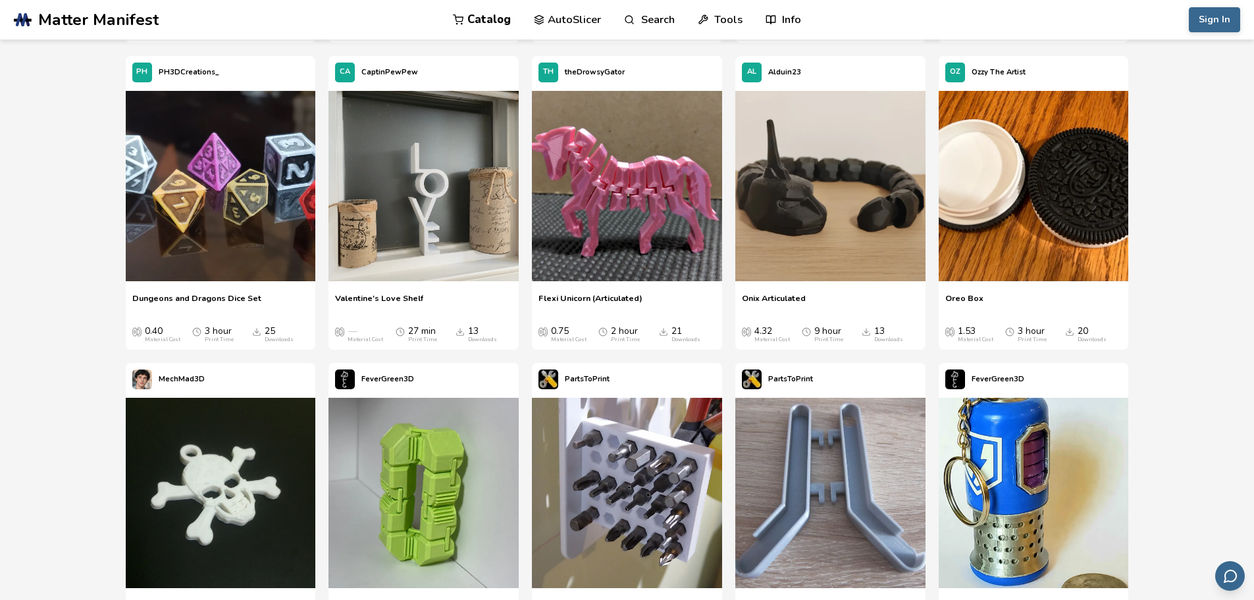
drag, startPoint x: 1181, startPoint y: 224, endPoint x: 1189, endPoint y: 287, distance: 63.0
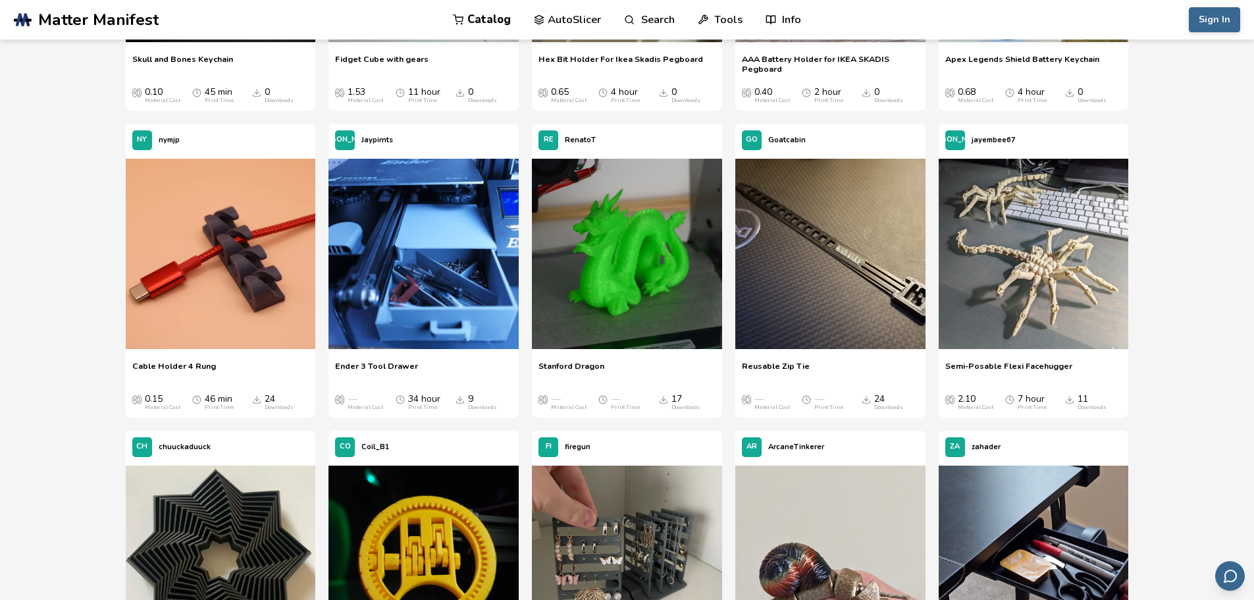
drag, startPoint x: 1197, startPoint y: 391, endPoint x: 1198, endPoint y: 405, distance: 14.5
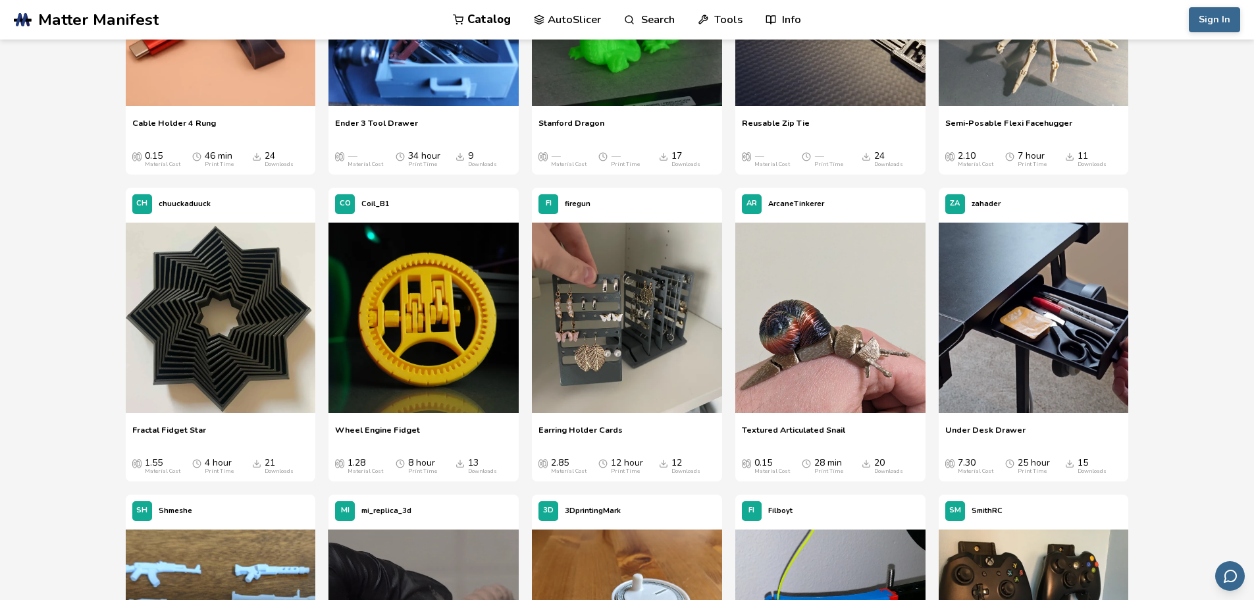
drag, startPoint x: 1185, startPoint y: 328, endPoint x: 1185, endPoint y: 351, distance: 22.4
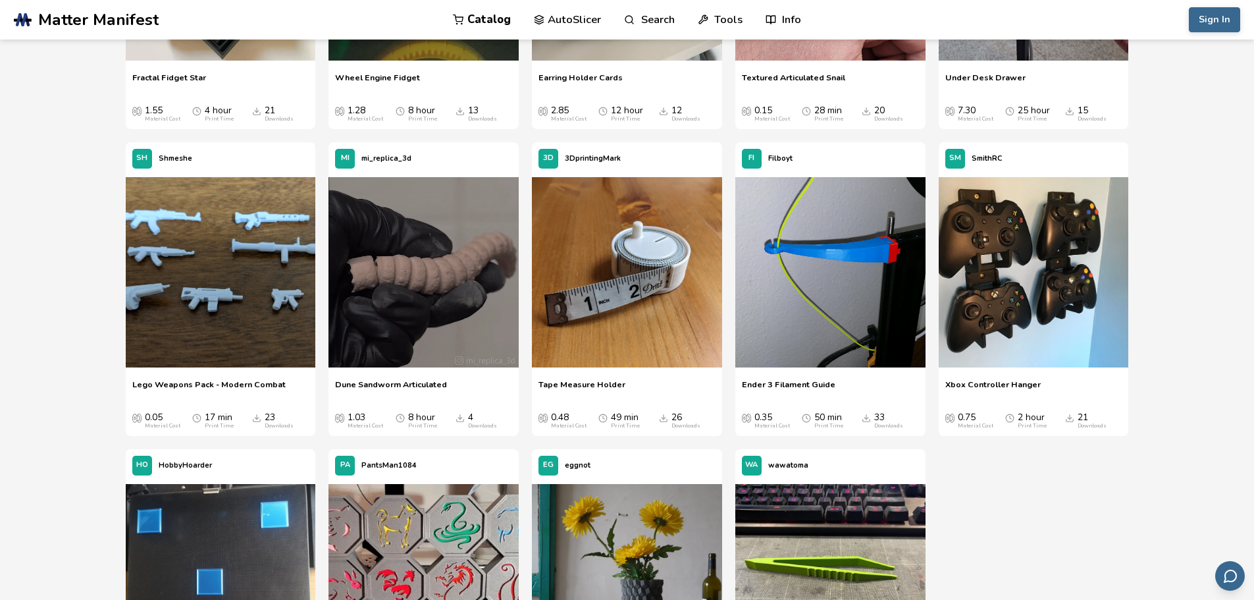
drag, startPoint x: 1188, startPoint y: 330, endPoint x: 1210, endPoint y: 423, distance: 95.3
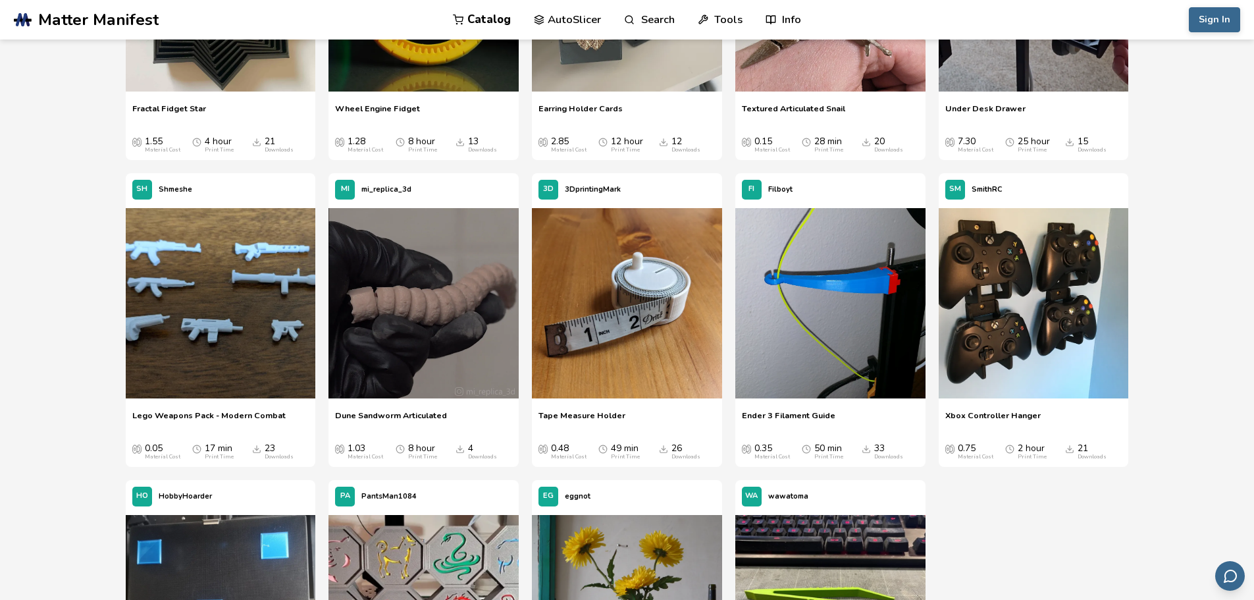
scroll to position [2852, 0]
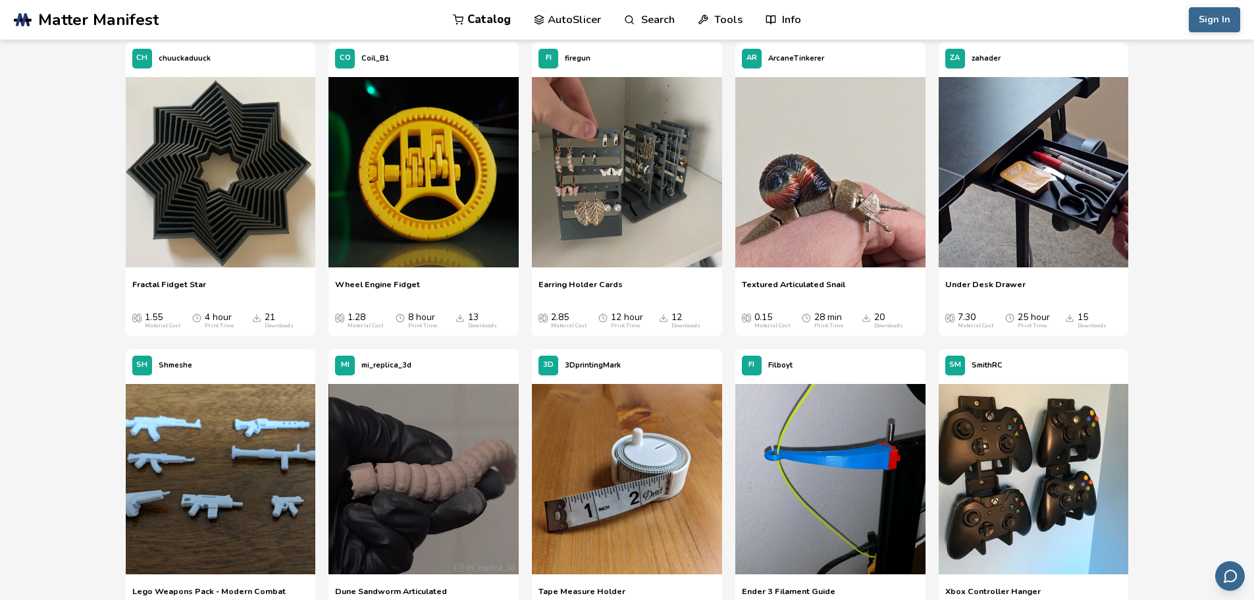
drag, startPoint x: 1210, startPoint y: 423, endPoint x: 1193, endPoint y: 324, distance: 99.5
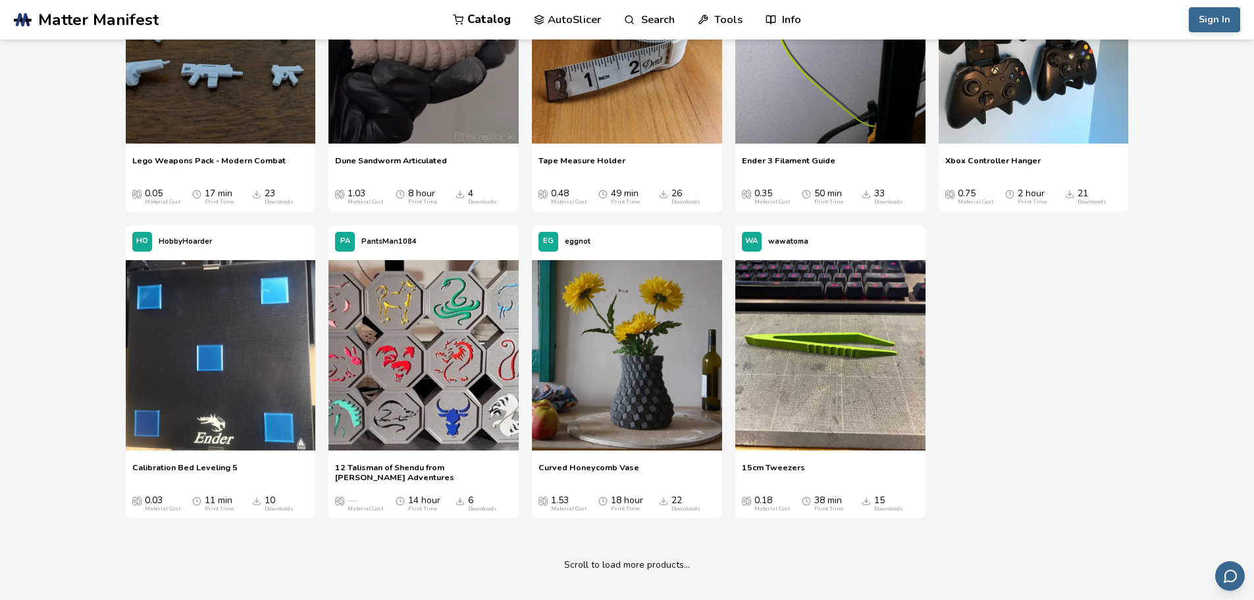
drag, startPoint x: 1197, startPoint y: 285, endPoint x: 1198, endPoint y: 373, distance: 88.2
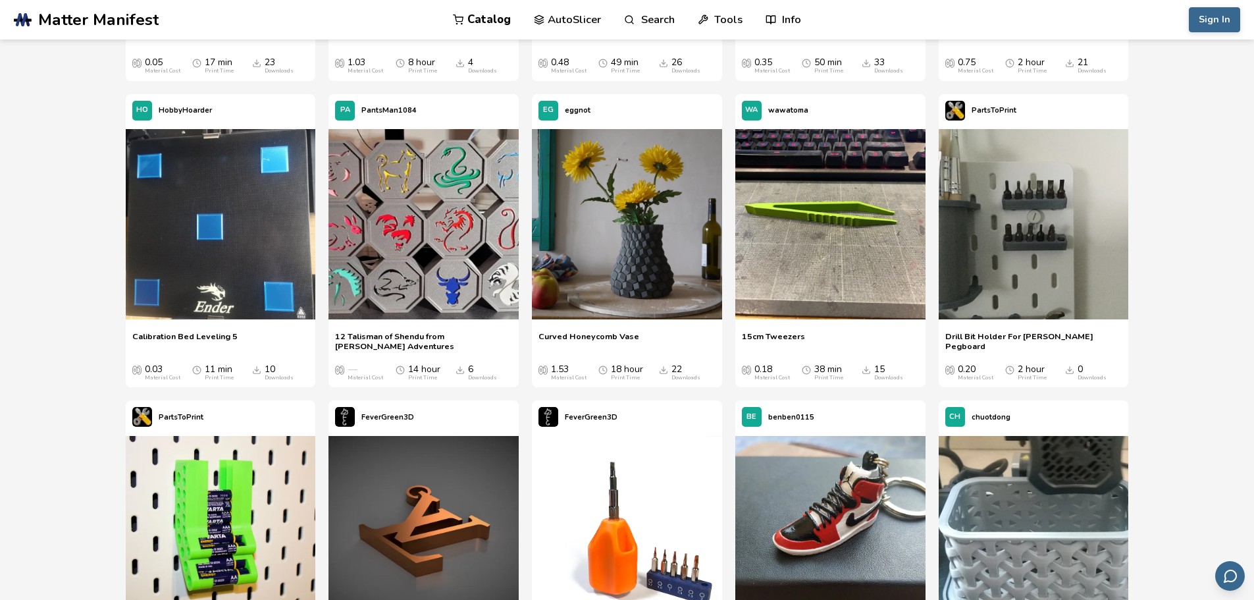
scroll to position [3651, 0]
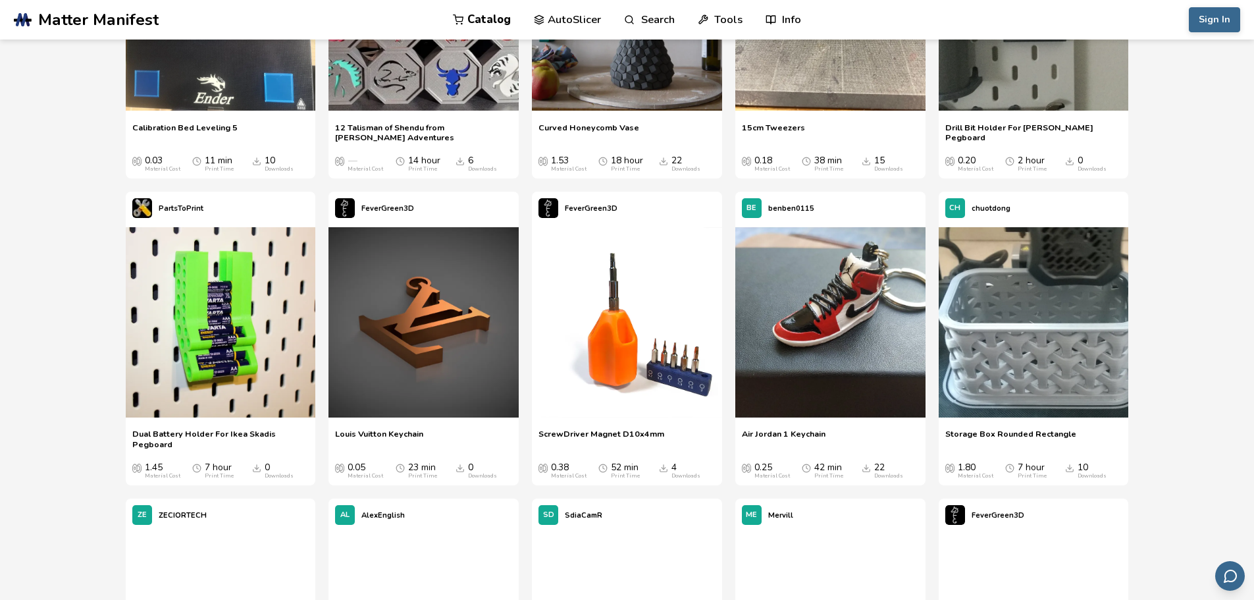
drag, startPoint x: 1190, startPoint y: 412, endPoint x: 1190, endPoint y: 430, distance: 18.4
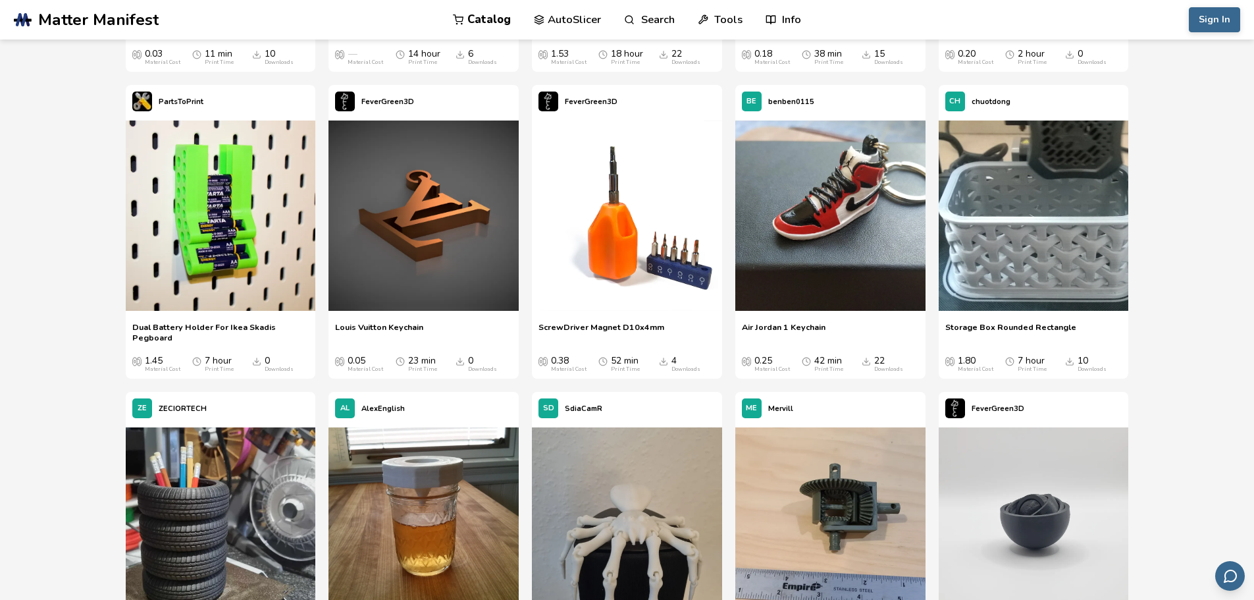
drag, startPoint x: 1189, startPoint y: 259, endPoint x: 1195, endPoint y: 306, distance: 47.8
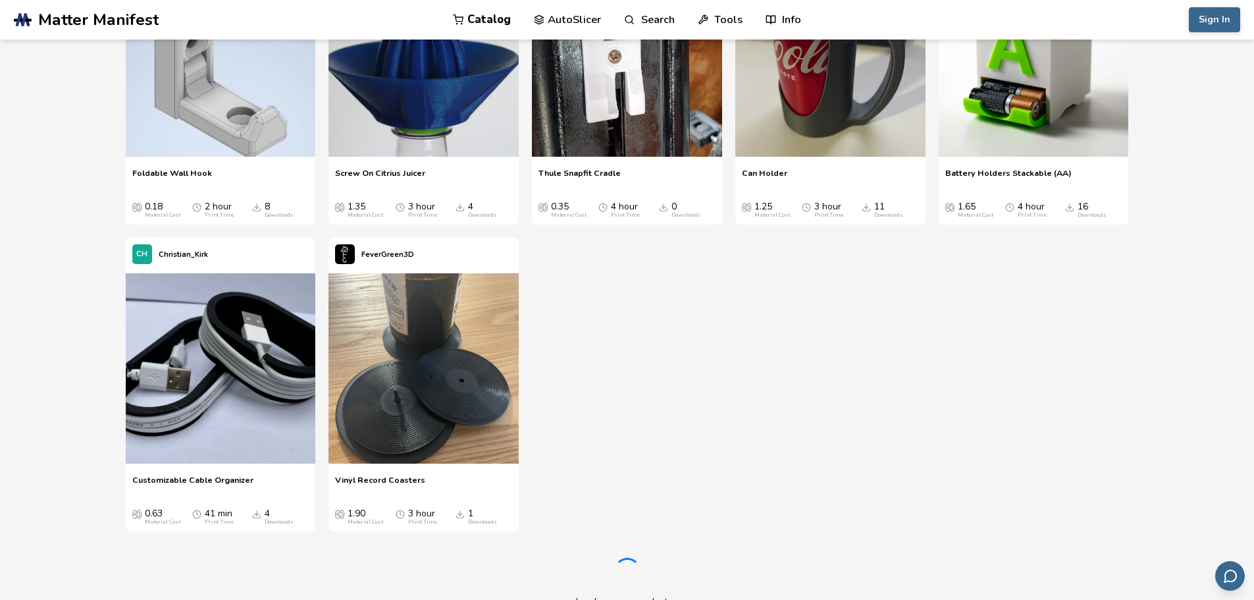
drag, startPoint x: 1185, startPoint y: 270, endPoint x: 1196, endPoint y: 329, distance: 60.3
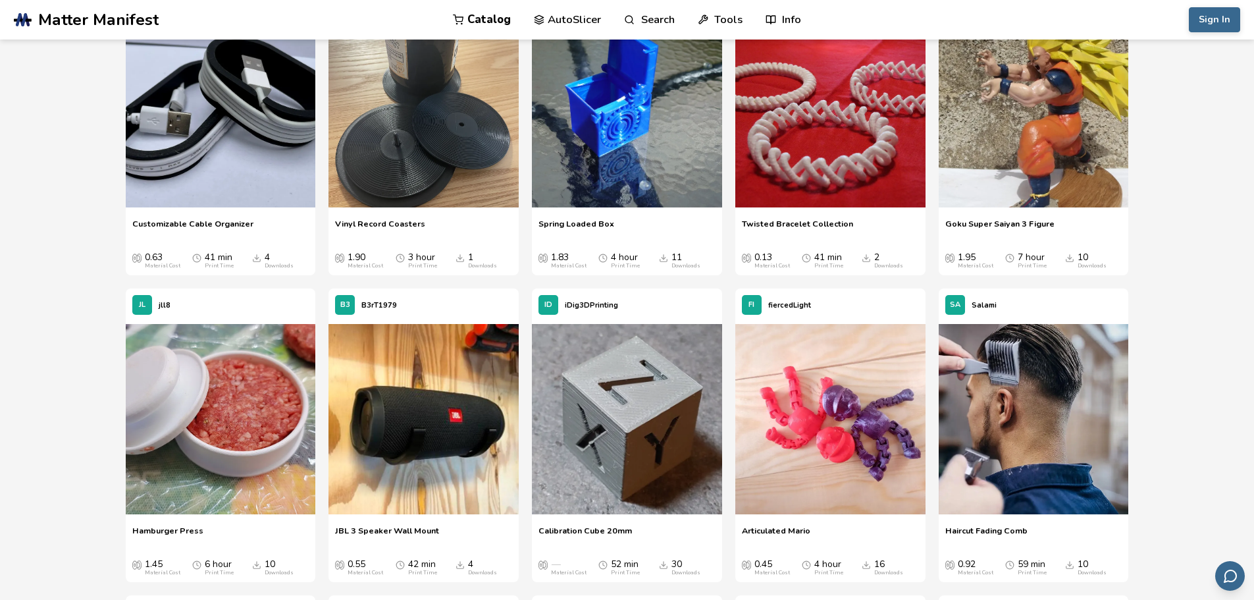
drag, startPoint x: 1200, startPoint y: 333, endPoint x: 1200, endPoint y: 354, distance: 21.1
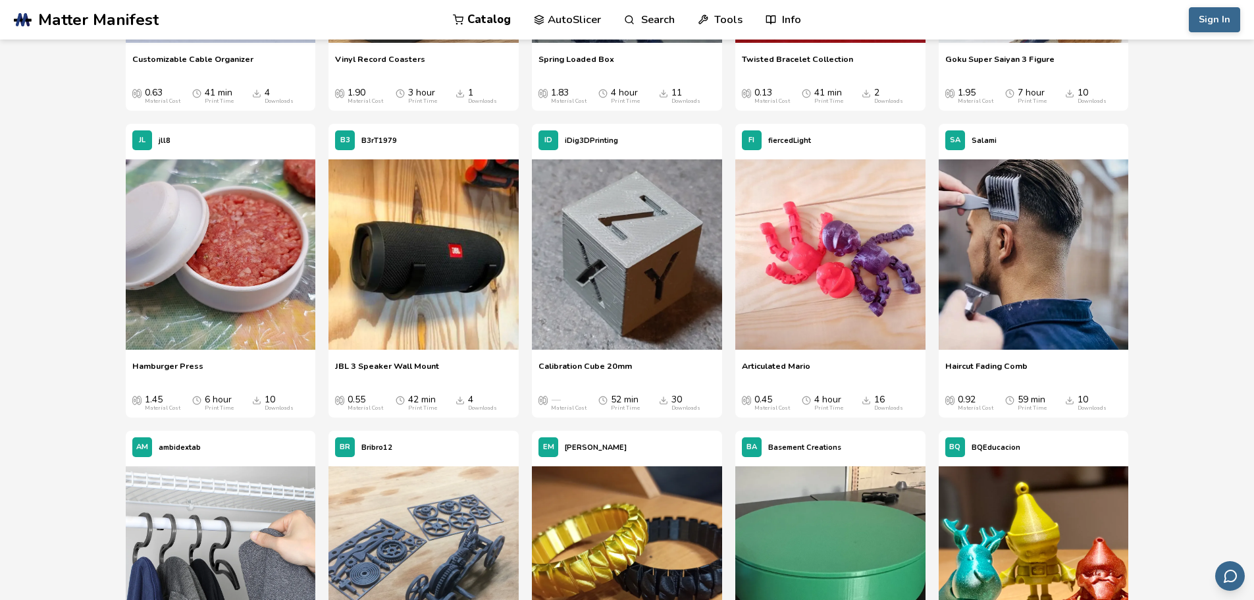
scroll to position [5309, 0]
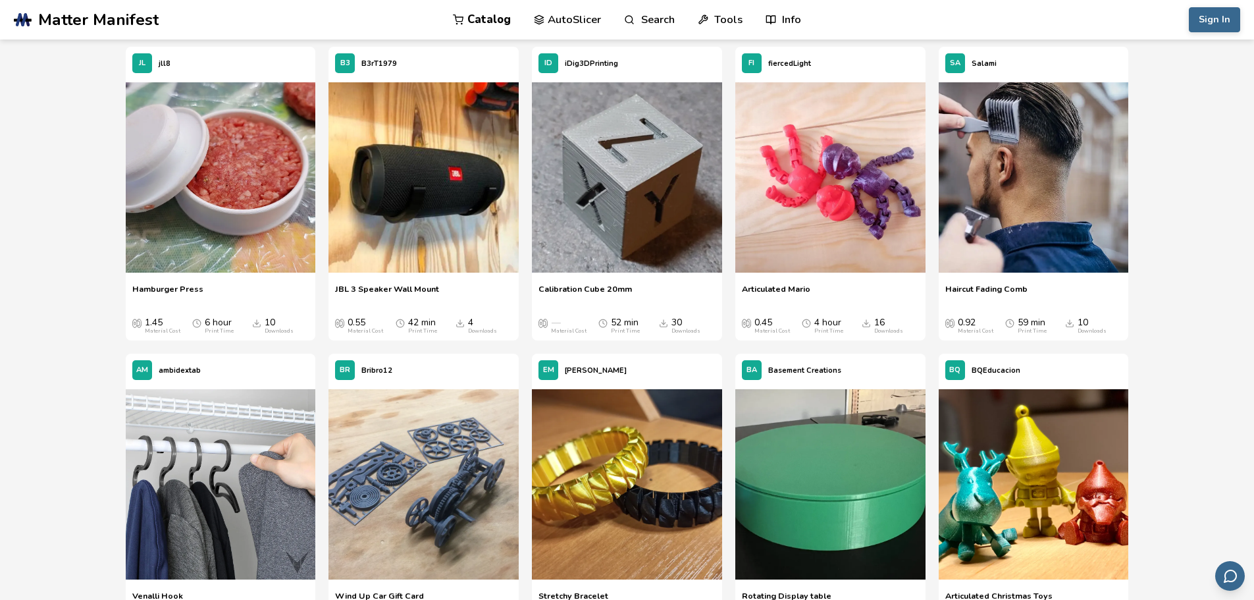
drag, startPoint x: 1189, startPoint y: 259, endPoint x: 1195, endPoint y: 325, distance: 66.0
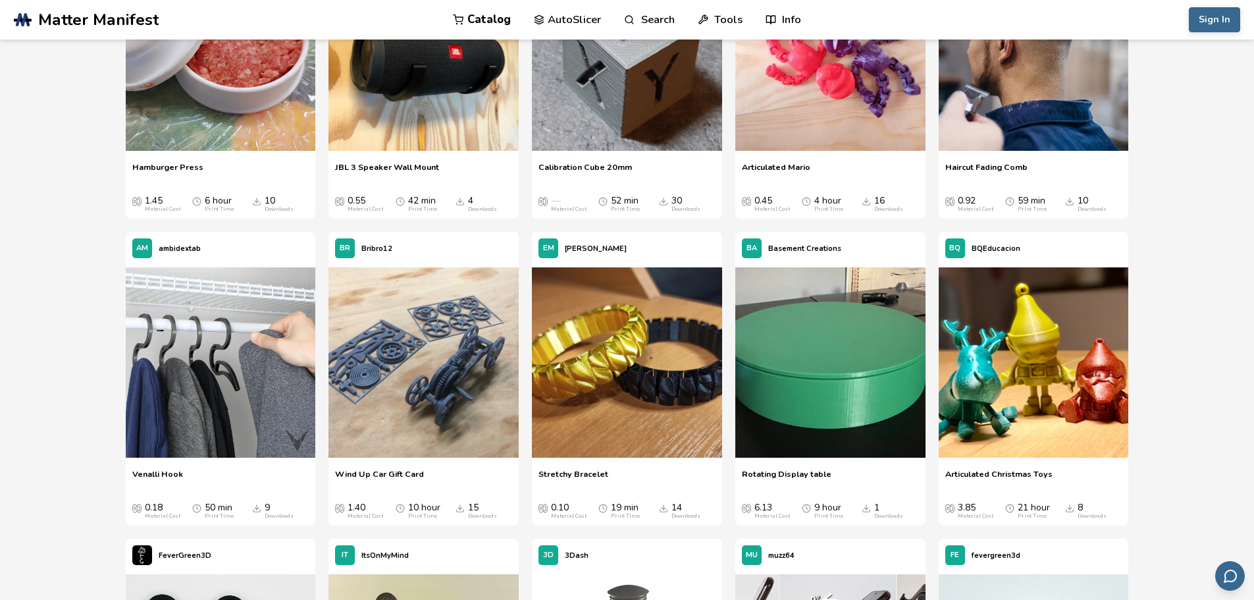
drag, startPoint x: 1185, startPoint y: 296, endPoint x: 1186, endPoint y: 323, distance: 27.0
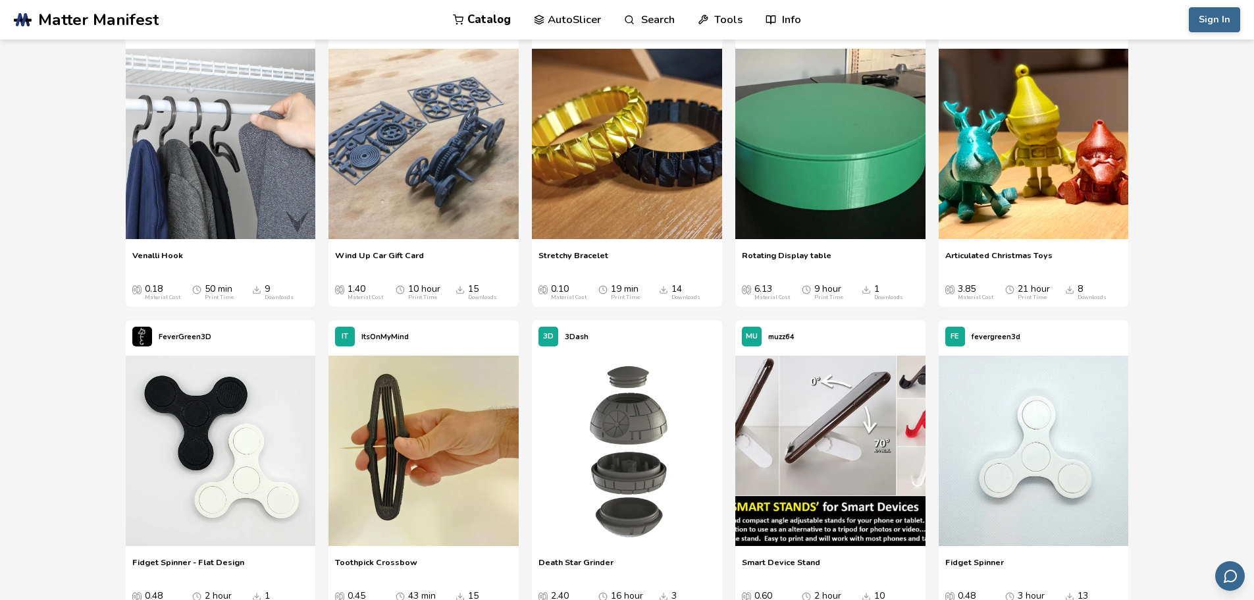
drag, startPoint x: 1186, startPoint y: 287, endPoint x: 1192, endPoint y: 366, distance: 79.2
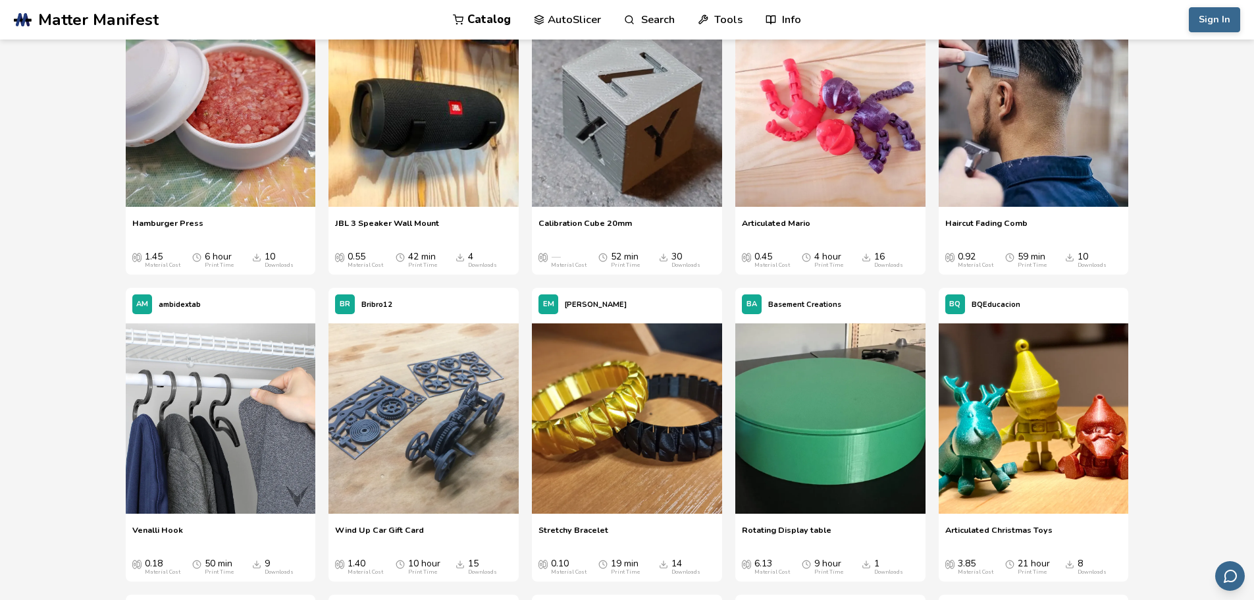
drag, startPoint x: 1175, startPoint y: 304, endPoint x: 1185, endPoint y: 376, distance: 73.0
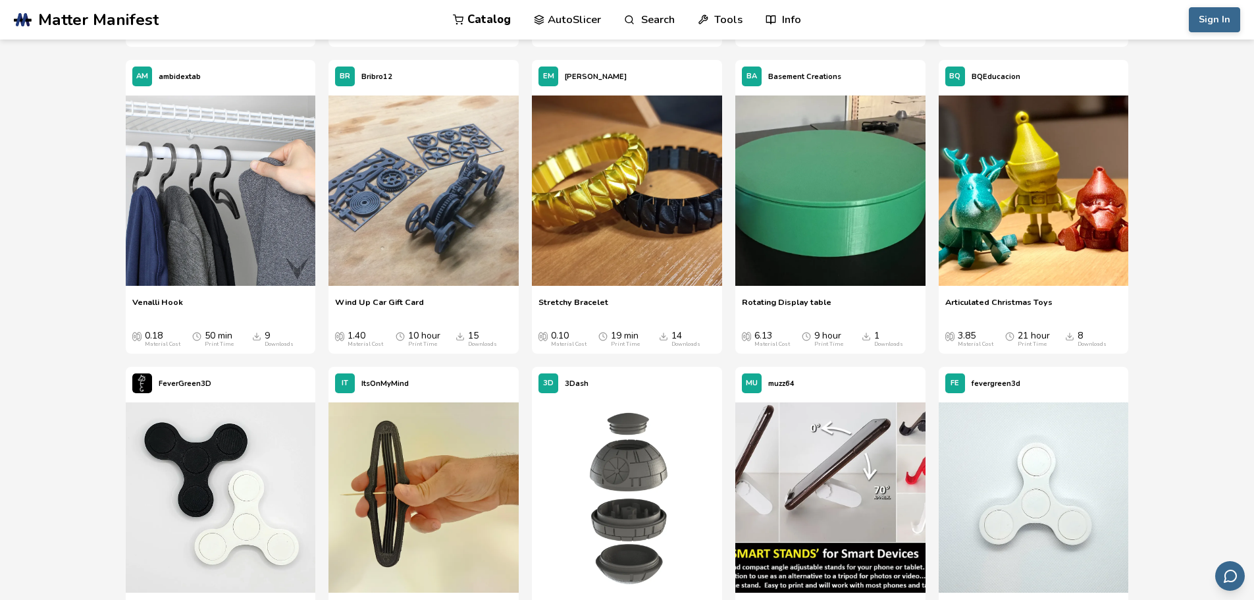
drag, startPoint x: 1179, startPoint y: 428, endPoint x: 1180, endPoint y: 472, distance: 43.5
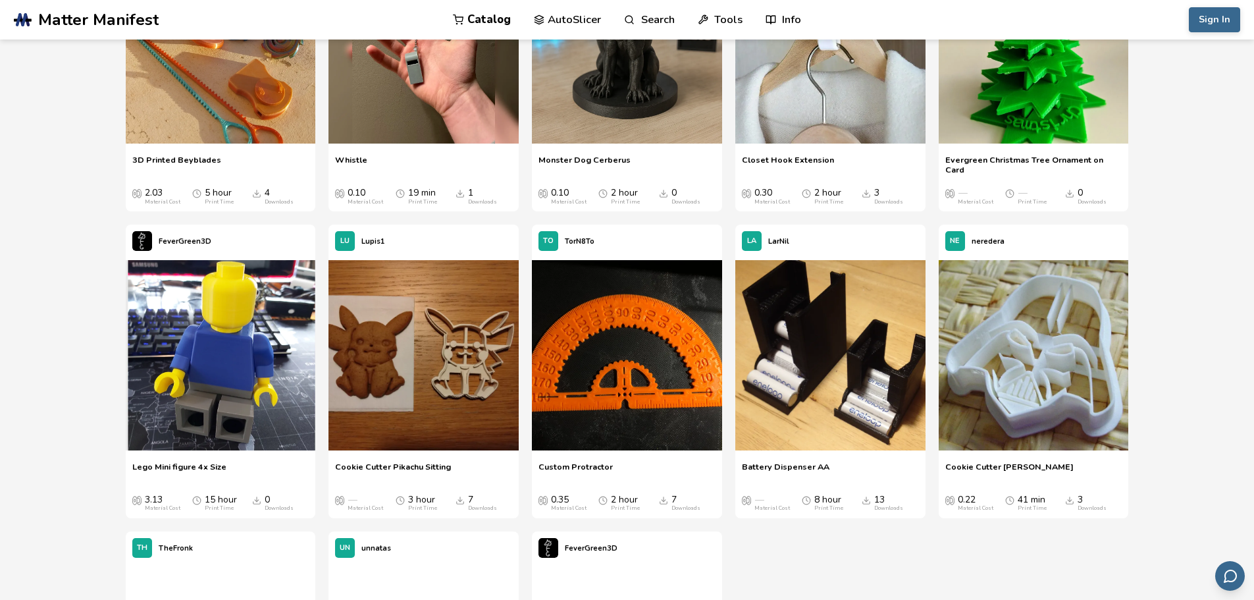
scroll to position [10585, 0]
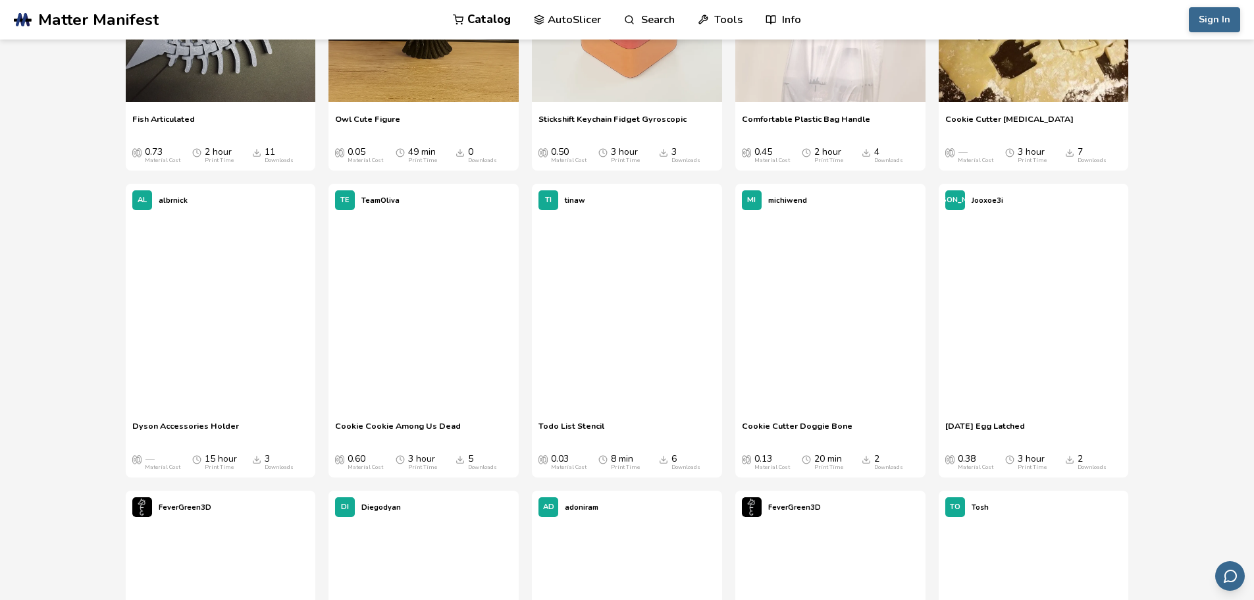
drag, startPoint x: 1210, startPoint y: 186, endPoint x: 1220, endPoint y: 301, distance: 115.5
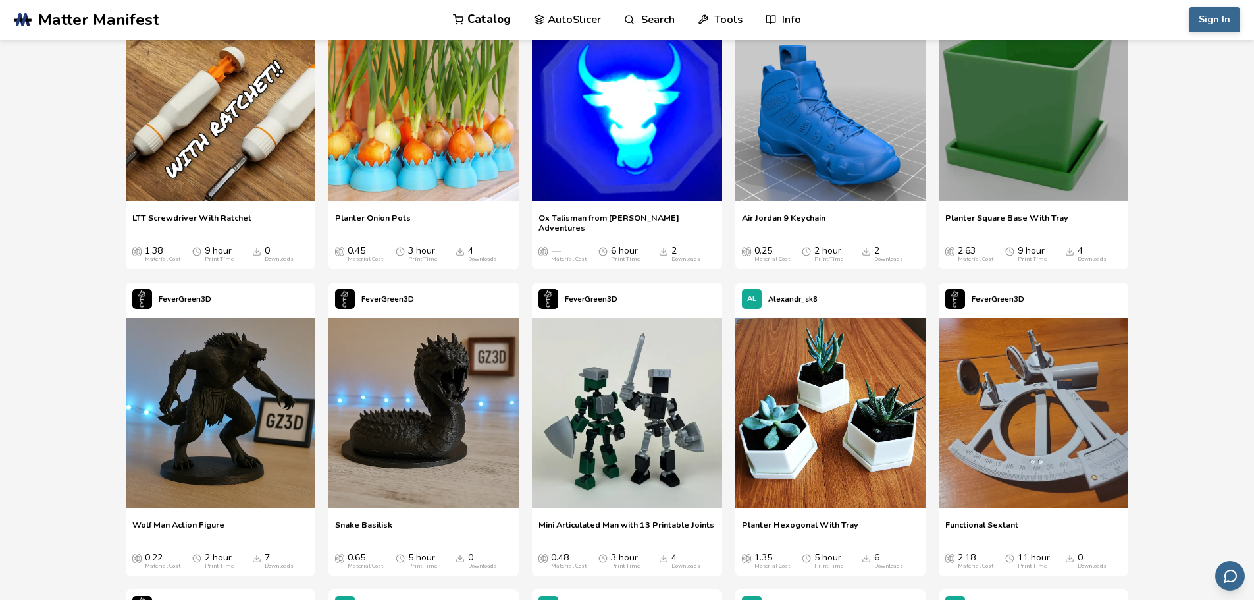
scroll to position [11831, 0]
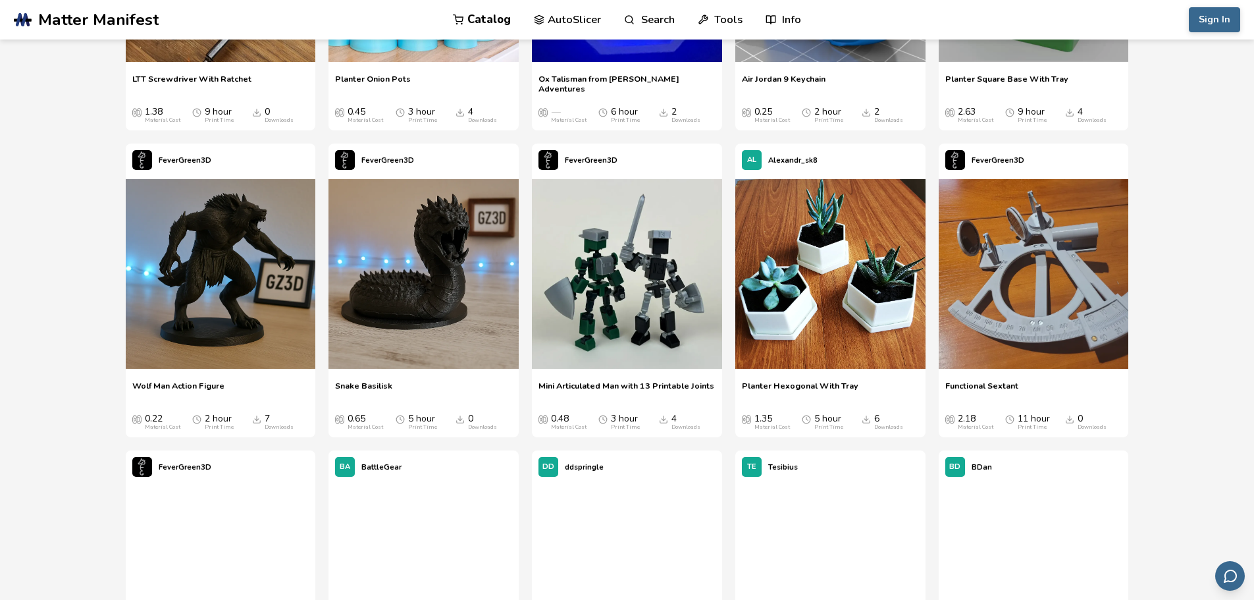
drag, startPoint x: 1232, startPoint y: 210, endPoint x: 1237, endPoint y: 261, distance: 51.6
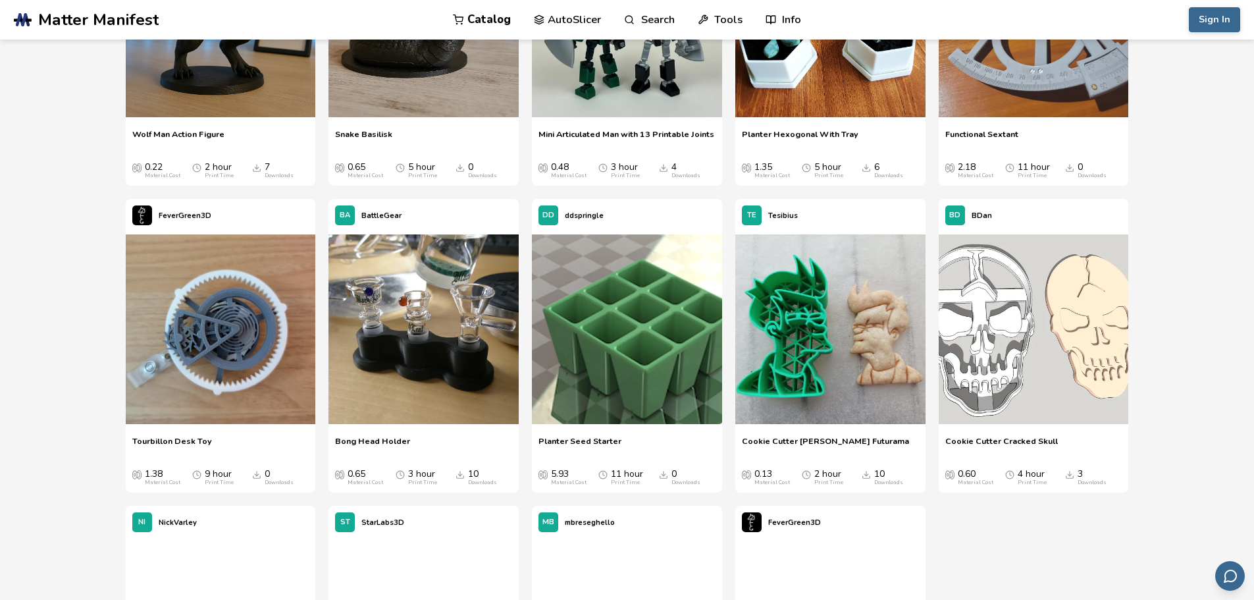
scroll to position [12284, 0]
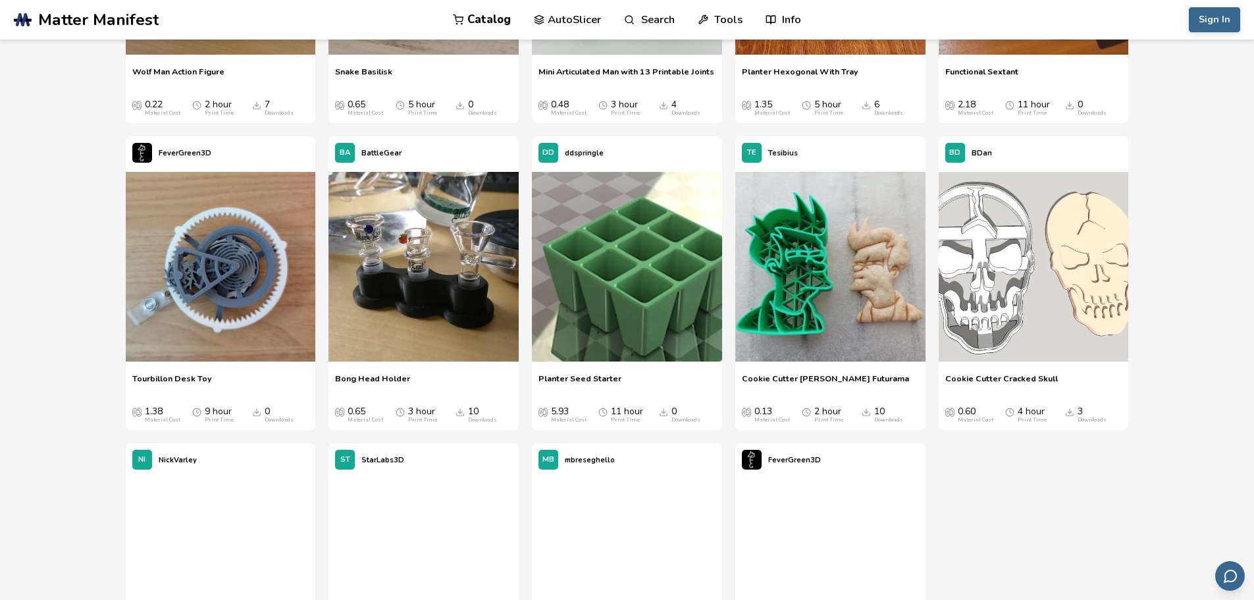
drag, startPoint x: 1228, startPoint y: 166, endPoint x: 1231, endPoint y: 220, distance: 54.7
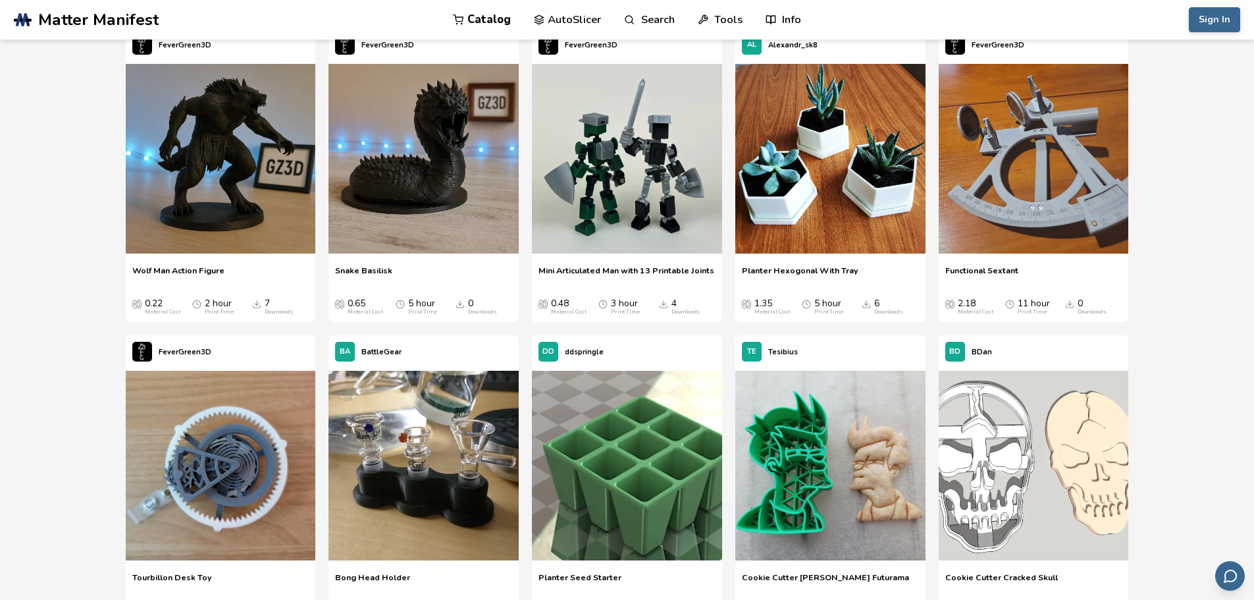
drag, startPoint x: 1229, startPoint y: 216, endPoint x: 1237, endPoint y: 311, distance: 95.7
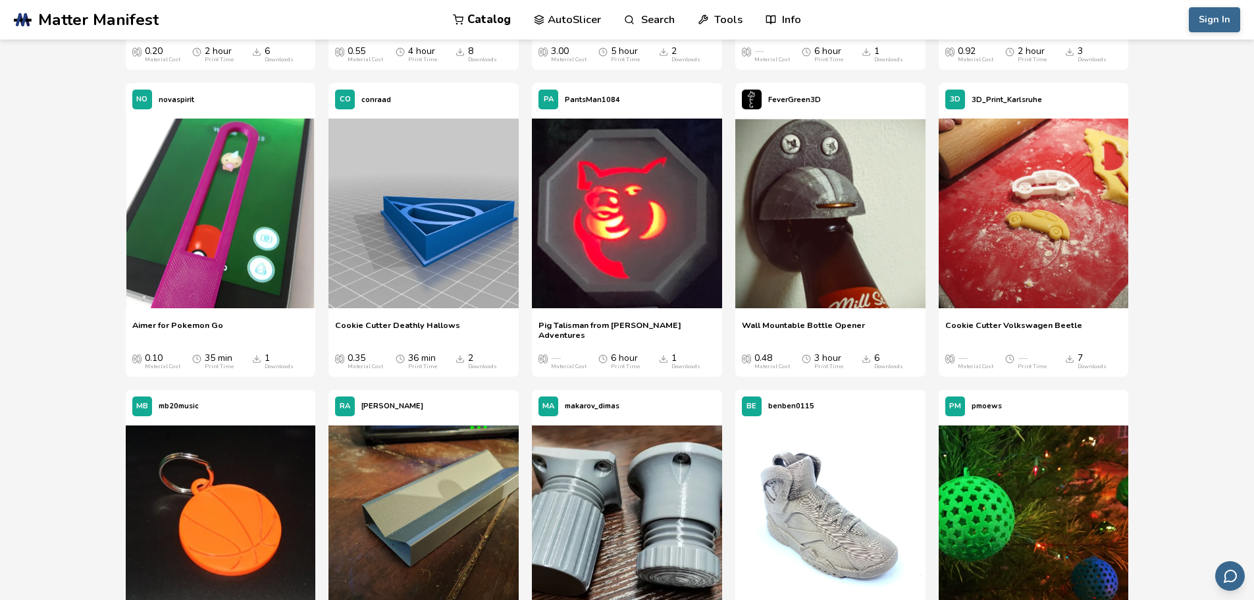
drag, startPoint x: 1240, startPoint y: 303, endPoint x: 1241, endPoint y: 313, distance: 10.0
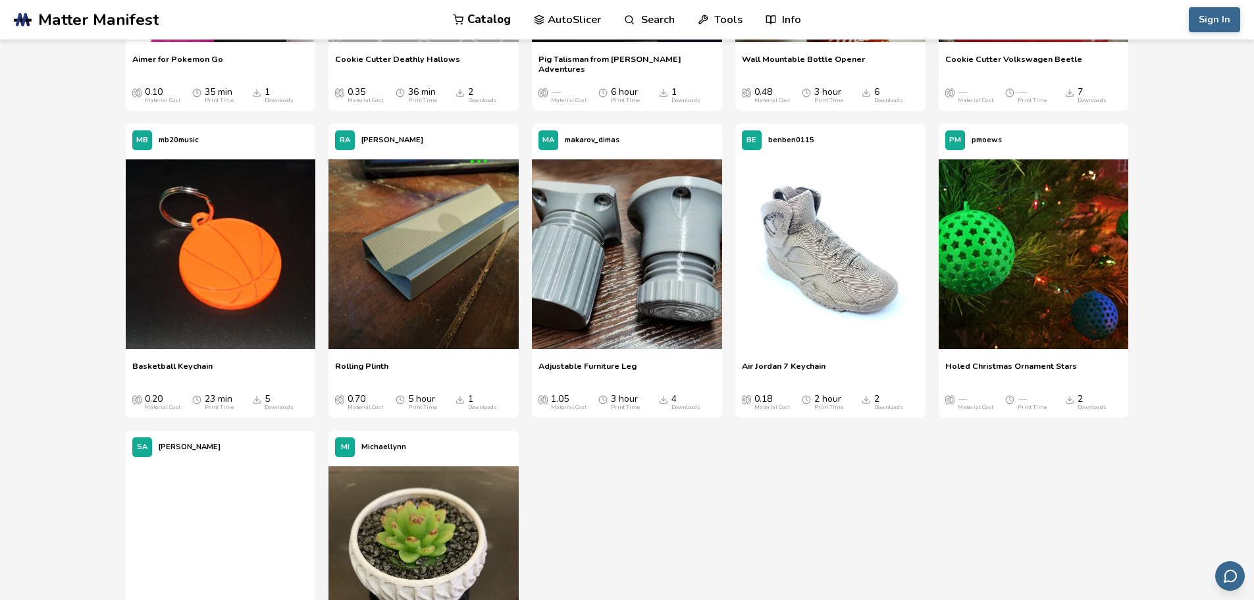
scroll to position [13536, 0]
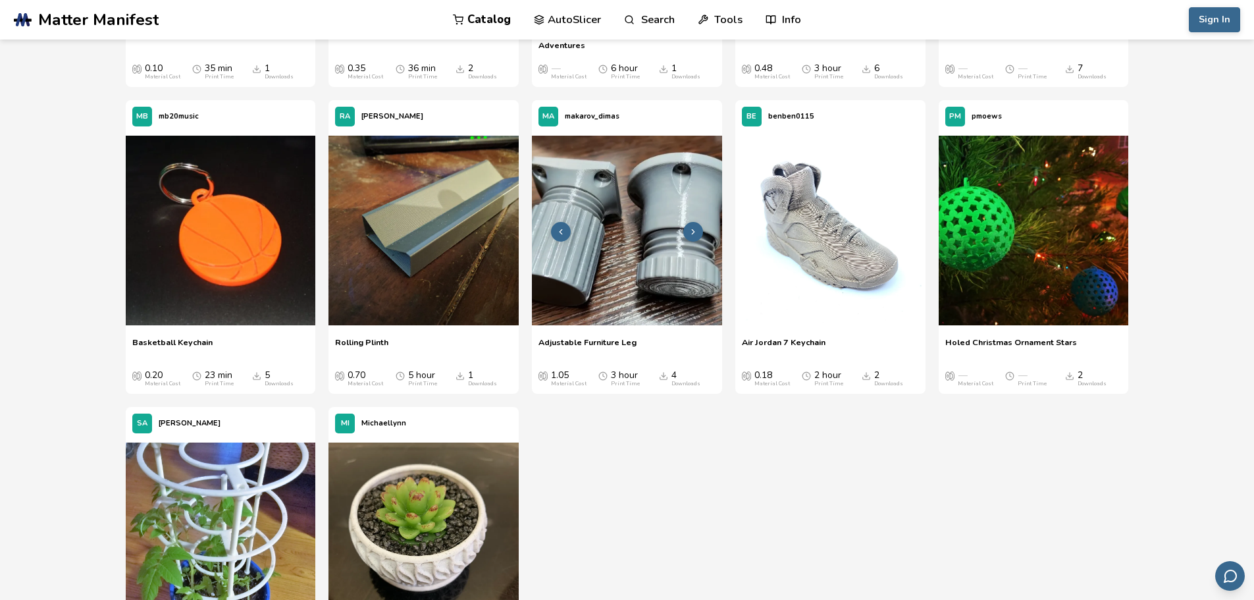
click at [682, 269] on img at bounding box center [627, 231] width 190 height 190
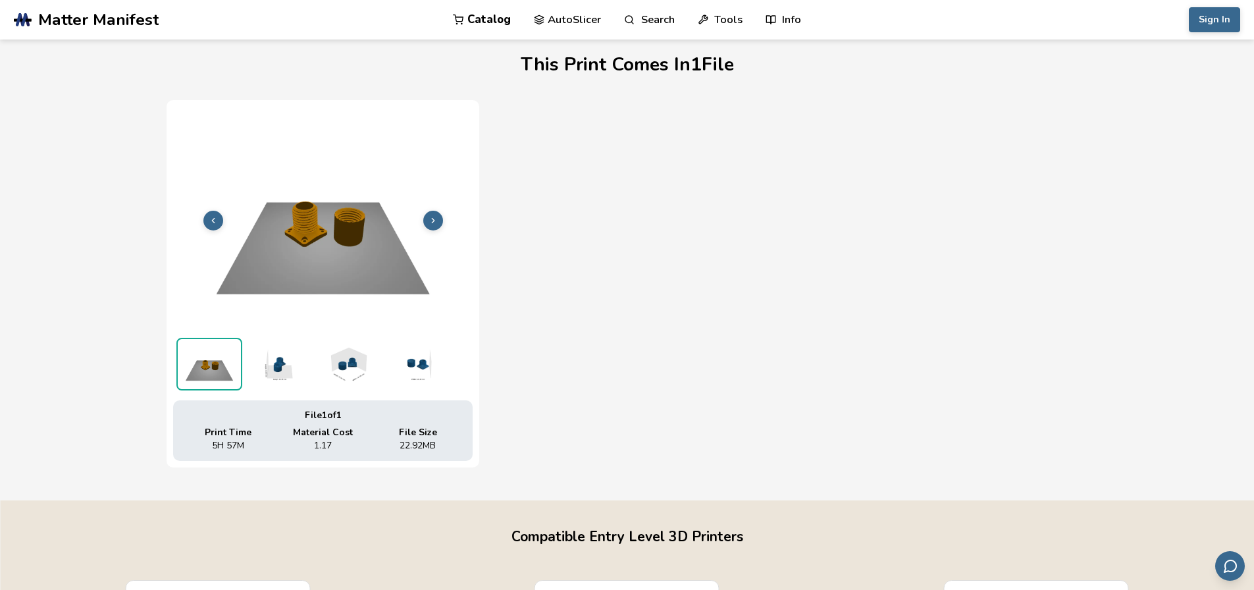
drag, startPoint x: 137, startPoint y: 218, endPoint x: 137, endPoint y: 316, distance: 98.1
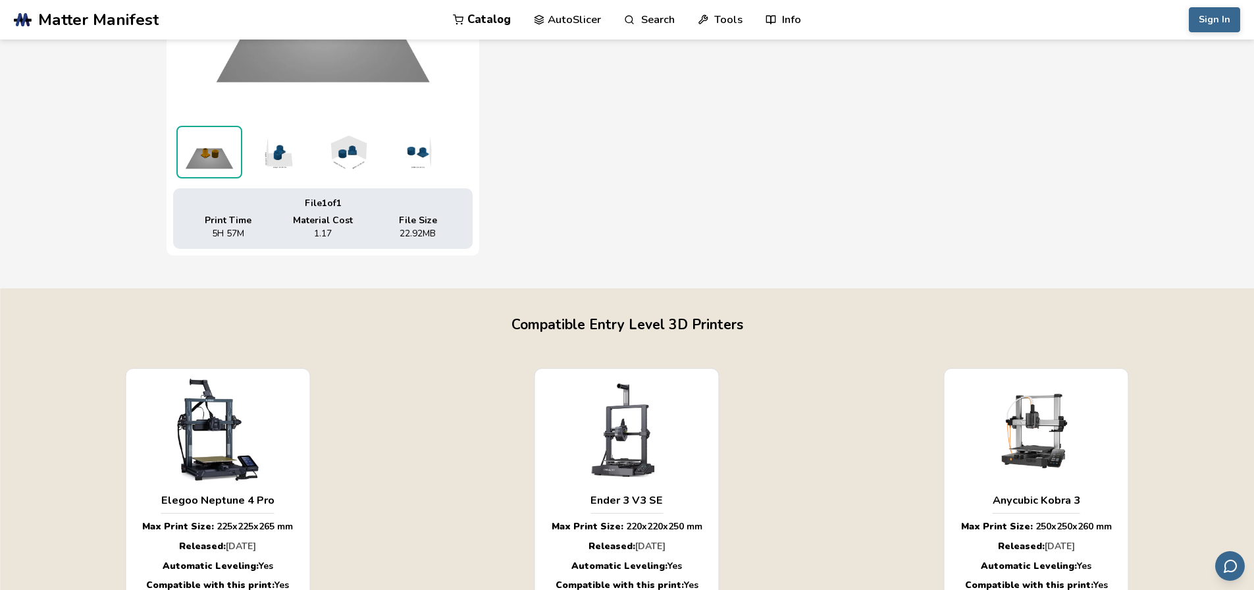
click at [275, 153] on img at bounding box center [278, 152] width 66 height 53
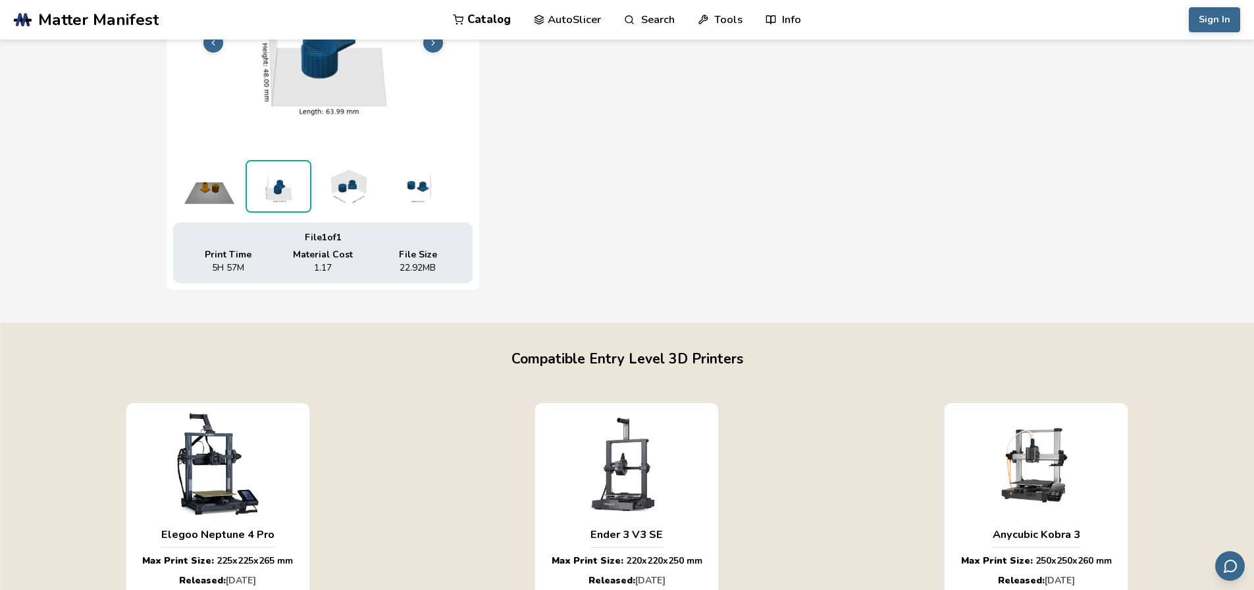
scroll to position [478, 0]
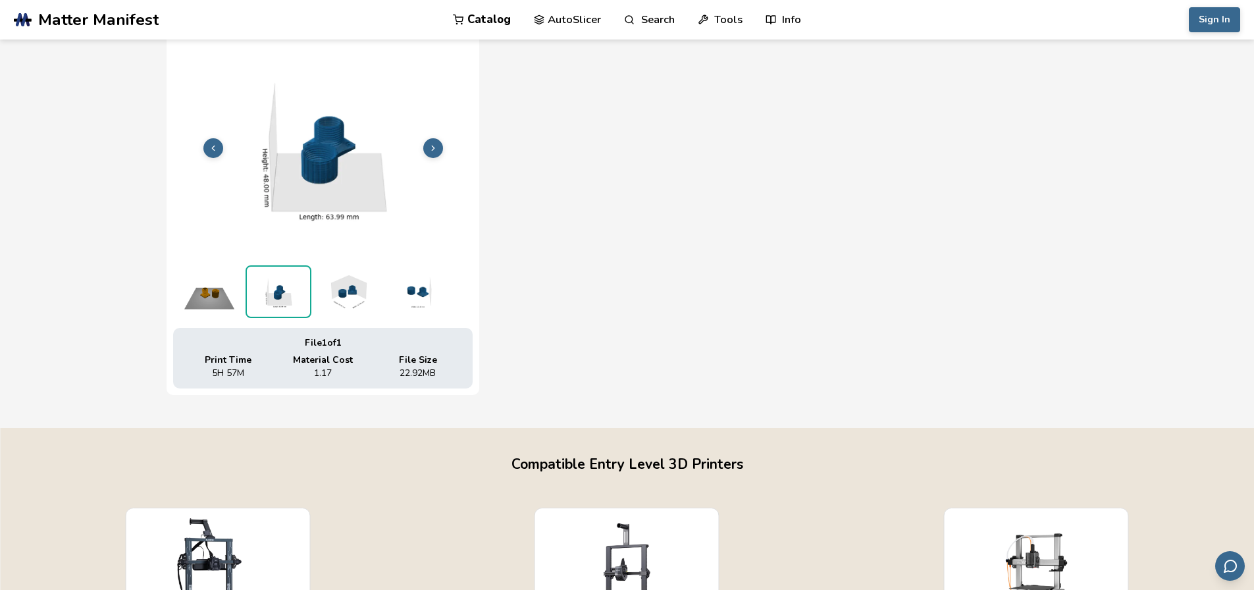
drag, startPoint x: 124, startPoint y: 236, endPoint x: 128, endPoint y: 182, distance: 54.2
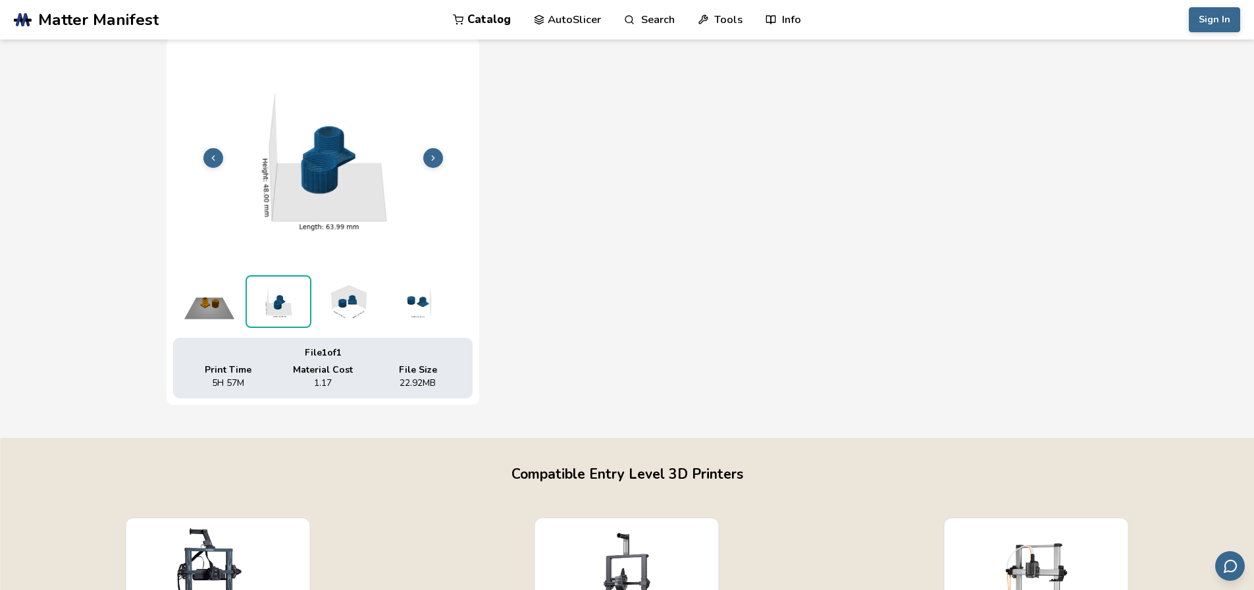
click at [339, 320] on img at bounding box center [348, 301] width 66 height 53
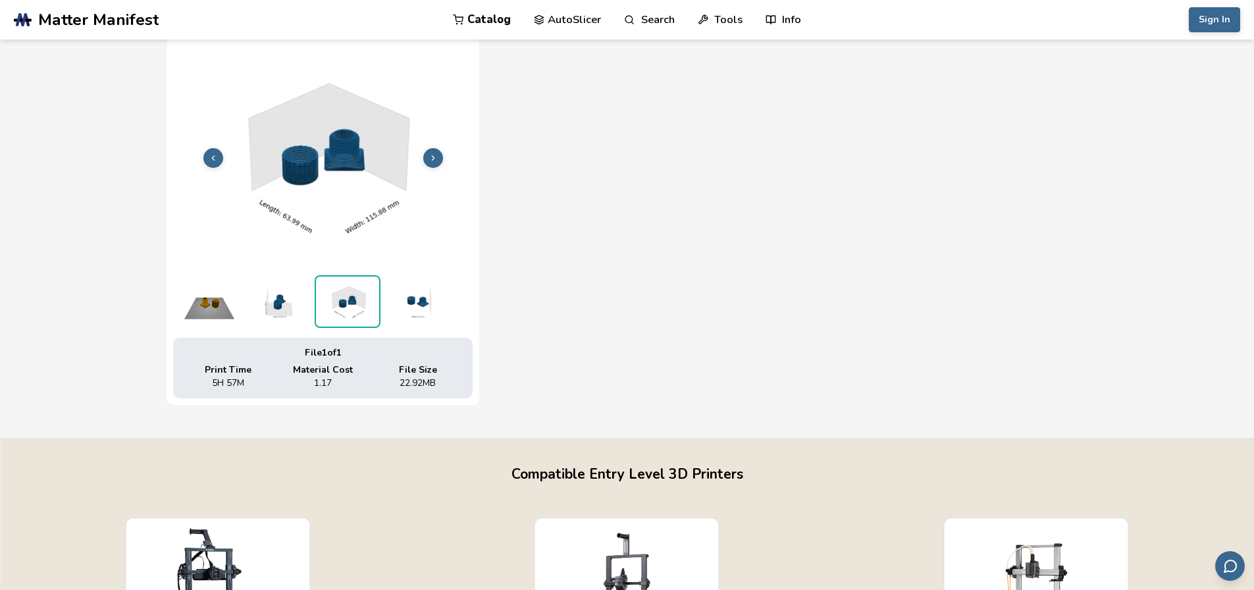
click at [413, 314] on img at bounding box center [417, 301] width 66 height 53
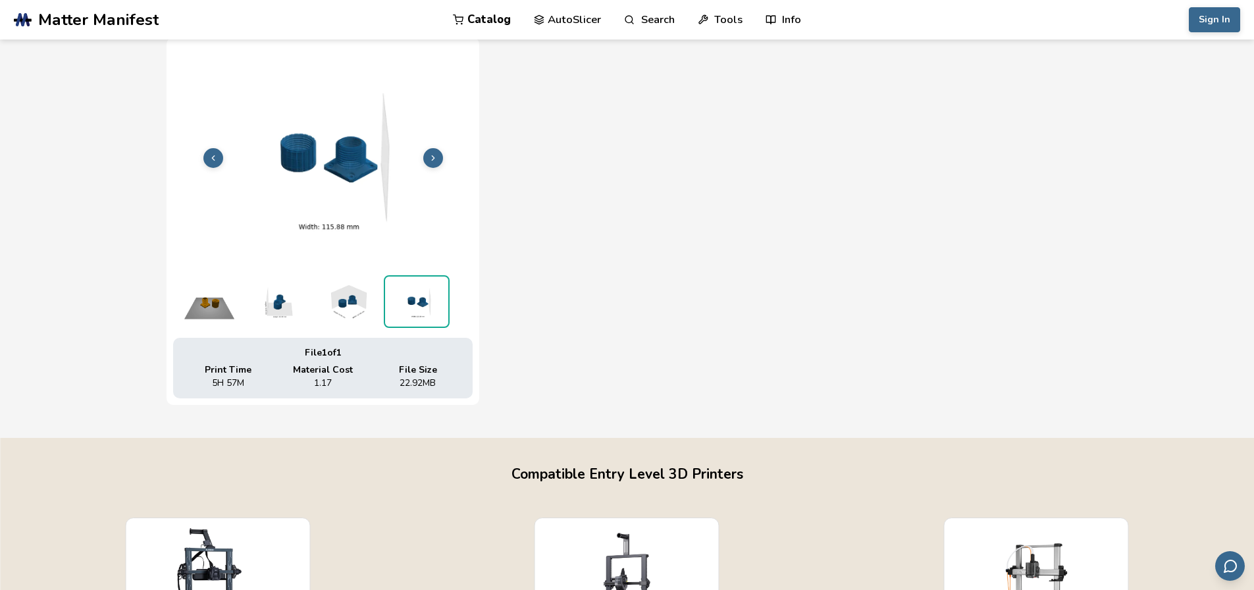
scroll to position [480, 0]
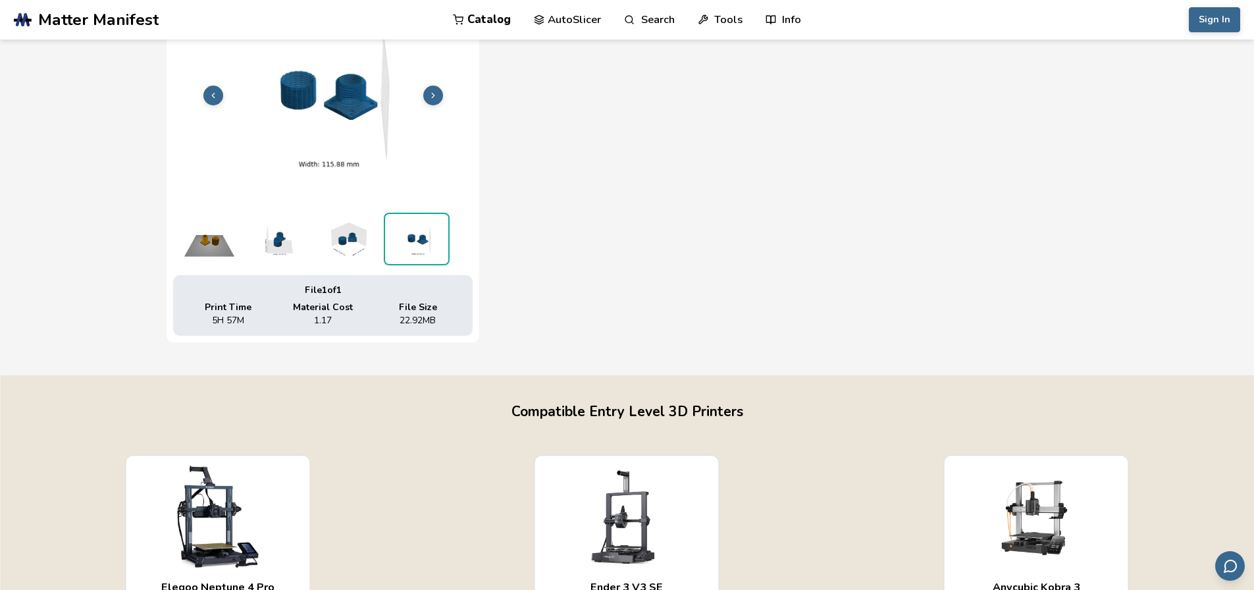
drag, startPoint x: 745, startPoint y: 326, endPoint x: 759, endPoint y: 396, distance: 71.1
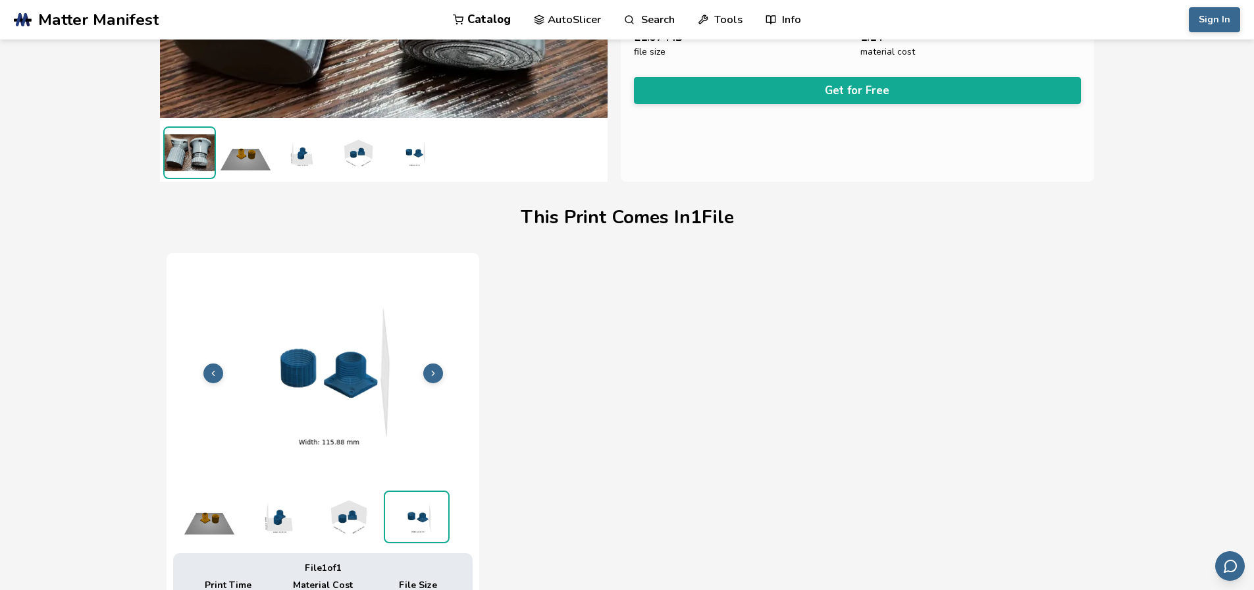
drag, startPoint x: 700, startPoint y: 326, endPoint x: 683, endPoint y: 266, distance: 62.3
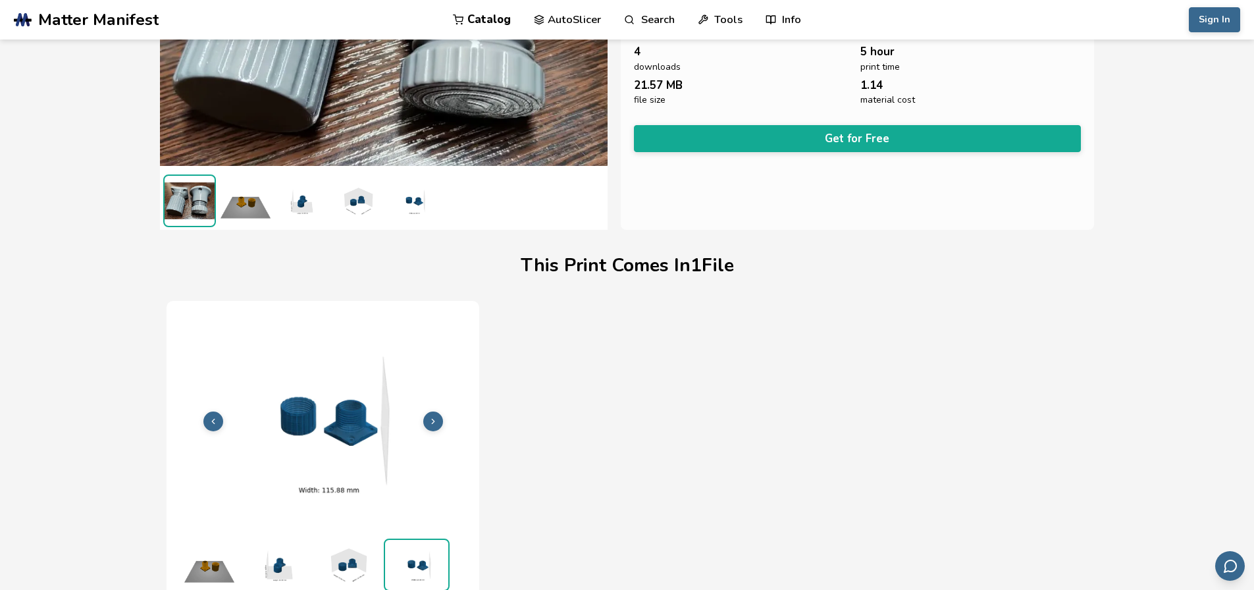
scroll to position [138, 0]
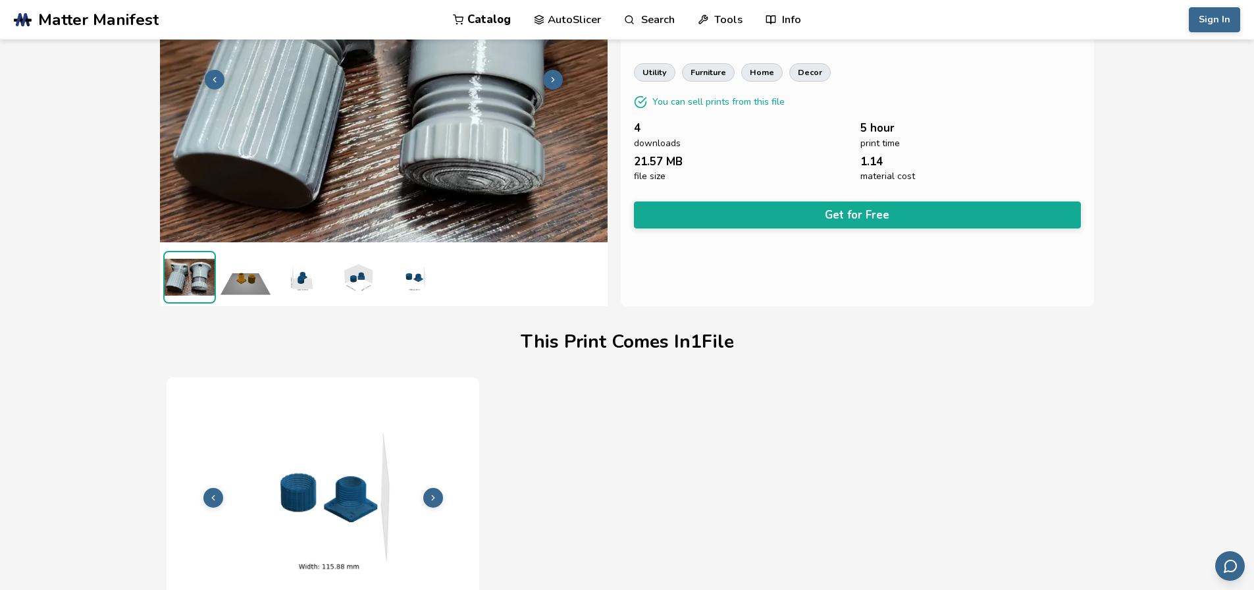
drag, startPoint x: 648, startPoint y: 338, endPoint x: 628, endPoint y: 275, distance: 65.6
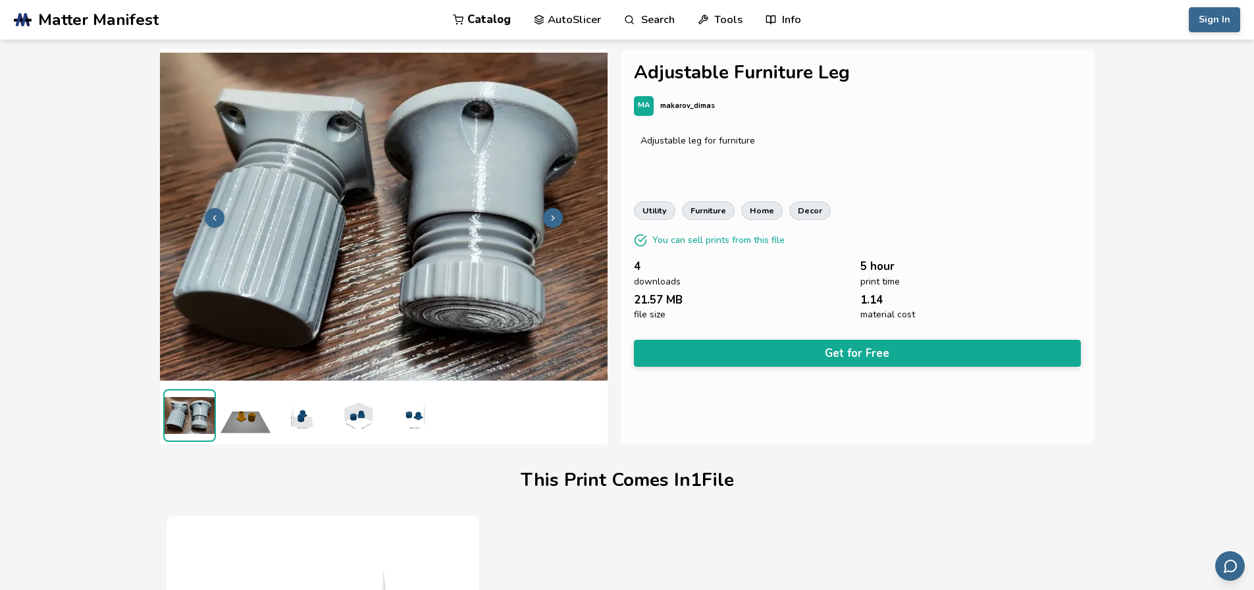
click at [219, 423] on img at bounding box center [245, 415] width 53 height 53
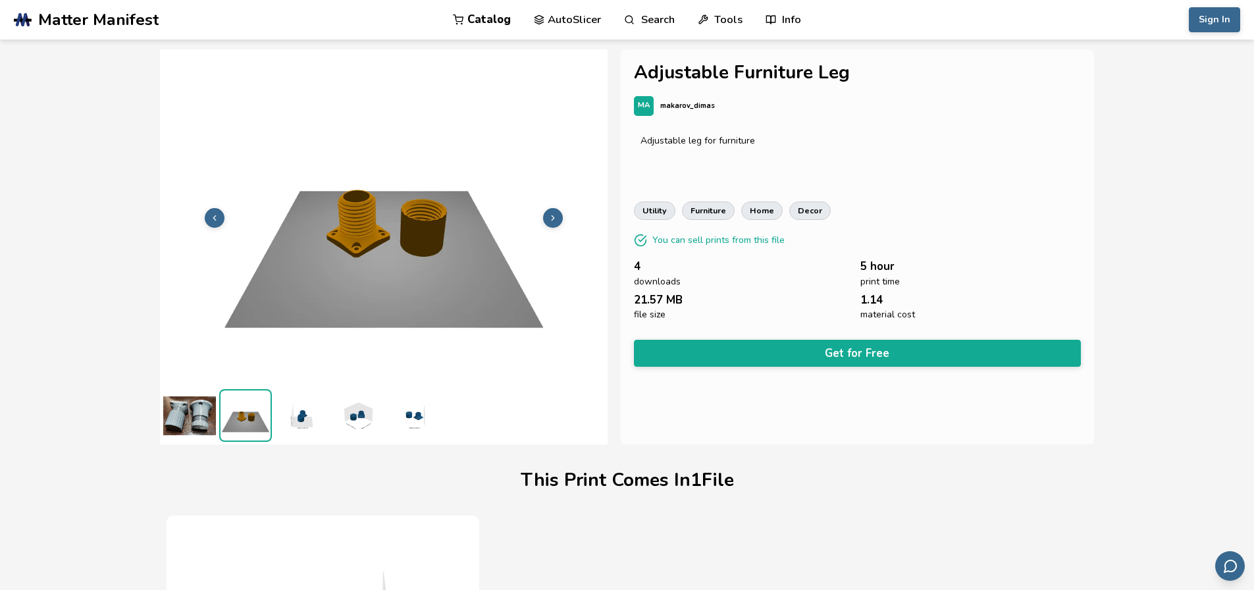
click at [307, 423] on img at bounding box center [301, 415] width 53 height 53
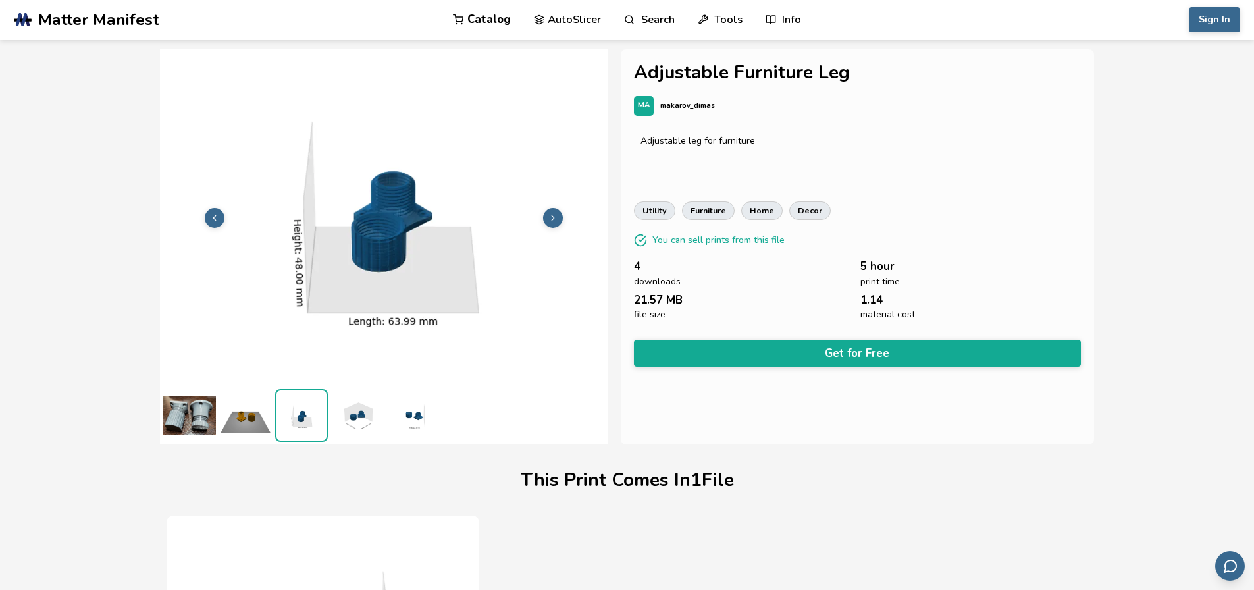
click at [224, 430] on img at bounding box center [245, 415] width 53 height 53
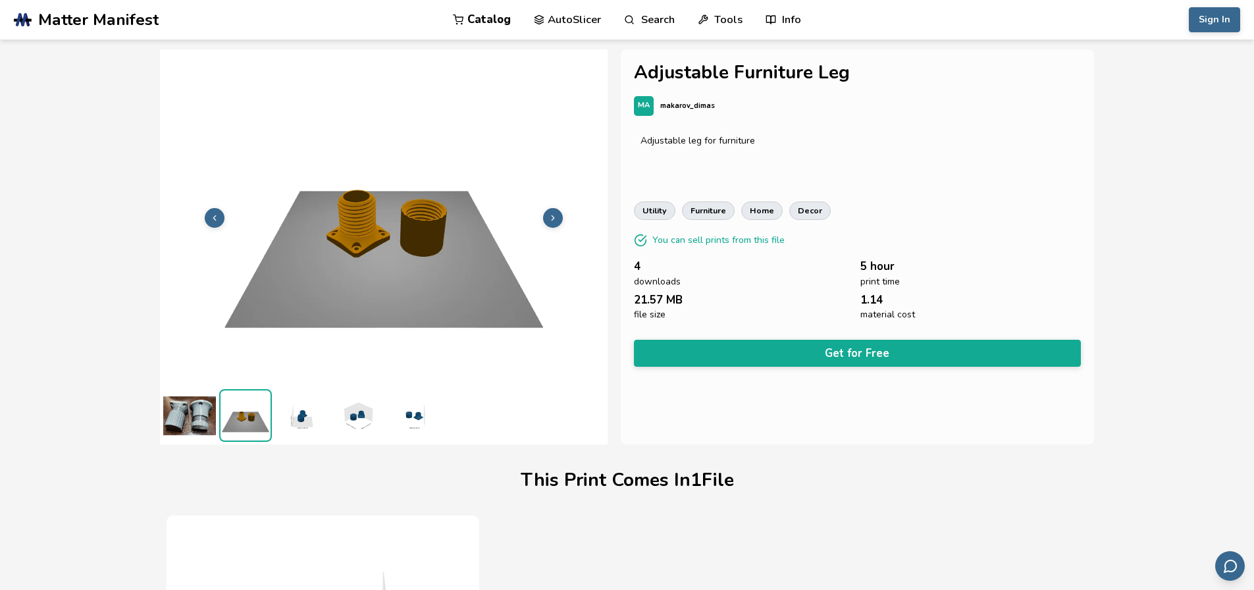
click at [196, 428] on img at bounding box center [189, 415] width 53 height 53
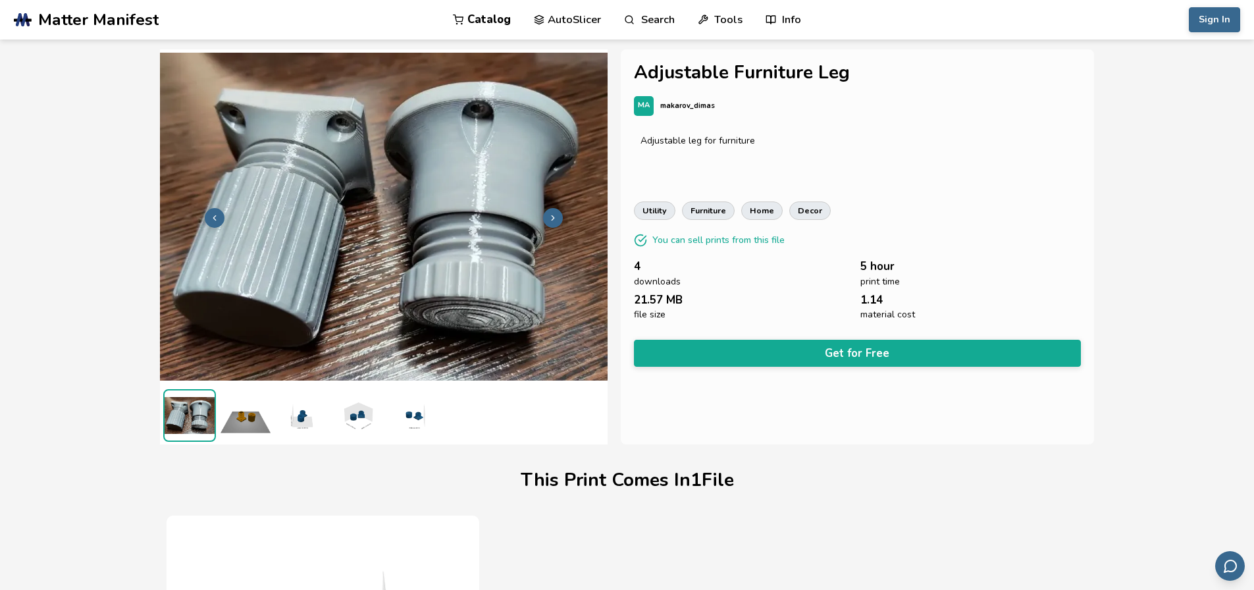
click at [245, 427] on img at bounding box center [245, 415] width 53 height 53
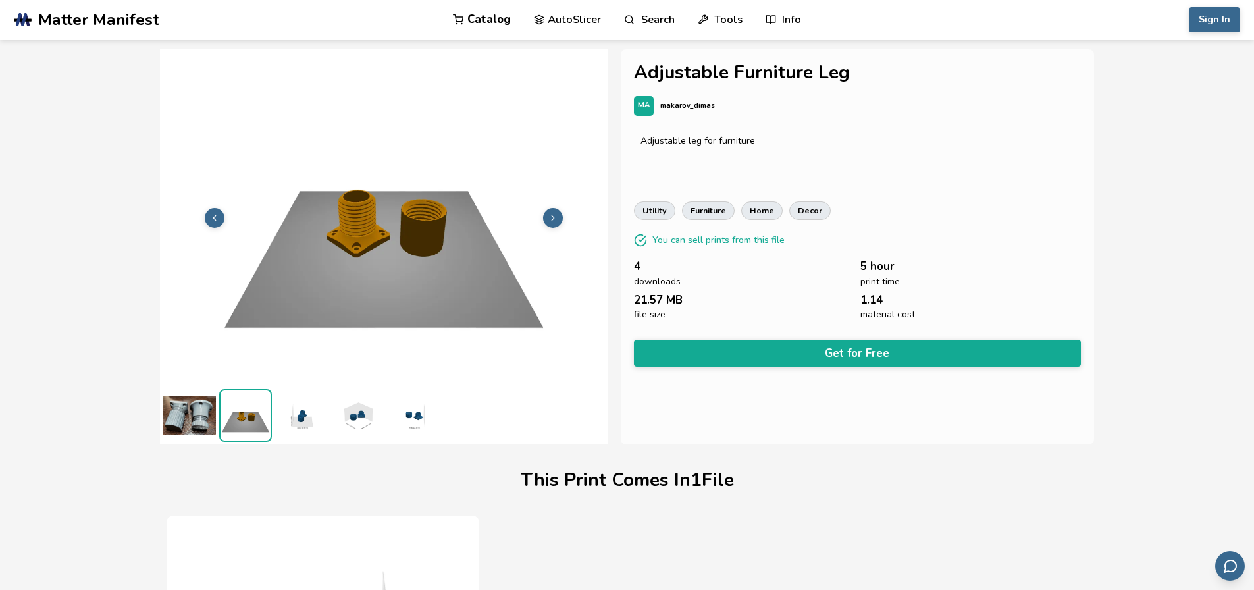
click at [314, 421] on img at bounding box center [301, 415] width 53 height 53
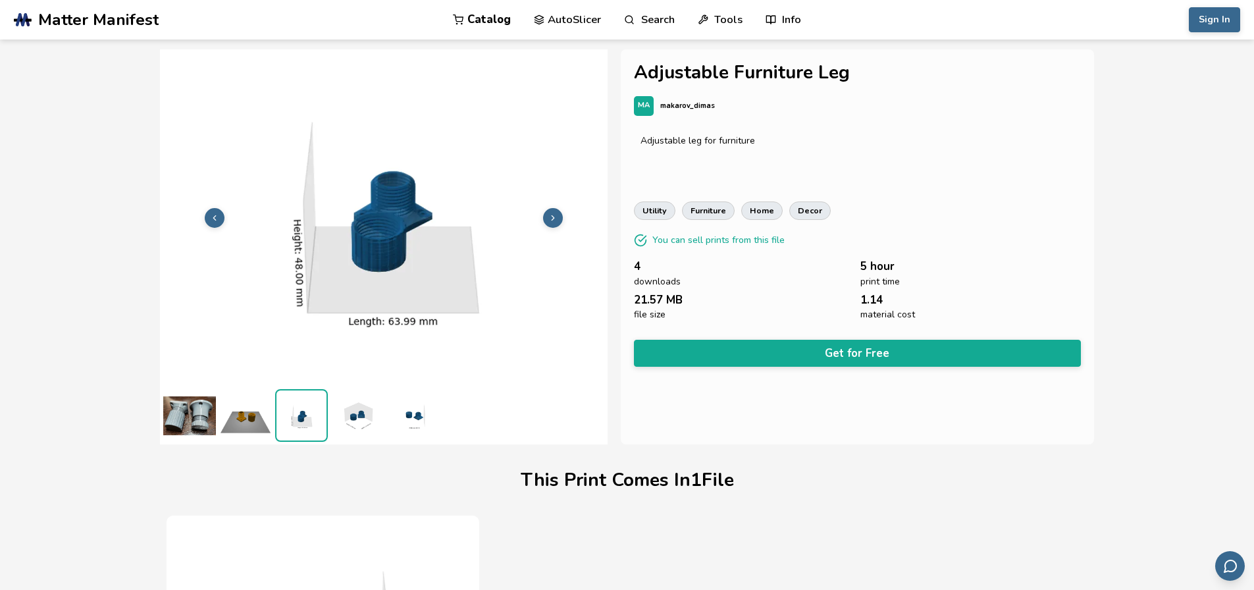
click at [385, 414] on ul at bounding box center [384, 415] width 448 height 59
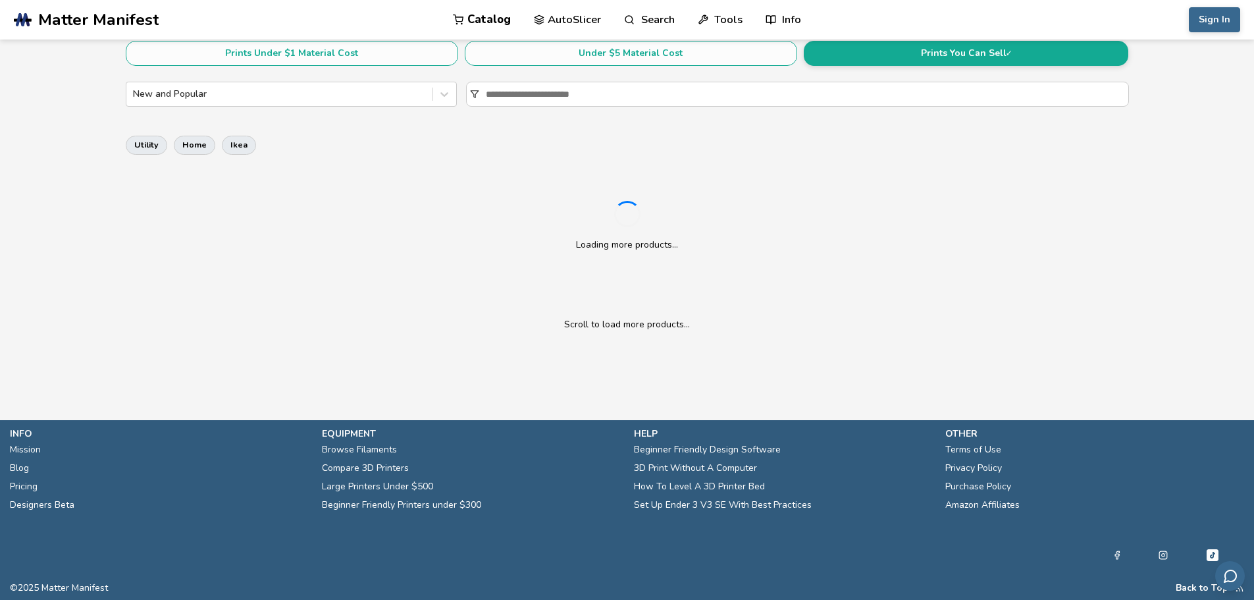
scroll to position [479, 0]
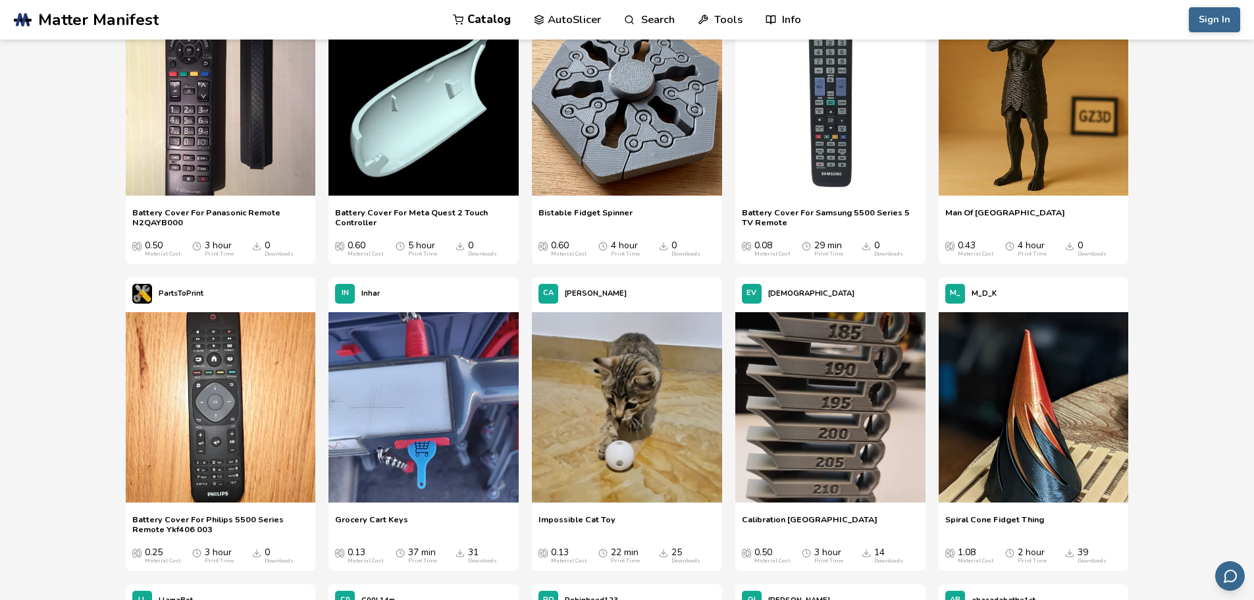
drag, startPoint x: 1199, startPoint y: 213, endPoint x: 1198, endPoint y: 276, distance: 63.2
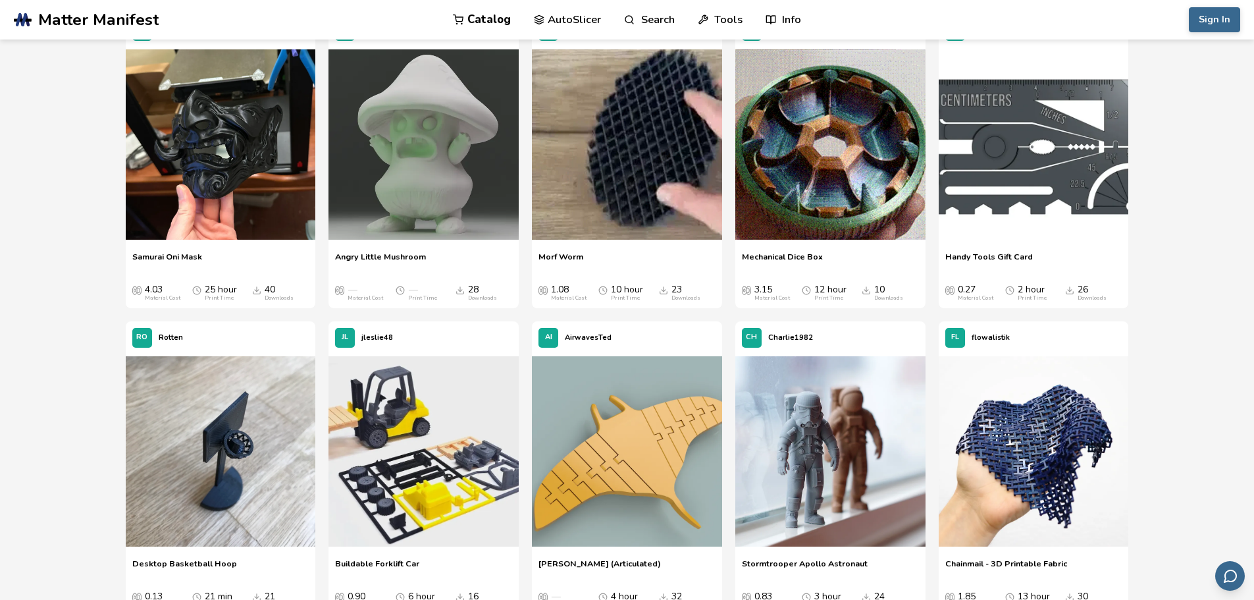
drag, startPoint x: 1158, startPoint y: 178, endPoint x: 1148, endPoint y: 132, distance: 47.3
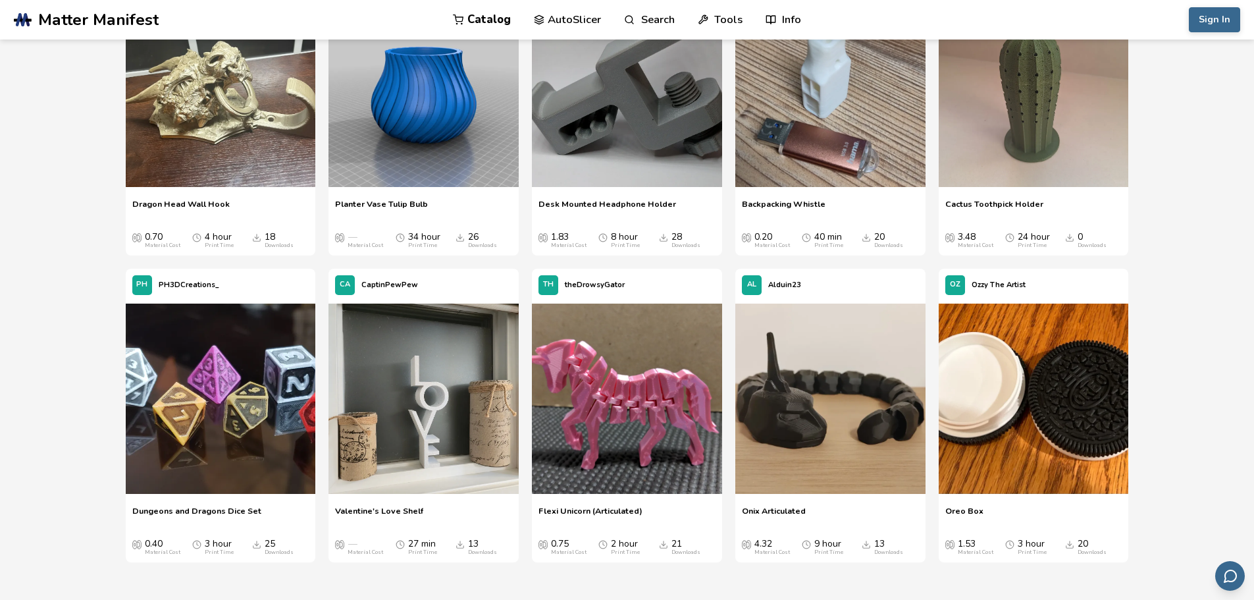
drag, startPoint x: 1165, startPoint y: 283, endPoint x: 1167, endPoint y: 303, distance: 19.8
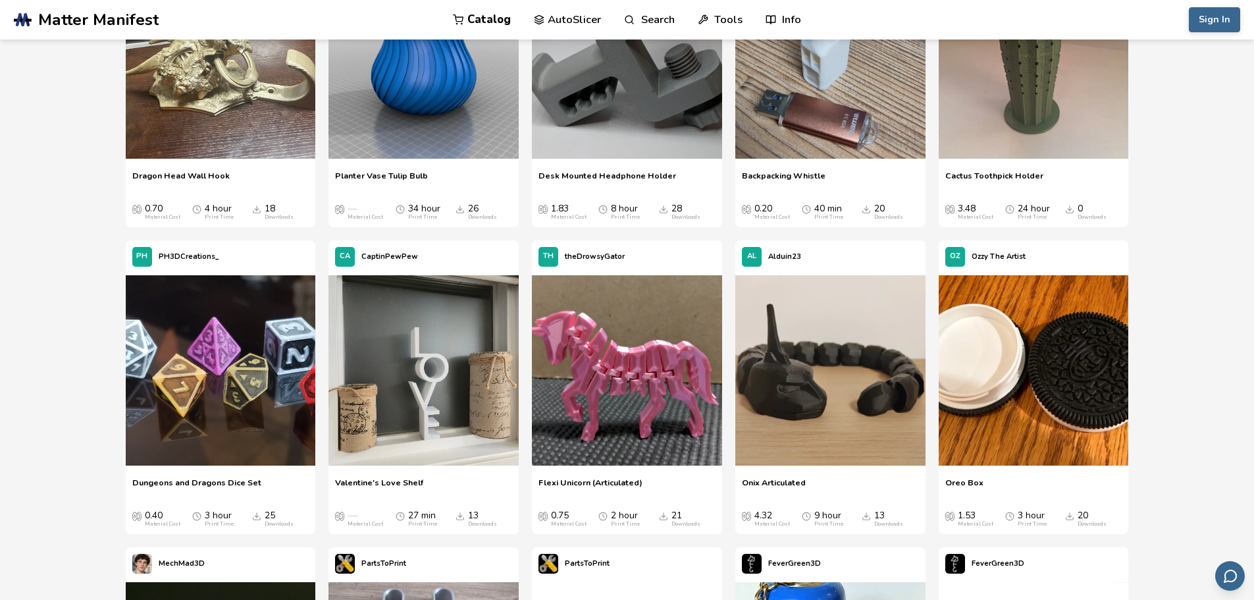
drag, startPoint x: 1167, startPoint y: 303, endPoint x: 1144, endPoint y: 222, distance: 83.5
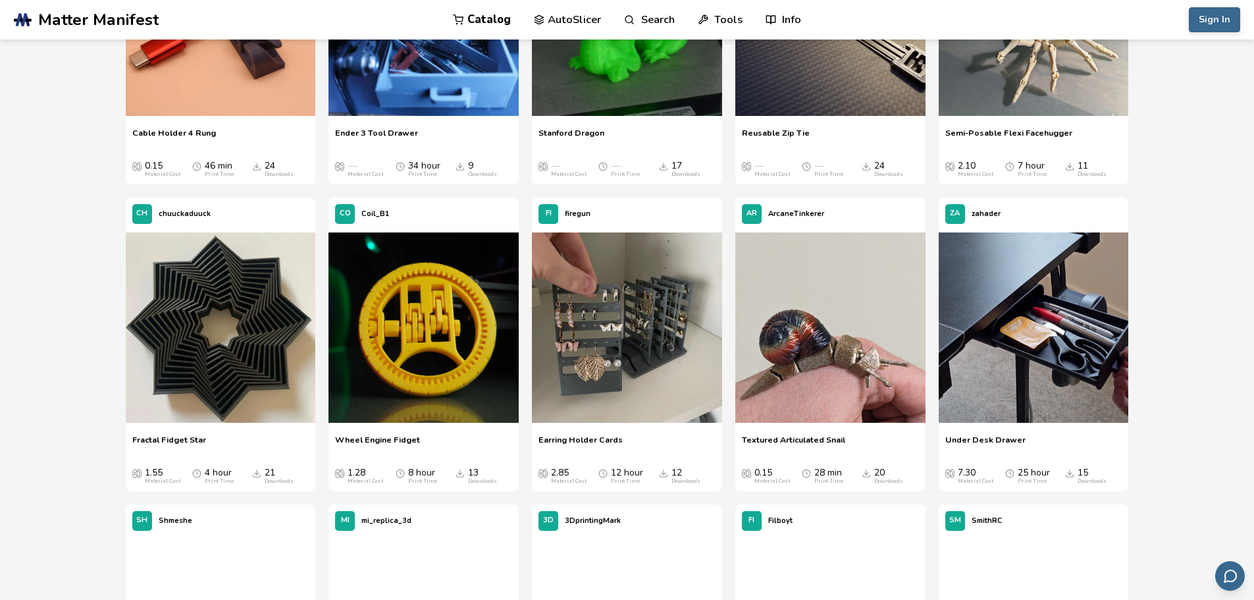
drag, startPoint x: 1148, startPoint y: 260, endPoint x: 1153, endPoint y: 334, distance: 73.9
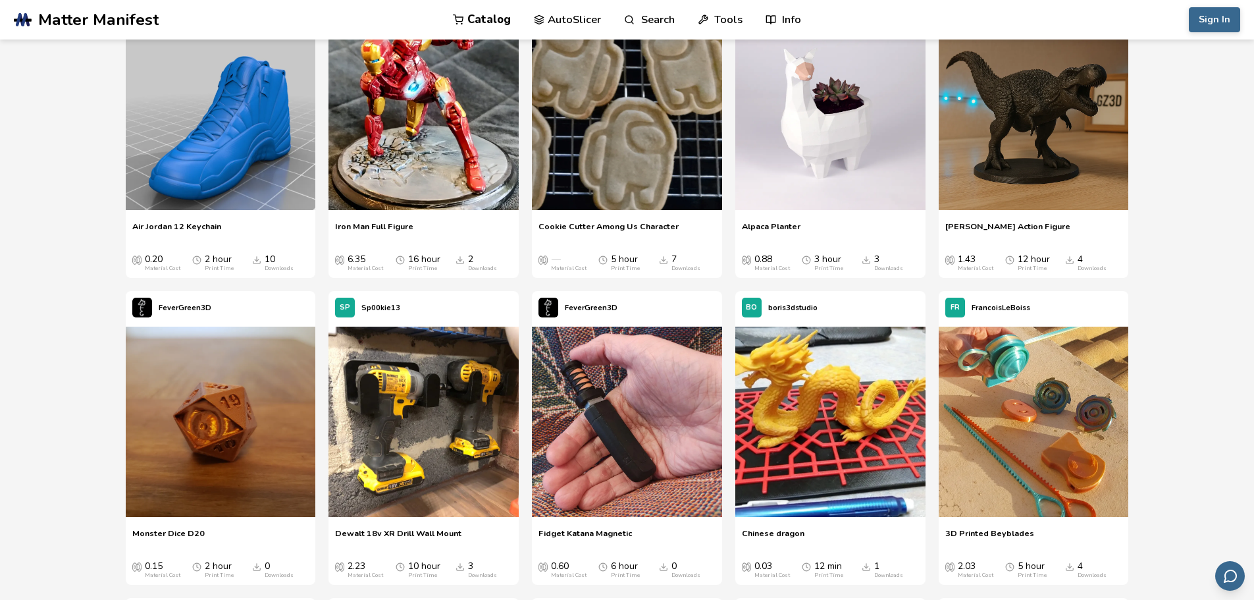
scroll to position [10038, 0]
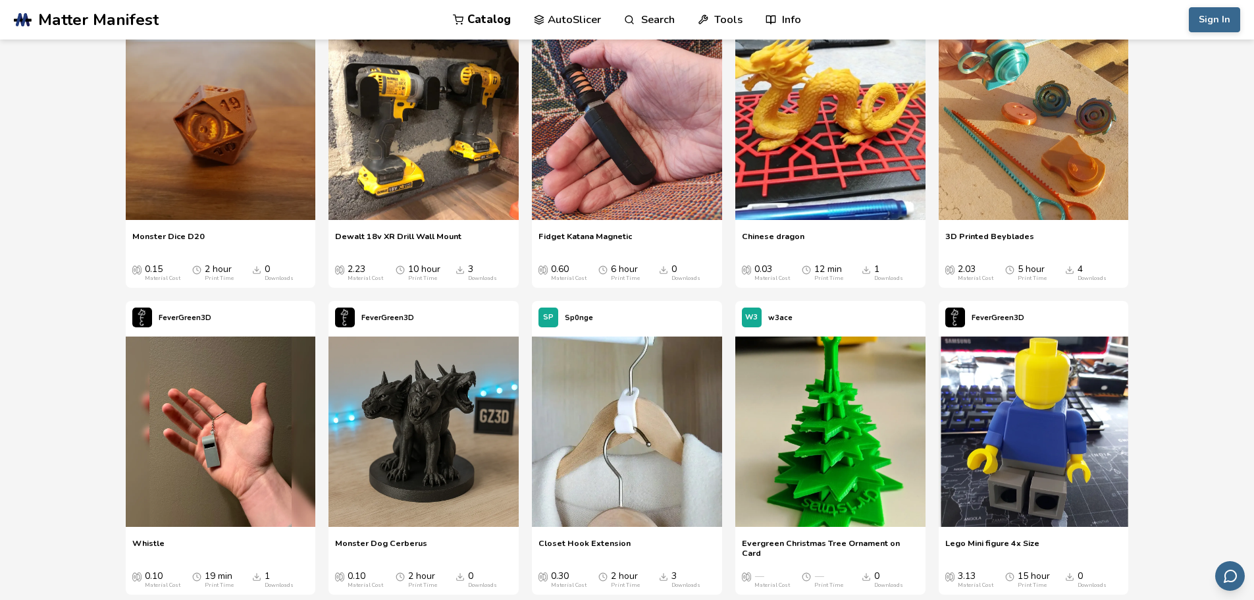
drag, startPoint x: 1138, startPoint y: 257, endPoint x: 1164, endPoint y: 358, distance: 104.1
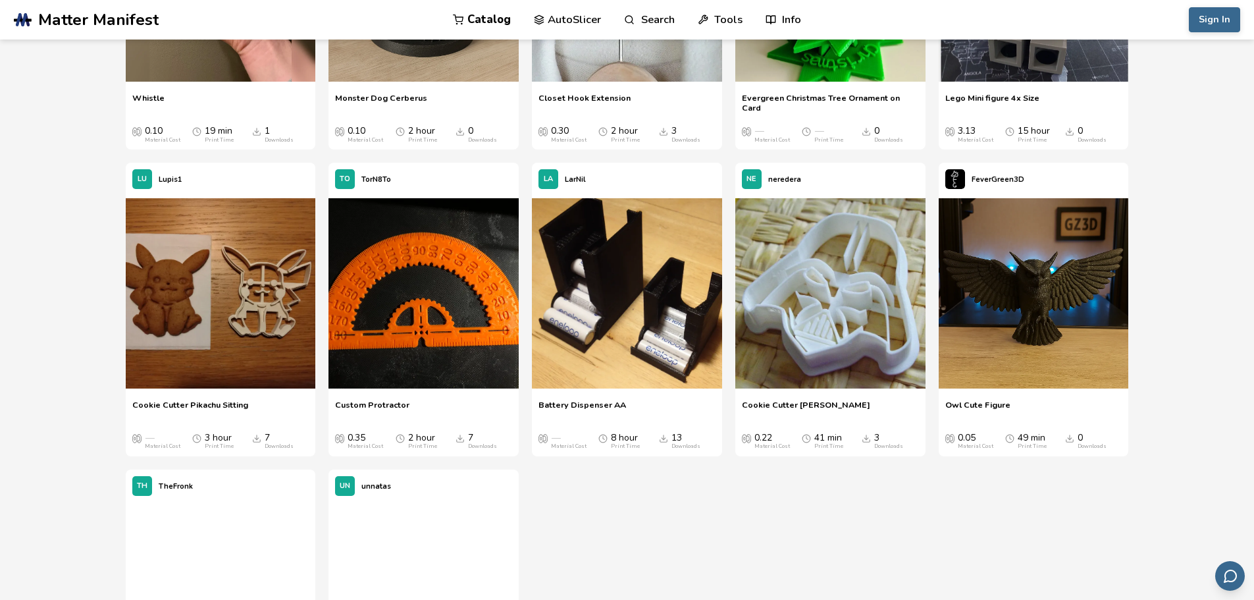
drag, startPoint x: 1164, startPoint y: 240, endPoint x: 1181, endPoint y: 329, distance: 91.1
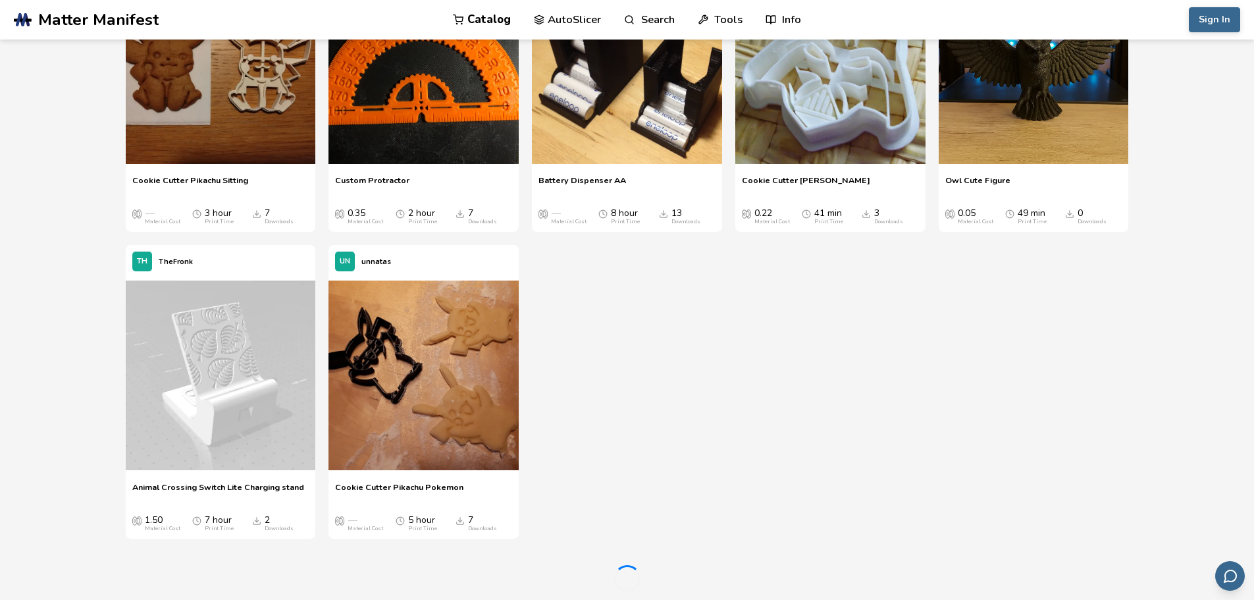
scroll to position [10543, 0]
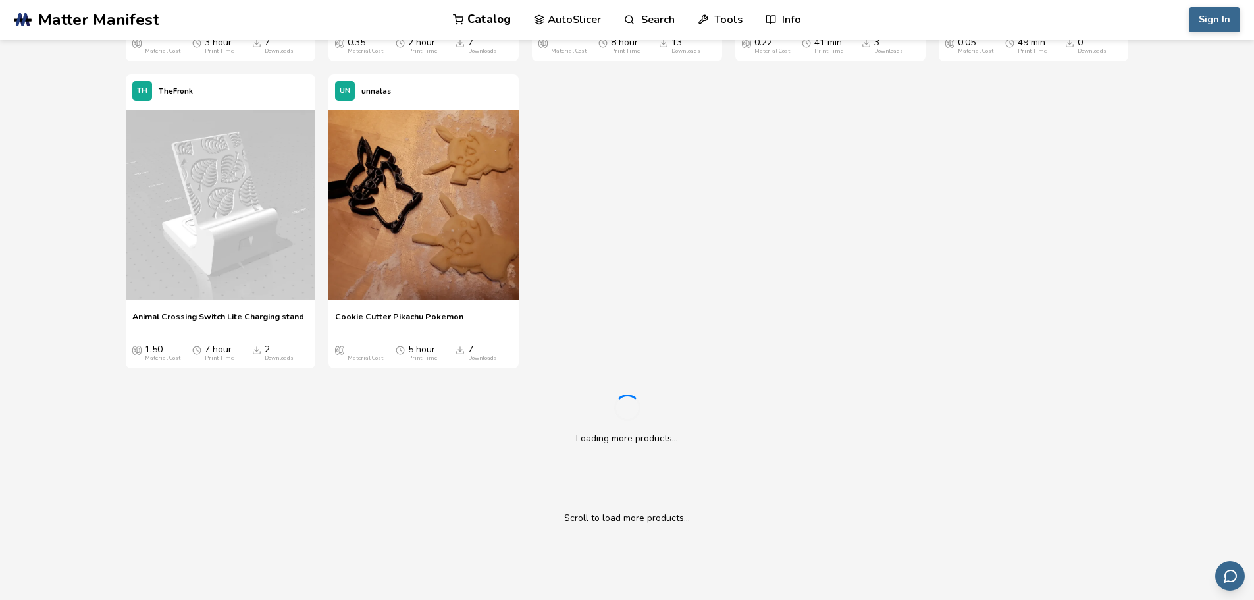
drag, startPoint x: 1211, startPoint y: 257, endPoint x: 1212, endPoint y: 303, distance: 46.7
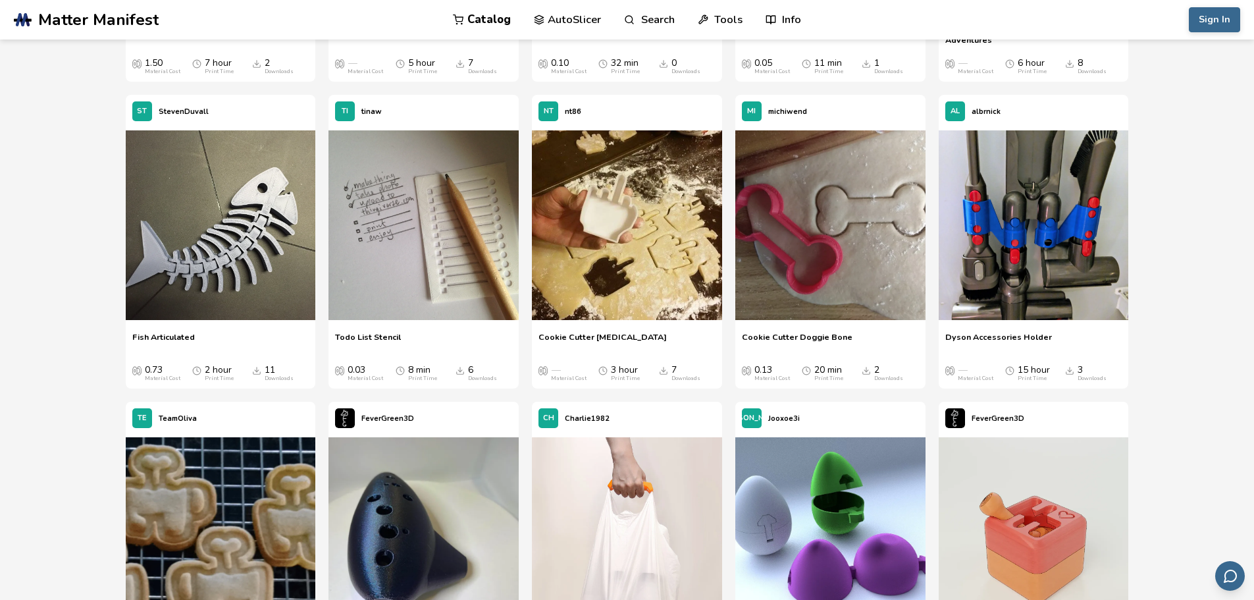
drag, startPoint x: 1206, startPoint y: 163, endPoint x: 1206, endPoint y: 217, distance: 54.6
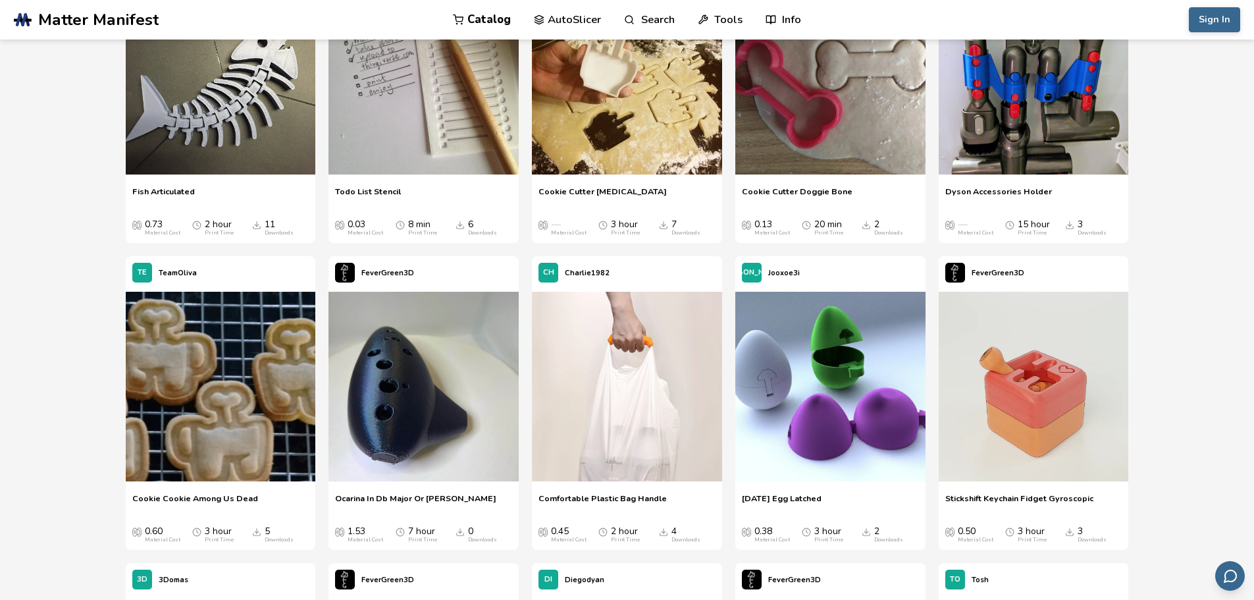
drag, startPoint x: 1182, startPoint y: 123, endPoint x: 1182, endPoint y: 188, distance: 64.5
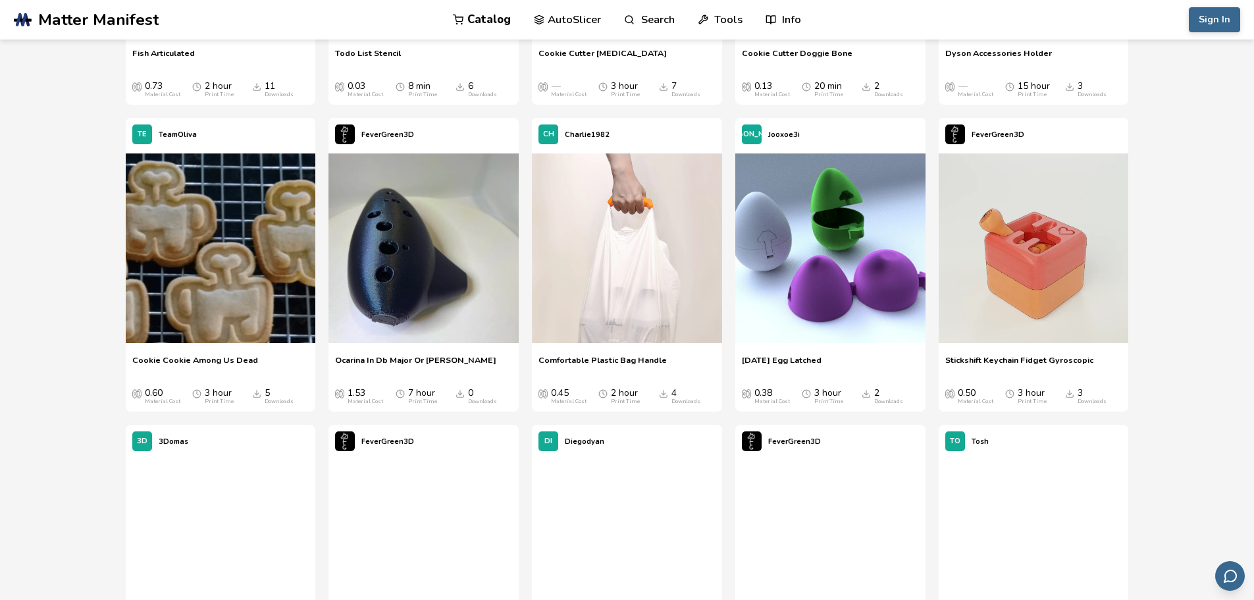
drag, startPoint x: 1182, startPoint y: 174, endPoint x: 1190, endPoint y: 242, distance: 67.6
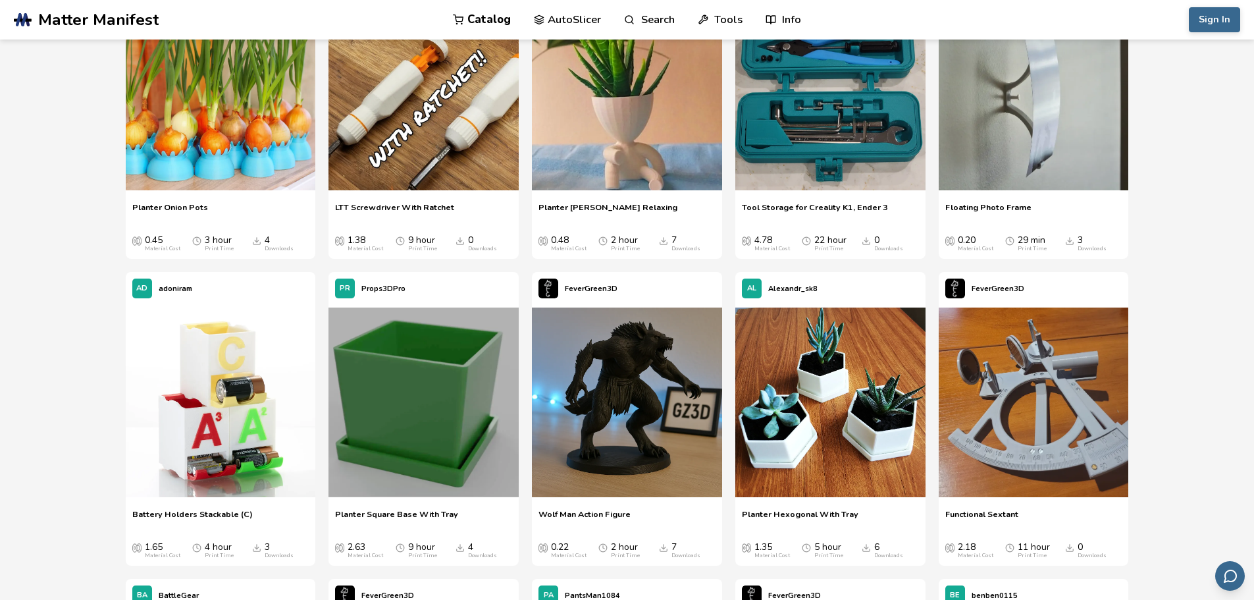
drag, startPoint x: 1173, startPoint y: 162, endPoint x: 1178, endPoint y: 224, distance: 62.0
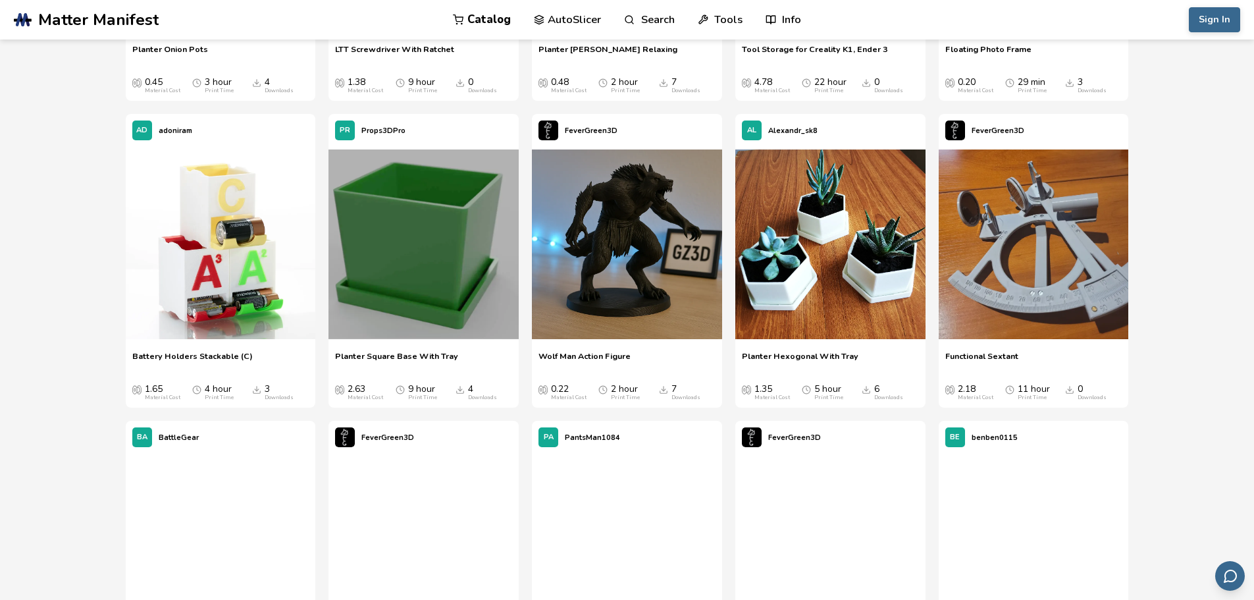
drag, startPoint x: 1178, startPoint y: 145, endPoint x: 1183, endPoint y: 217, distance: 71.9
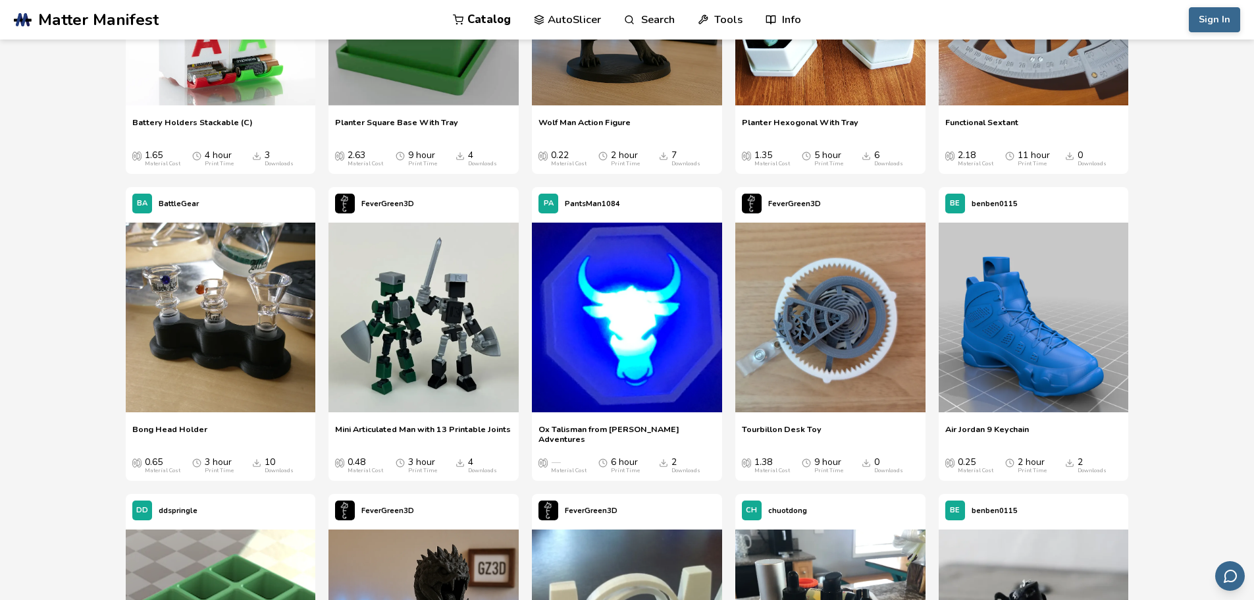
scroll to position [12002, 0]
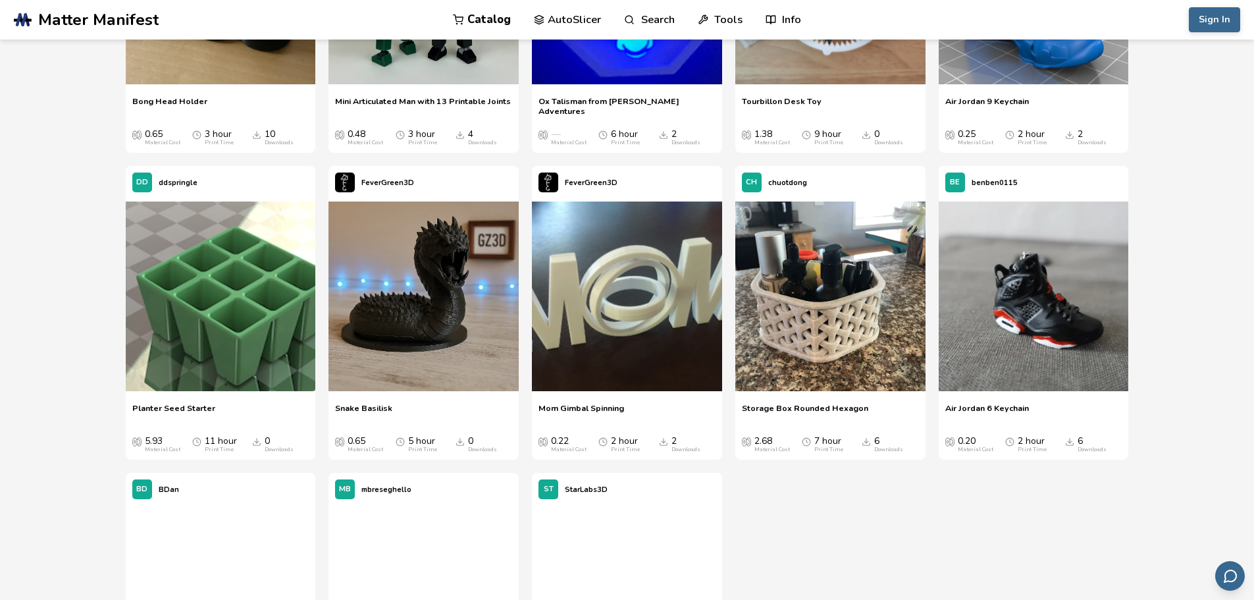
drag, startPoint x: 1164, startPoint y: 155, endPoint x: 1166, endPoint y: 255, distance: 100.1
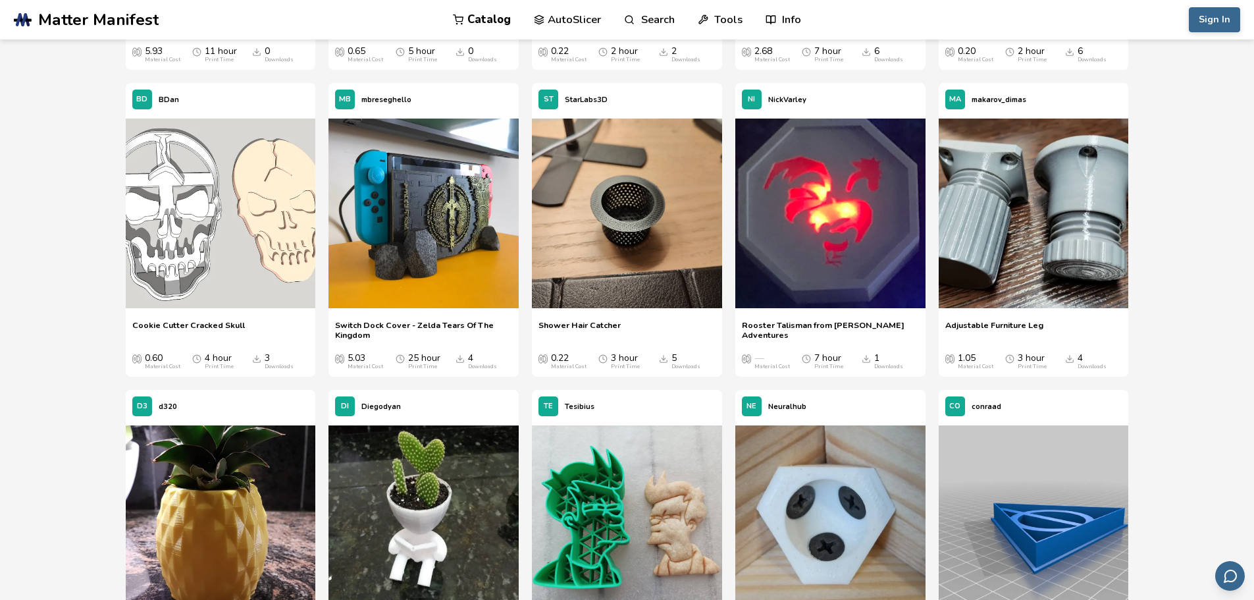
drag, startPoint x: 1144, startPoint y: 166, endPoint x: 1149, endPoint y: 220, distance: 54.8
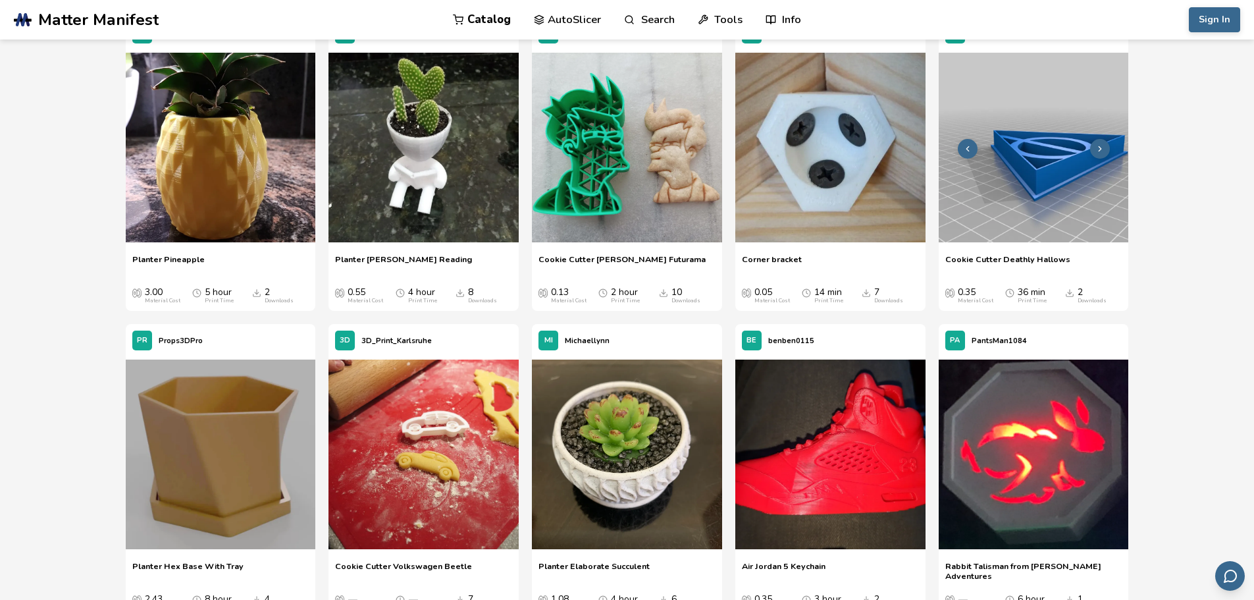
scroll to position [13686, 0]
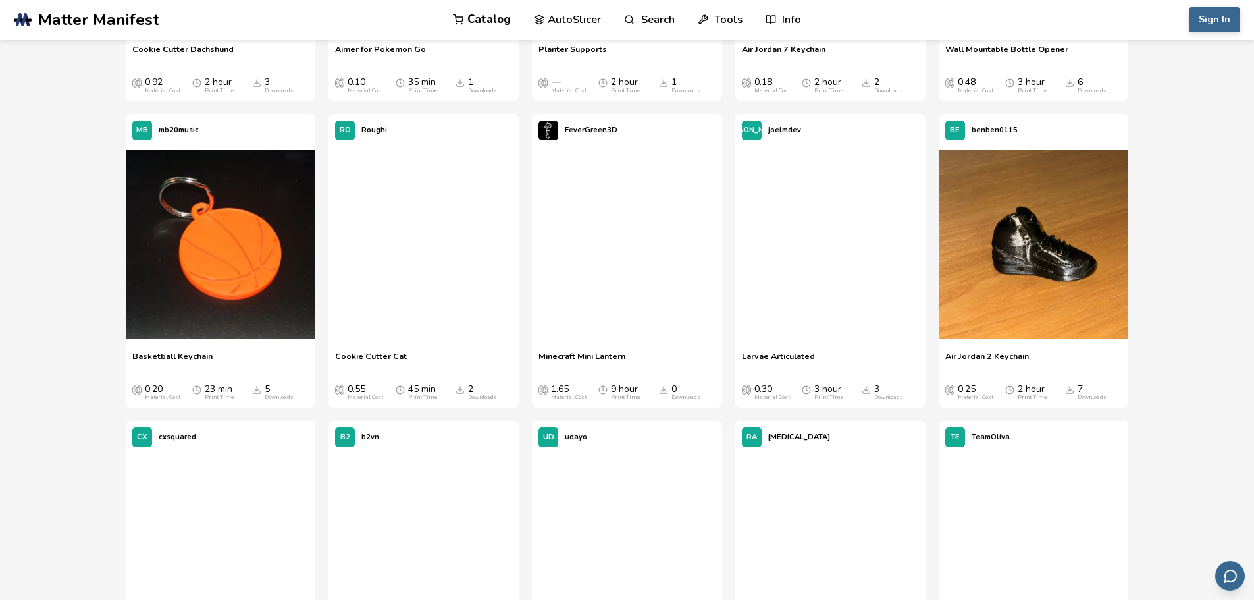
drag, startPoint x: 1216, startPoint y: 188, endPoint x: 1175, endPoint y: 267, distance: 88.9
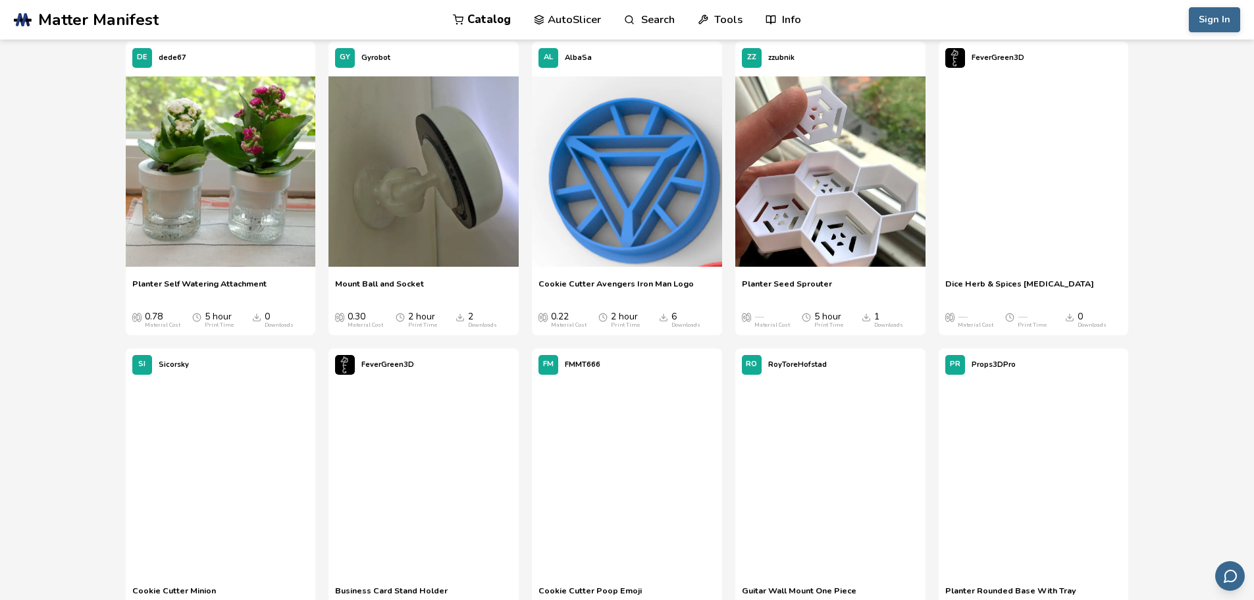
drag, startPoint x: 1169, startPoint y: 160, endPoint x: 1173, endPoint y: 232, distance: 71.9
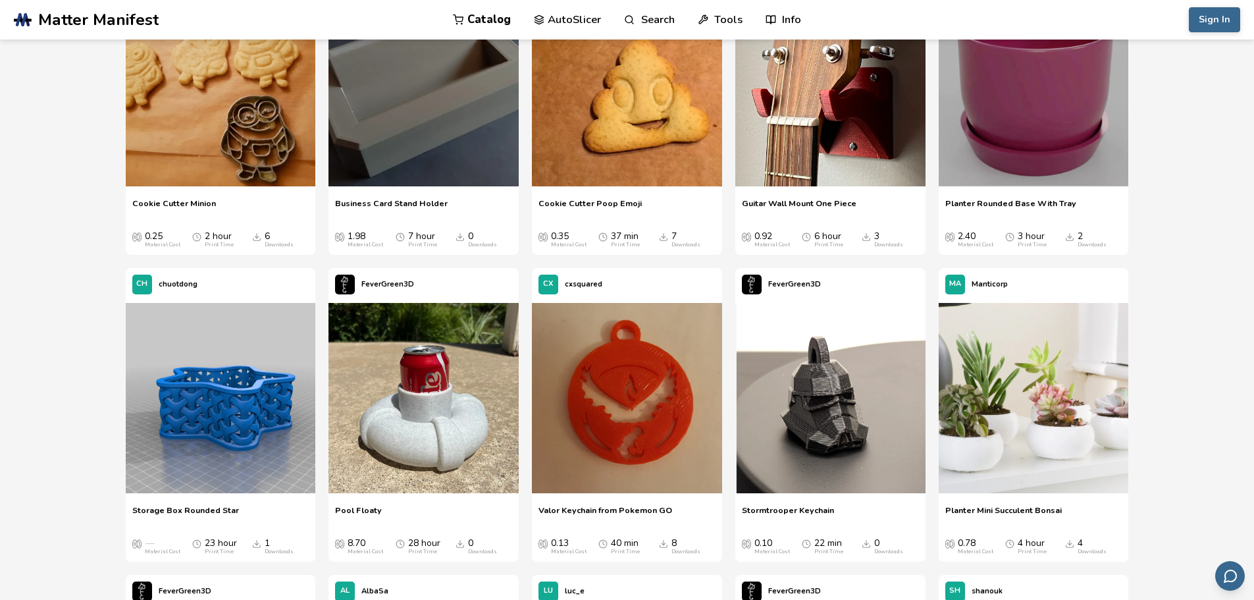
drag, startPoint x: 1192, startPoint y: 247, endPoint x: 1192, endPoint y: 256, distance: 8.6
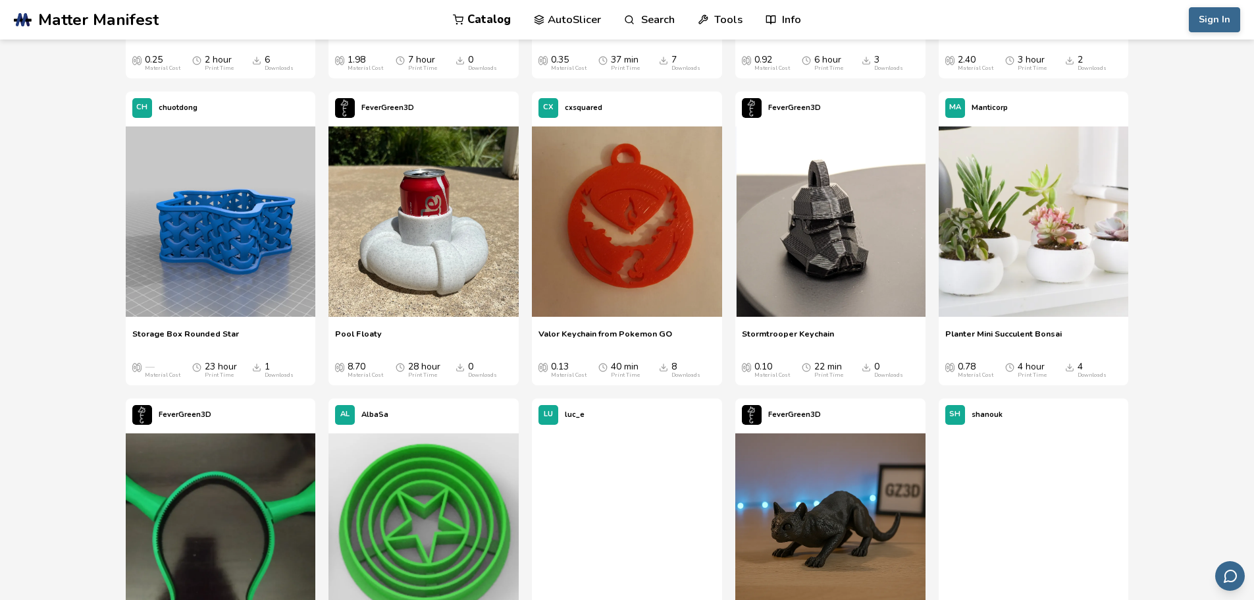
drag, startPoint x: 1175, startPoint y: 167, endPoint x: 1178, endPoint y: 218, distance: 51.4
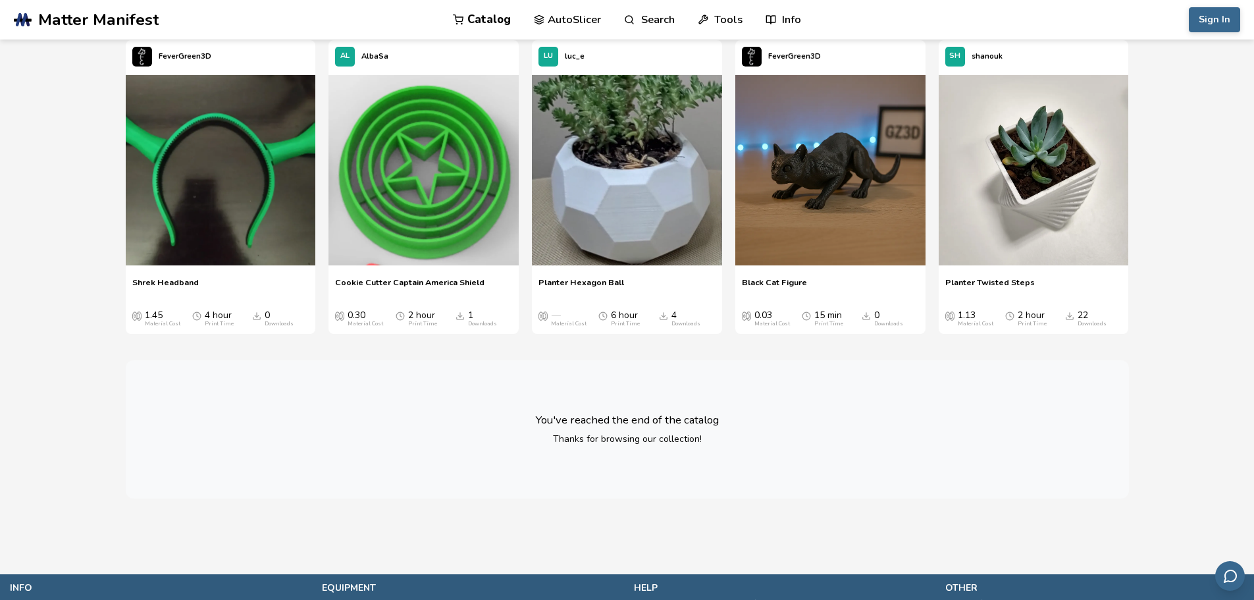
drag, startPoint x: 1162, startPoint y: 150, endPoint x: 1171, endPoint y: 229, distance: 79.5
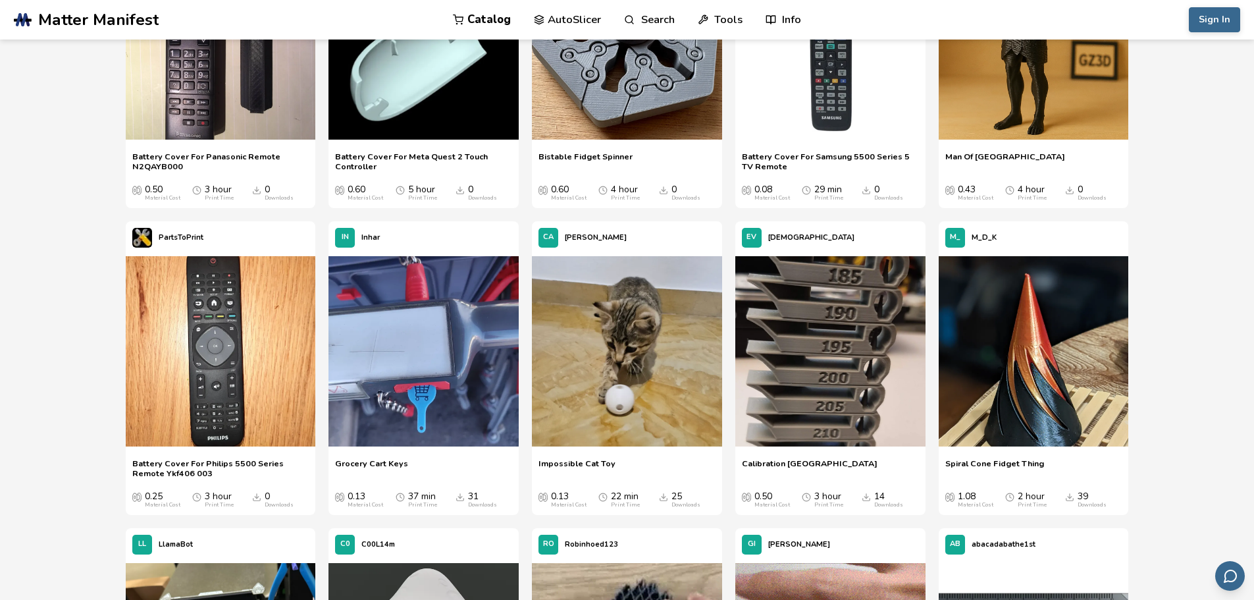
scroll to position [0, 0]
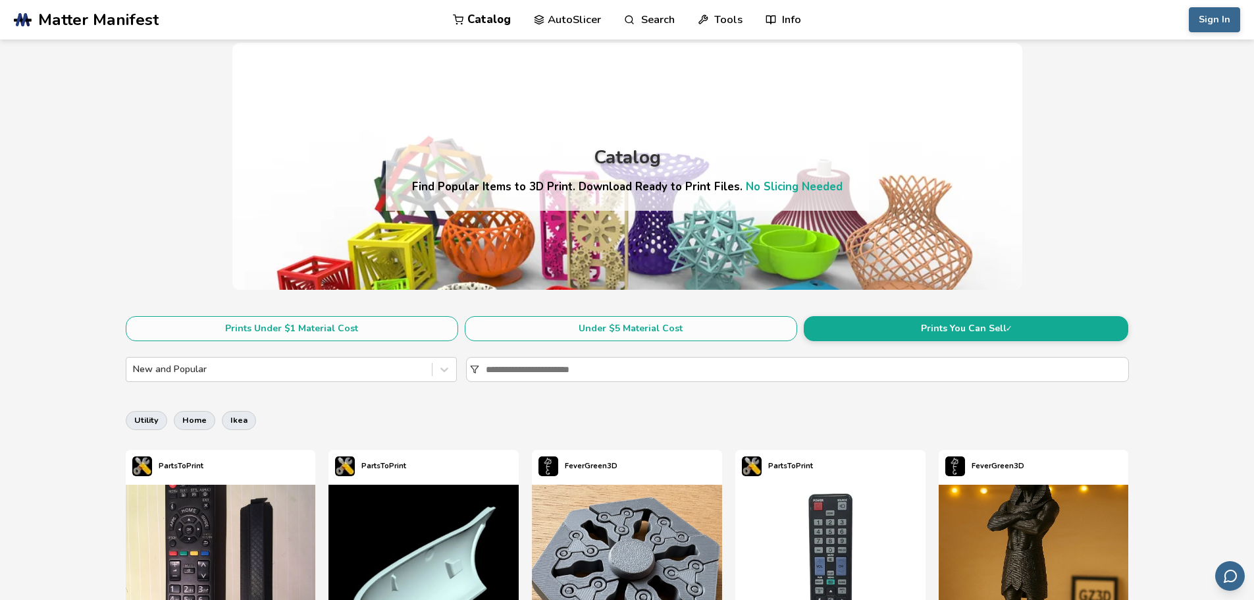
drag, startPoint x: 956, startPoint y: 414, endPoint x: 941, endPoint y: 227, distance: 187.5
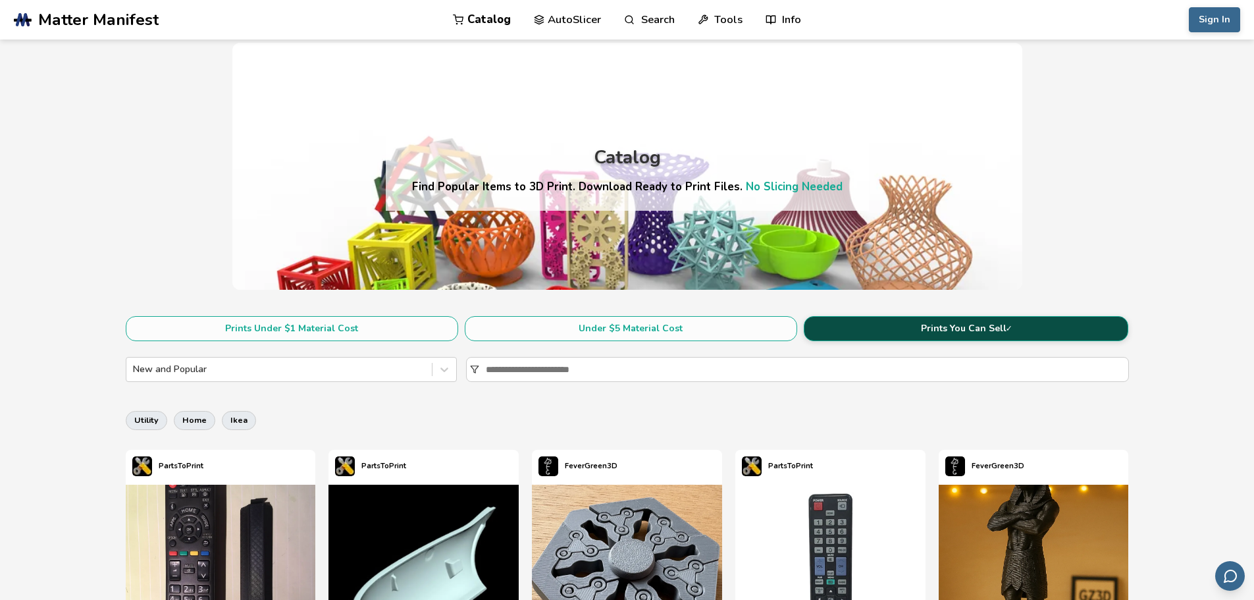
click at [917, 326] on button "Prints You Can Sell ✓" at bounding box center [966, 328] width 324 height 25
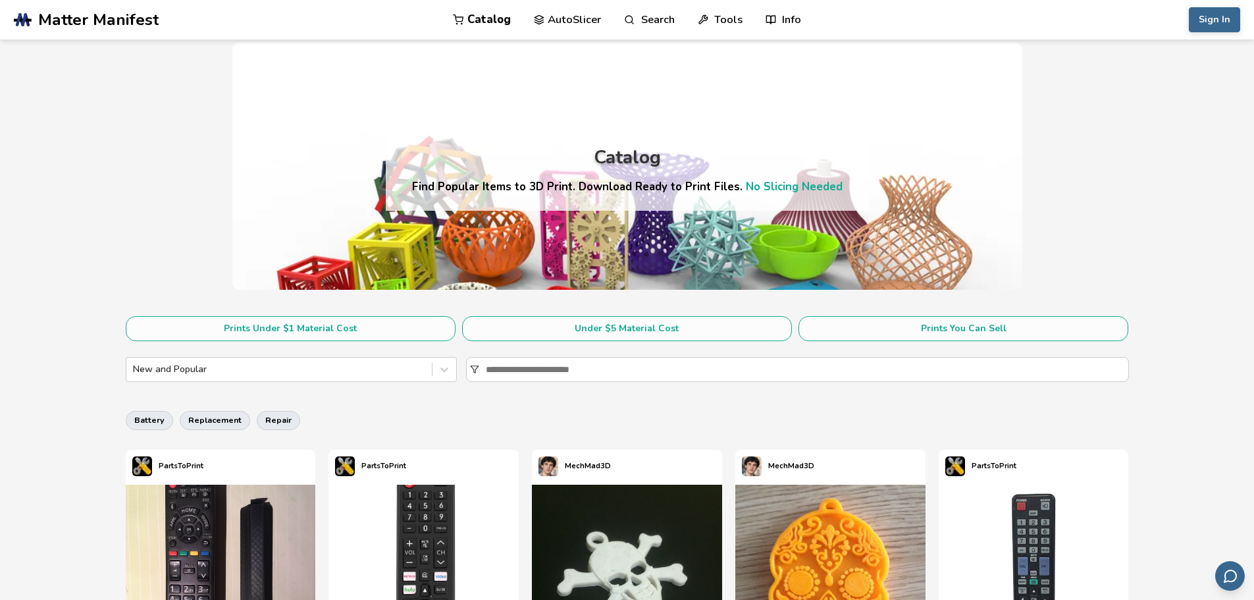
click at [474, 21] on link "Catalog" at bounding box center [482, 19] width 58 height 39
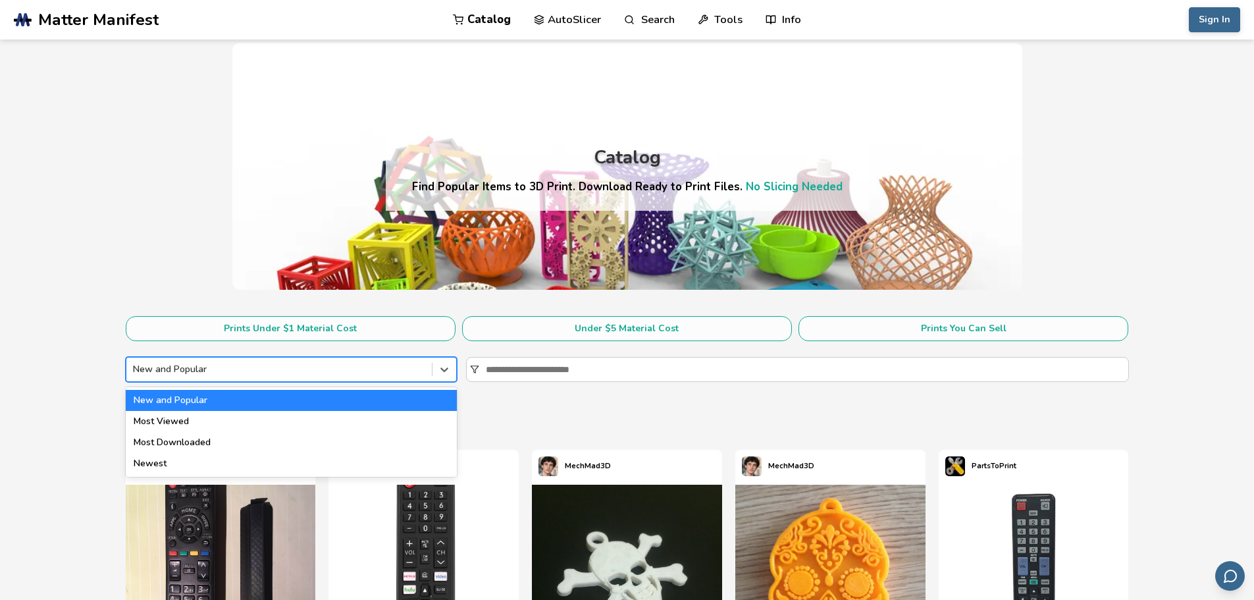
click at [373, 378] on div "New and Popular" at bounding box center [278, 369] width 305 height 18
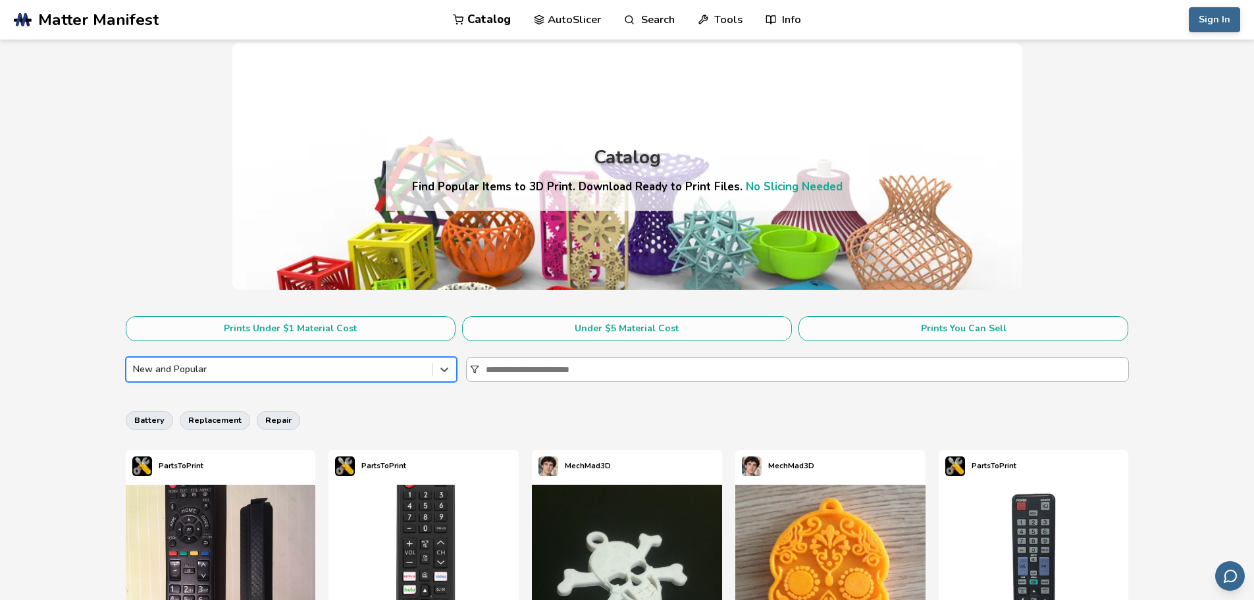
click at [515, 357] on div at bounding box center [797, 369] width 663 height 25
click at [515, 357] on input at bounding box center [807, 369] width 642 height 24
click at [510, 371] on input at bounding box center [807, 369] width 642 height 24
type input "*"
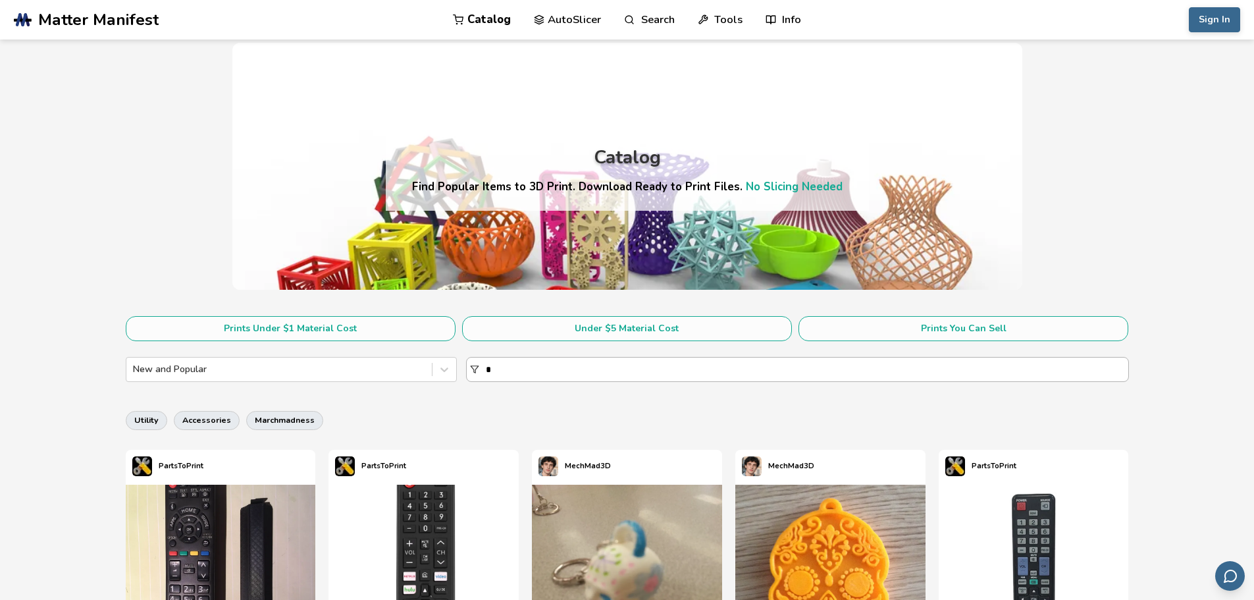
click at [510, 371] on input "*" at bounding box center [807, 369] width 642 height 24
type input "**"
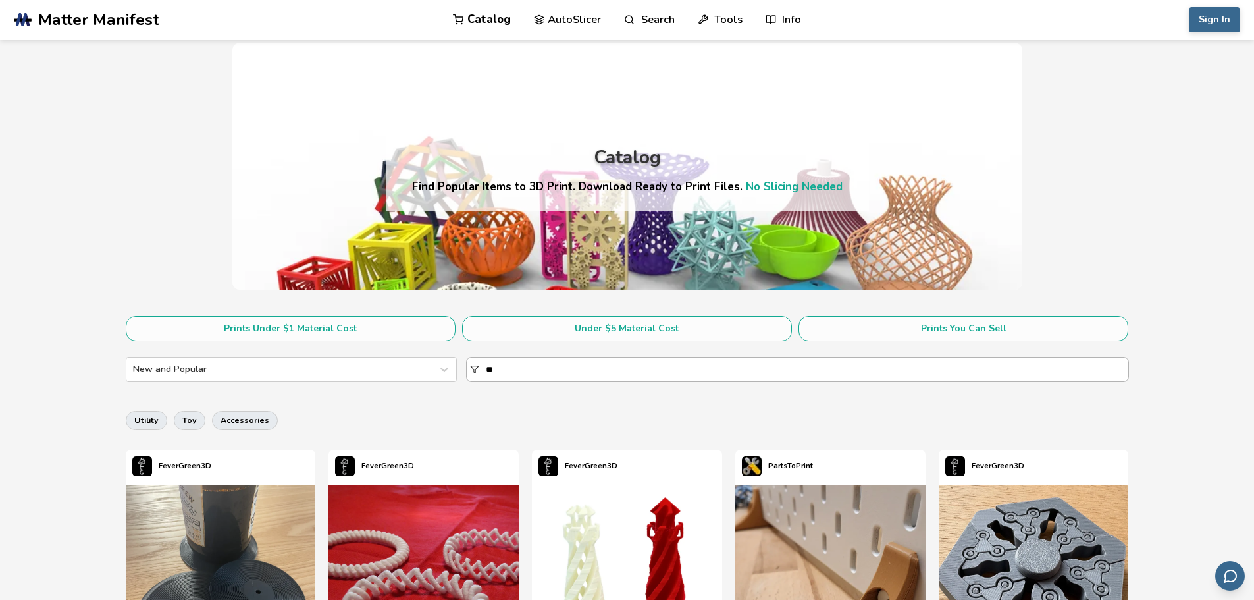
click at [510, 371] on input "**" at bounding box center [807, 369] width 642 height 24
type input "****"
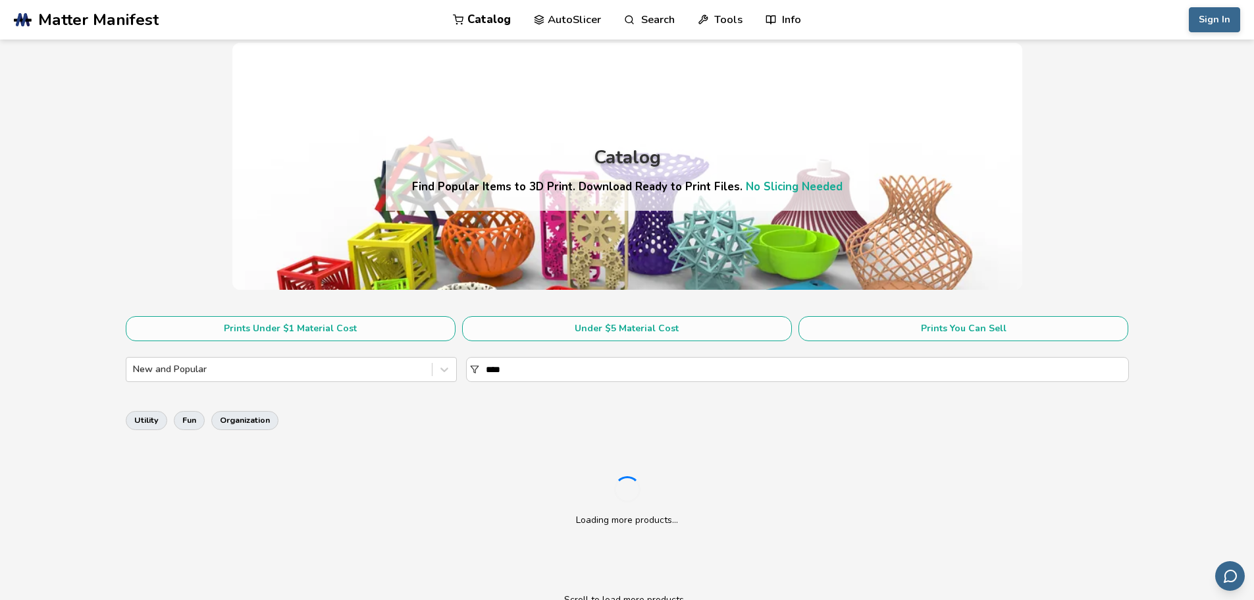
click at [510, 371] on input "****" at bounding box center [807, 369] width 642 height 24
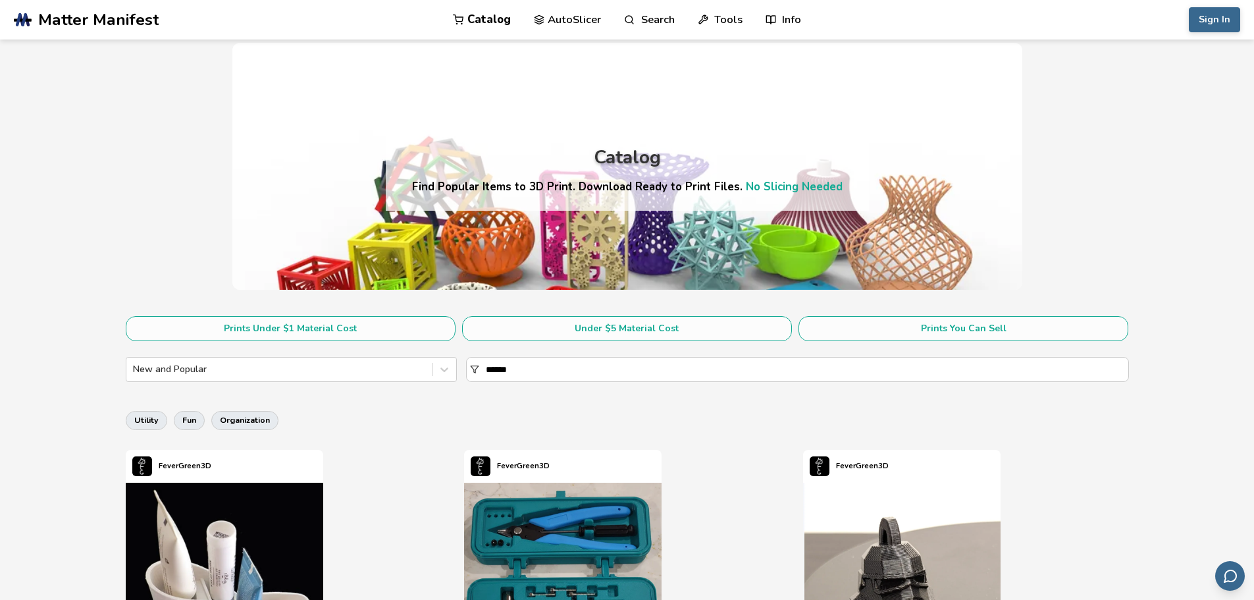
type input "*******"
